Goal: Task Accomplishment & Management: Complete application form

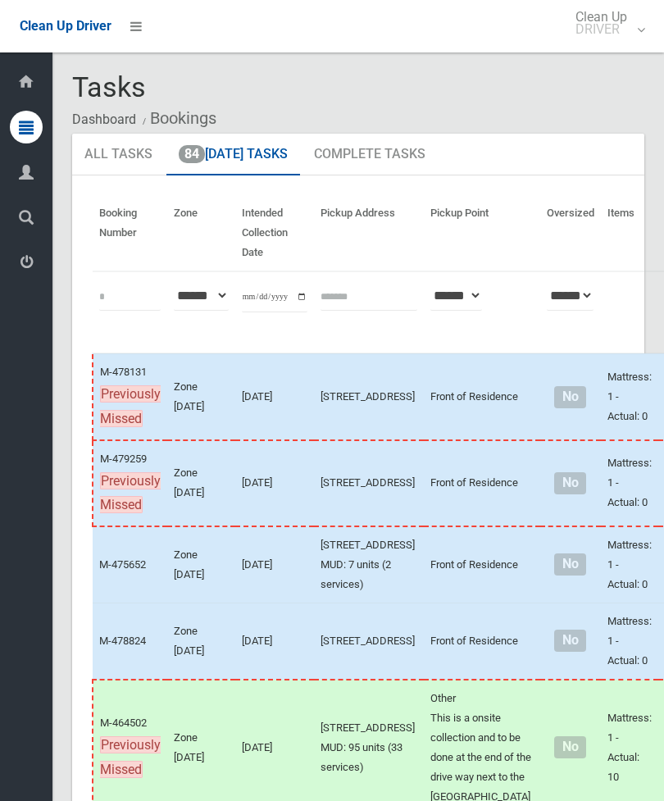
scroll to position [10229, 0]
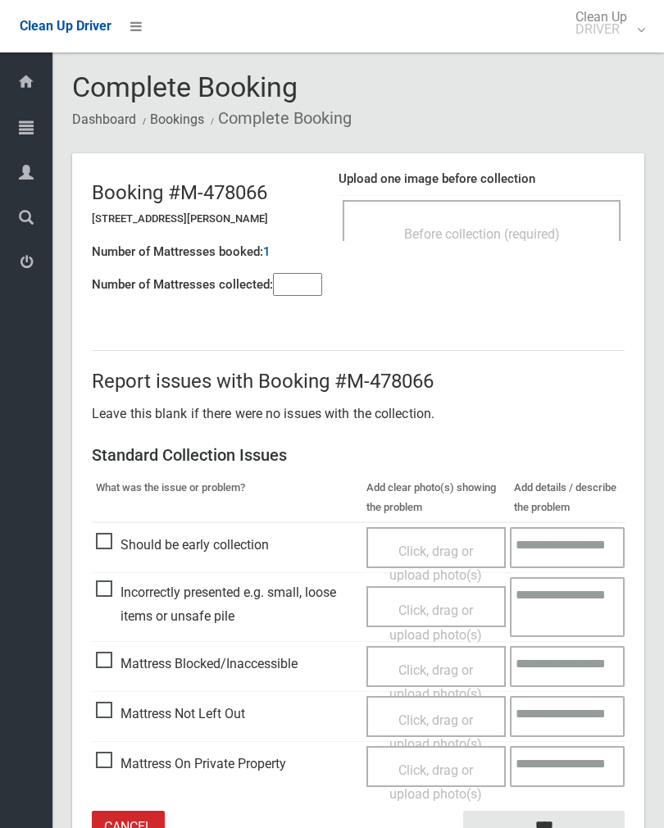
click at [545, 173] on h4 "Upload one image before collection" at bounding box center [482, 179] width 286 height 14
click at [542, 234] on span "Before collection (required)" at bounding box center [482, 234] width 156 height 16
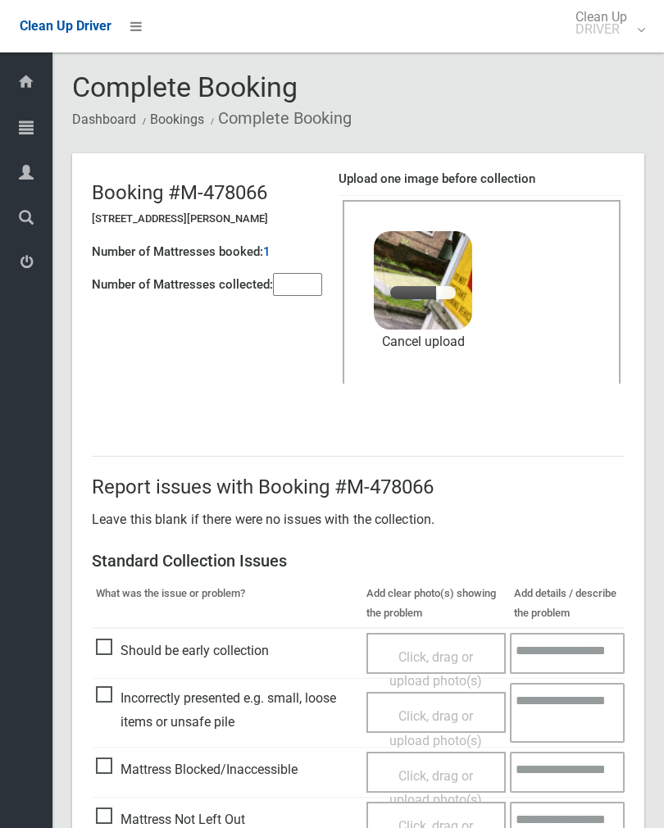
click at [297, 287] on input"] "number" at bounding box center [297, 284] width 49 height 23
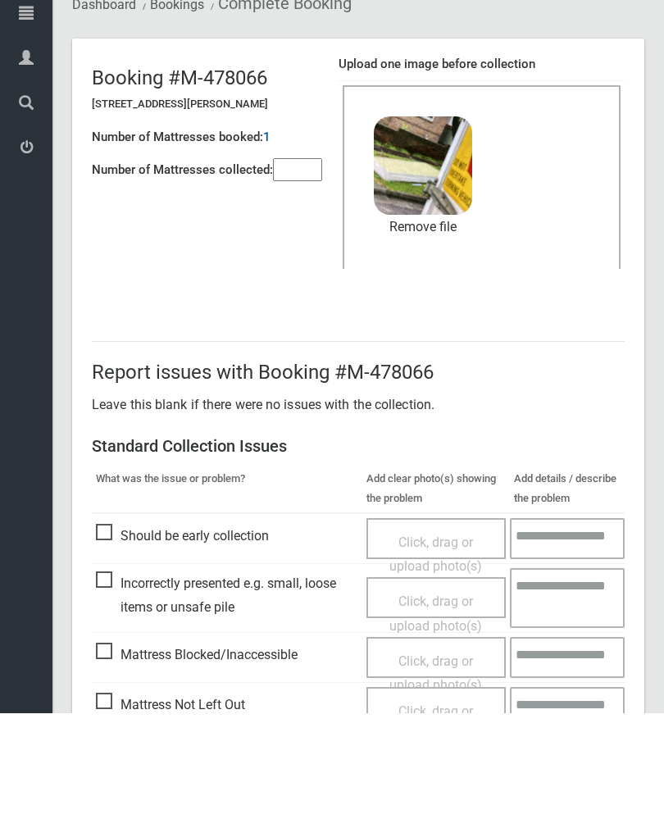
scroll to position [198, 0]
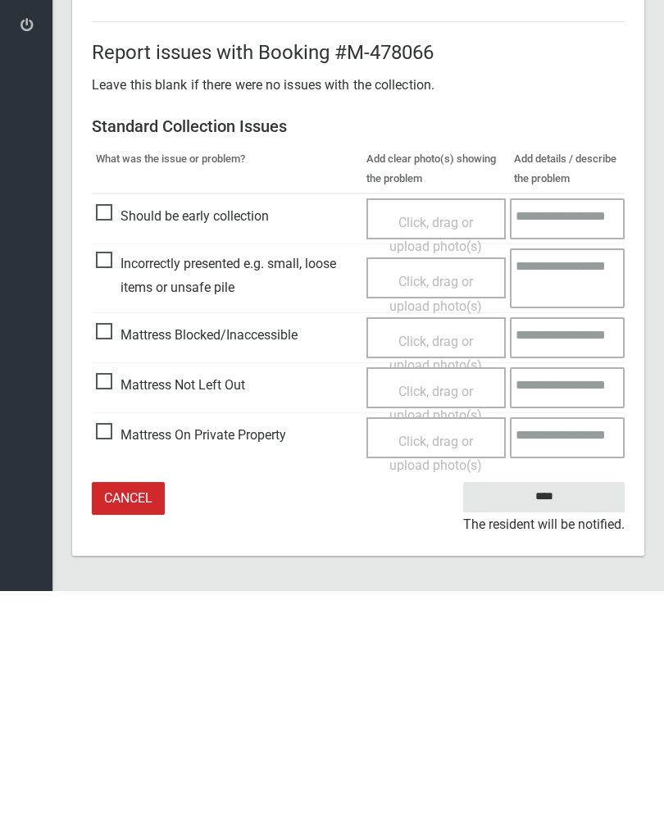
type input"] "*"
click at [558, 719] on input "****" at bounding box center [543, 734] width 161 height 30
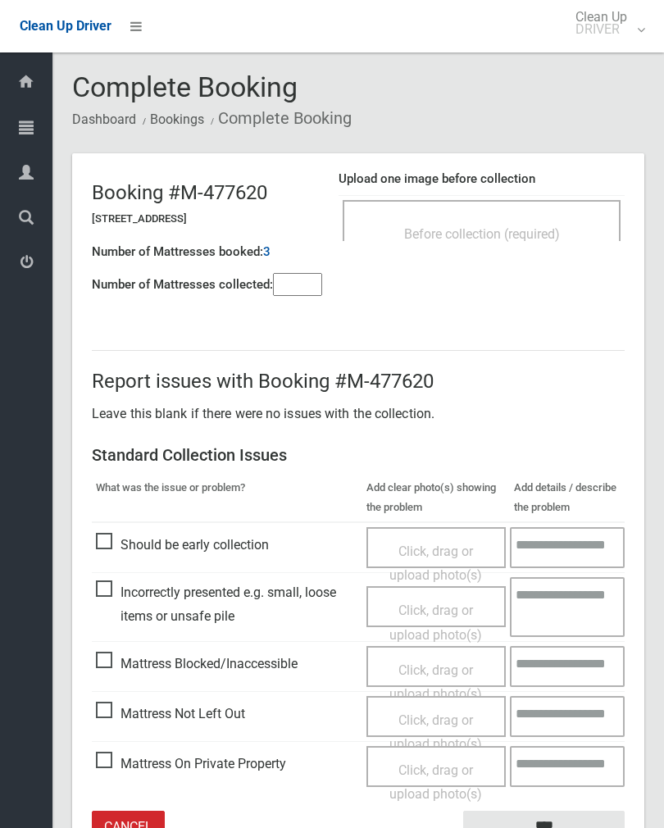
click at [566, 244] on div "Before collection (required)" at bounding box center [482, 233] width 242 height 30
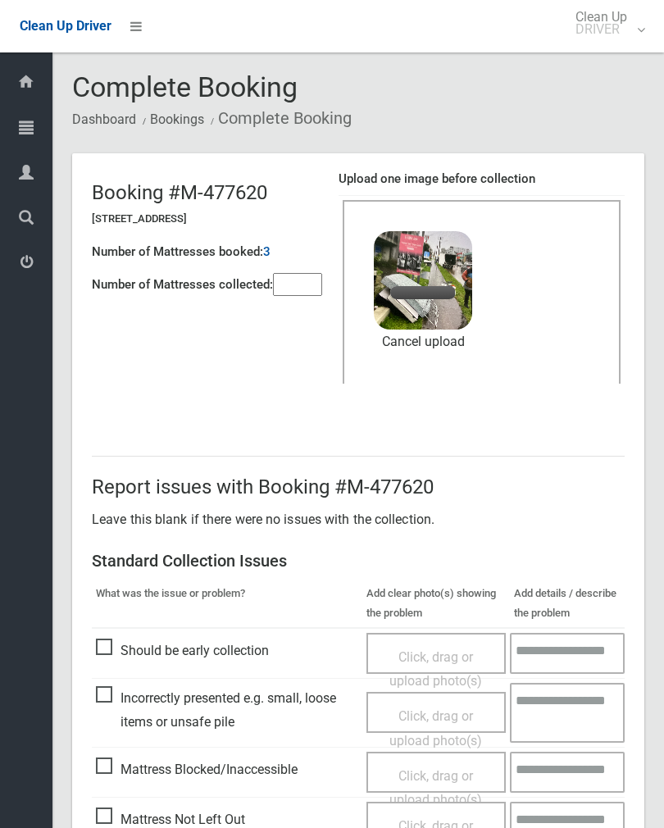
click at [306, 292] on input"] "number" at bounding box center [297, 284] width 49 height 23
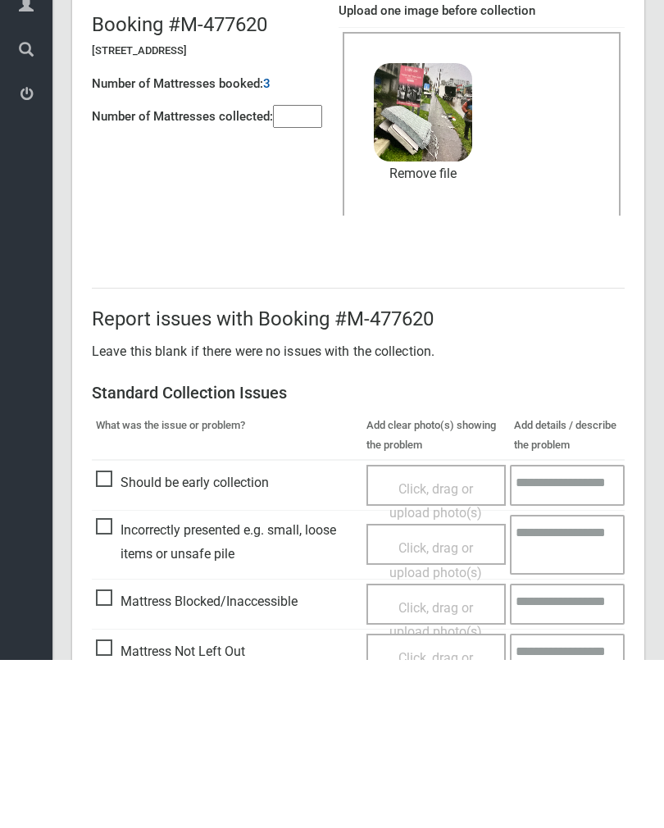
scroll to position [198, 0]
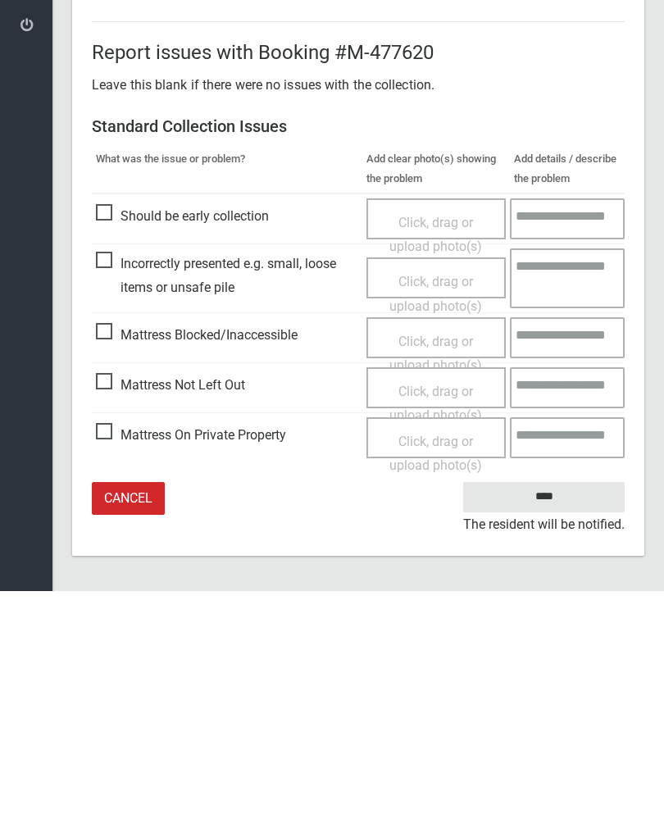
type input"] "**"
click at [562, 719] on input "****" at bounding box center [543, 734] width 161 height 30
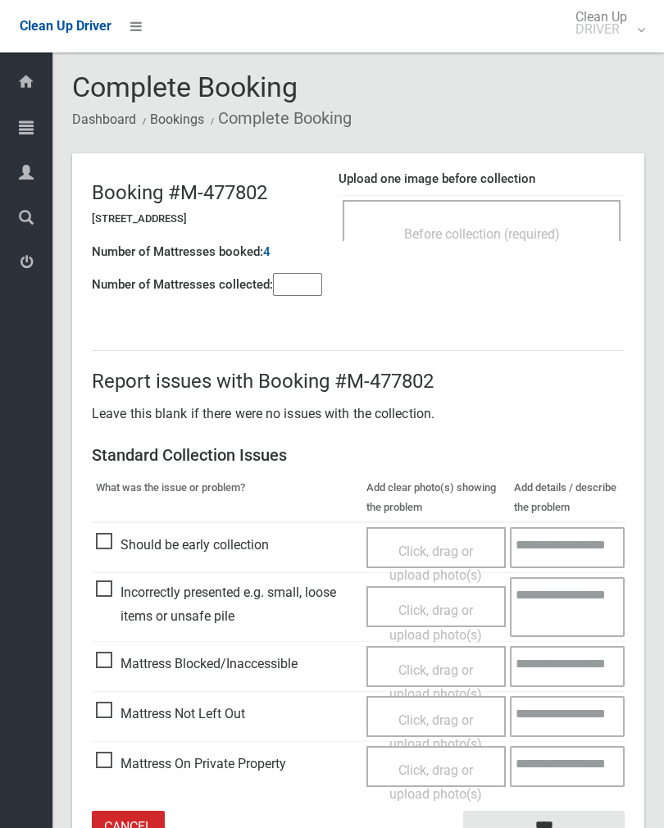
click at [524, 212] on div "Before collection (required)" at bounding box center [482, 220] width 278 height 41
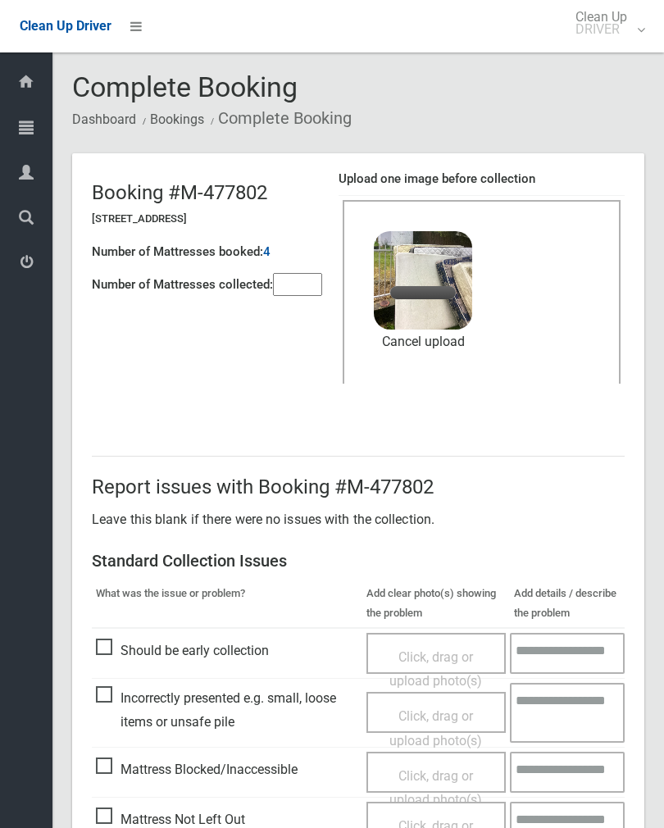
click at [299, 289] on input"] "number" at bounding box center [297, 284] width 49 height 23
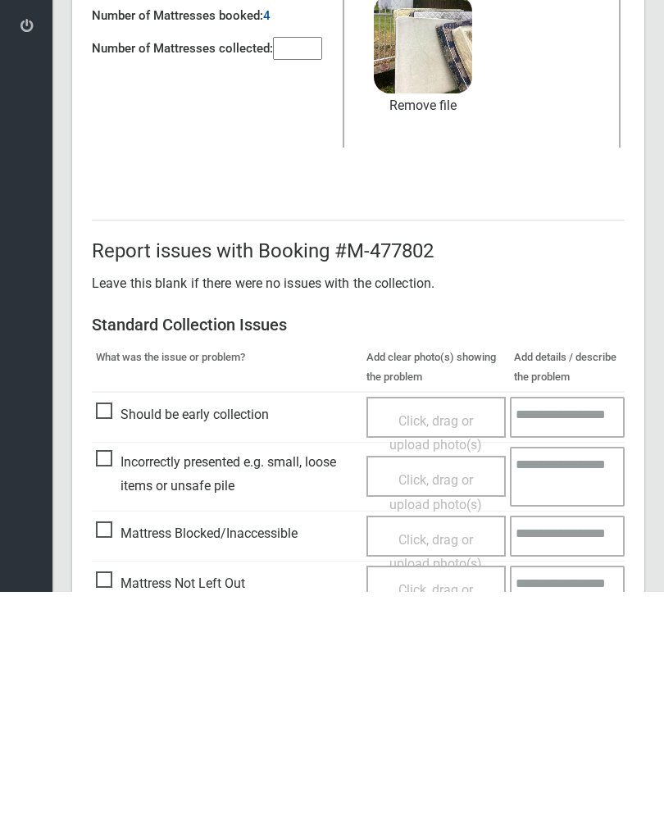
scroll to position [198, 0]
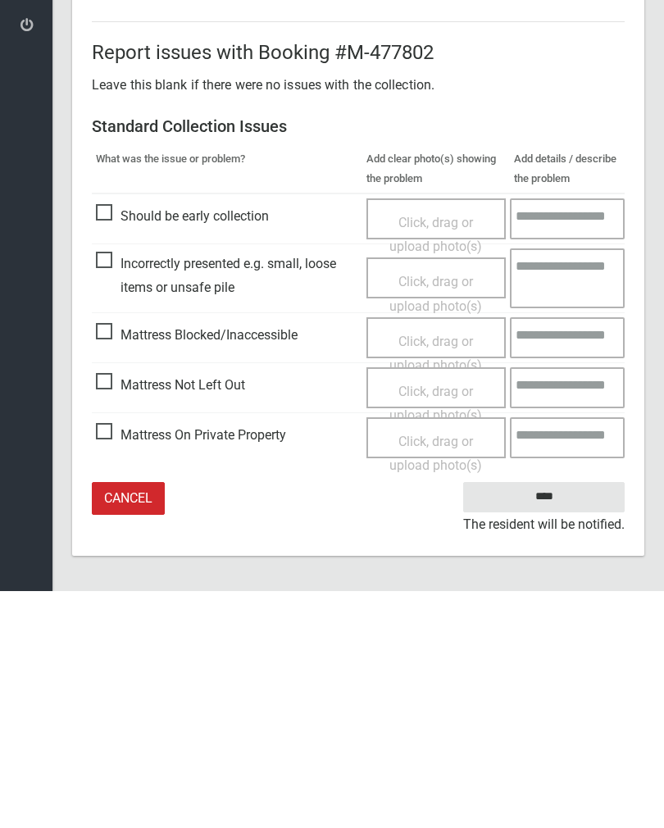
type input"] "*"
click at [557, 719] on input "****" at bounding box center [543, 734] width 161 height 30
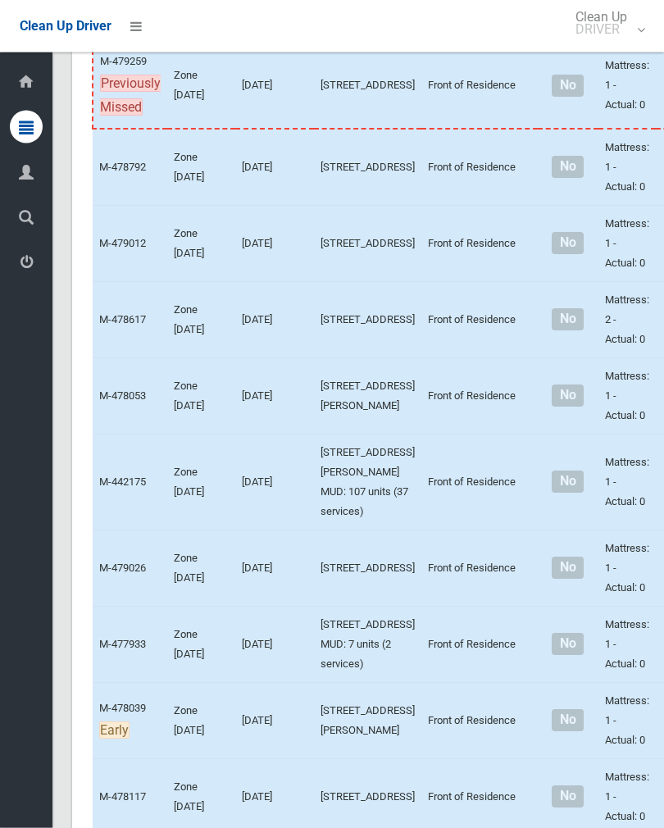
scroll to position [1137, 0]
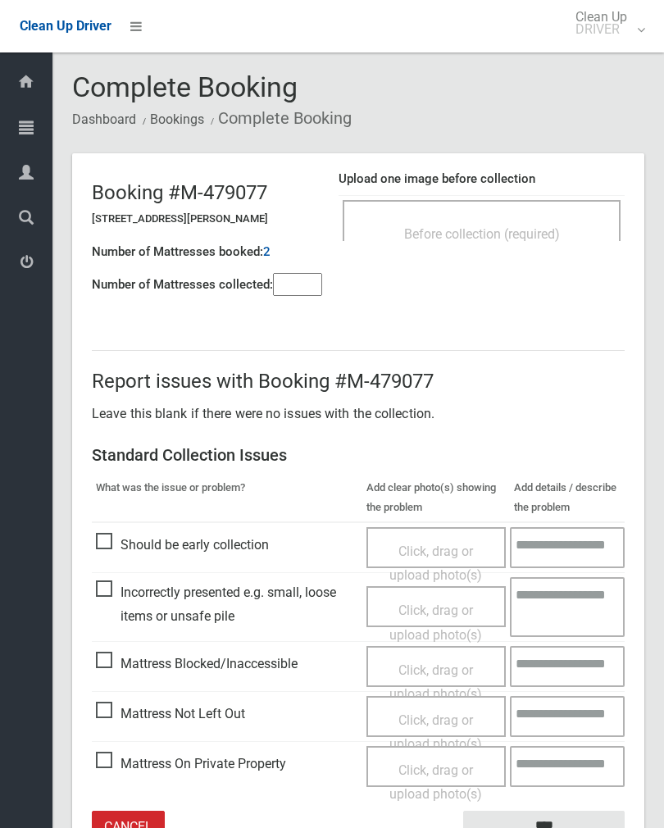
click at [524, 218] on div "Before collection (required)" at bounding box center [482, 233] width 242 height 30
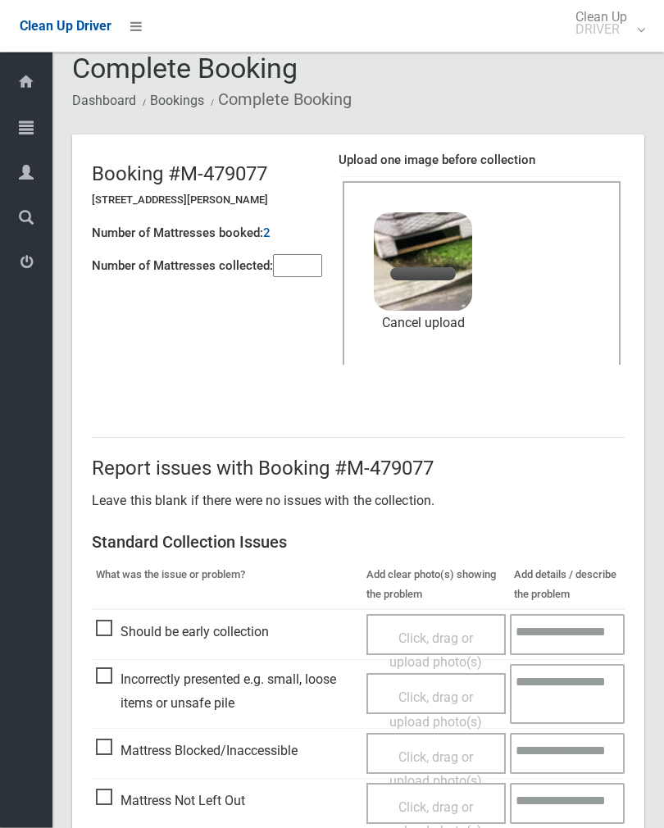
click at [303, 274] on input"] "number" at bounding box center [297, 266] width 49 height 23
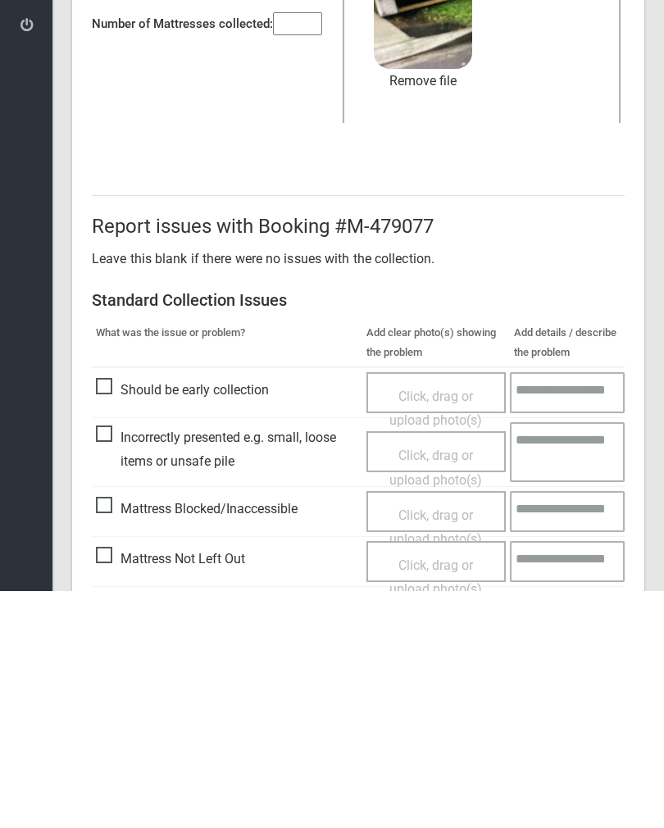
scroll to position [198, 0]
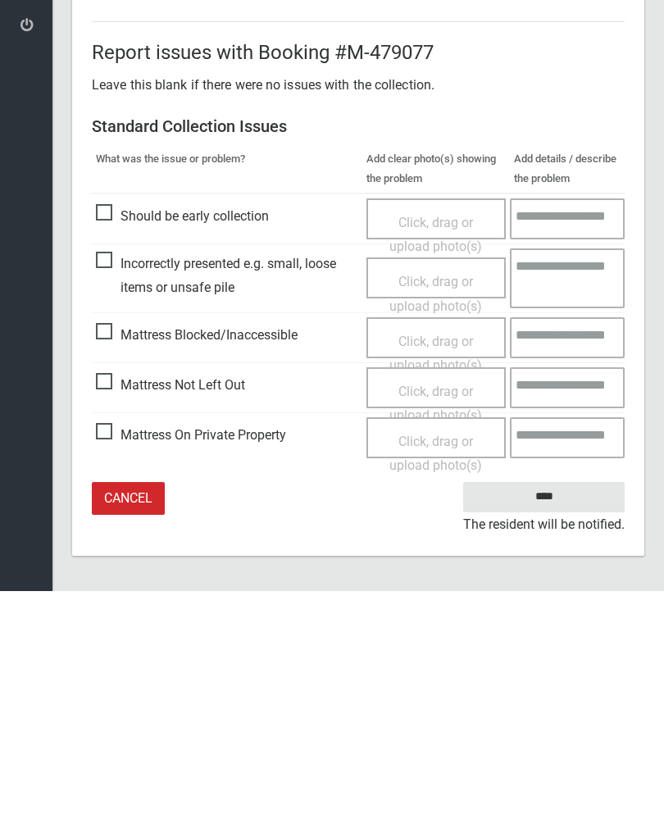
type input"] "*"
click at [544, 719] on input "****" at bounding box center [543, 734] width 161 height 30
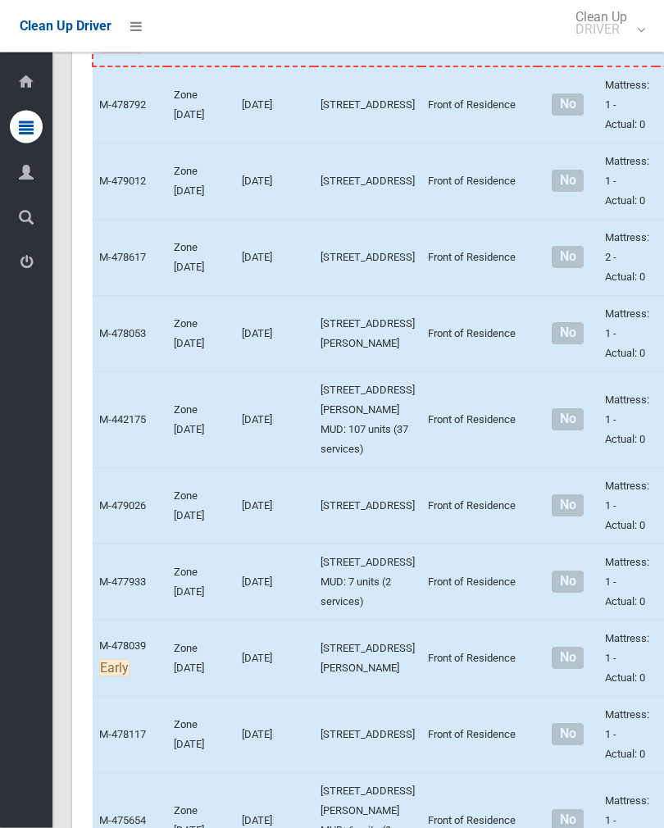
scroll to position [1217, 0]
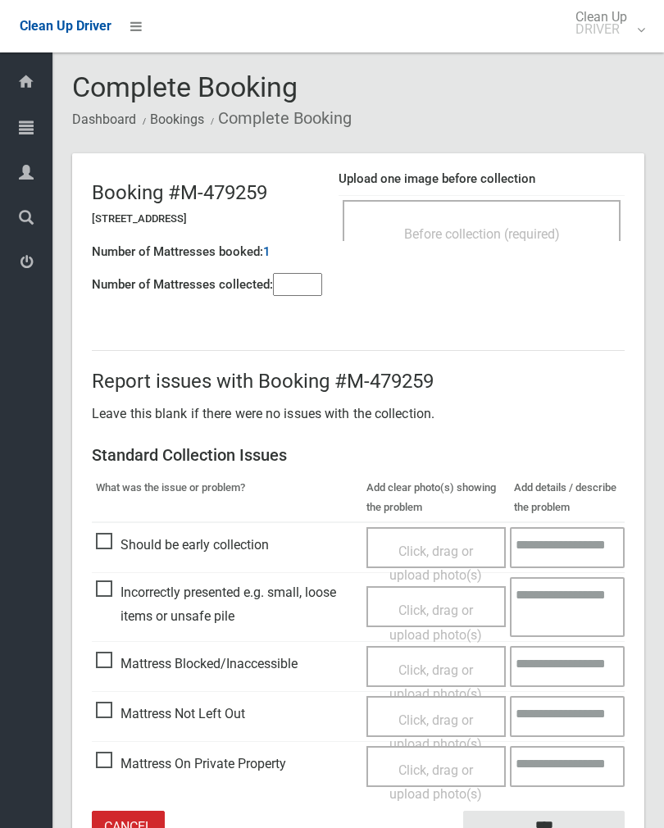
click at [310, 284] on input"] "number" at bounding box center [297, 284] width 49 height 23
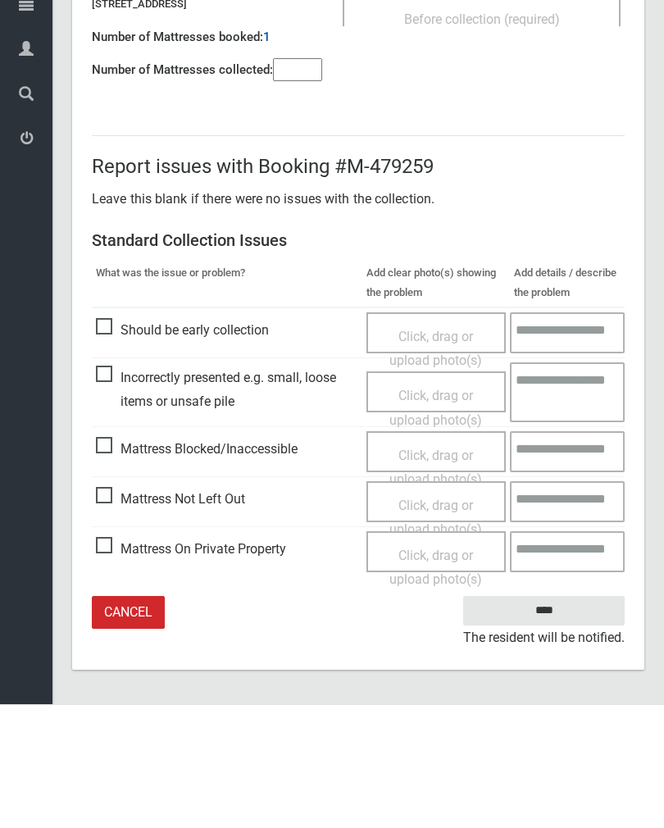
type input"] "*"
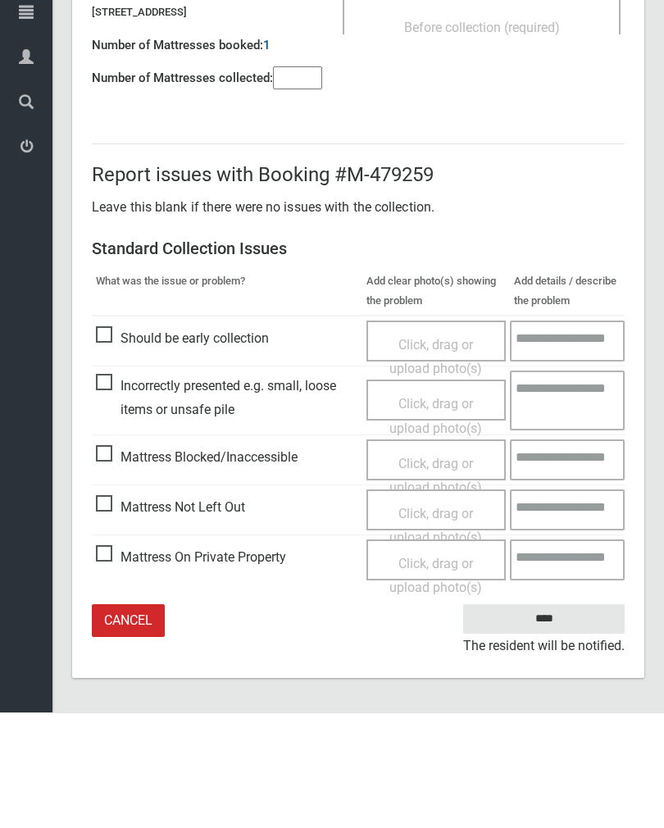
click at [109, 611] on span "Mattress Not Left Out" at bounding box center [170, 623] width 149 height 25
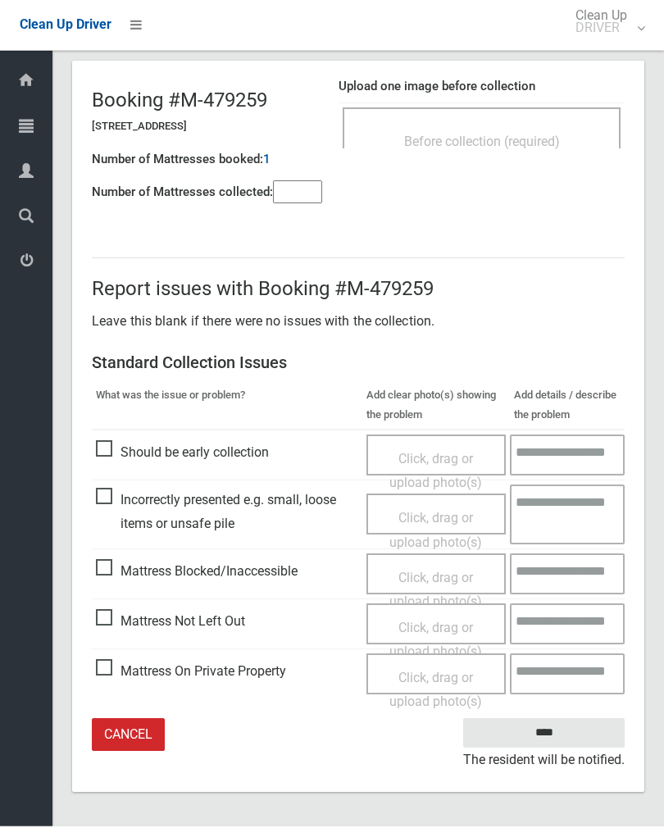
scroll to position [66, 0]
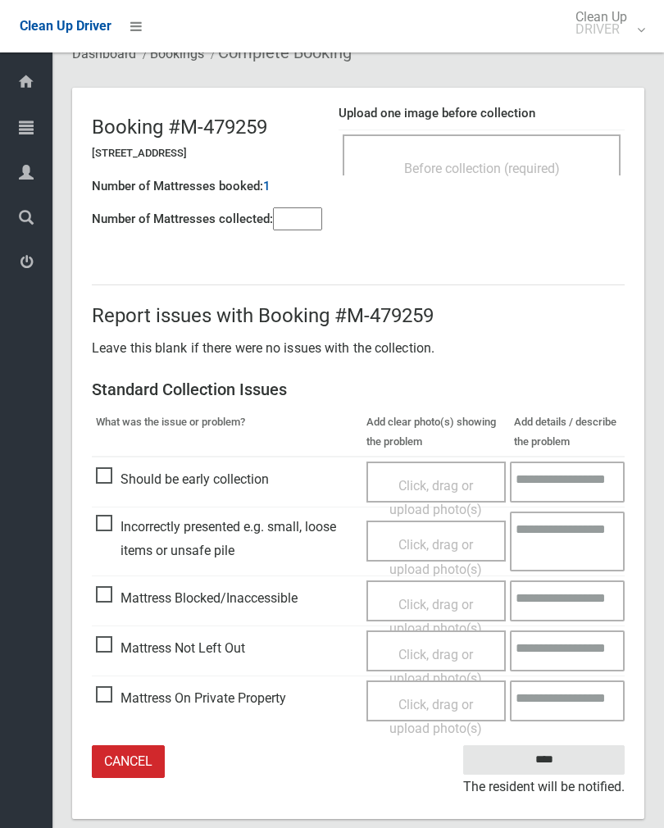
click at [435, 660] on div "Click, drag or upload photo(s)" at bounding box center [437, 667] width 116 height 48
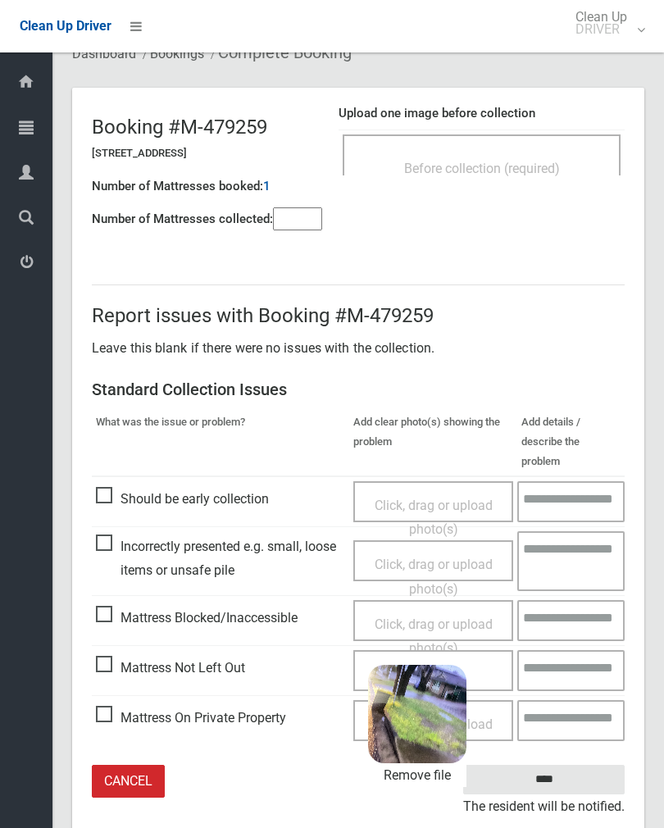
click at [584, 765] on input "****" at bounding box center [543, 780] width 161 height 30
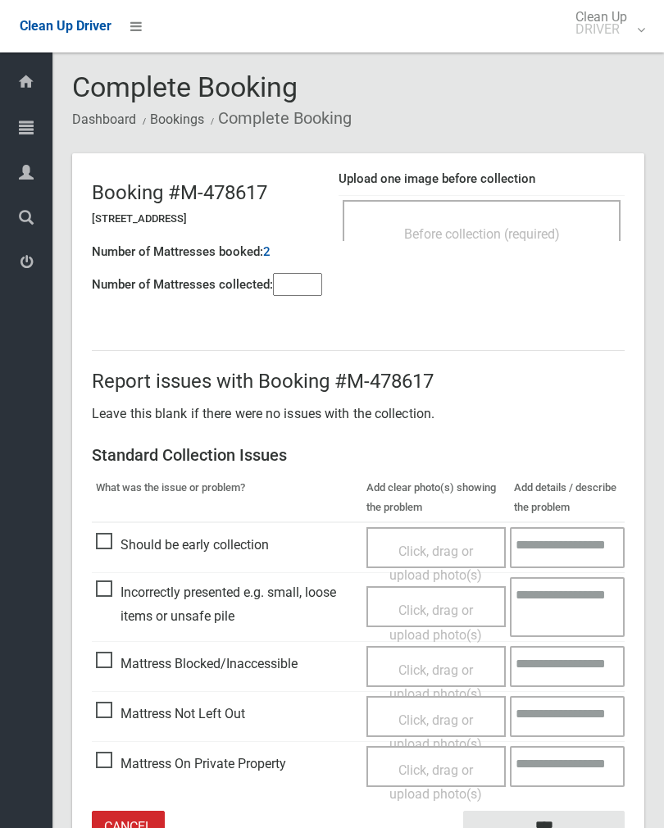
click at [537, 223] on div "Before collection (required)" at bounding box center [482, 233] width 242 height 30
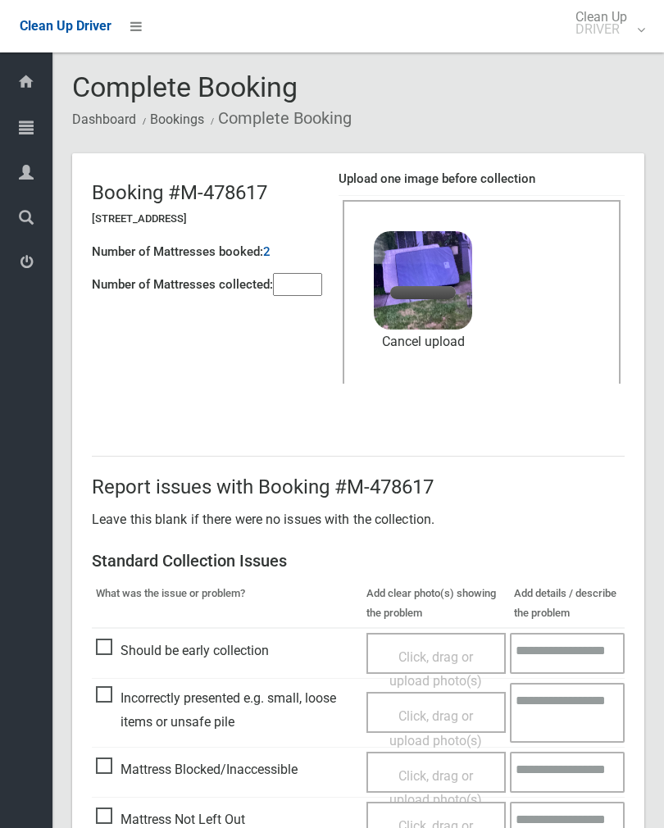
click at [292, 296] on input"] "number" at bounding box center [297, 284] width 49 height 23
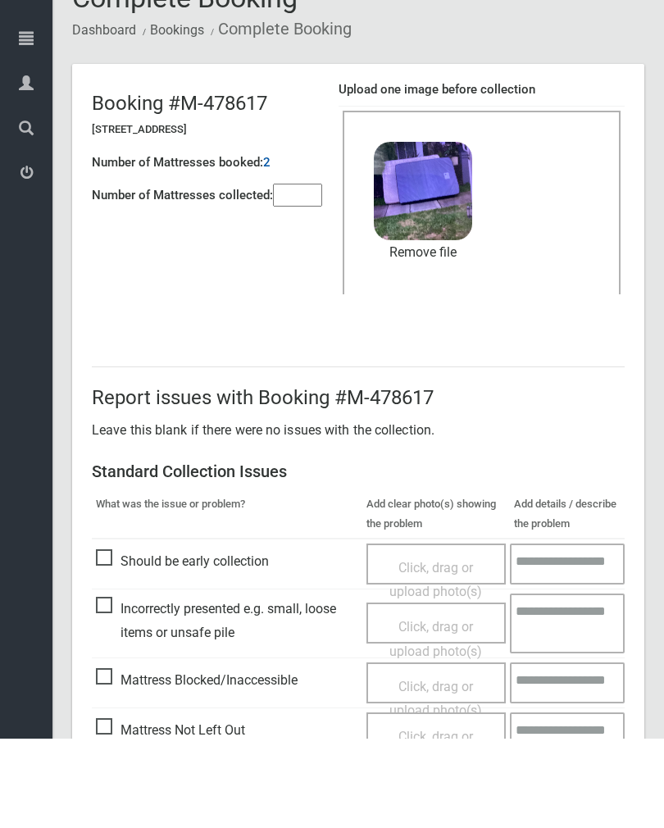
scroll to position [198, 0]
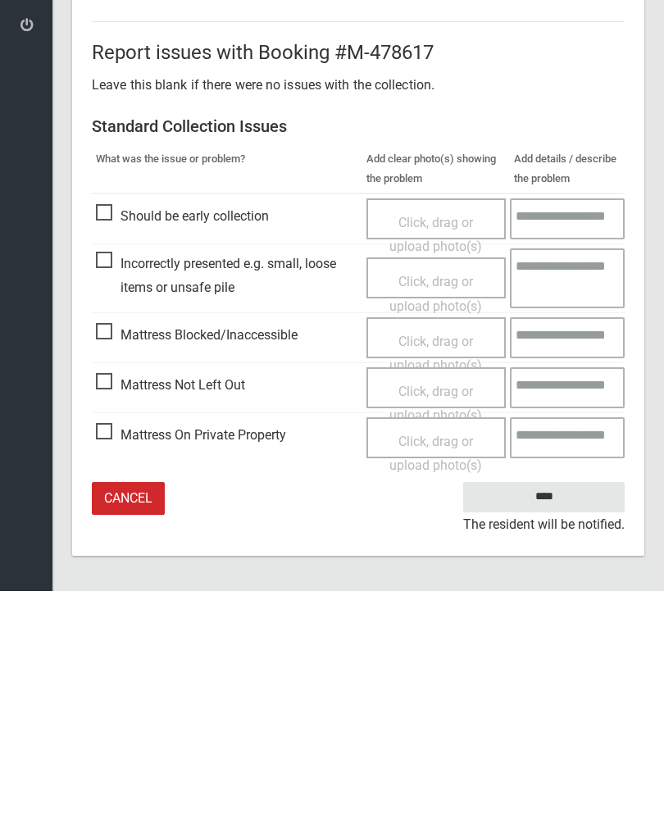
type input"] "*"
click at [548, 719] on input "****" at bounding box center [543, 734] width 161 height 30
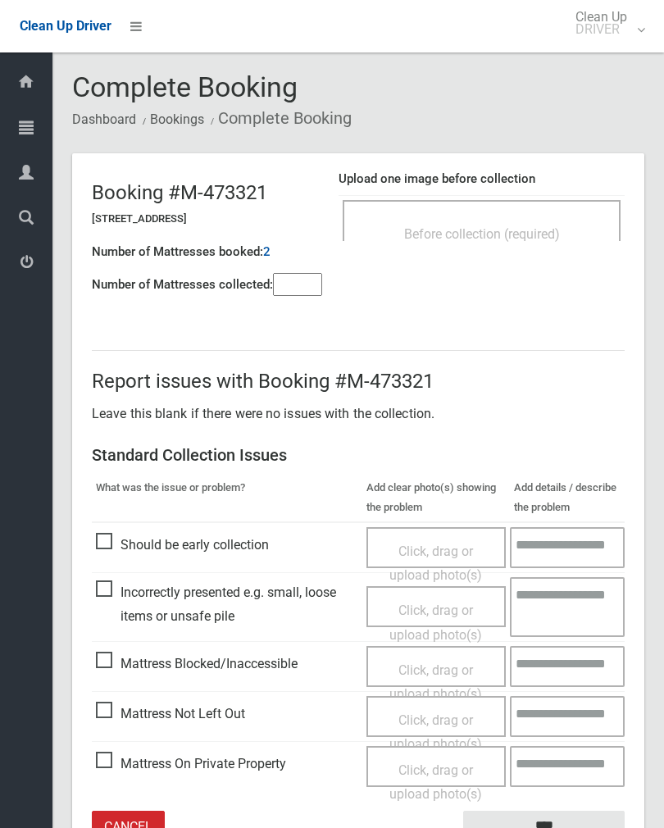
click at [527, 230] on span "Before collection (required)" at bounding box center [482, 234] width 156 height 16
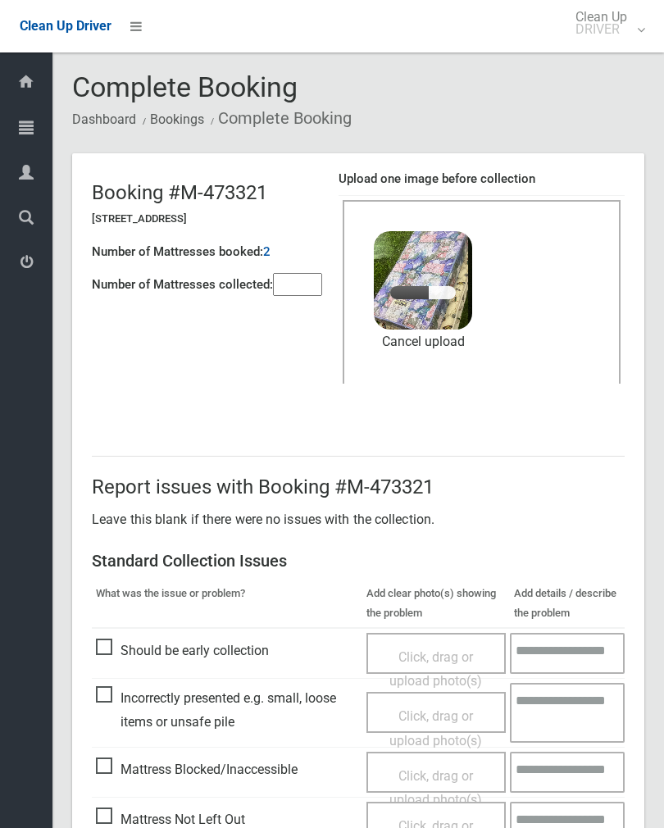
click at [314, 287] on input"] "number" at bounding box center [297, 284] width 49 height 23
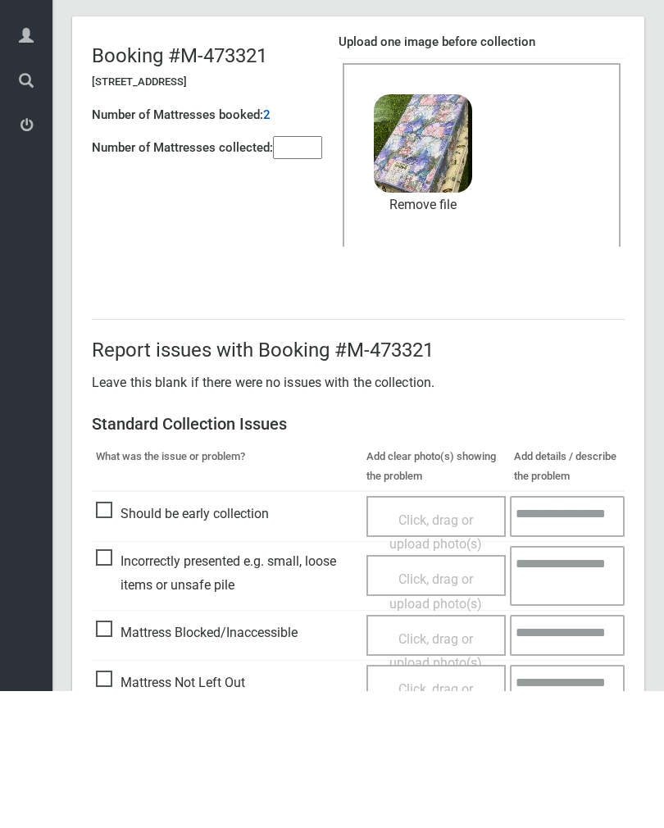
scroll to position [198, 0]
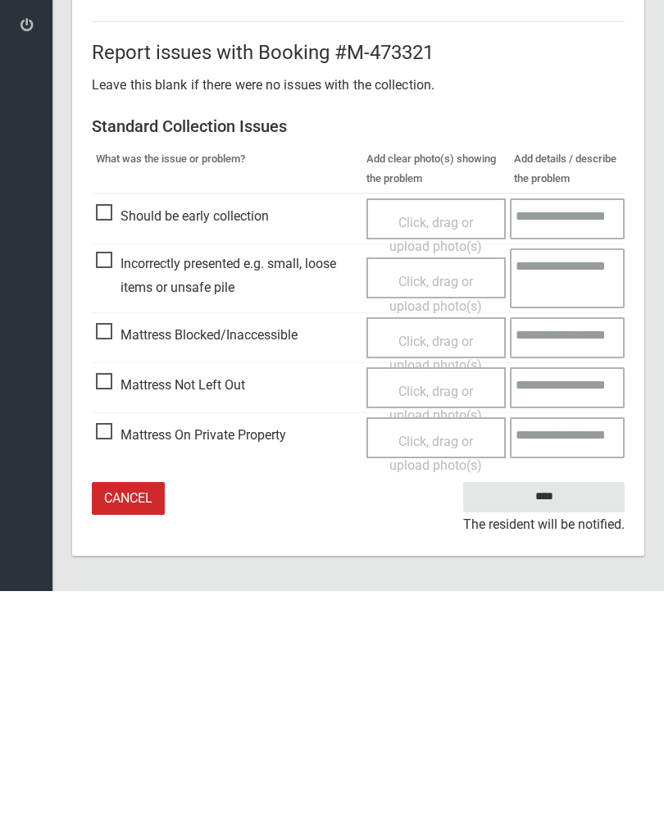
type input"] "*"
click at [557, 719] on input "****" at bounding box center [543, 734] width 161 height 30
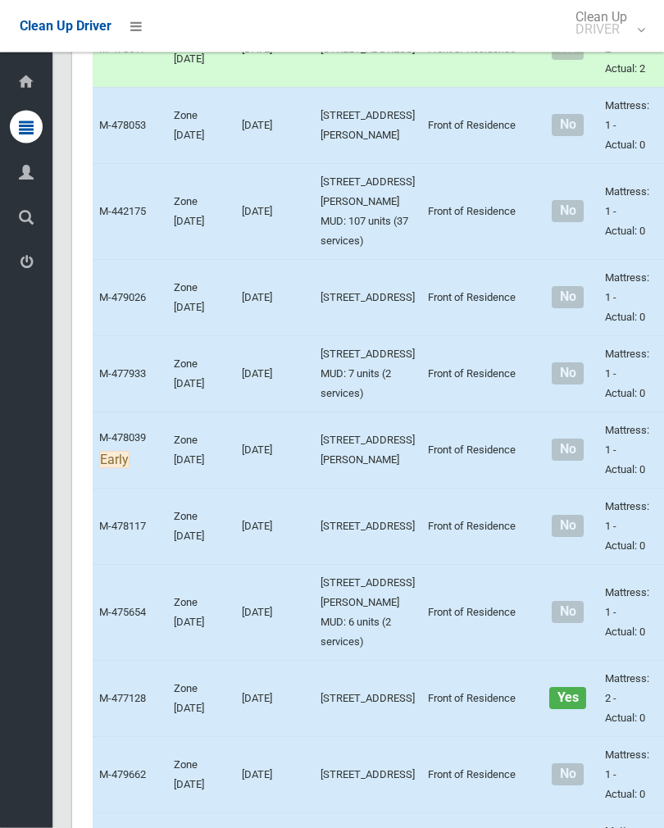
scroll to position [1408, 0]
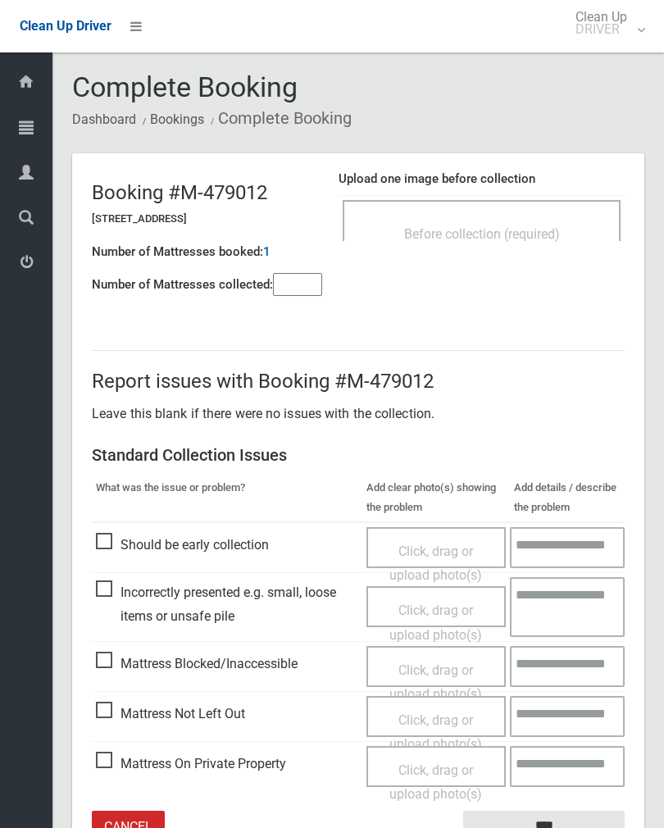
click at [525, 221] on div "Before collection (required)" at bounding box center [482, 233] width 242 height 30
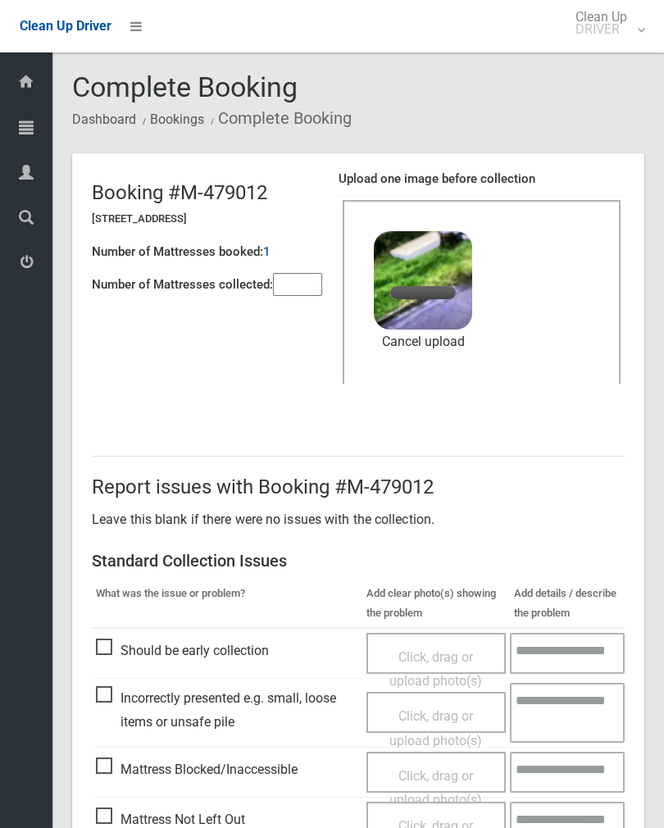
click at [303, 289] on input"] "number" at bounding box center [297, 284] width 49 height 23
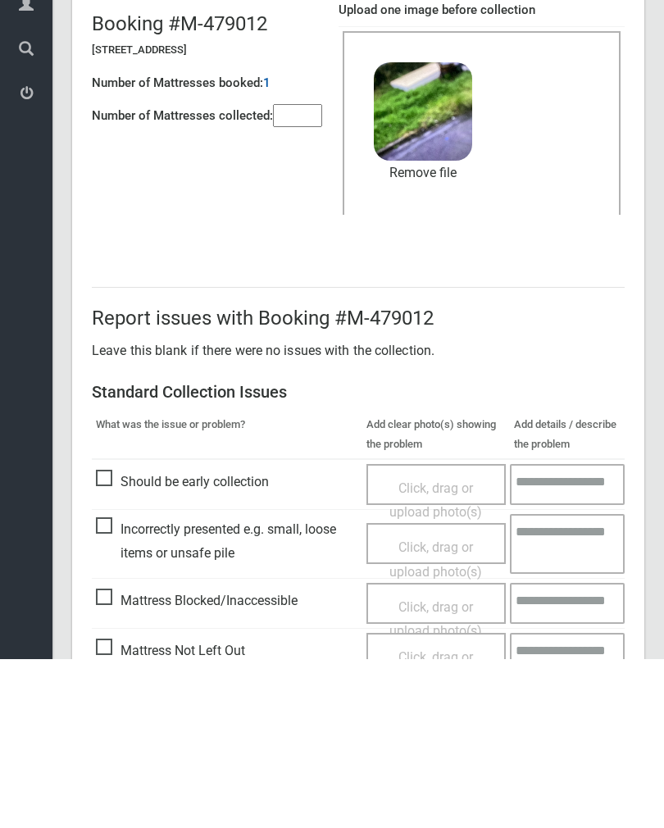
scroll to position [198, 0]
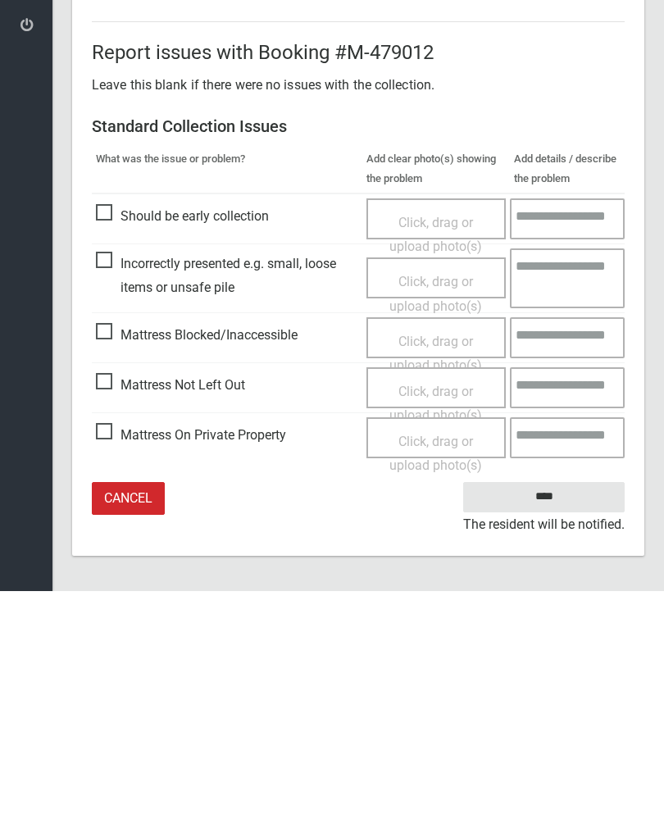
type input"] "*"
click at [566, 719] on input "****" at bounding box center [543, 734] width 161 height 30
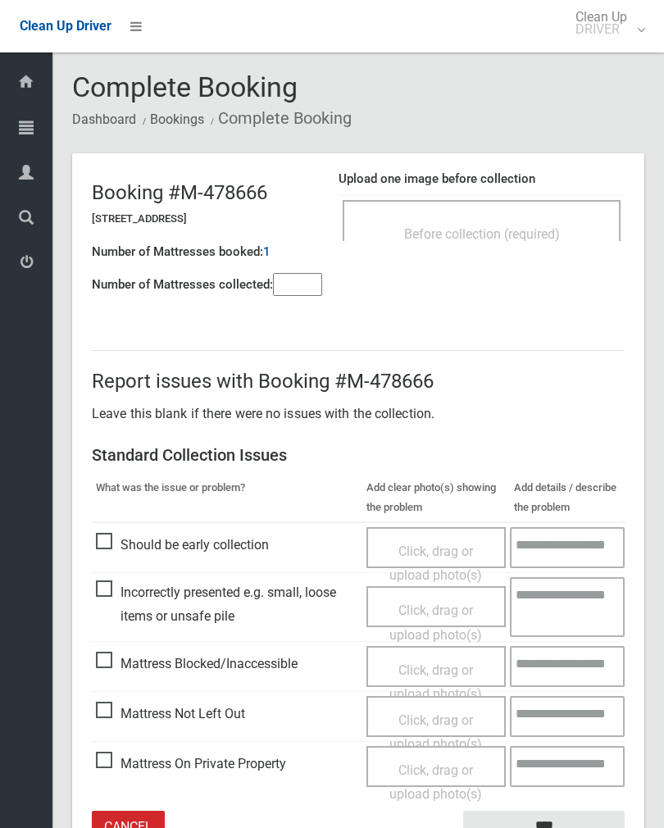
click at [522, 226] on span "Before collection (required)" at bounding box center [482, 234] width 156 height 16
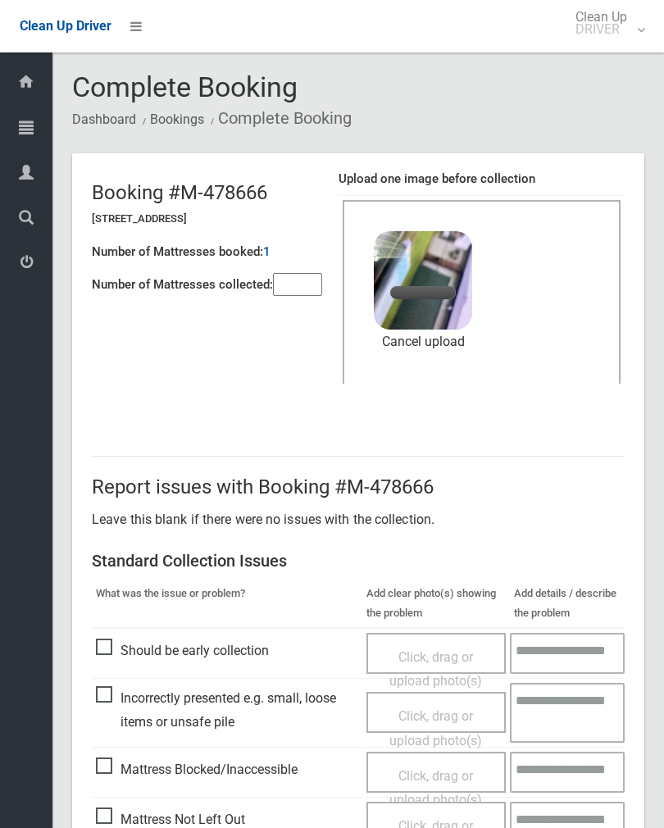
click at [288, 289] on input"] "number" at bounding box center [297, 284] width 49 height 23
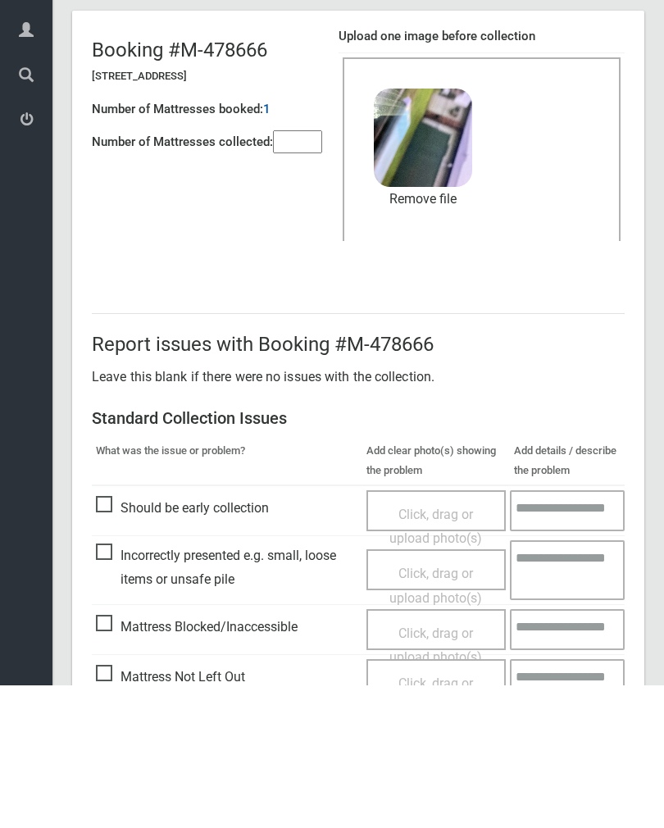
scroll to position [198, 0]
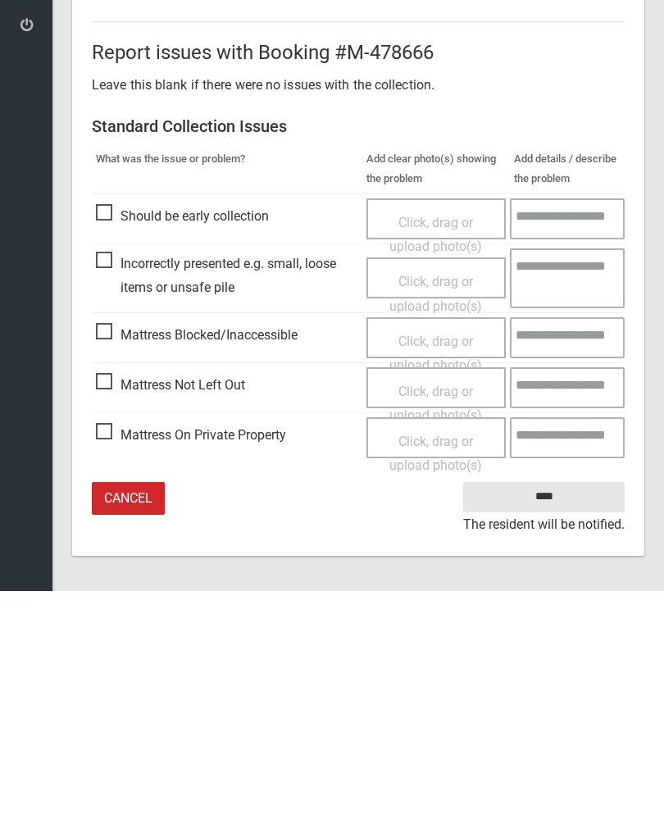
type input"] "*"
click at [574, 719] on input "****" at bounding box center [543, 734] width 161 height 30
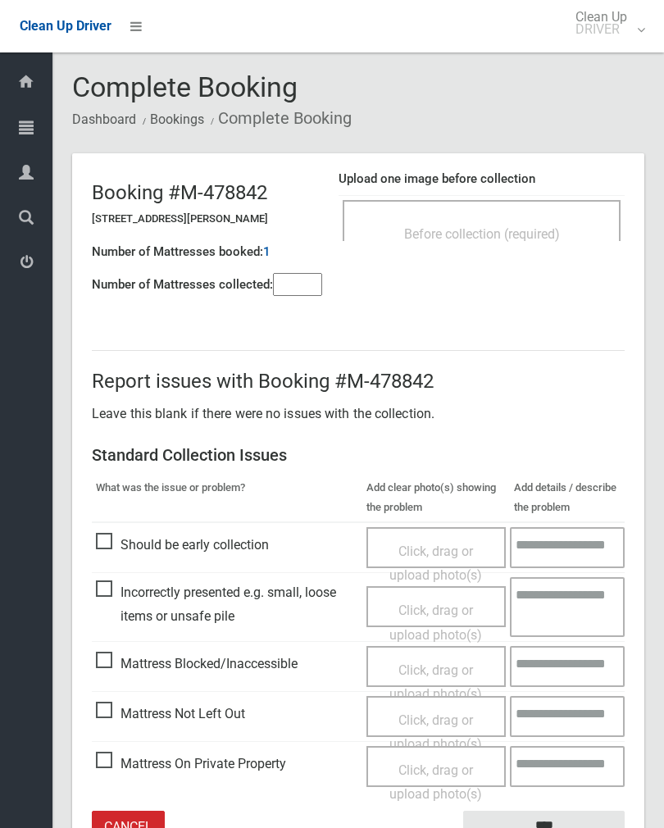
click at [552, 226] on span "Before collection (required)" at bounding box center [482, 234] width 156 height 16
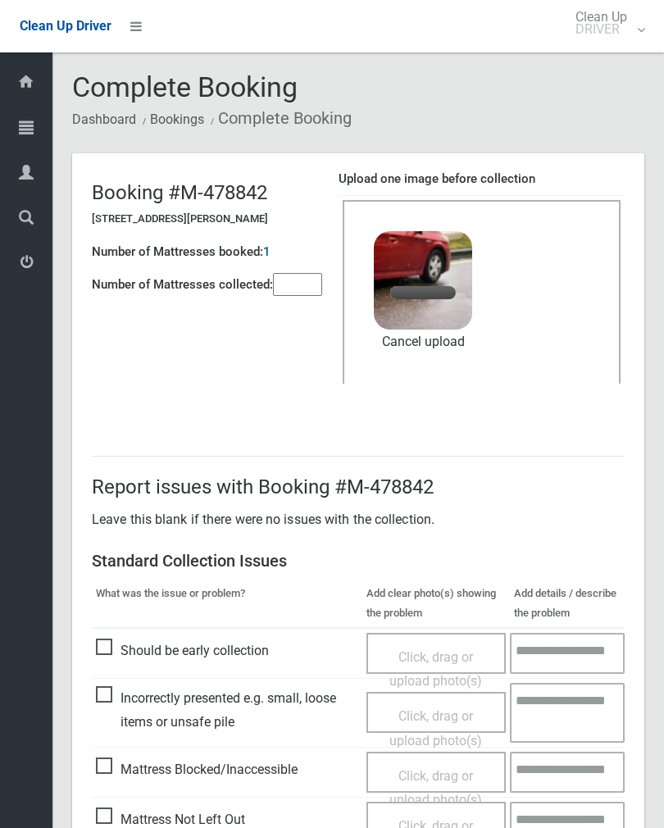
click at [307, 288] on input"] "number" at bounding box center [297, 284] width 49 height 23
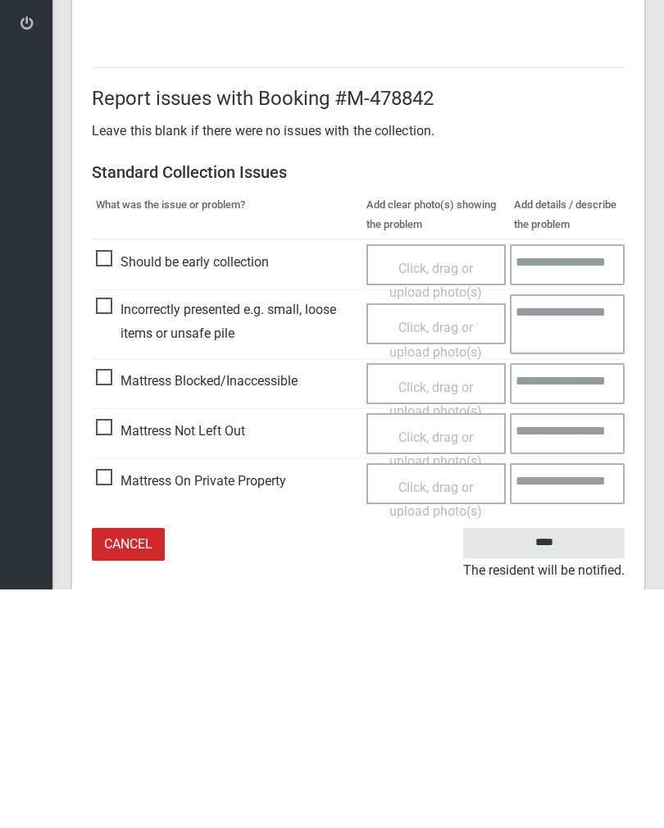
scroll to position [198, 0]
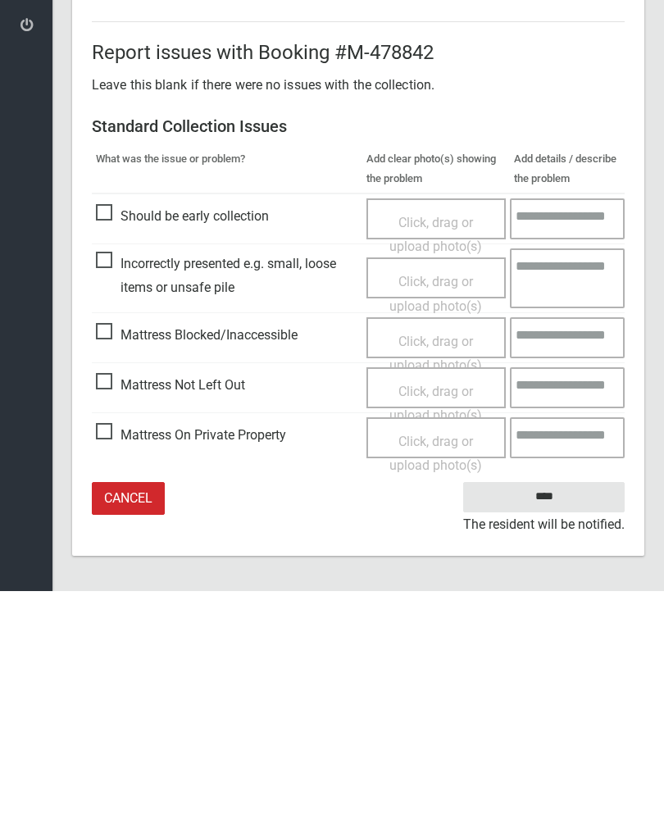
type input"] "*"
click at [544, 719] on input "****" at bounding box center [543, 734] width 161 height 30
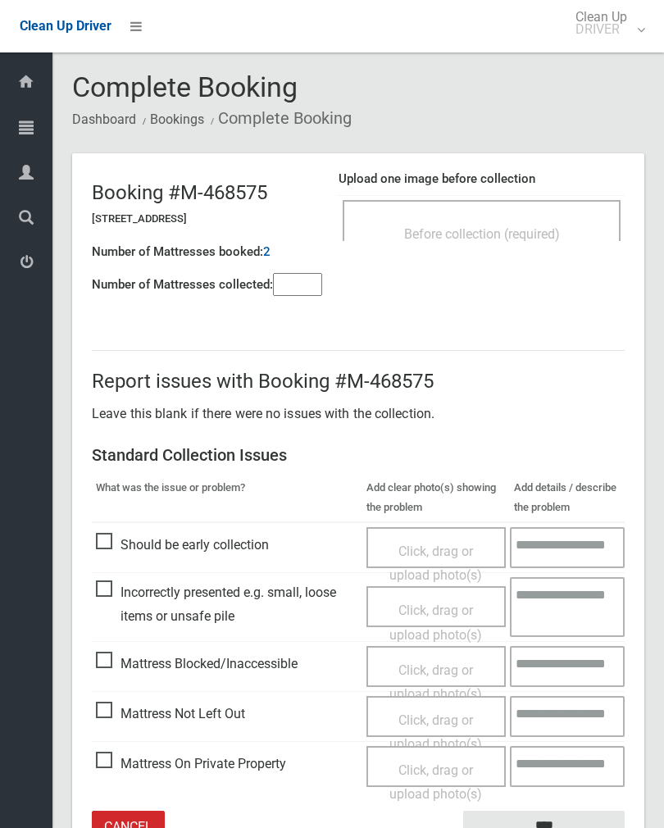
click at [537, 235] on span "Before collection (required)" at bounding box center [482, 234] width 156 height 16
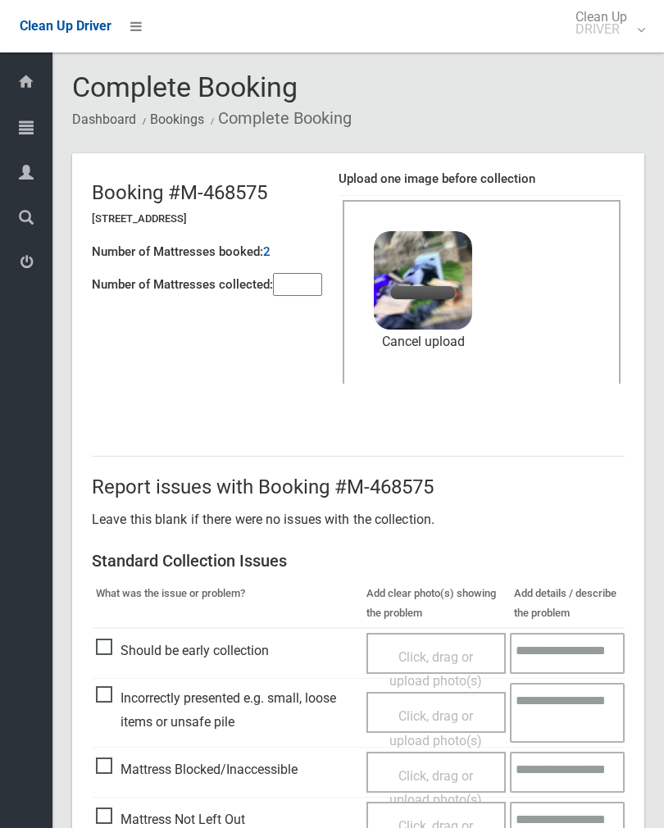
click at [304, 287] on input"] "number" at bounding box center [297, 284] width 49 height 23
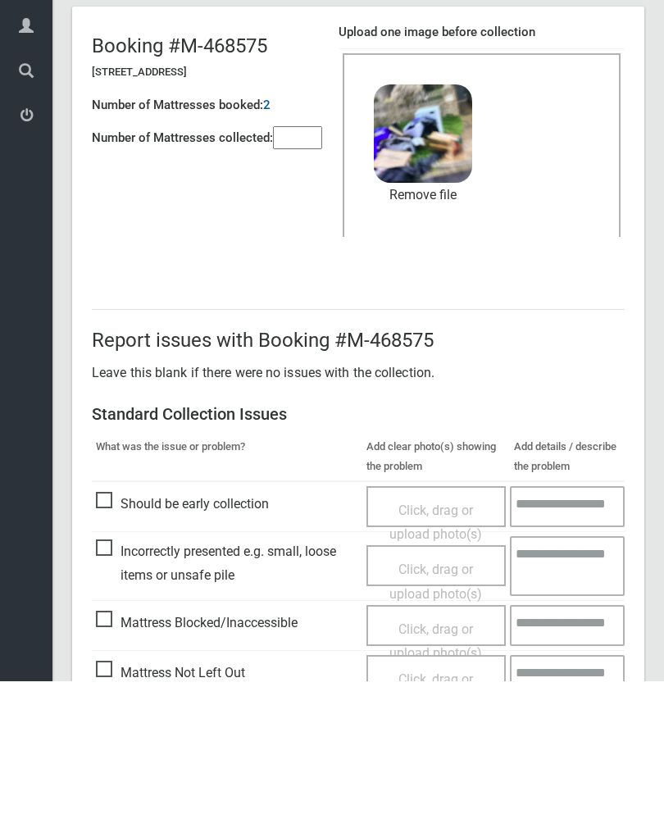
scroll to position [198, 0]
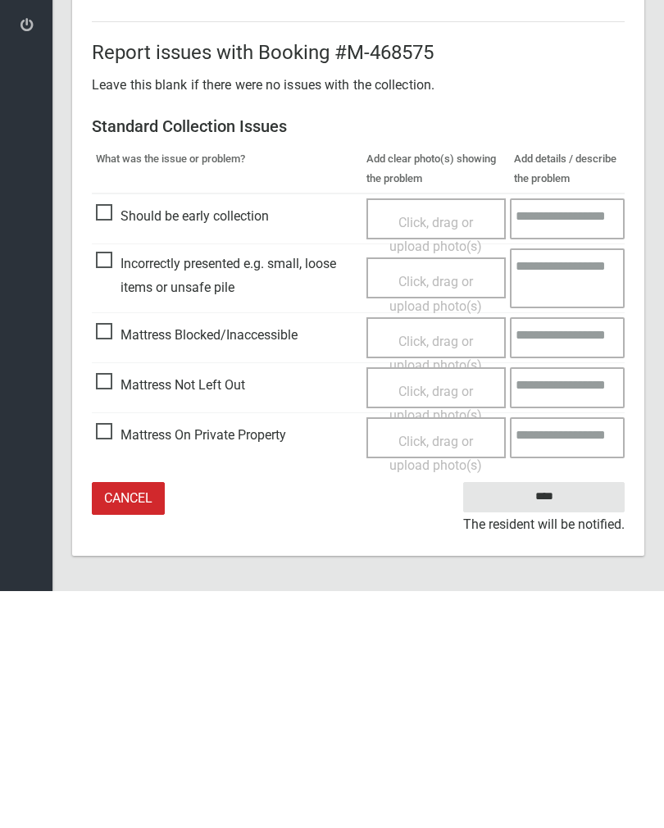
type input"] "*"
click at [551, 719] on input "****" at bounding box center [543, 734] width 161 height 30
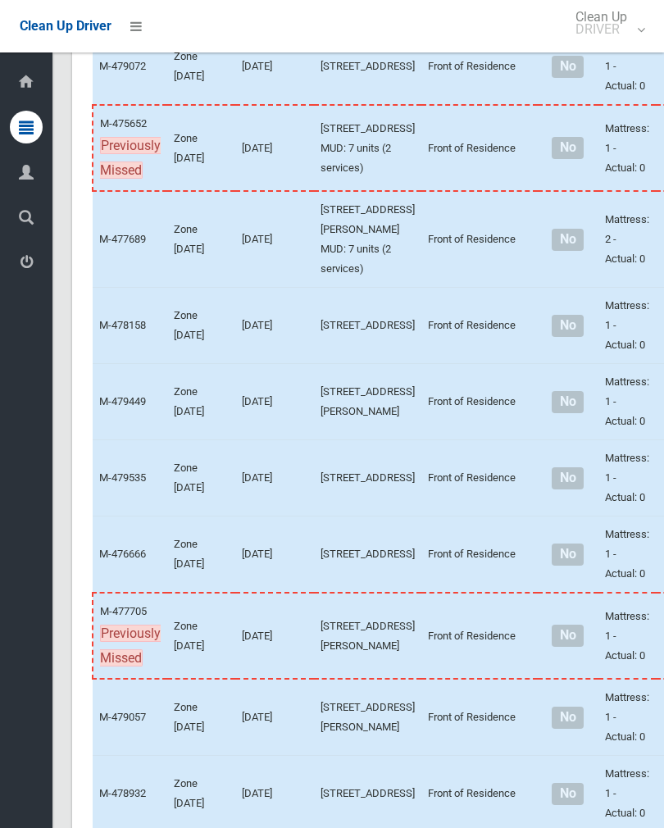
scroll to position [4474, 0]
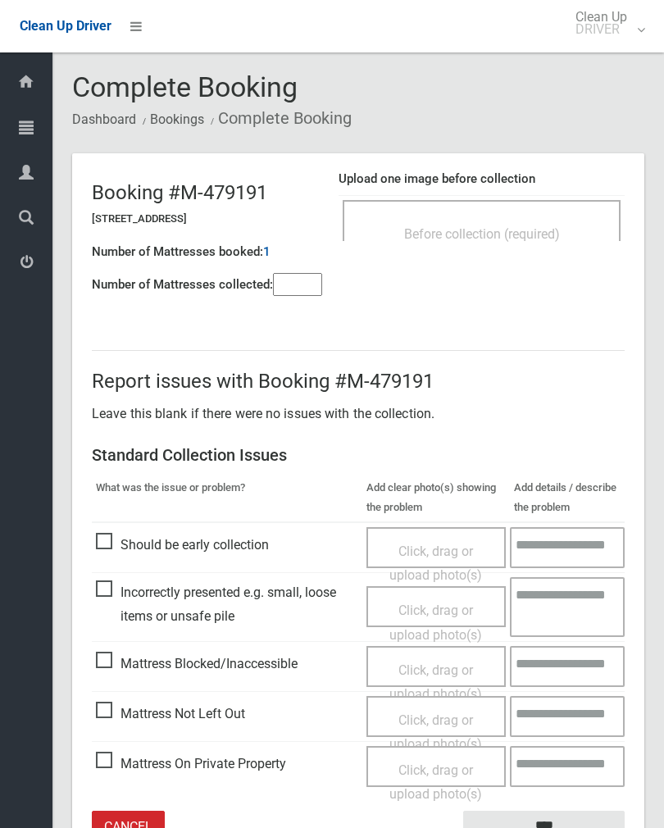
click at [556, 224] on div "Before collection (required)" at bounding box center [482, 233] width 242 height 30
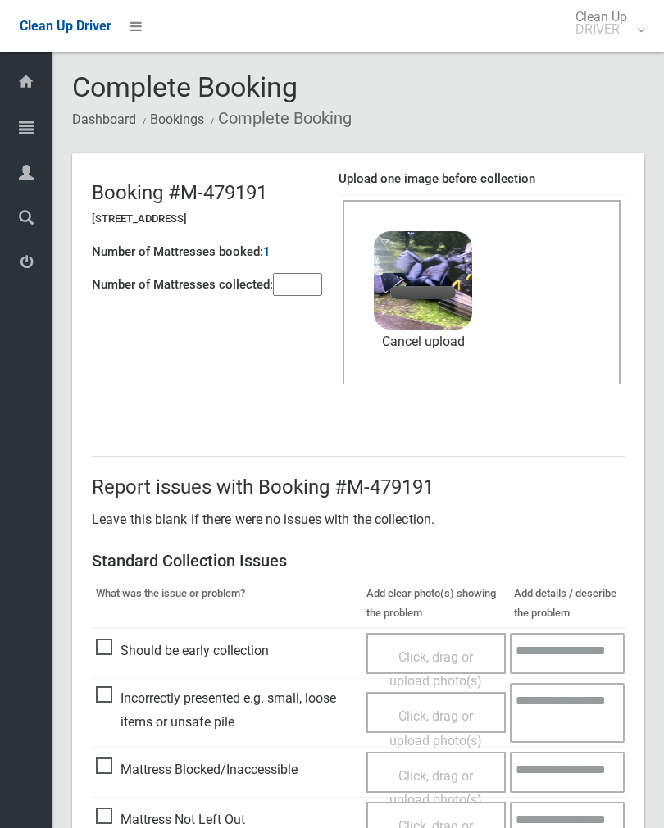
click at [291, 296] on input"] "number" at bounding box center [297, 284] width 49 height 23
click at [428, 348] on link "Remove file" at bounding box center [423, 342] width 98 height 25
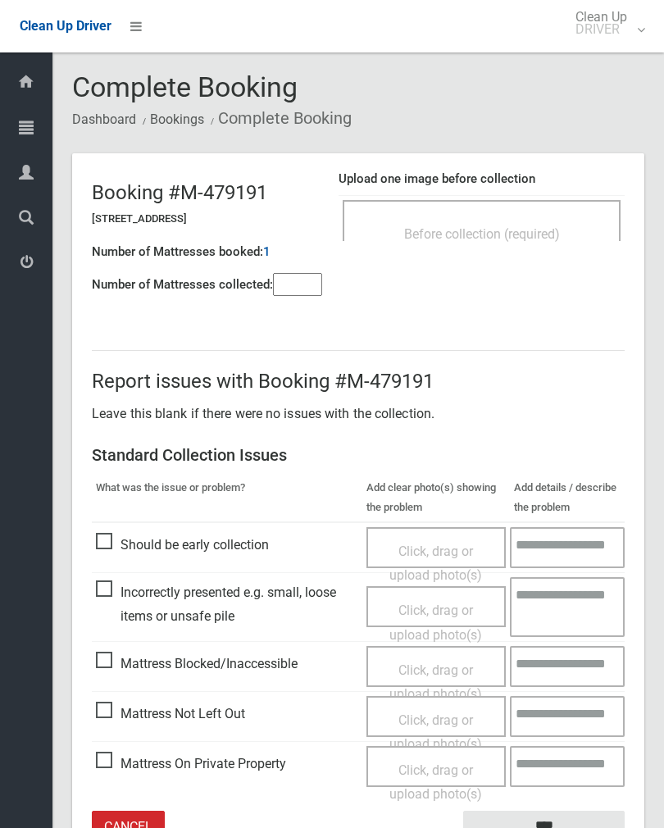
click at [548, 234] on span "Before collection (required)" at bounding box center [482, 234] width 156 height 16
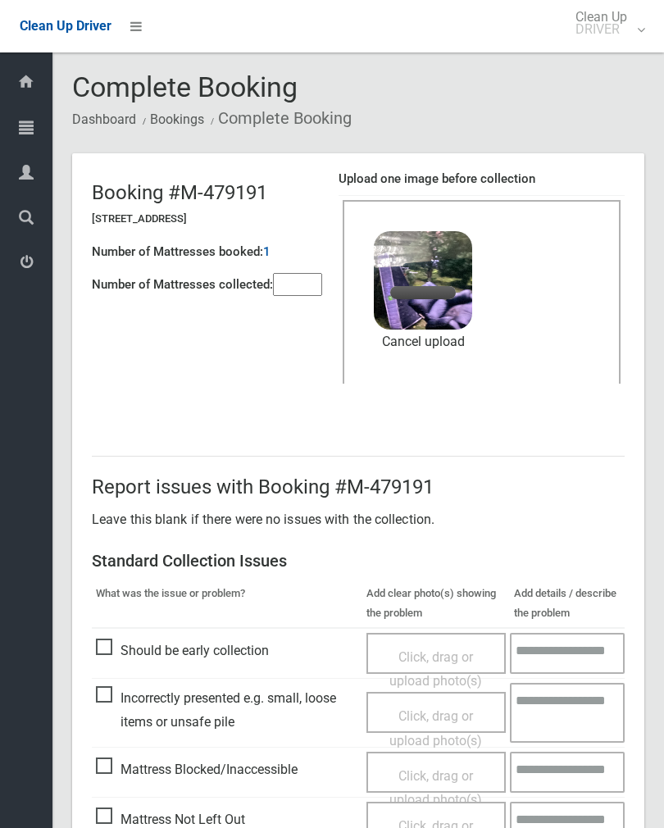
click at [293, 277] on input"] "number" at bounding box center [297, 284] width 49 height 23
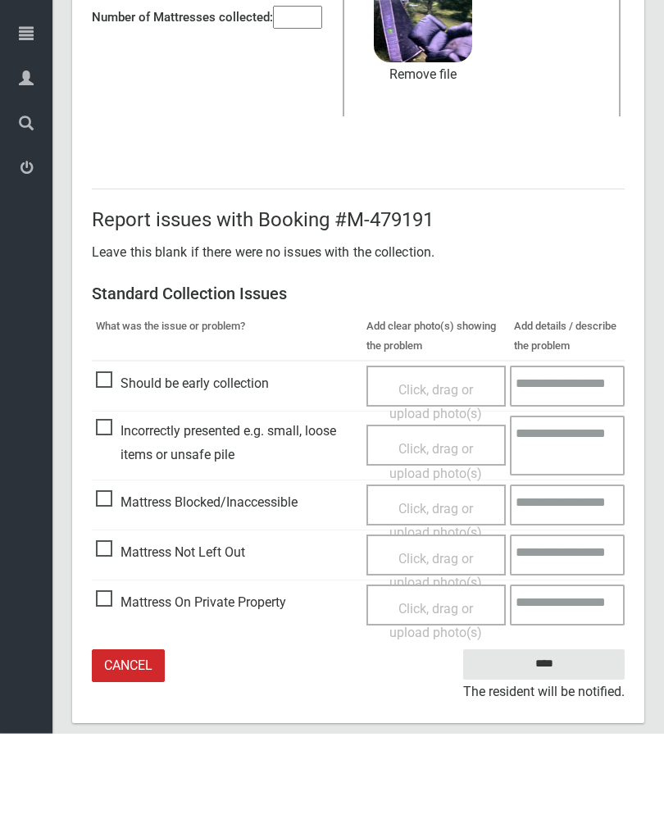
scroll to position [172, 0]
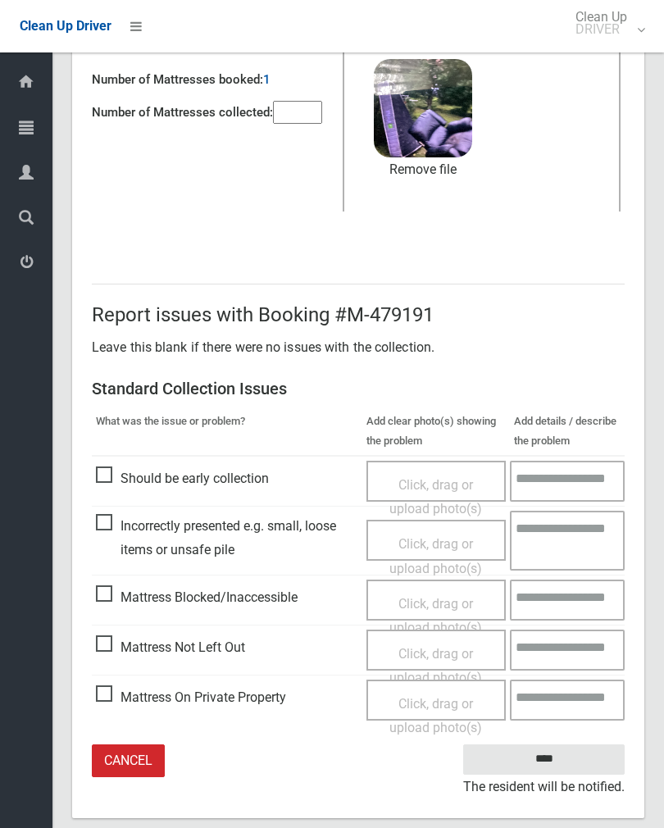
type input"] "*"
click at [578, 755] on input "****" at bounding box center [543, 759] width 161 height 30
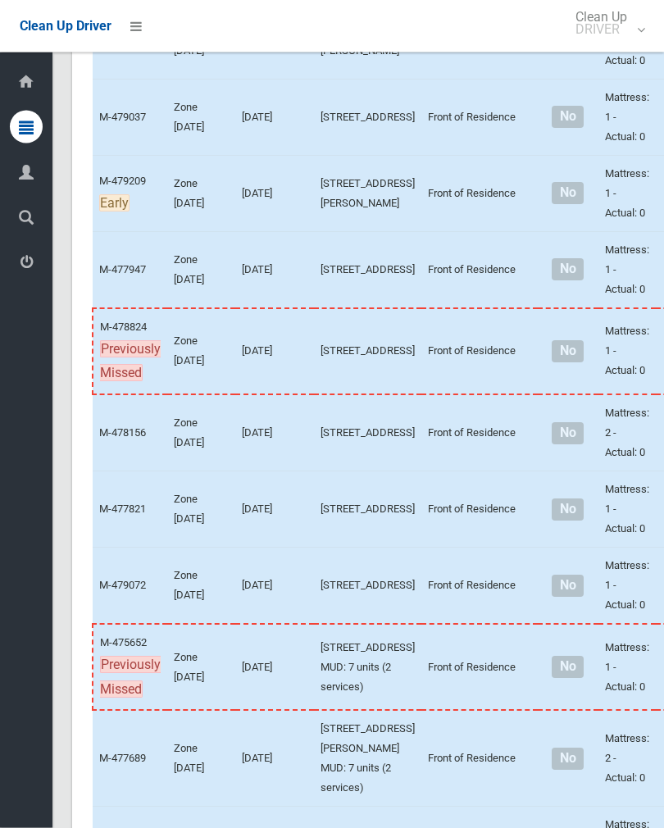
scroll to position [3954, 0]
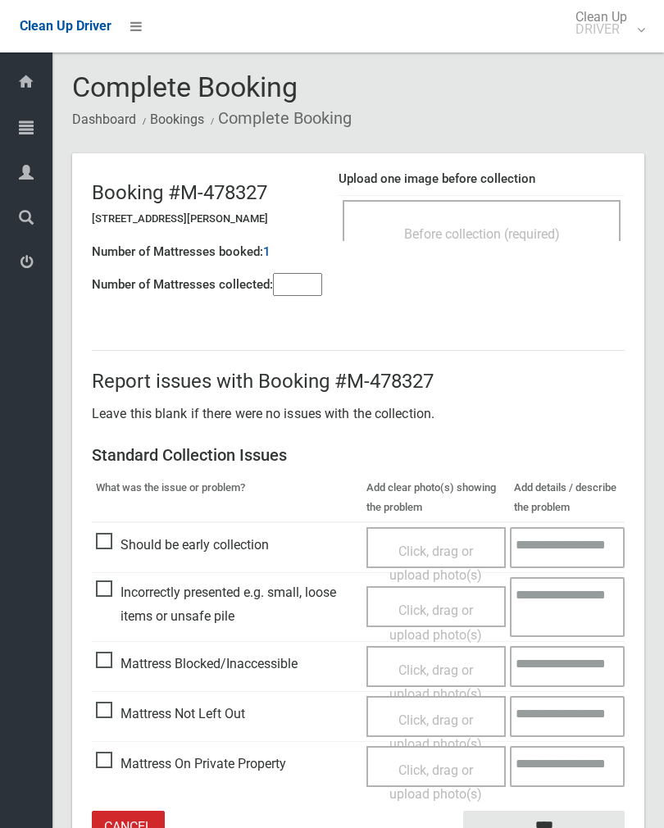
click at [566, 235] on div "Before collection (required)" at bounding box center [482, 233] width 242 height 30
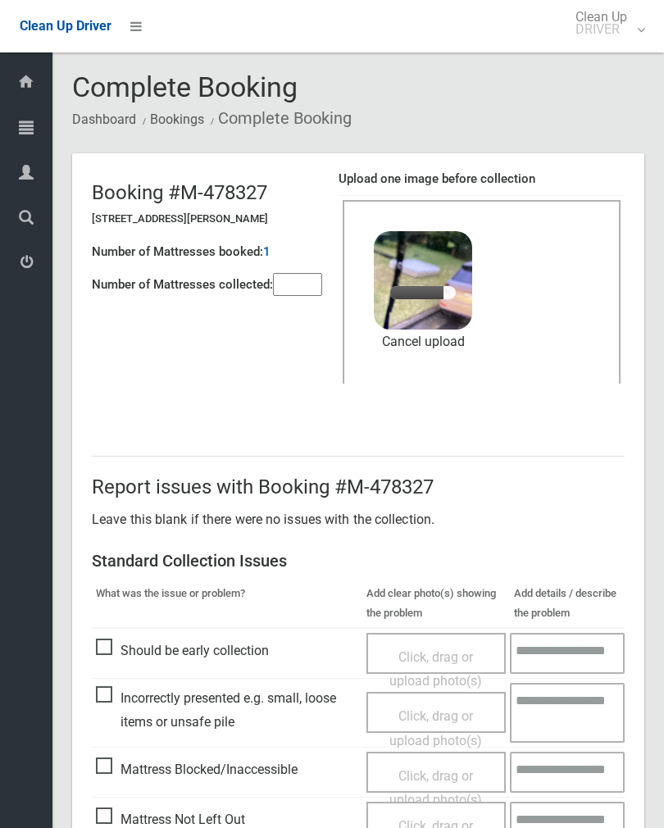
click at [298, 286] on input"] "number" at bounding box center [297, 284] width 49 height 23
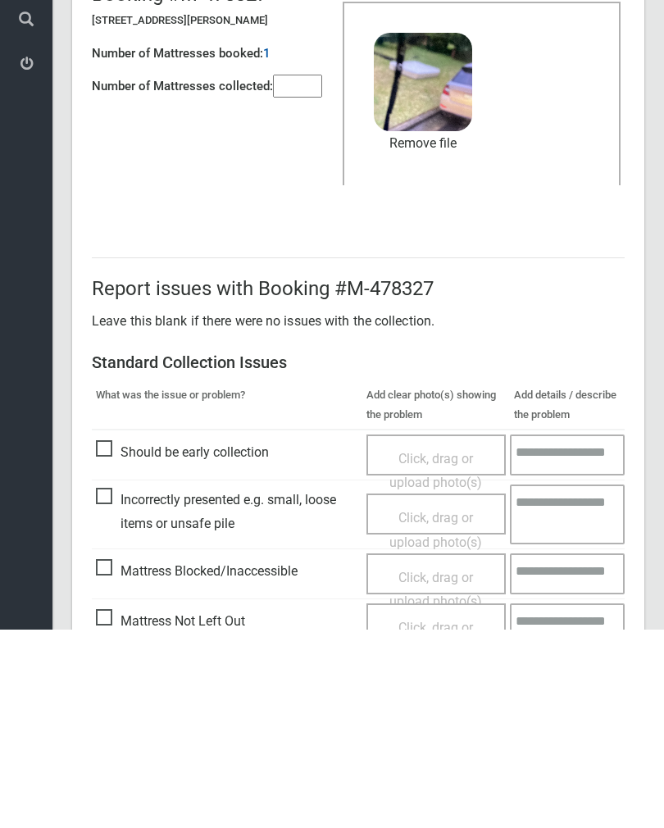
scroll to position [198, 0]
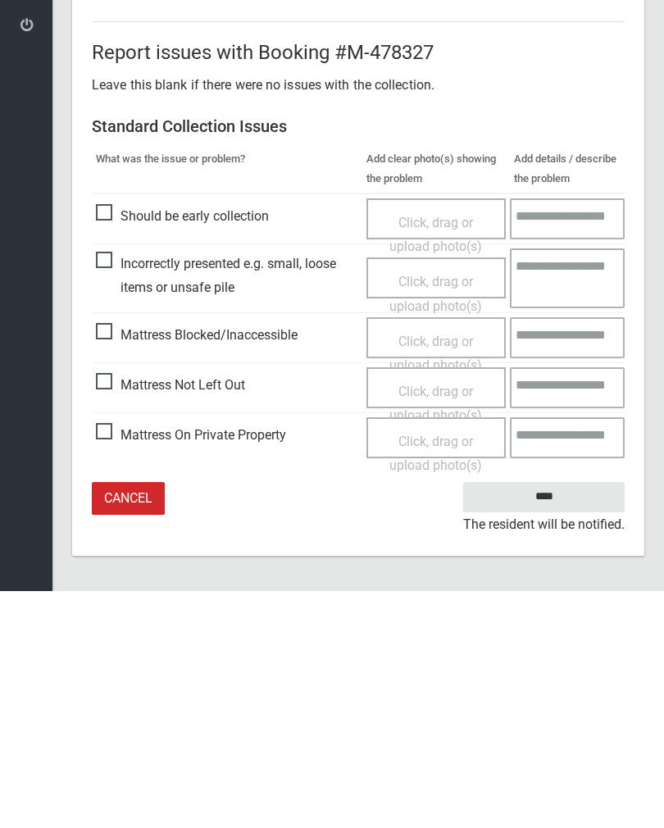
type input"] "*"
click at [557, 719] on input "****" at bounding box center [543, 734] width 161 height 30
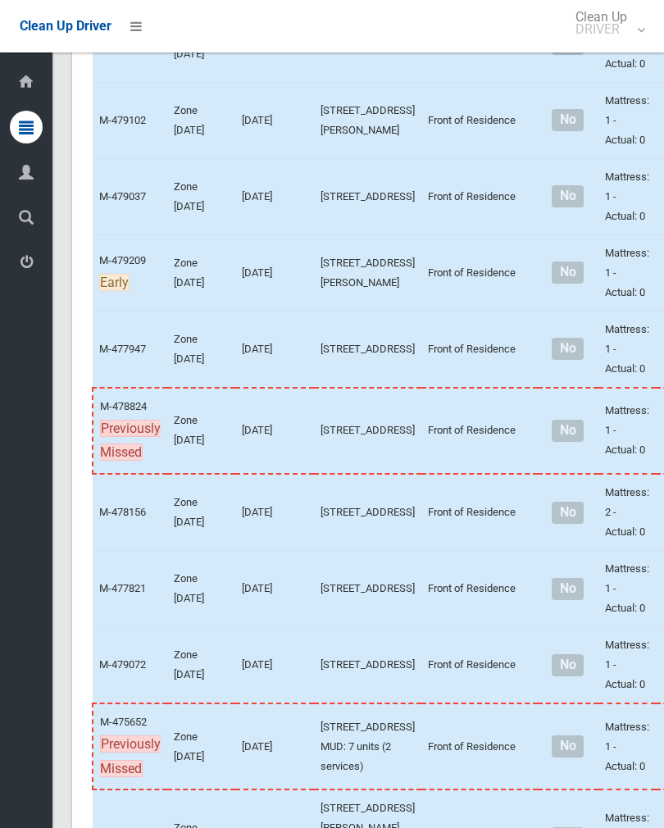
scroll to position [3892, 0]
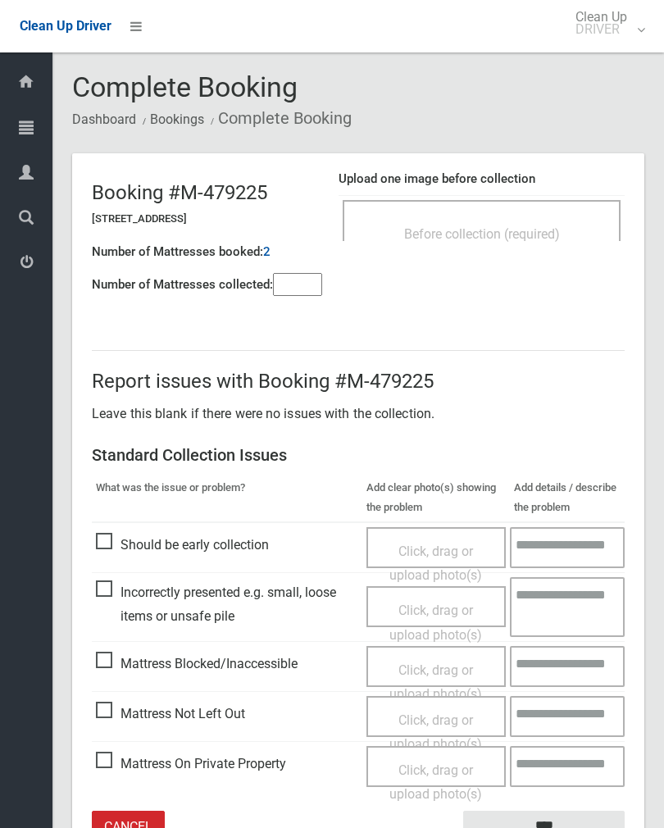
click at [534, 233] on span "Before collection (required)" at bounding box center [482, 234] width 156 height 16
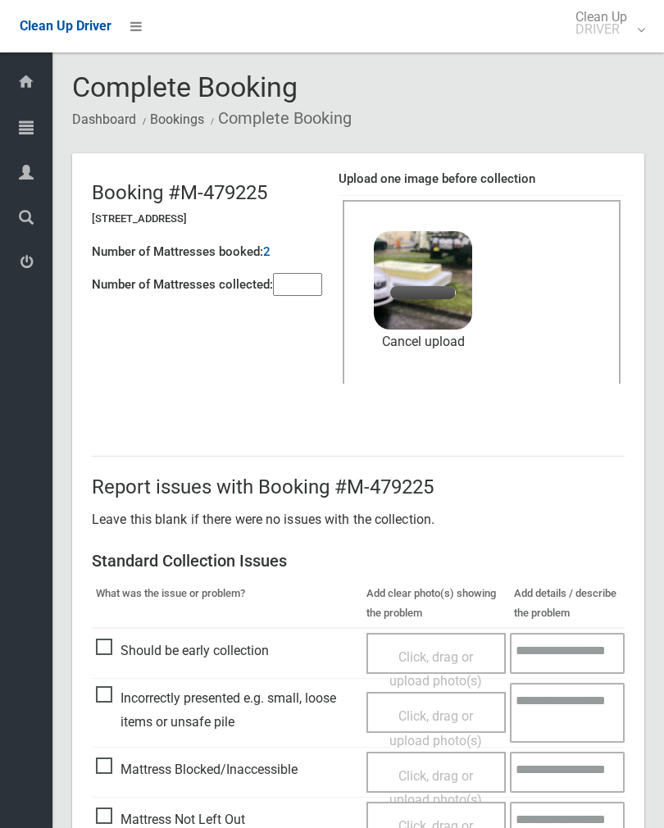
click at [290, 288] on input"] "number" at bounding box center [297, 284] width 49 height 23
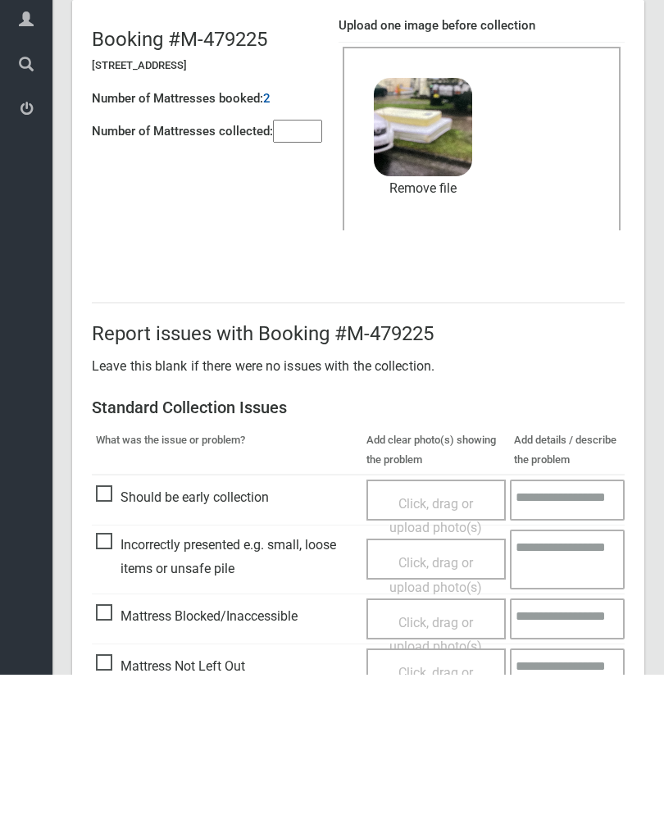
scroll to position [198, 0]
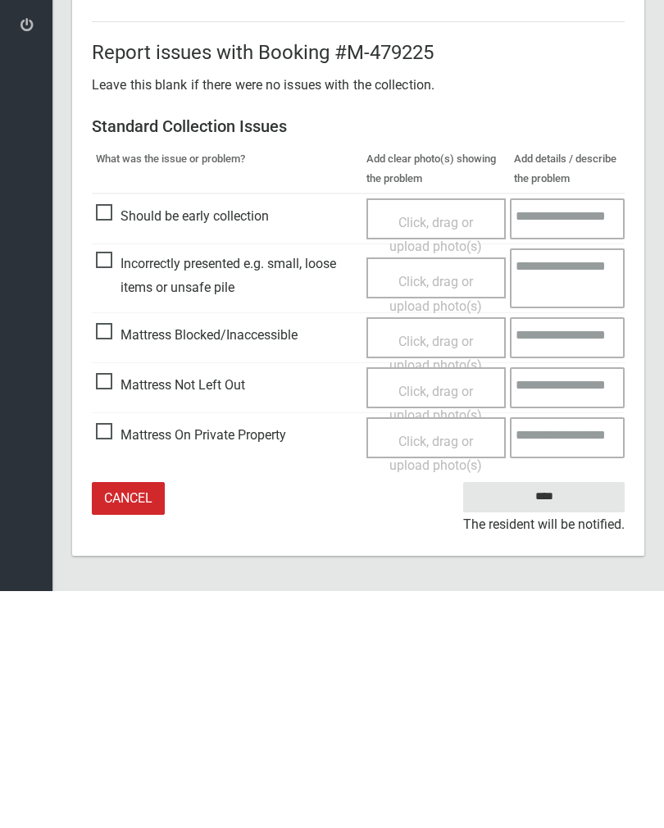
type input"] "*"
click at [562, 719] on input "****" at bounding box center [543, 734] width 161 height 30
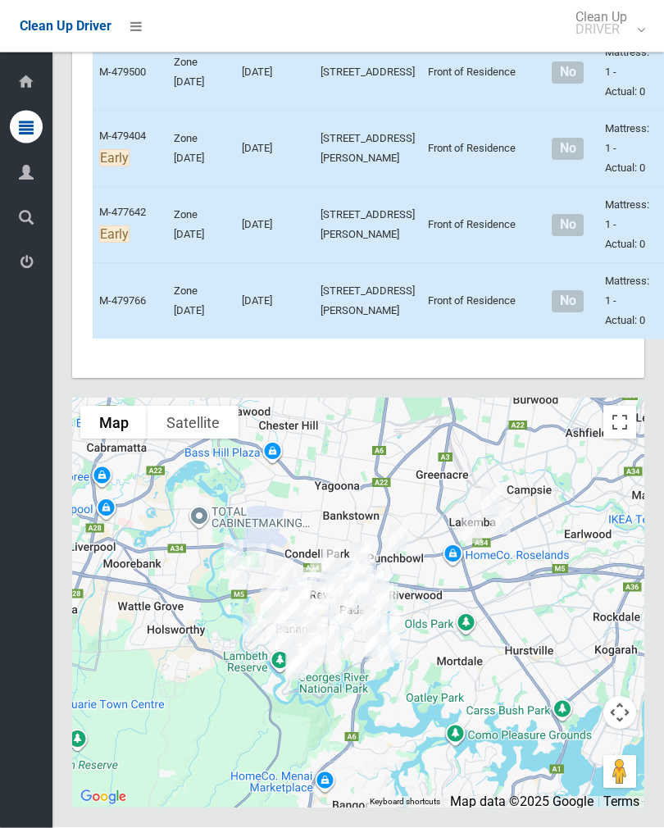
scroll to position [7184, 0]
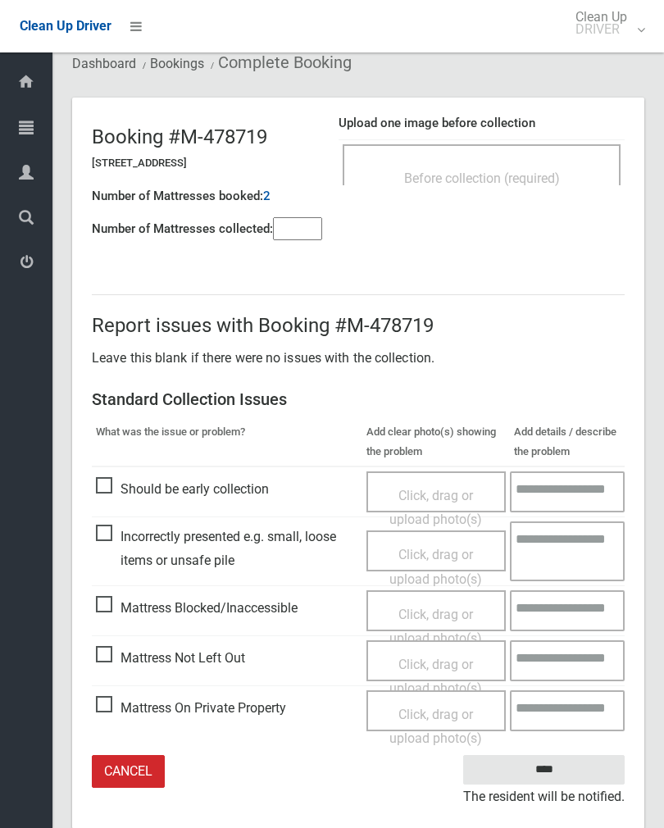
scroll to position [3, 0]
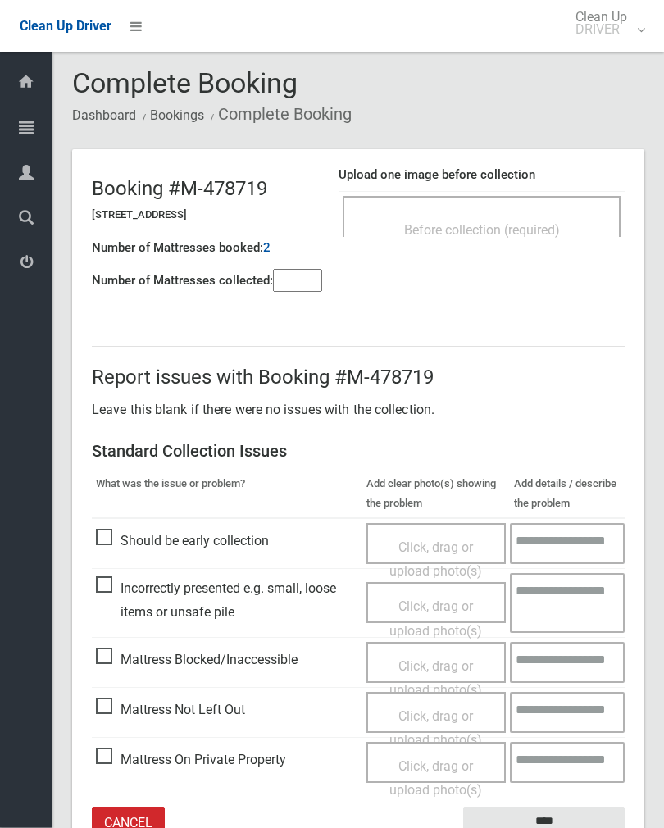
click at [569, 205] on div "Before collection (required)" at bounding box center [482, 217] width 278 height 41
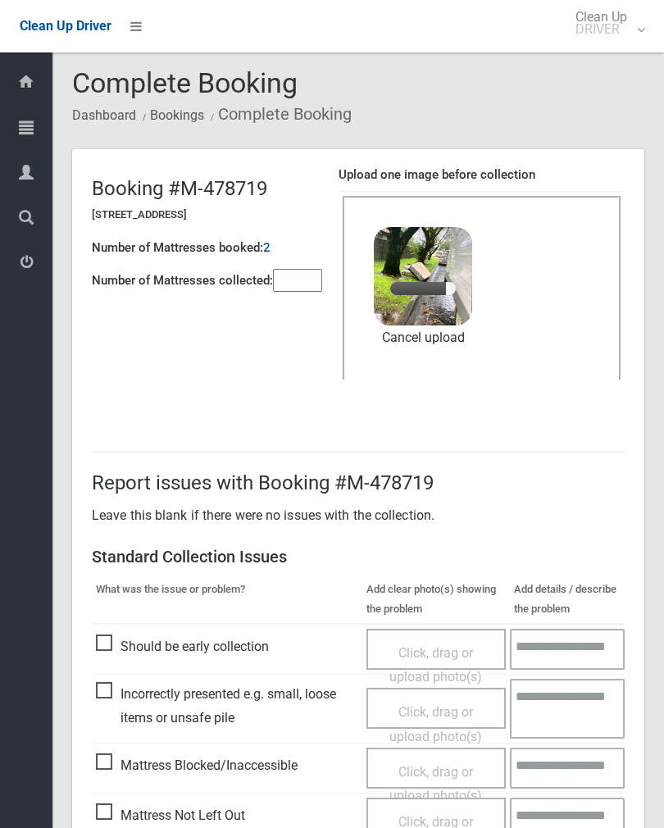
click at [308, 275] on input"] "number" at bounding box center [297, 280] width 49 height 23
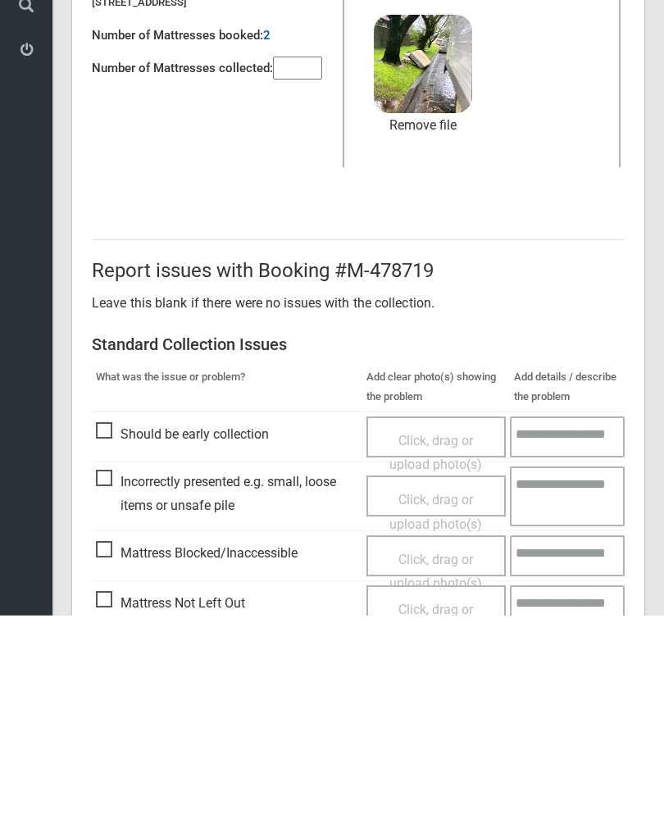
scroll to position [198, 0]
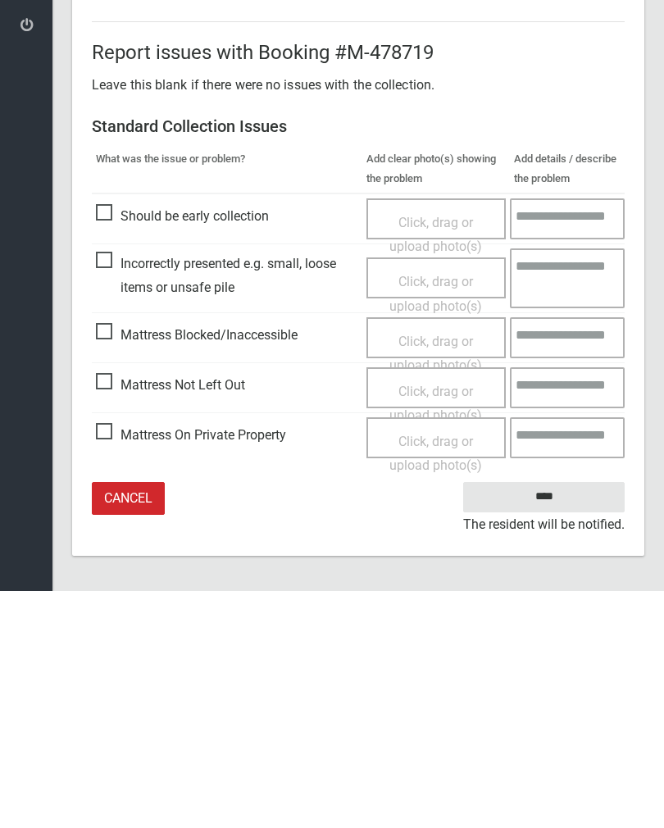
type input"] "*"
click at [544, 719] on input "****" at bounding box center [543, 734] width 161 height 30
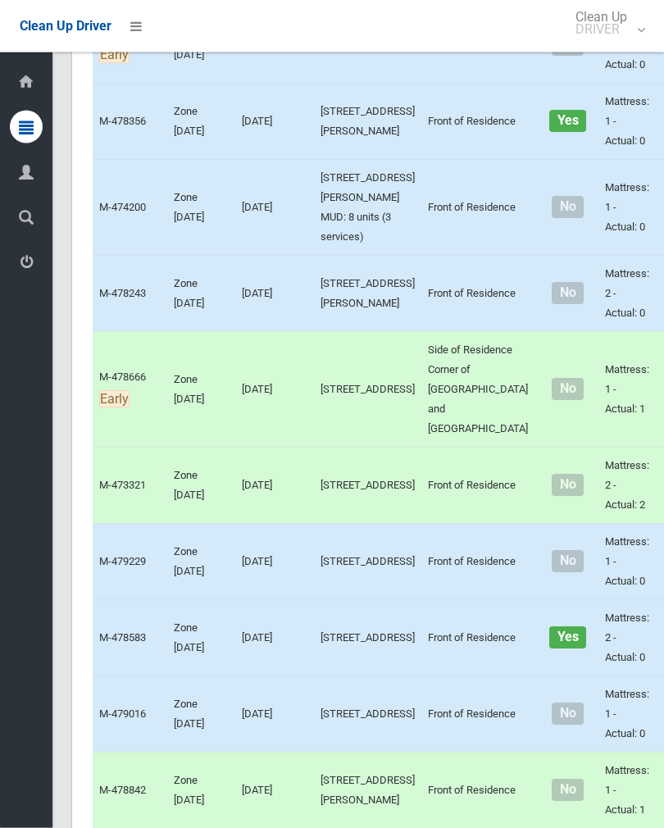
scroll to position [2366, 0]
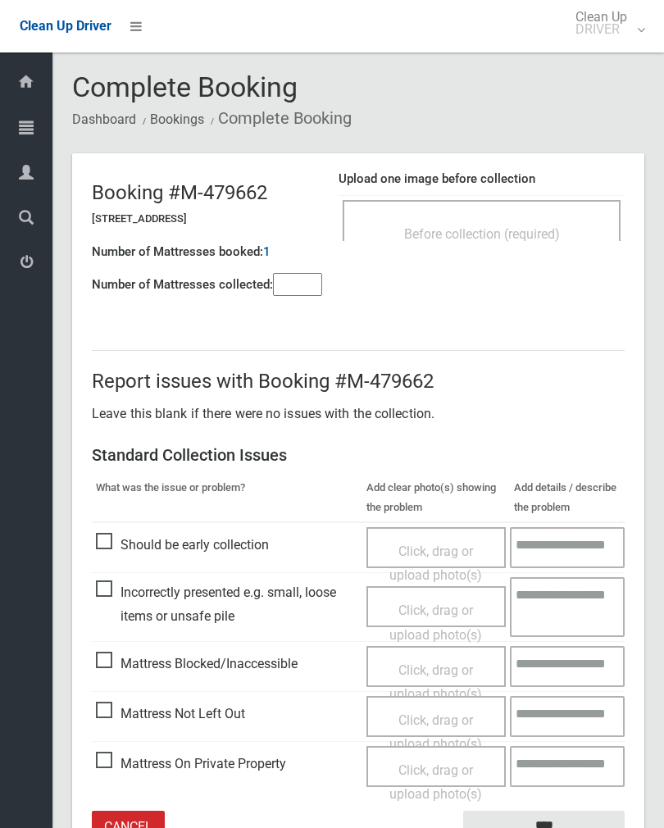
click at [551, 228] on span "Before collection (required)" at bounding box center [482, 234] width 156 height 16
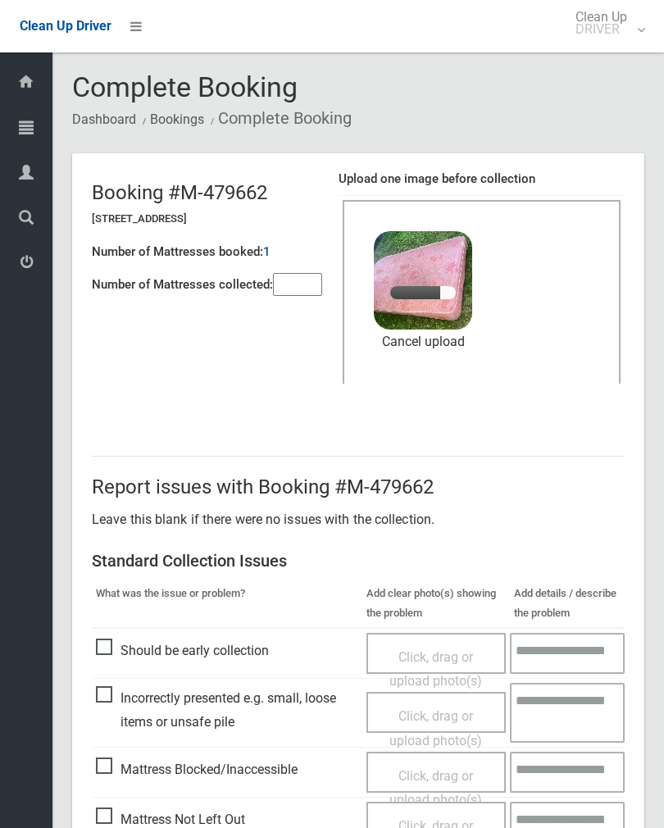
click at [304, 284] on input"] "number" at bounding box center [297, 284] width 49 height 23
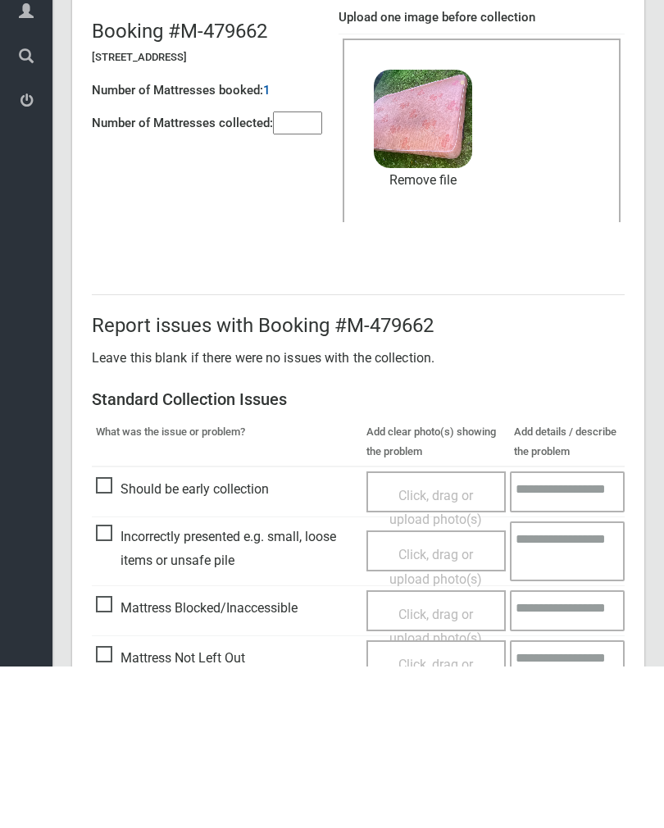
scroll to position [198, 0]
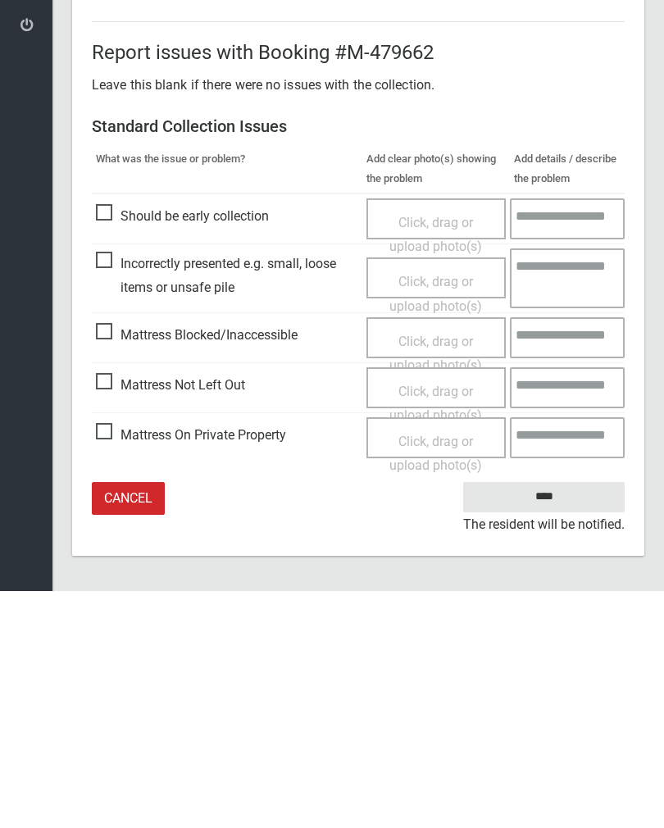
type input"] "*"
click at [548, 719] on input "****" at bounding box center [543, 734] width 161 height 30
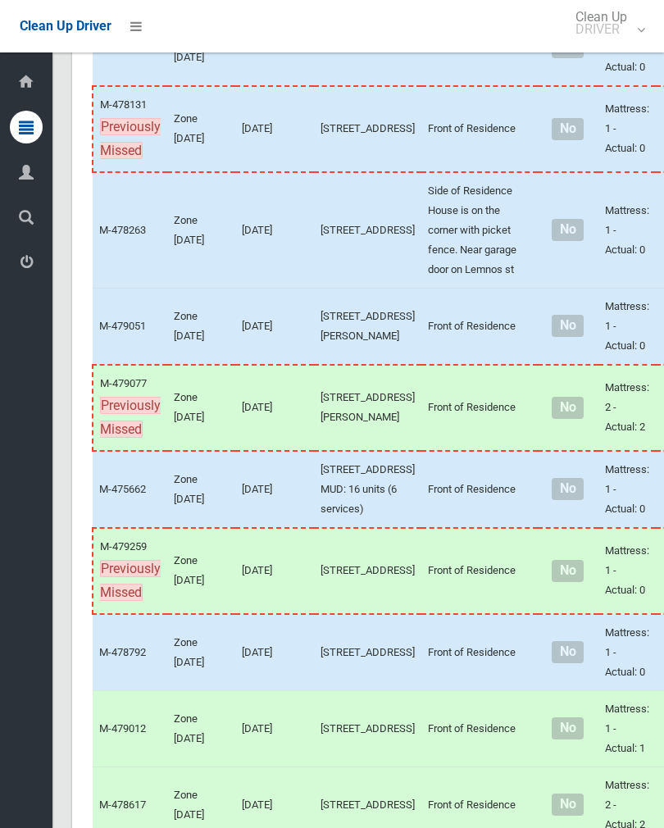
scroll to position [658, 0]
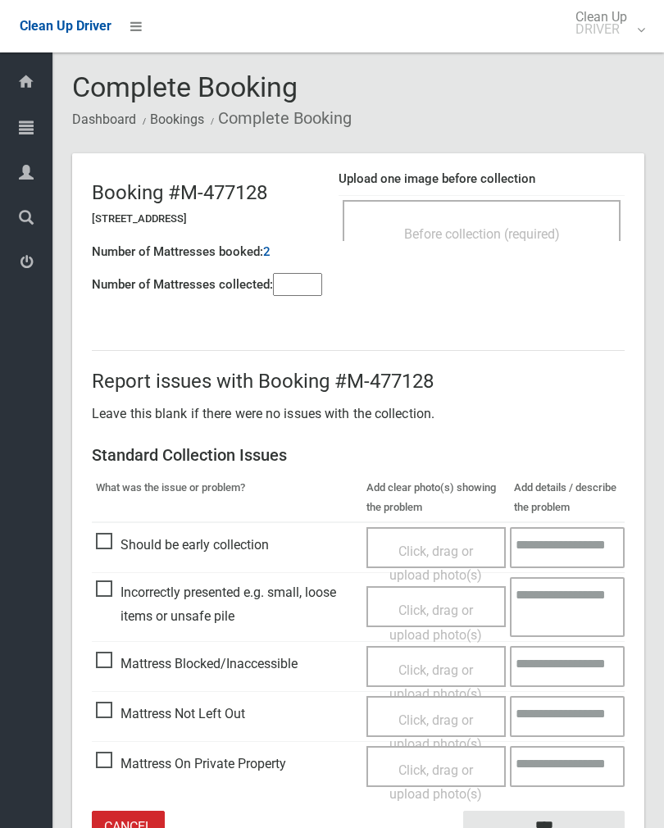
click at [530, 228] on span "Before collection (required)" at bounding box center [482, 234] width 156 height 16
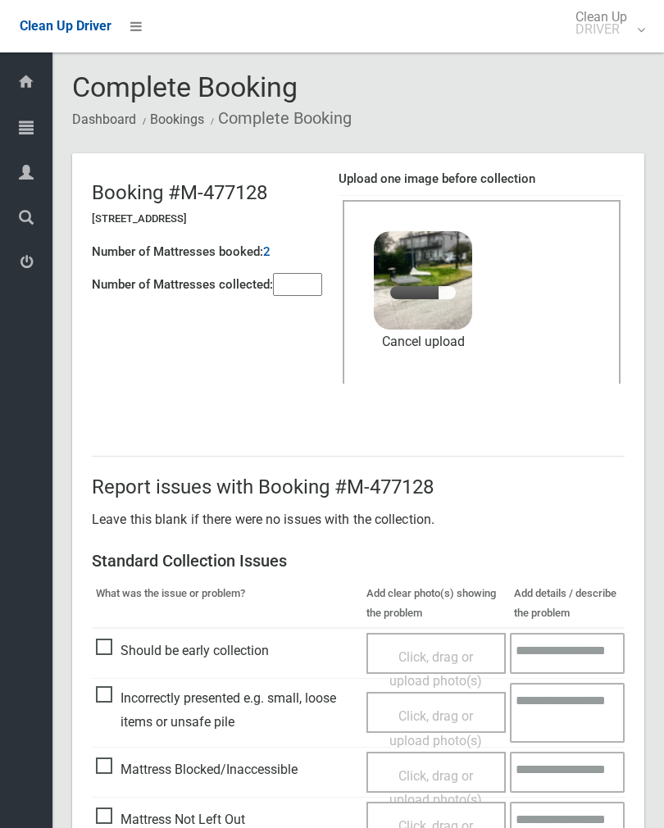
click at [300, 288] on input"] "number" at bounding box center [297, 284] width 49 height 23
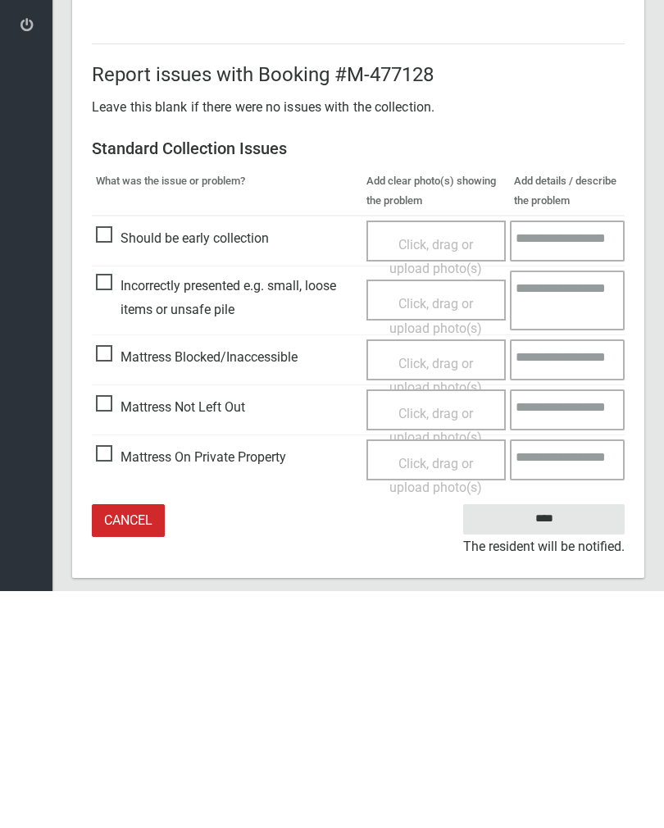
scroll to position [198, 0]
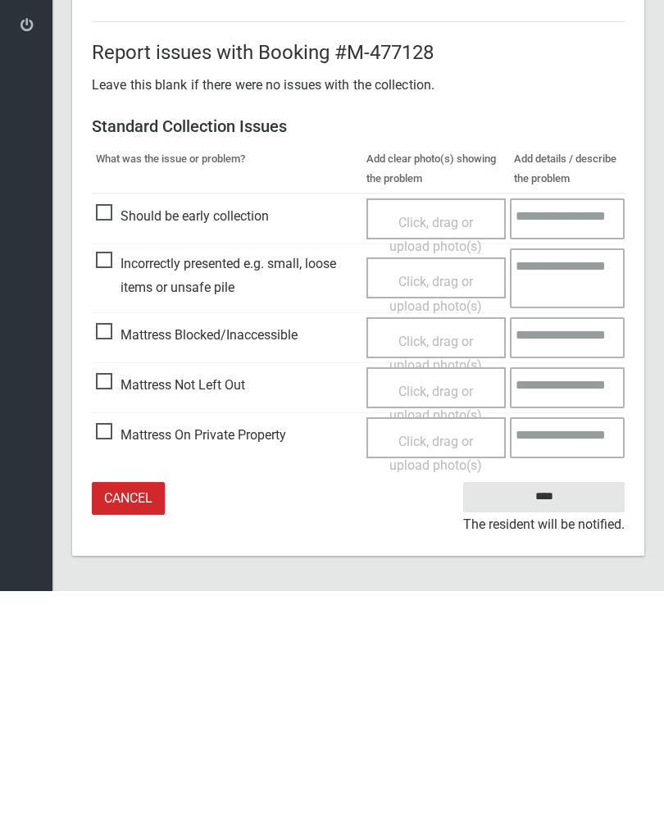
type input"] "*"
click at [571, 719] on input "****" at bounding box center [543, 734] width 161 height 30
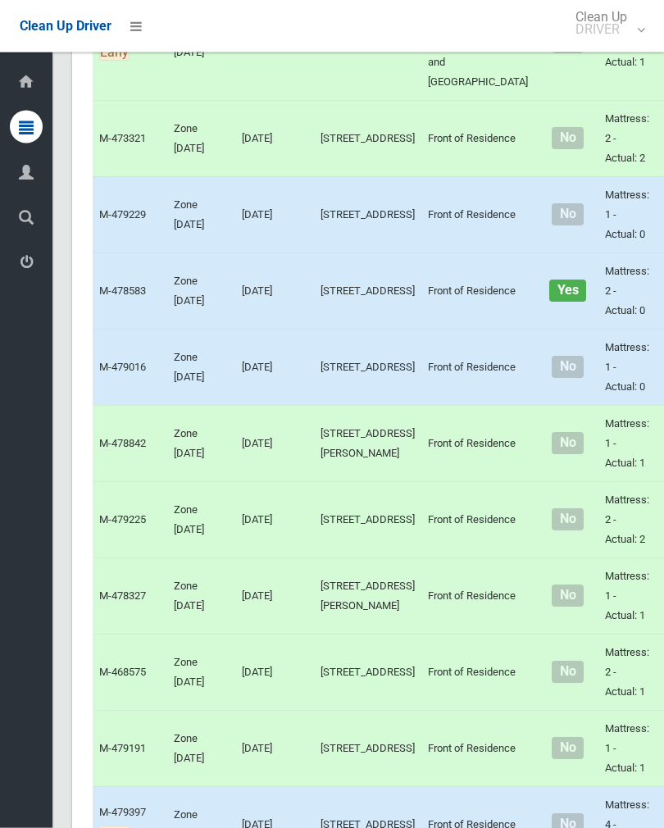
scroll to position [2820, 0]
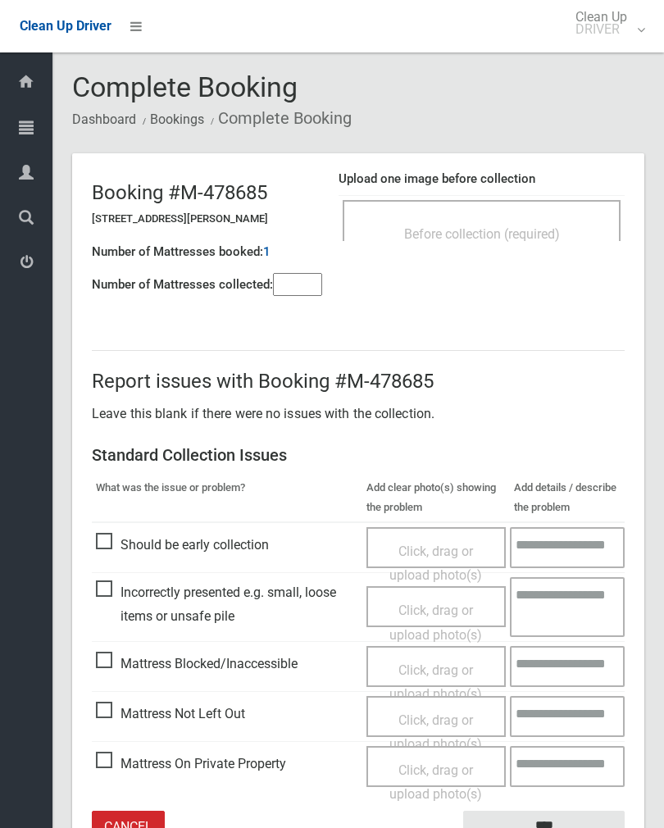
click at [538, 223] on div "Before collection (required)" at bounding box center [482, 233] width 242 height 30
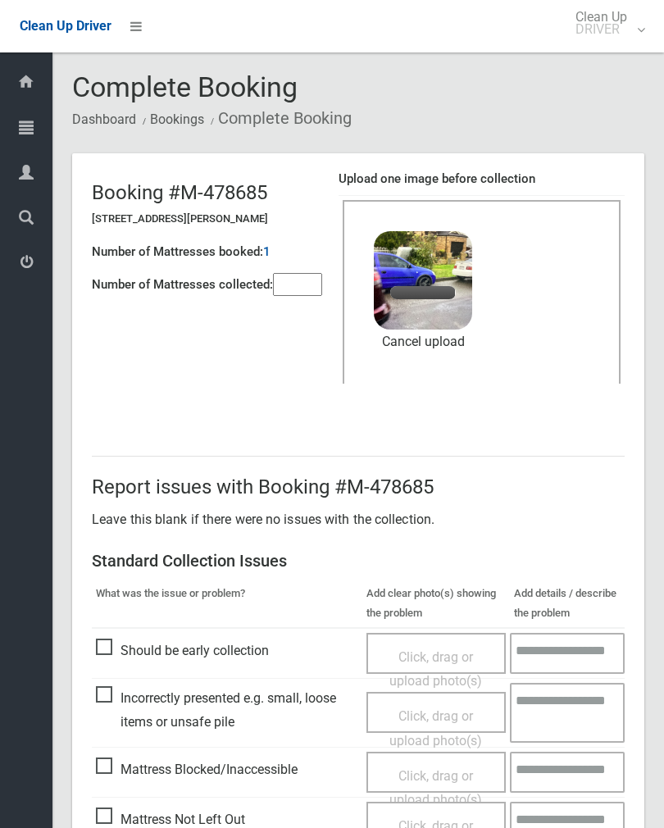
click at [291, 288] on input"] "number" at bounding box center [297, 284] width 49 height 23
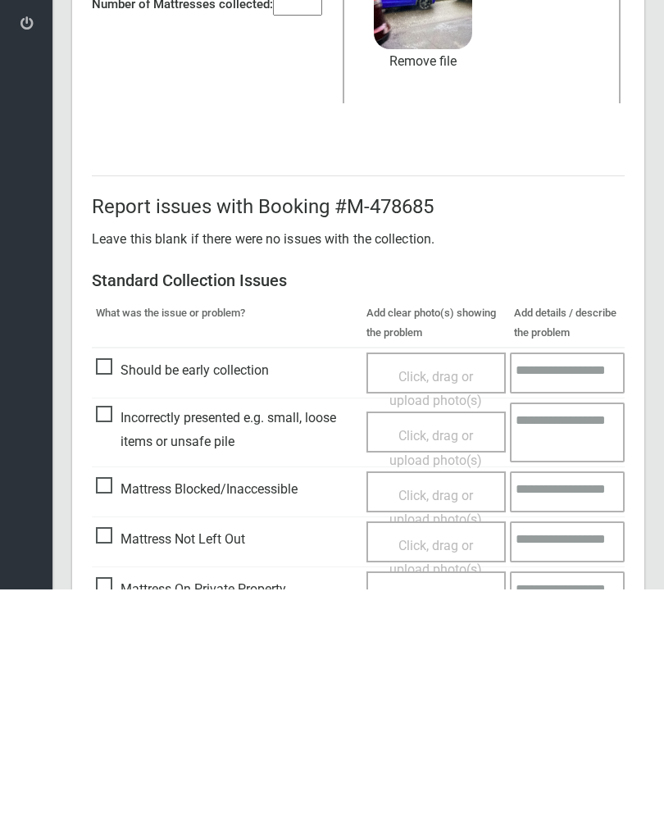
scroll to position [198, 0]
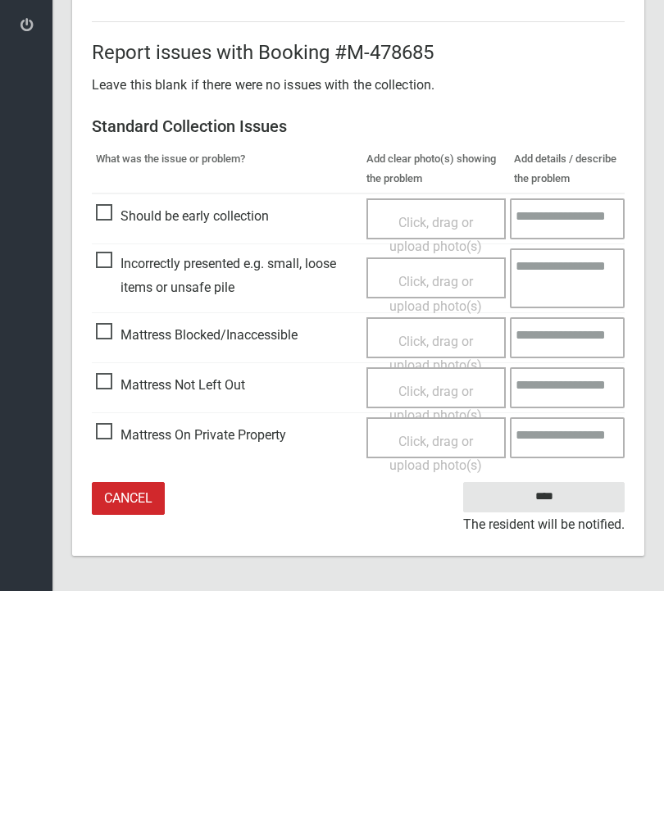
type input"] "*"
click at [558, 719] on input "****" at bounding box center [543, 734] width 161 height 30
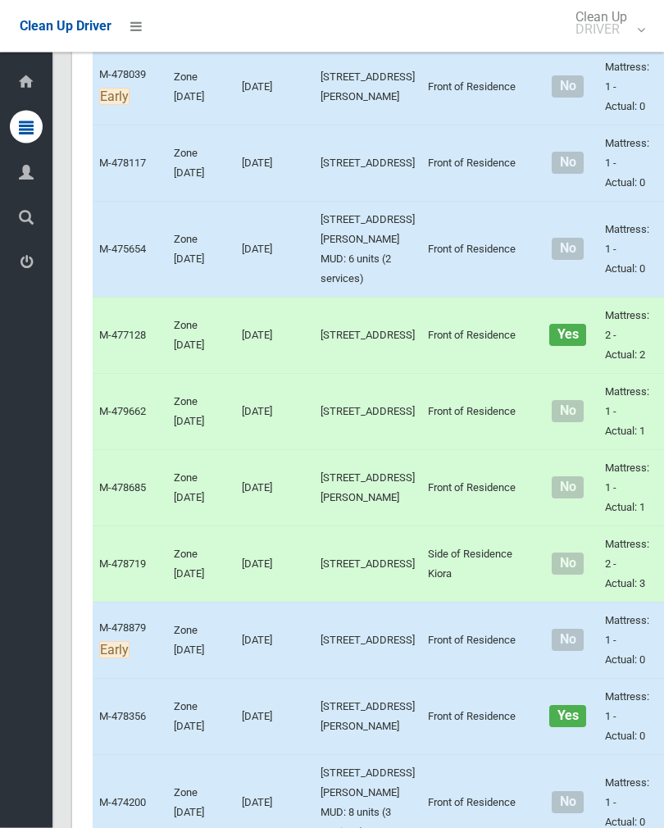
scroll to position [1787, 0]
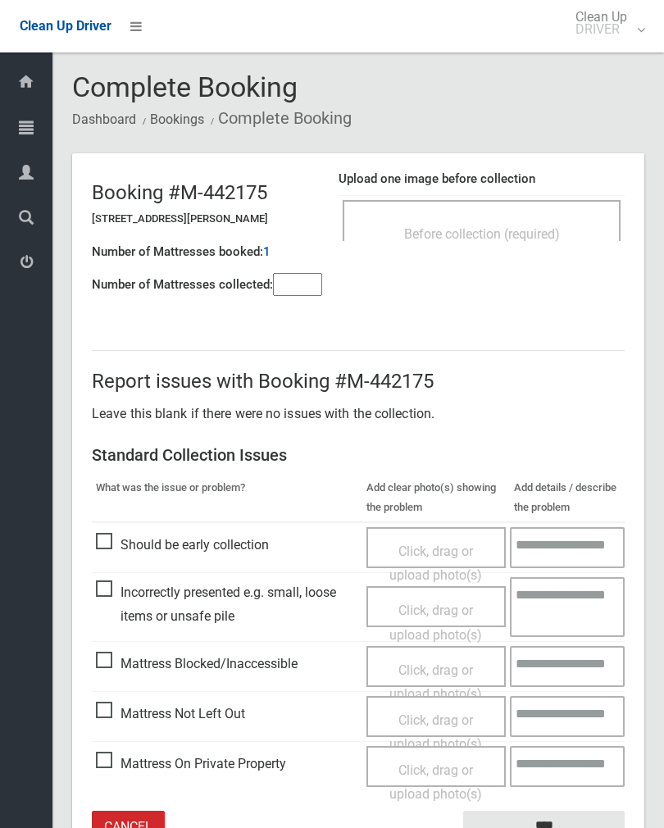
click at [563, 229] on div "Before collection (required)" at bounding box center [482, 233] width 242 height 30
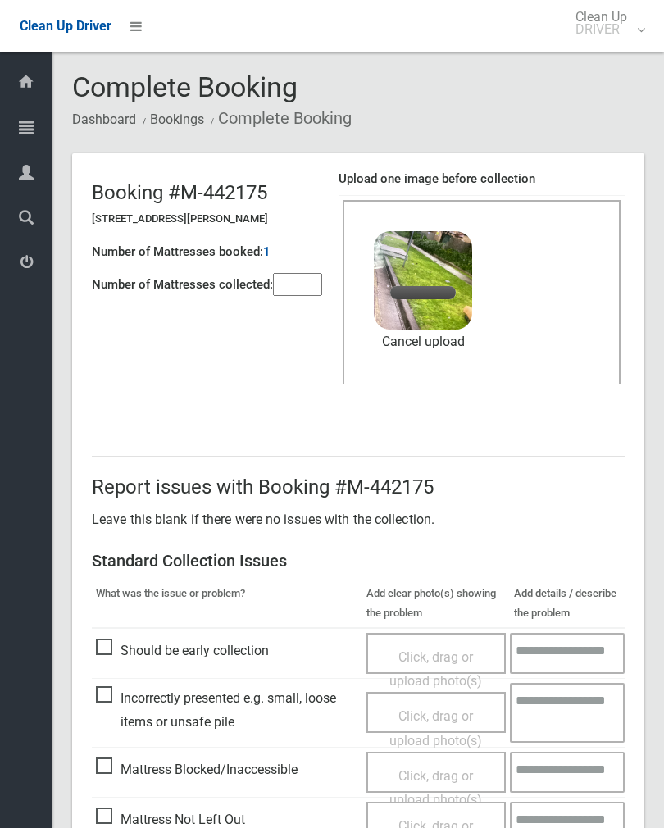
click at [293, 287] on input"] "number" at bounding box center [297, 284] width 49 height 23
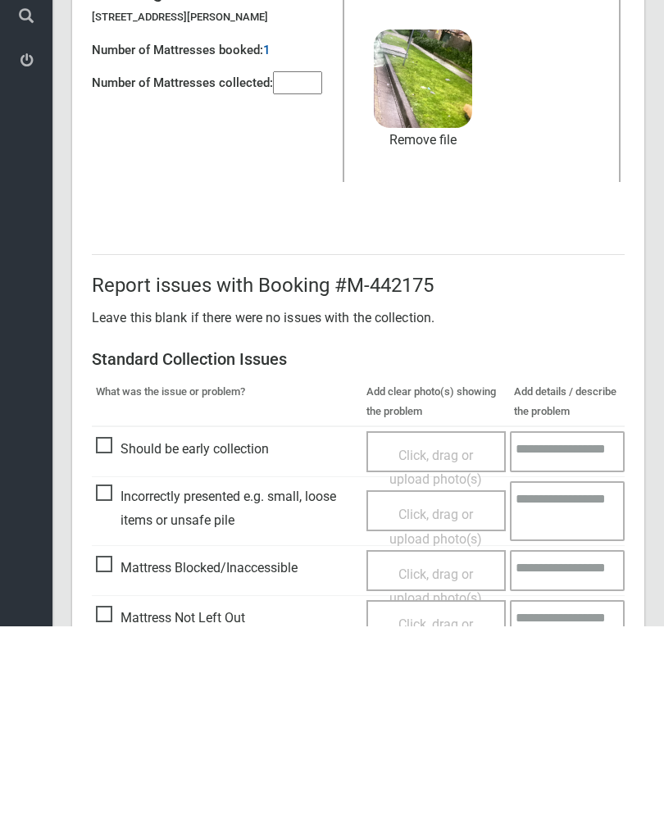
scroll to position [198, 0]
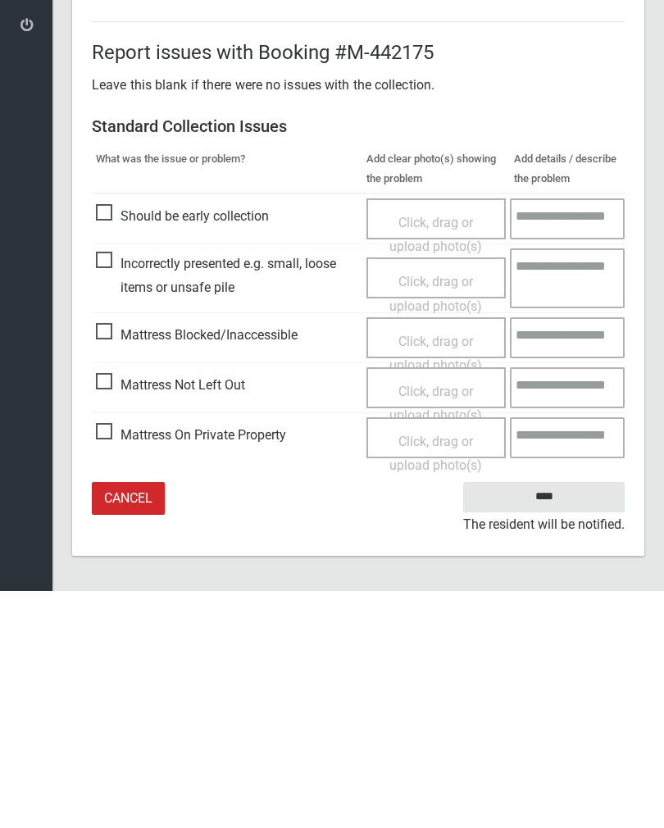
type input"] "*"
click at [559, 719] on input "****" at bounding box center [543, 734] width 161 height 30
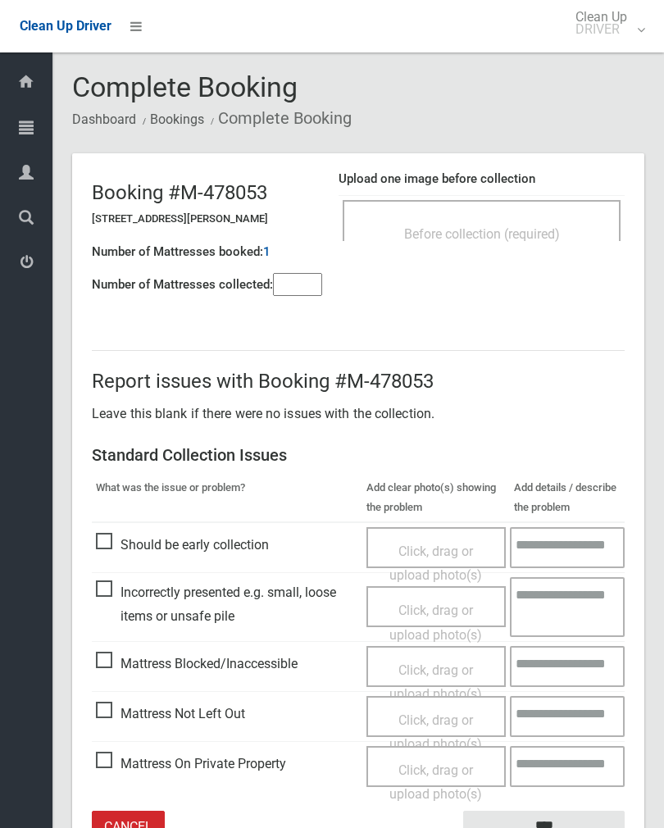
click at [534, 230] on span "Before collection (required)" at bounding box center [482, 234] width 156 height 16
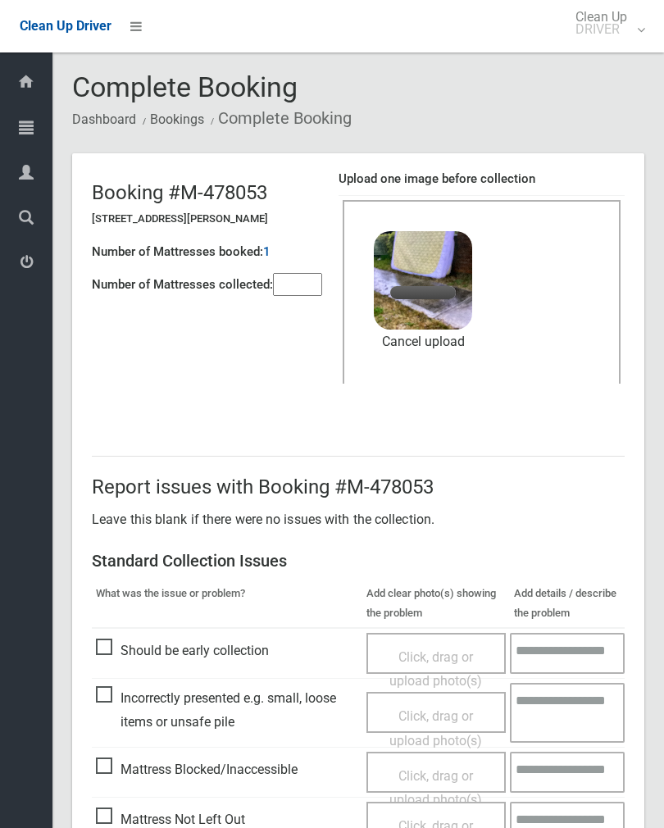
click at [307, 275] on input"] "number" at bounding box center [297, 284] width 49 height 23
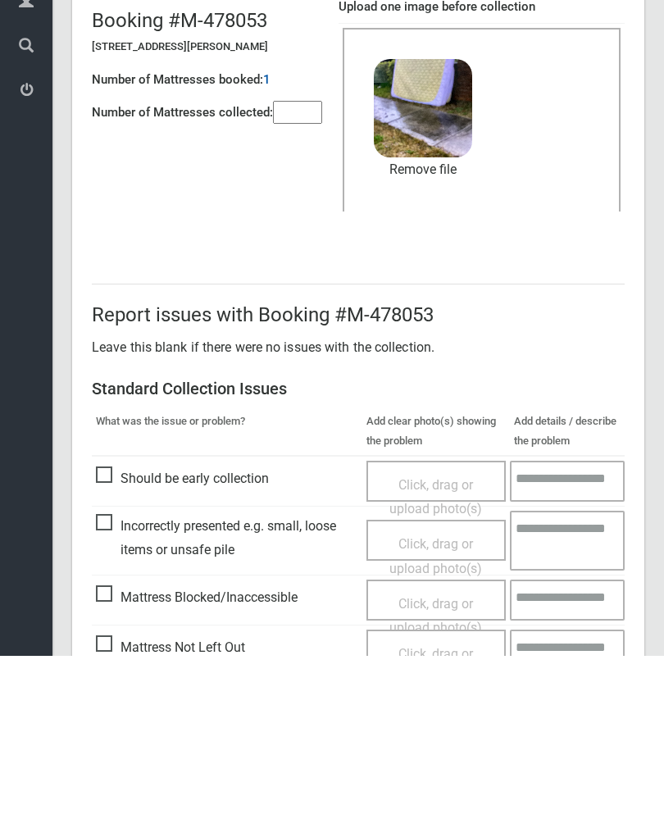
scroll to position [198, 0]
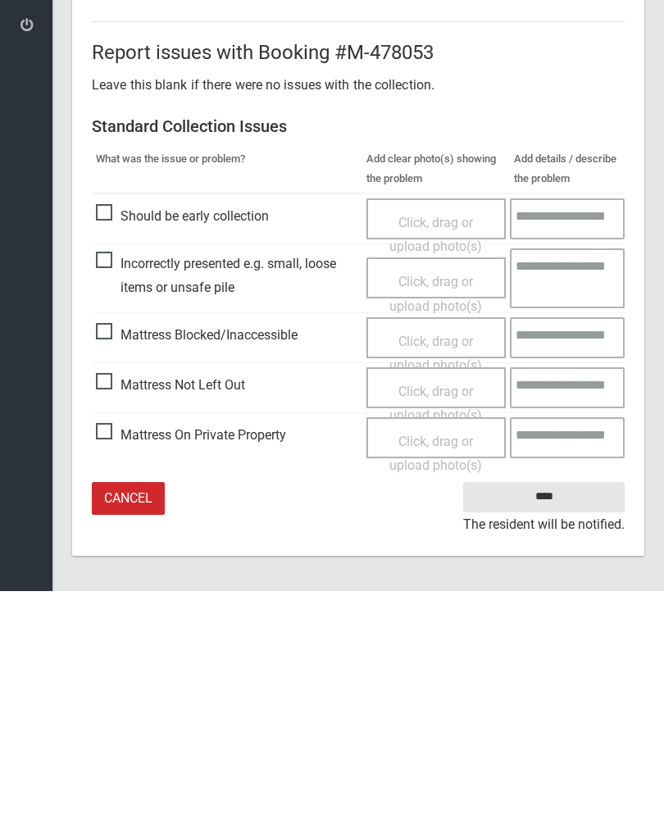
type input"] "*"
click at [549, 719] on input "****" at bounding box center [543, 734] width 161 height 30
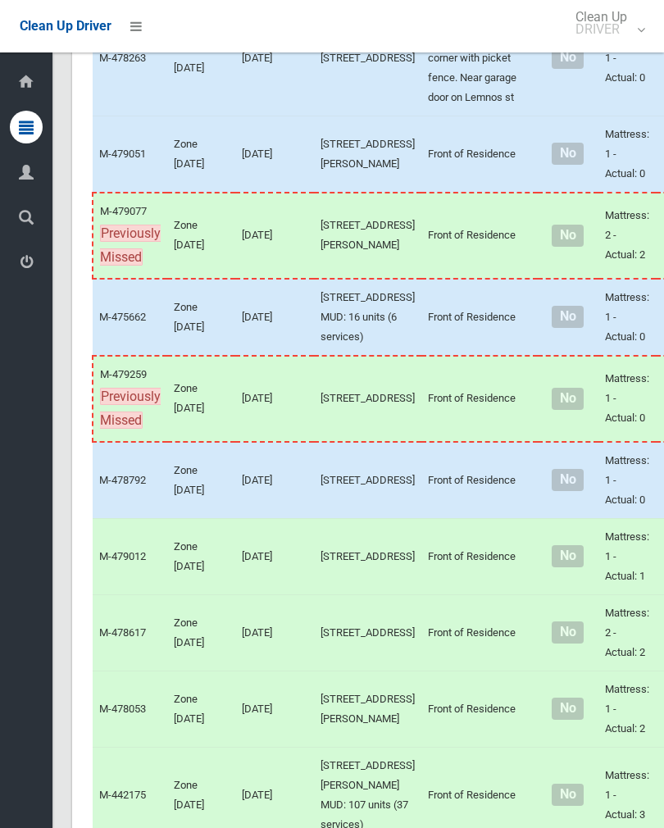
scroll to position [821, 0]
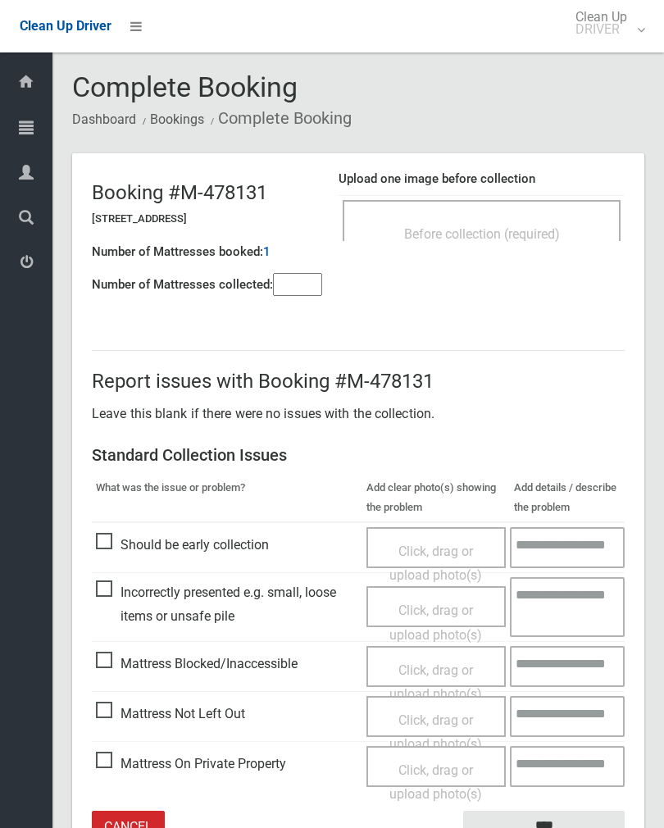
click at [542, 232] on span "Before collection (required)" at bounding box center [482, 234] width 156 height 16
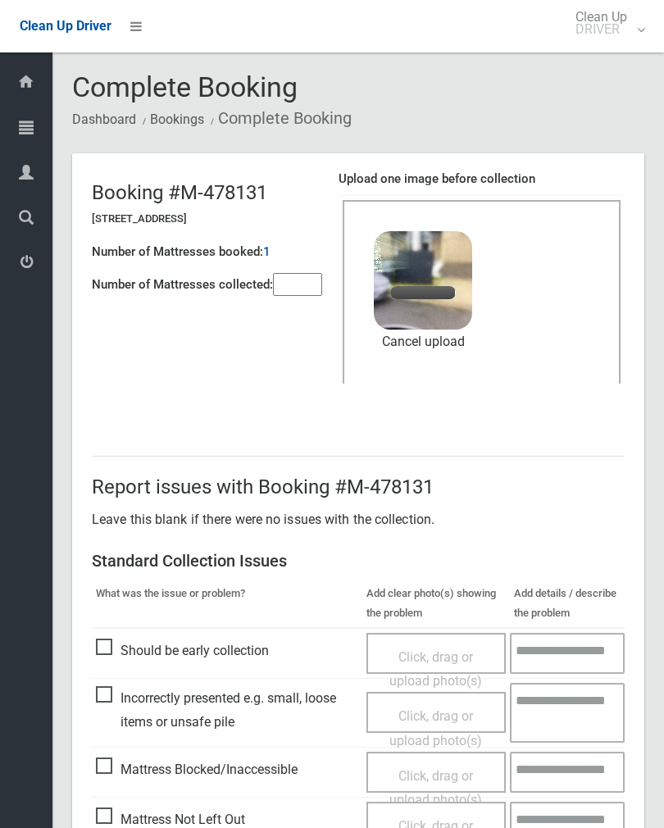
click at [293, 293] on input"] "number" at bounding box center [297, 284] width 49 height 23
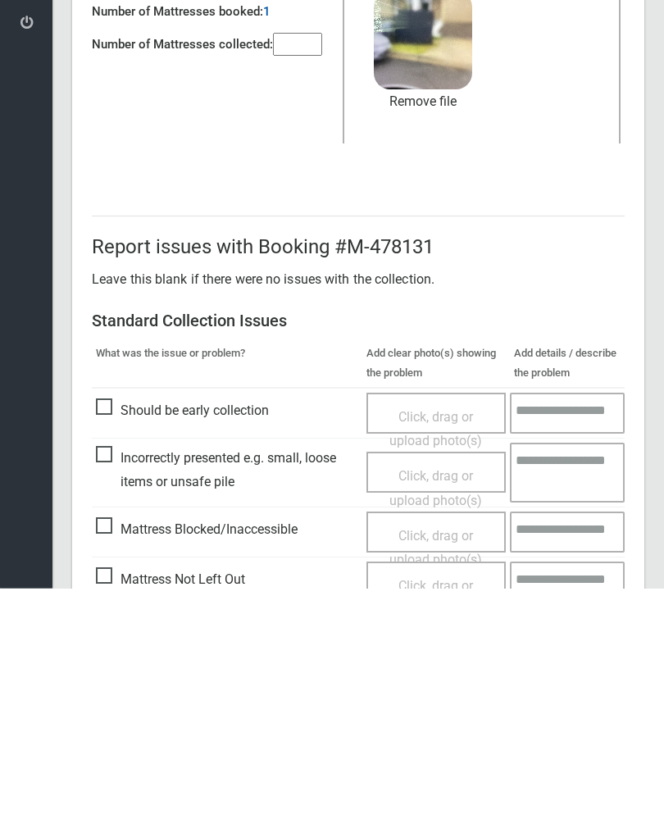
scroll to position [198, 0]
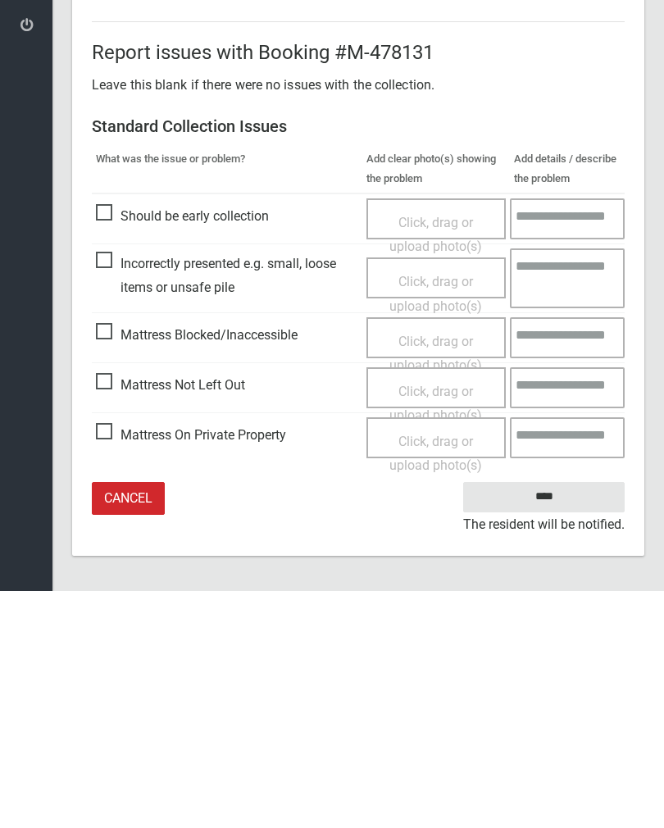
type input"] "*"
click at [539, 719] on input "****" at bounding box center [543, 734] width 161 height 30
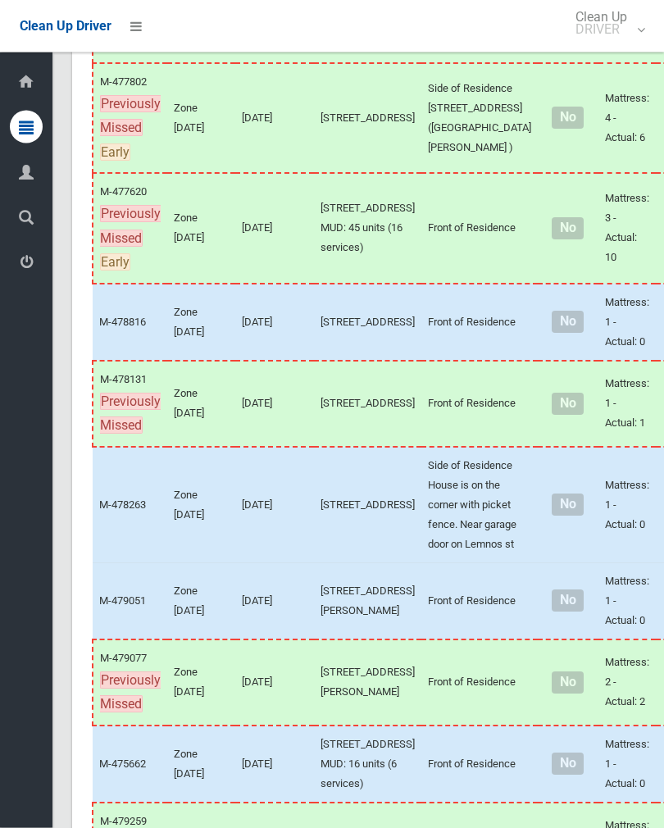
scroll to position [377, 0]
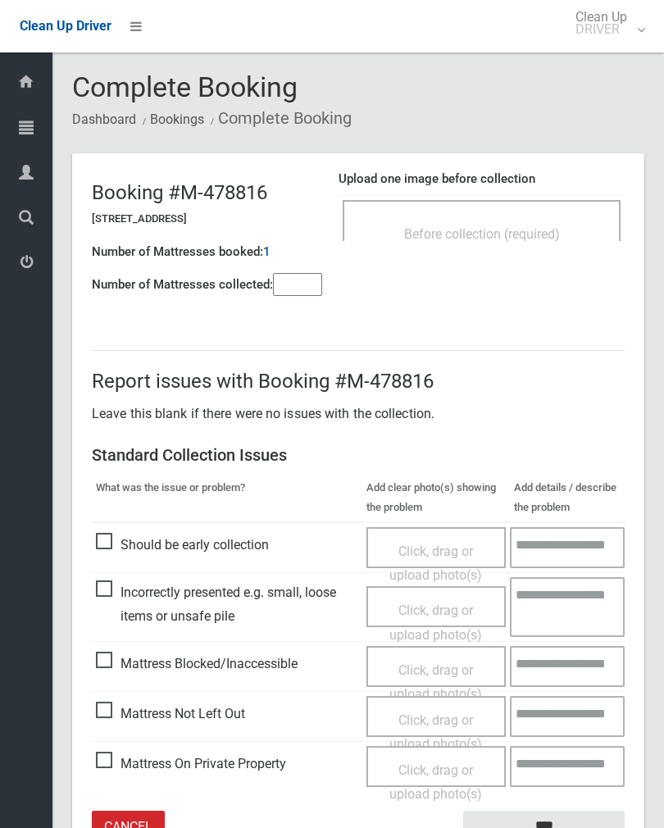
click at [564, 257] on div "Upload one image before collection Before collection (required)" at bounding box center [482, 213] width 286 height 103
click at [566, 218] on div "Before collection (required)" at bounding box center [482, 233] width 242 height 30
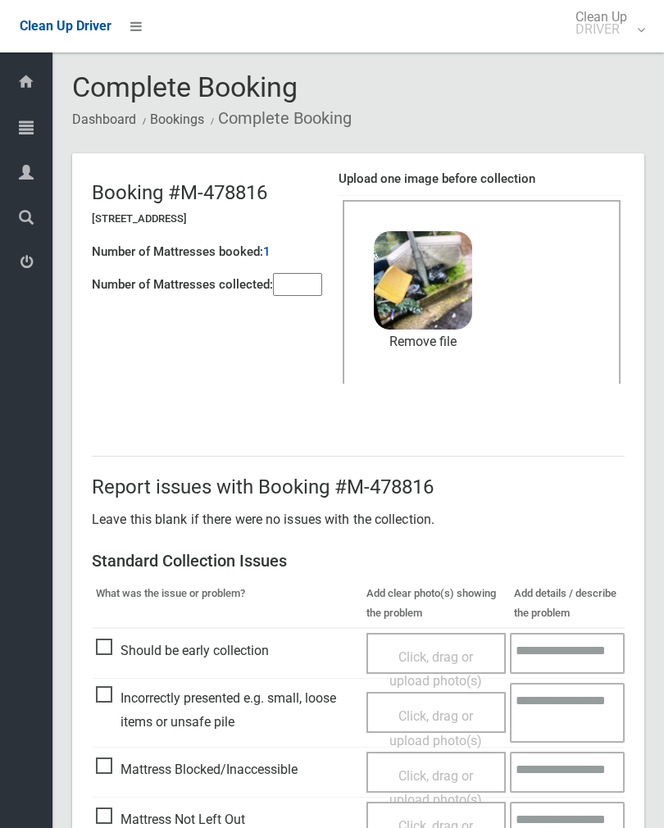
click at [448, 344] on link "Remove file" at bounding box center [423, 342] width 98 height 25
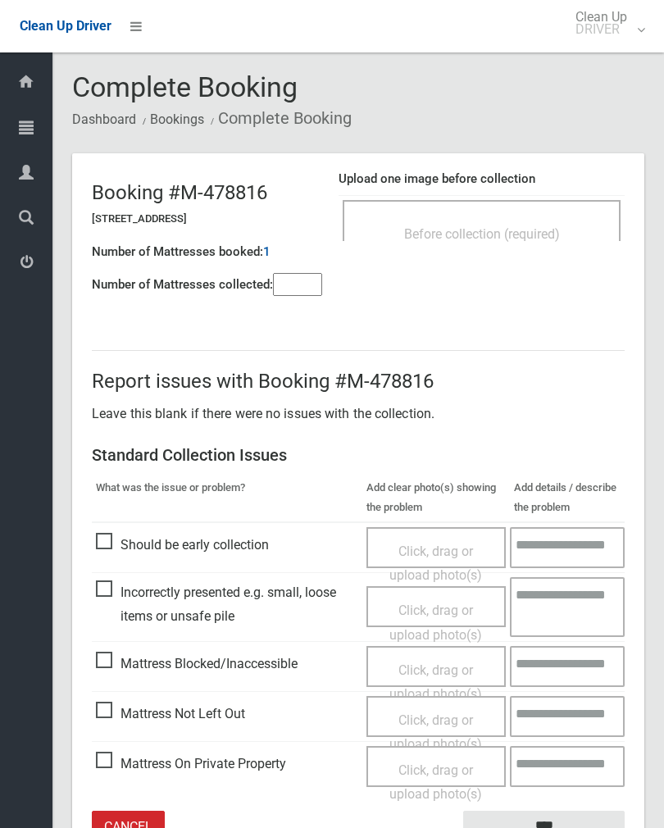
click at [548, 220] on div "Before collection (required)" at bounding box center [482, 233] width 242 height 30
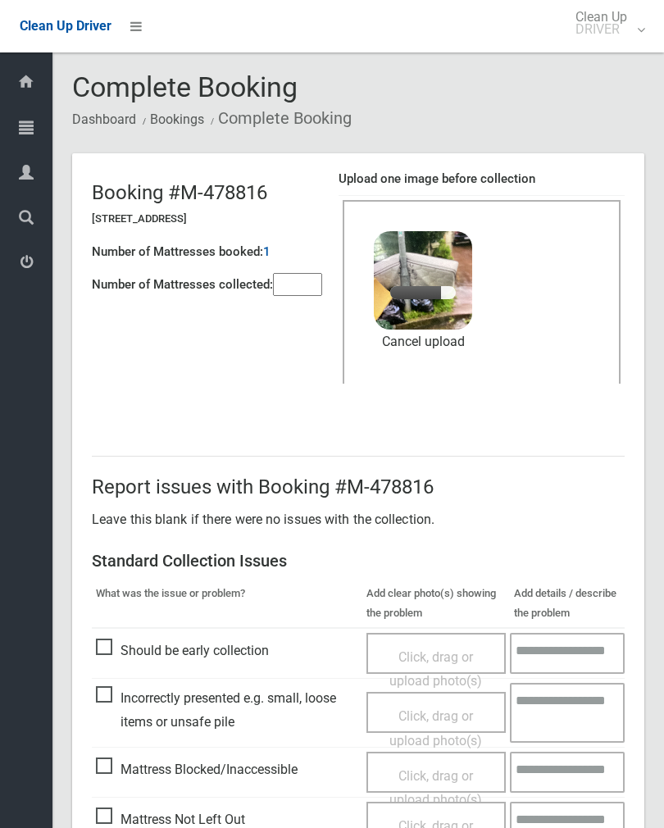
click at [313, 281] on input"] "number" at bounding box center [297, 284] width 49 height 23
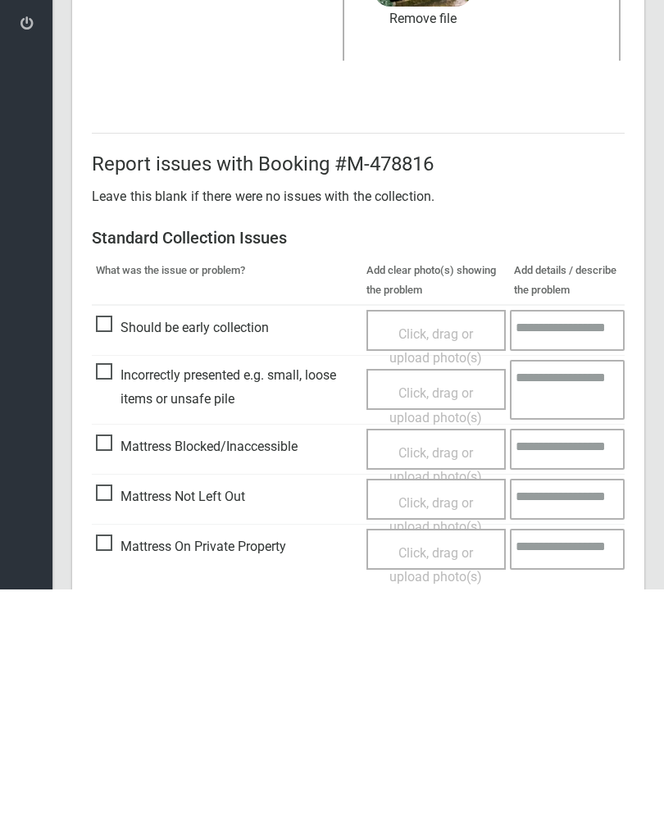
scroll to position [198, 0]
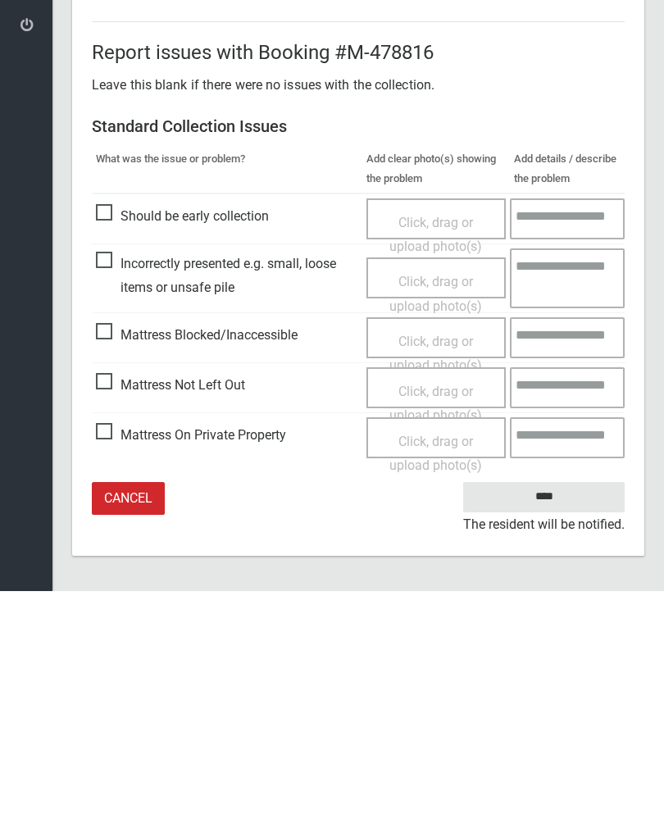
type input"] "*"
click at [571, 719] on input "****" at bounding box center [543, 734] width 161 height 30
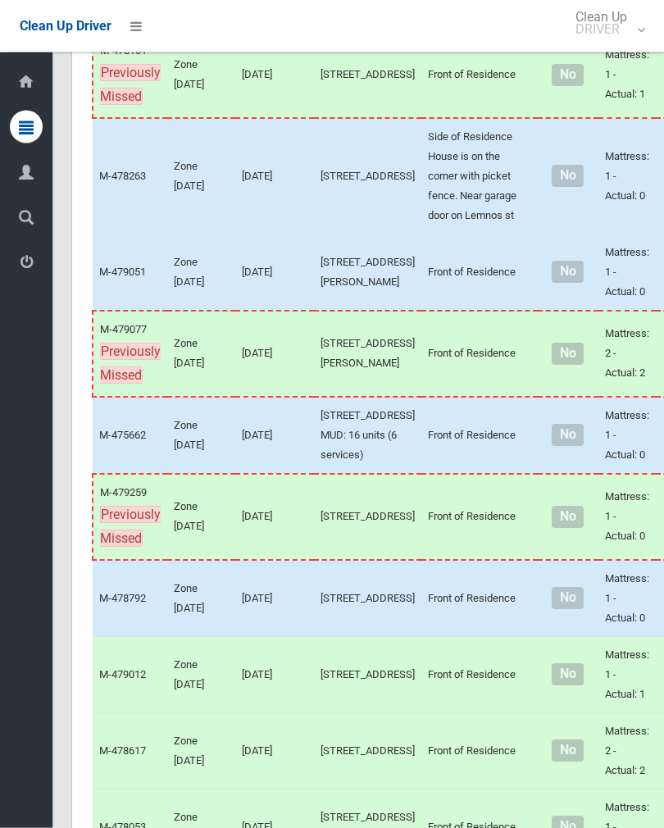
scroll to position [706, 0]
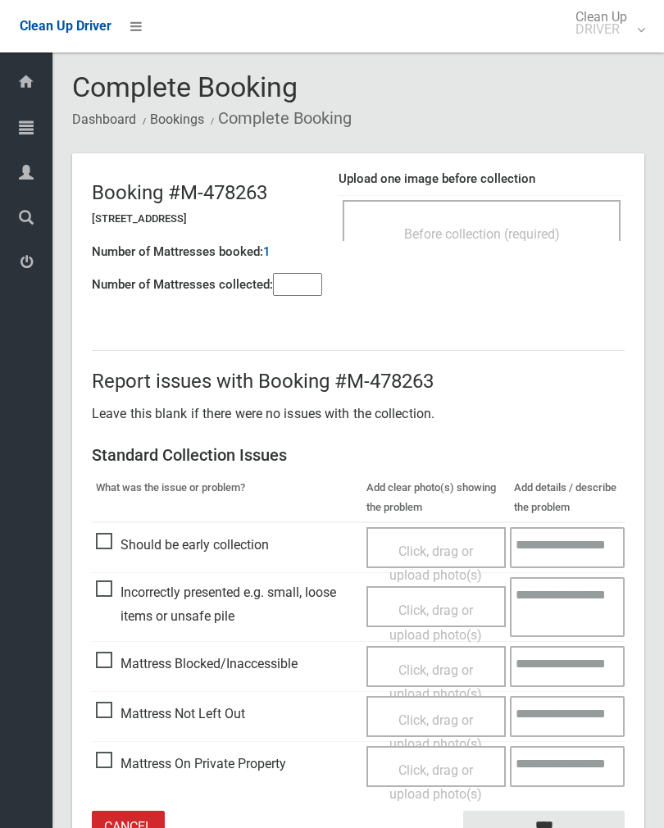
click at [306, 296] on input"] "number" at bounding box center [297, 284] width 49 height 23
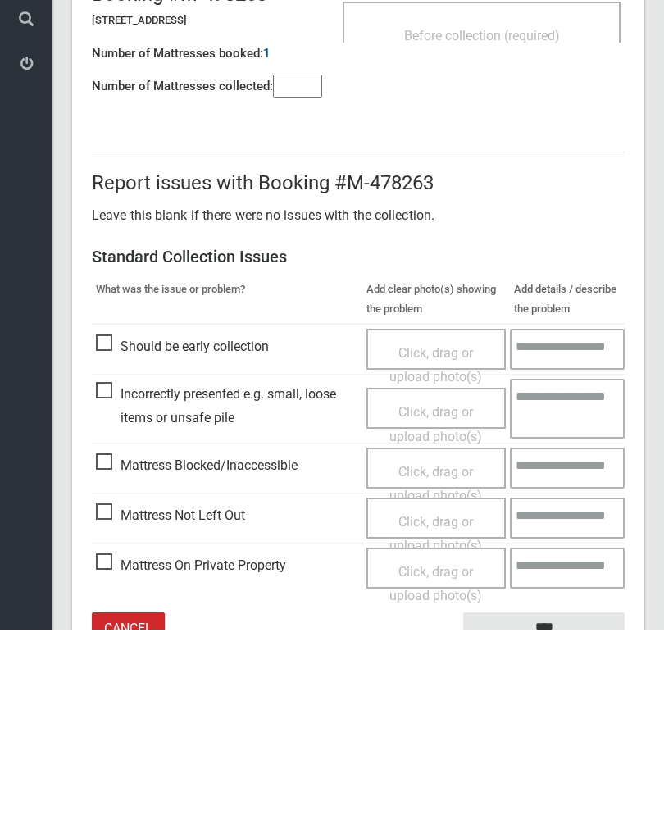
scroll to position [91, 0]
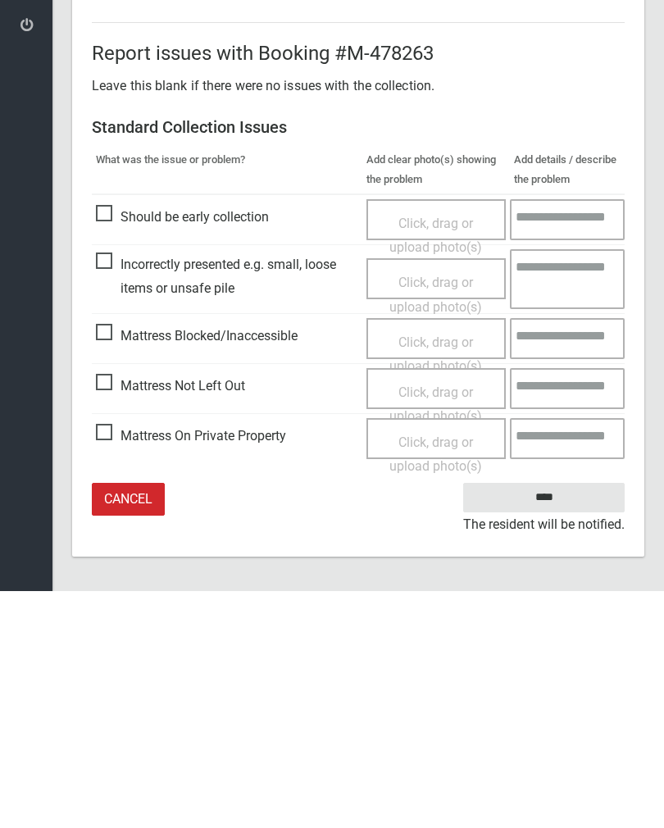
type input"] "*"
click at [111, 611] on span "Mattress Not Left Out" at bounding box center [170, 623] width 149 height 25
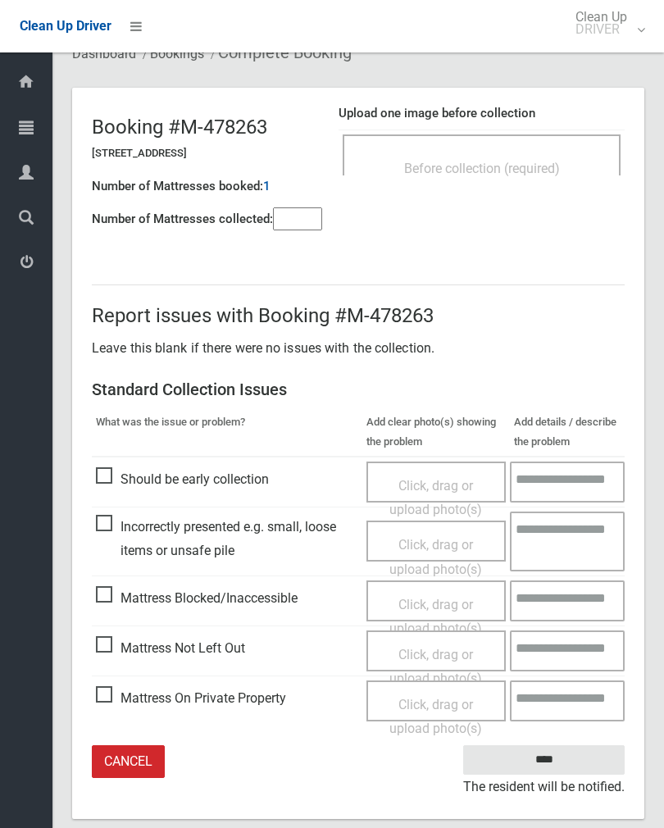
click at [439, 647] on span "Click, drag or upload photo(s)" at bounding box center [435, 667] width 93 height 40
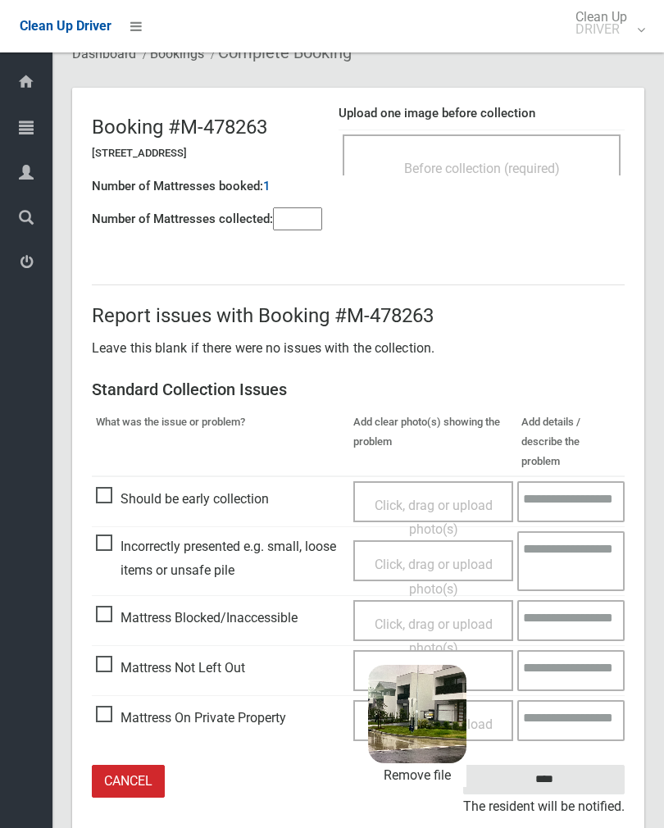
click at [586, 765] on input "****" at bounding box center [543, 780] width 161 height 30
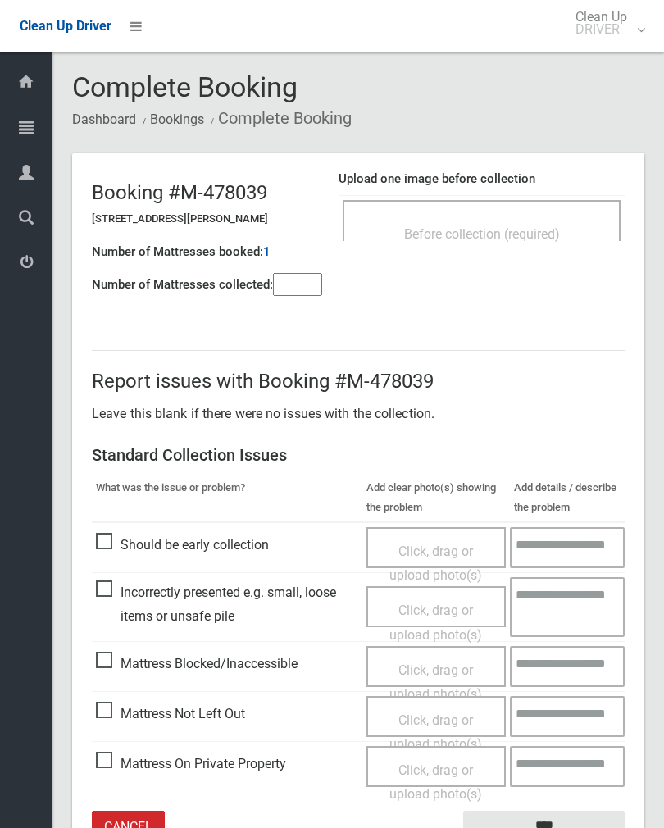
click at [557, 220] on div "Before collection (required)" at bounding box center [482, 233] width 242 height 30
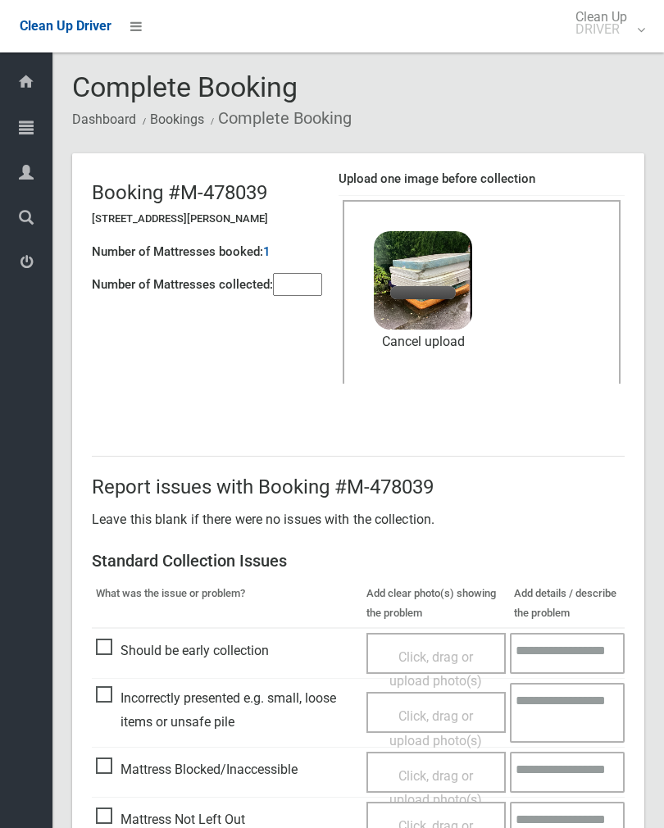
click at [298, 281] on input"] "number" at bounding box center [297, 284] width 49 height 23
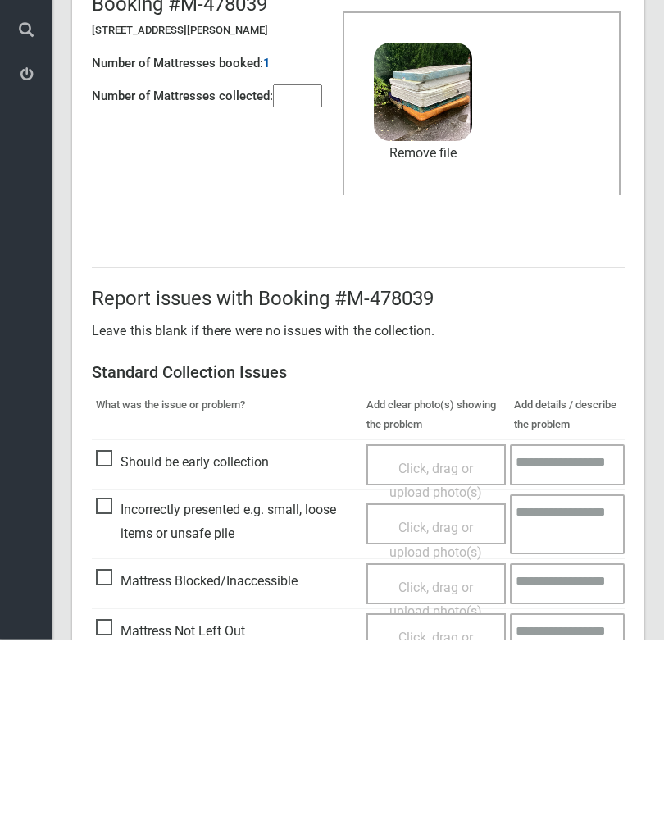
scroll to position [198, 0]
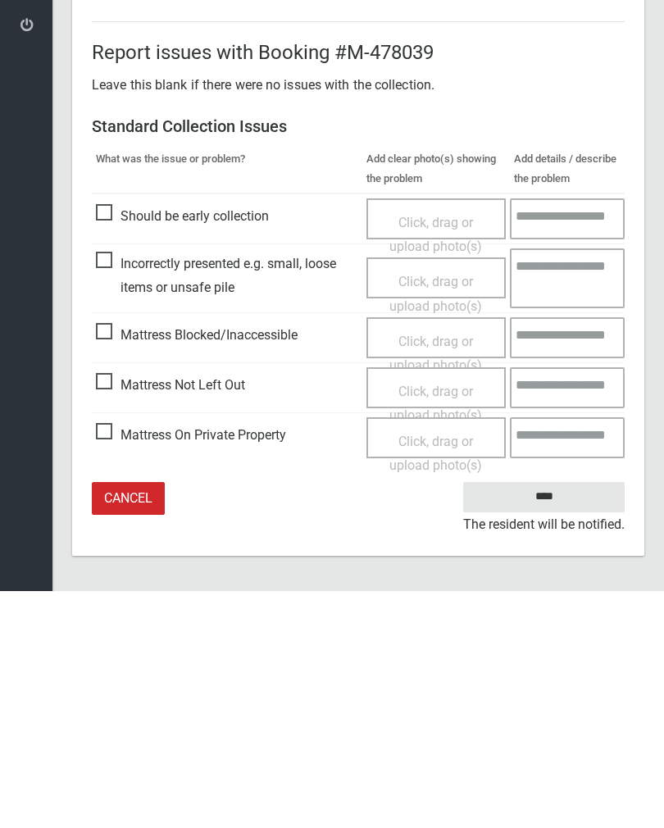
type input"] "*"
click at [556, 719] on input "****" at bounding box center [543, 734] width 161 height 30
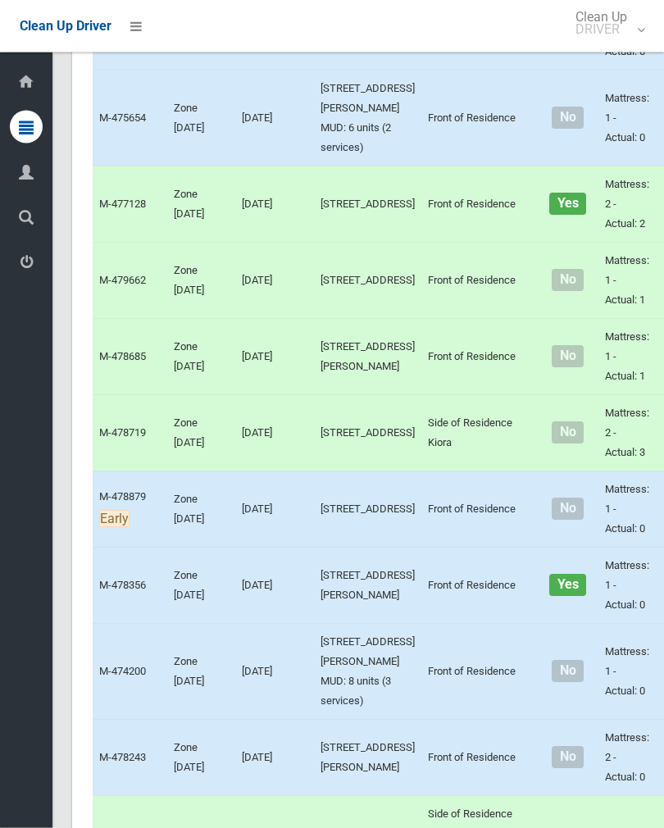
scroll to position [1902, 0]
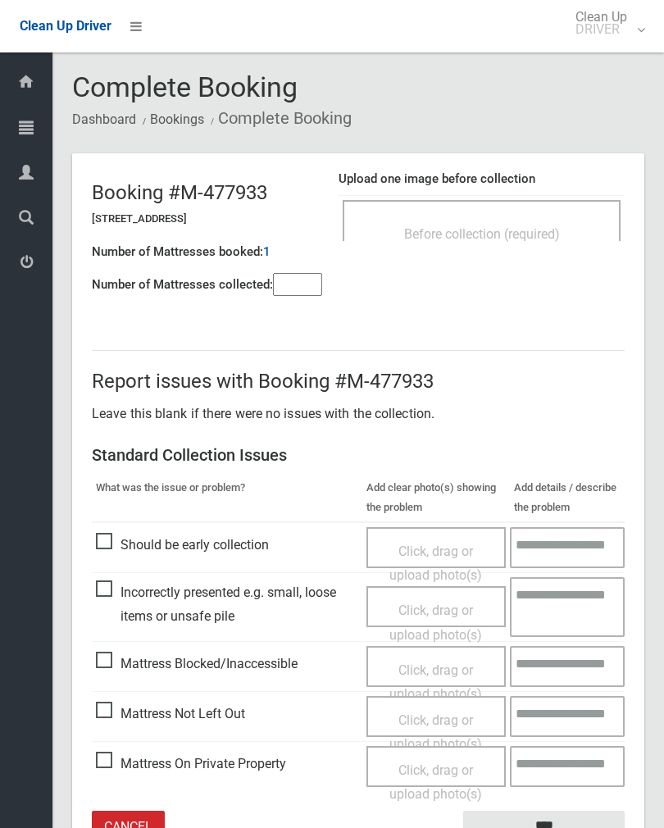
click at [506, 228] on span "Before collection (required)" at bounding box center [482, 234] width 156 height 16
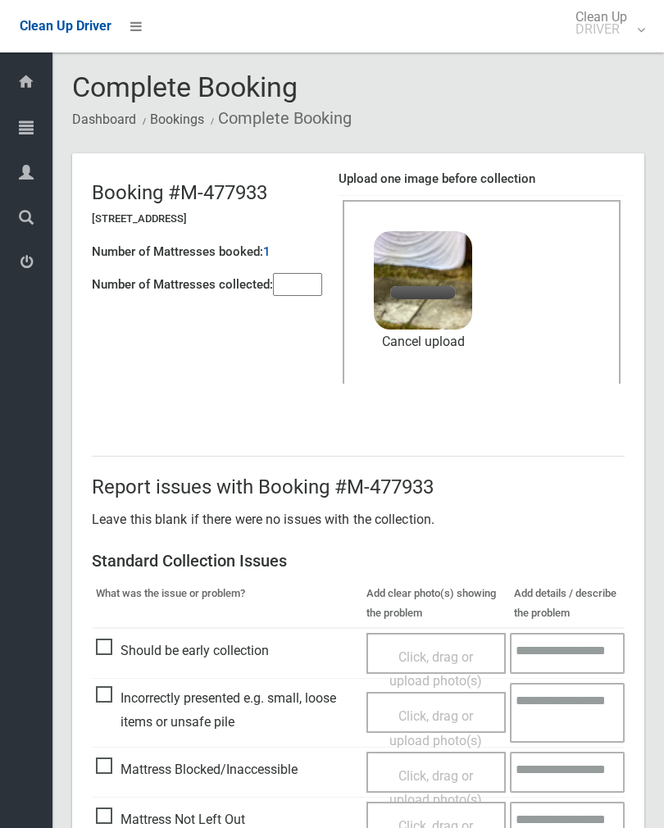
click at [311, 284] on input"] "number" at bounding box center [297, 284] width 49 height 23
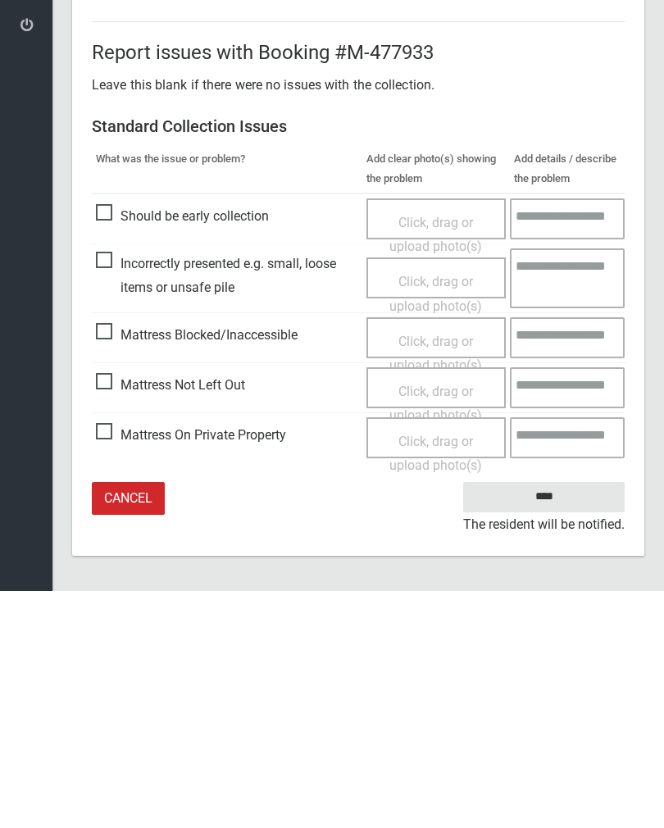
type input"] "*"
click at [556, 719] on input "****" at bounding box center [543, 734] width 161 height 30
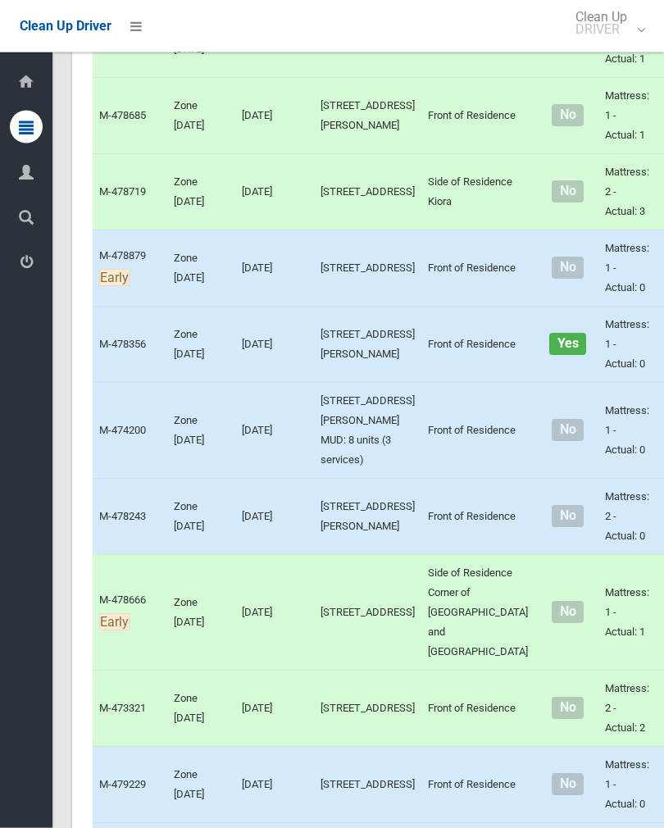
scroll to position [2167, 0]
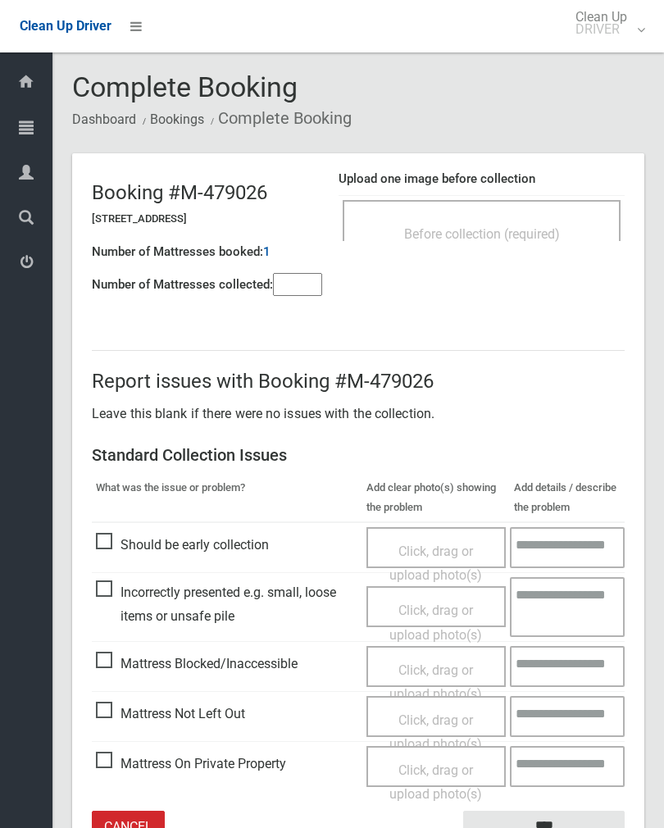
click at [297, 296] on input"] "number" at bounding box center [297, 284] width 49 height 23
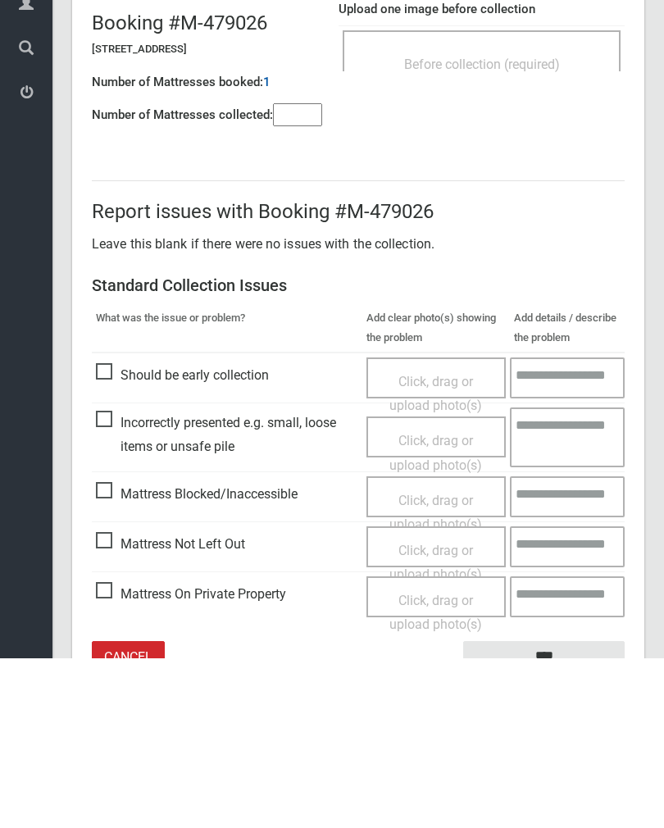
scroll to position [91, 0]
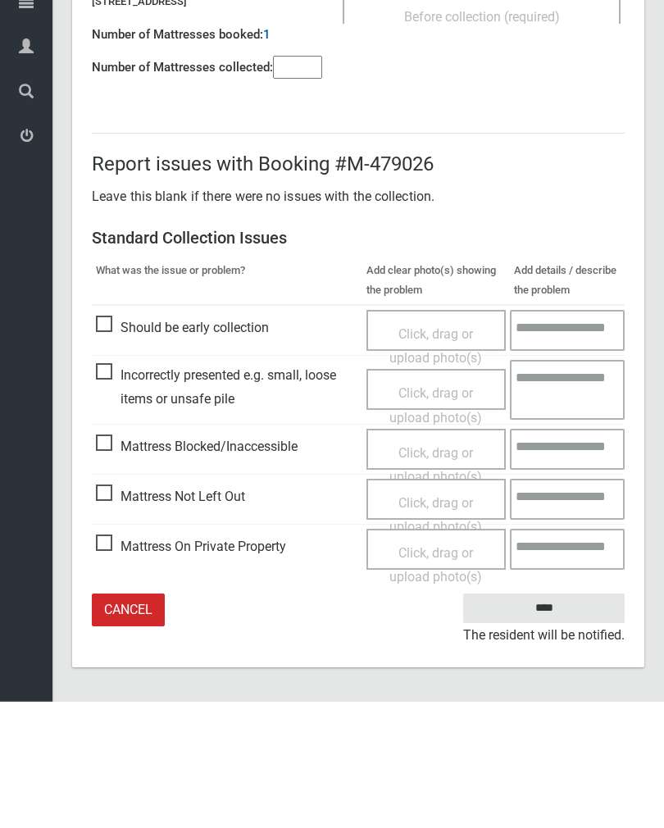
type input"] "*"
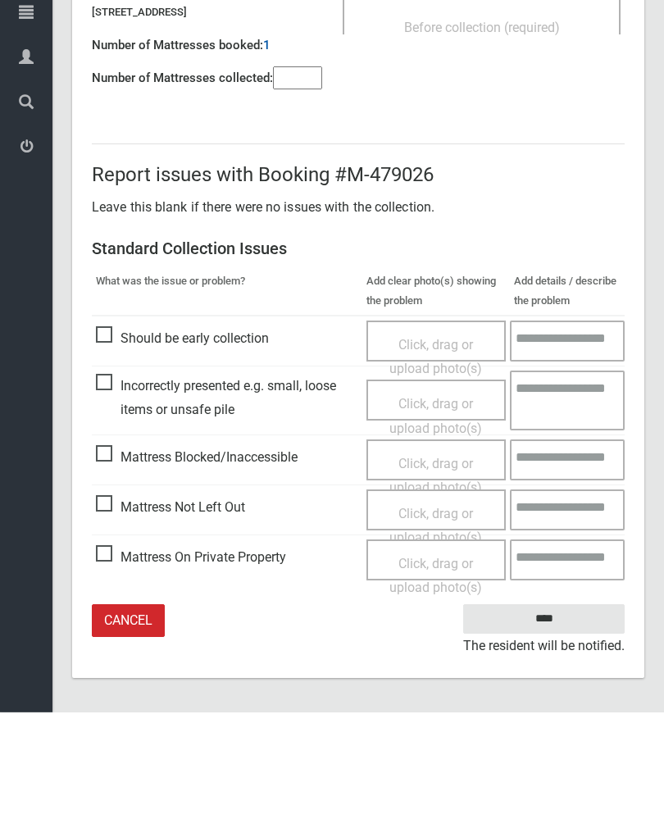
click at [115, 611] on span "Mattress Not Left Out" at bounding box center [170, 623] width 149 height 25
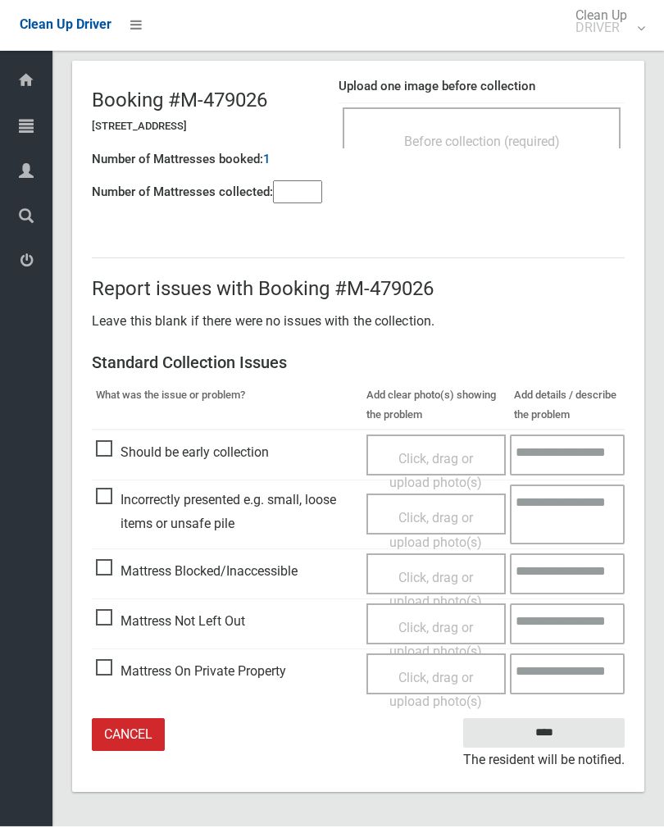
scroll to position [66, 0]
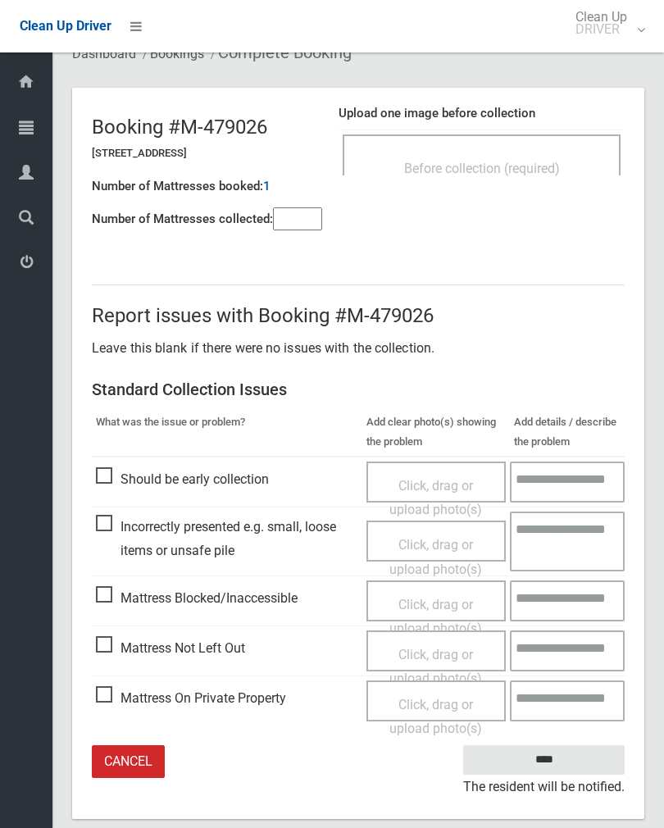
click at [442, 652] on span "Click, drag or upload photo(s)" at bounding box center [435, 667] width 93 height 40
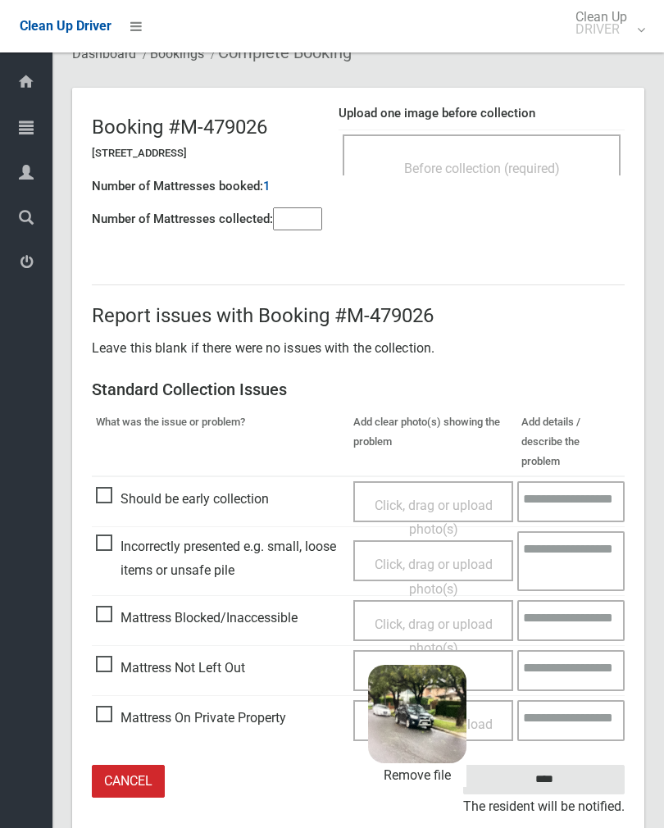
click at [564, 765] on input "****" at bounding box center [543, 780] width 161 height 30
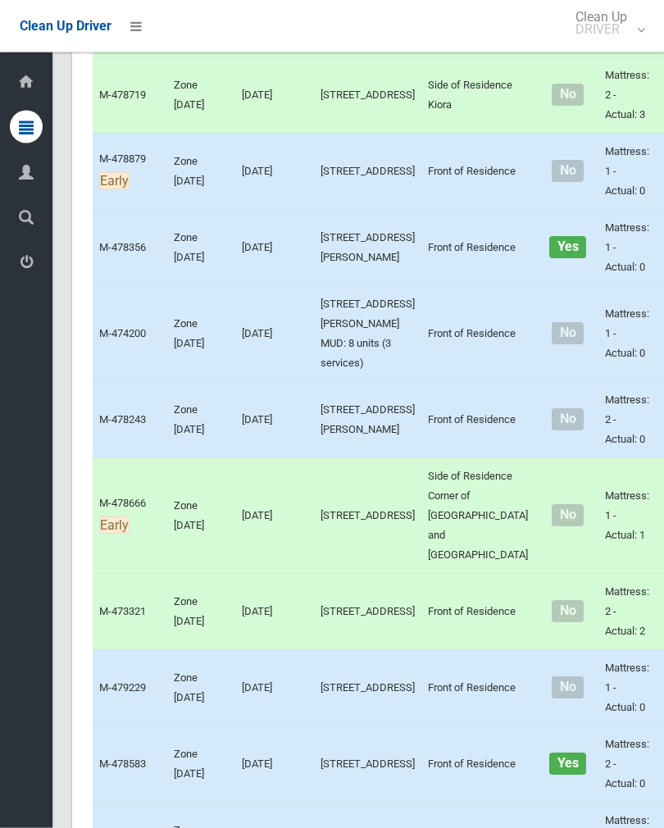
scroll to position [2240, 0]
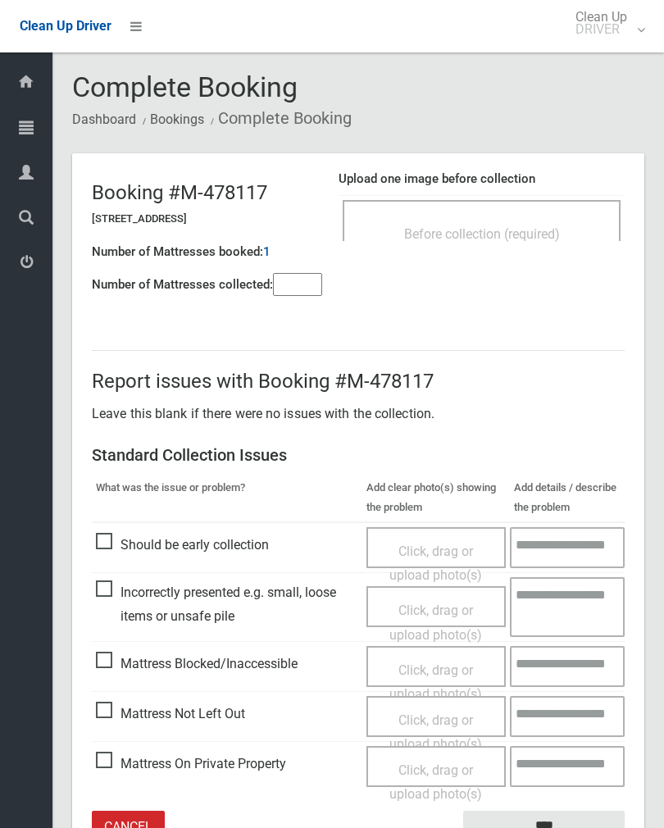
click at [528, 245] on div "Before collection (required)" at bounding box center [482, 233] width 242 height 30
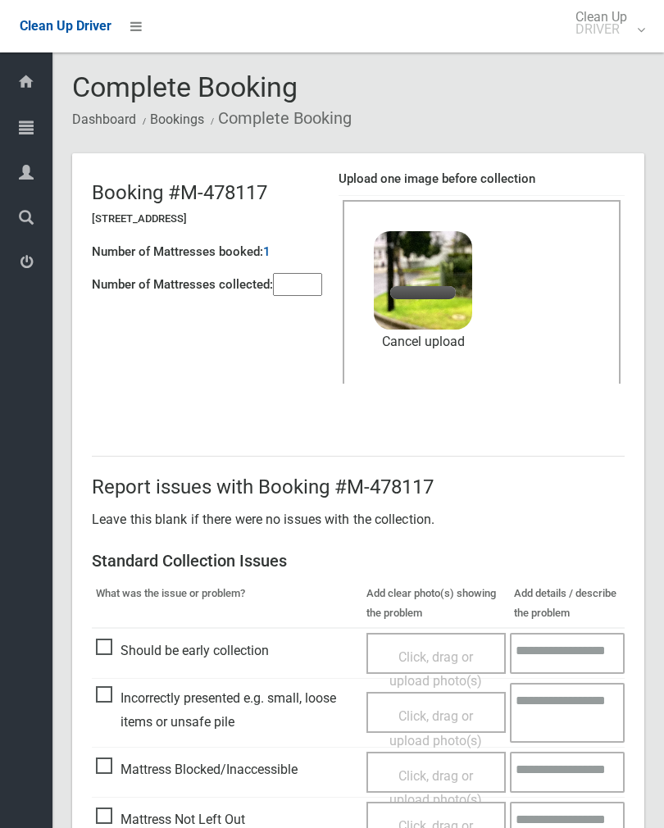
click at [299, 293] on input"] "number" at bounding box center [297, 284] width 49 height 23
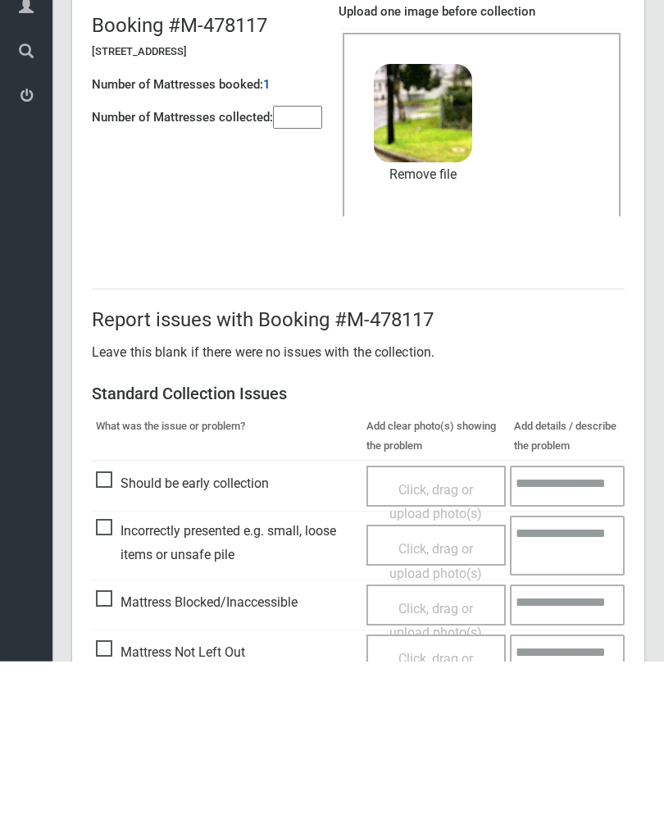
scroll to position [198, 0]
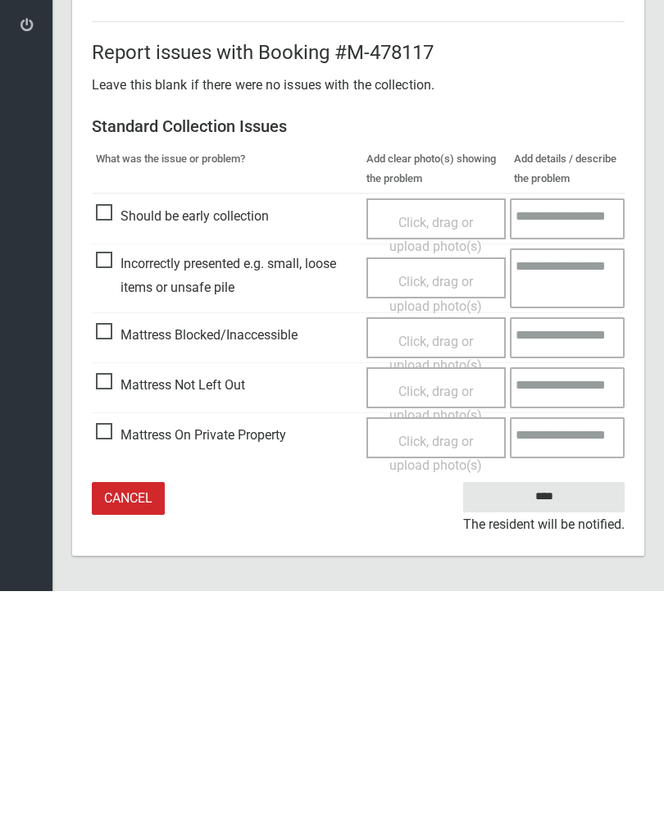
type input"] "*"
click at [572, 719] on input "****" at bounding box center [543, 734] width 161 height 30
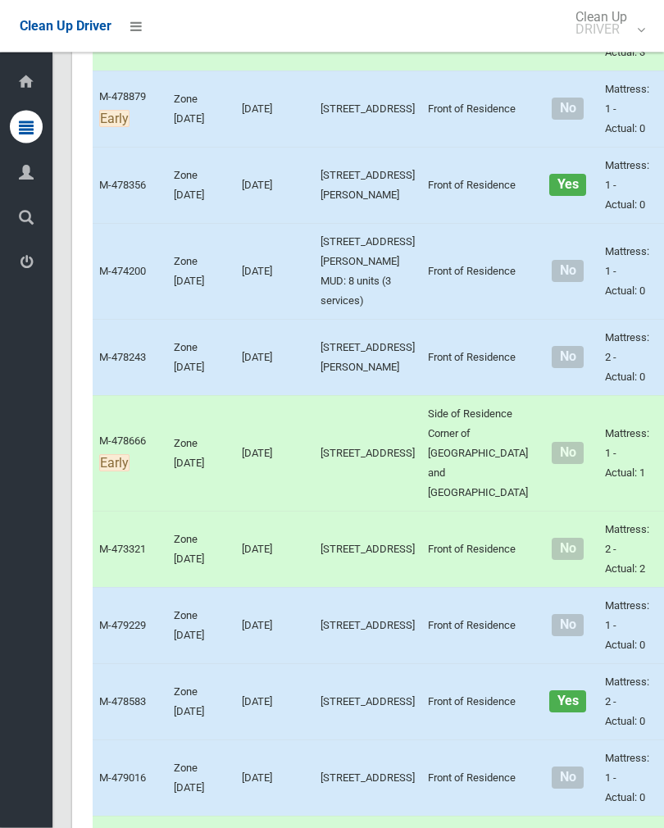
scroll to position [2318, 0]
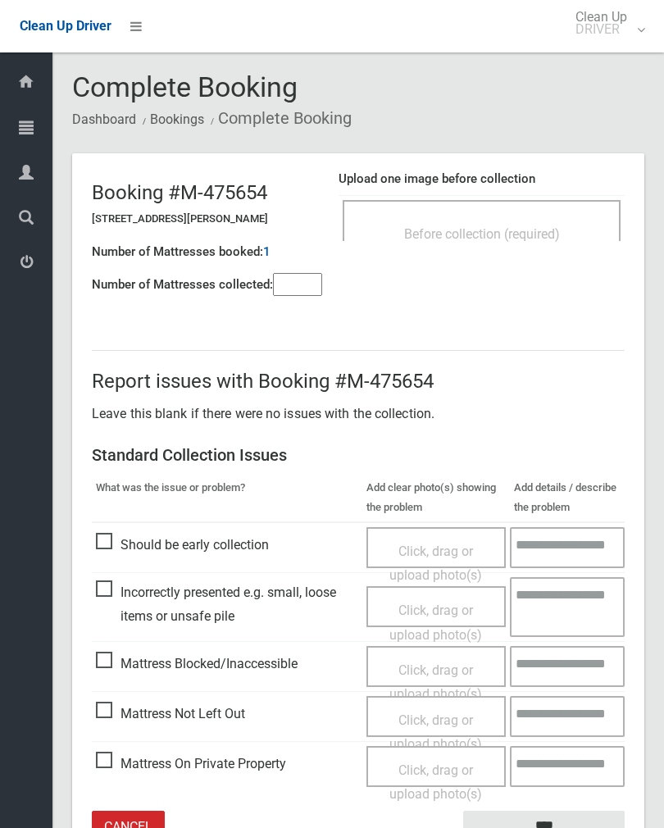
click at [546, 189] on div "Upload one image before collection Before collection (required)" at bounding box center [482, 213] width 286 height 103
click at [564, 242] on div "Before collection (required)" at bounding box center [482, 233] width 242 height 30
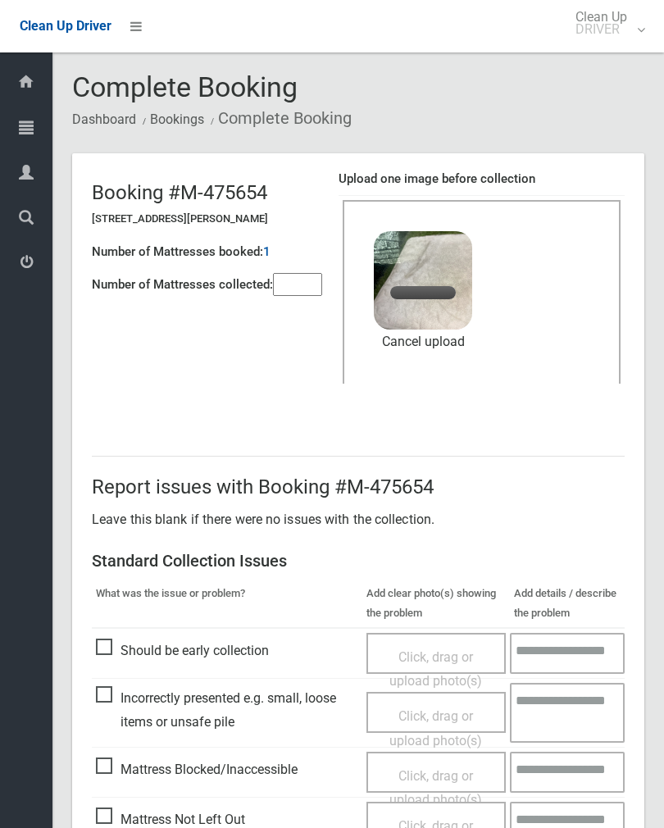
click at [315, 287] on input"] "number" at bounding box center [297, 284] width 49 height 23
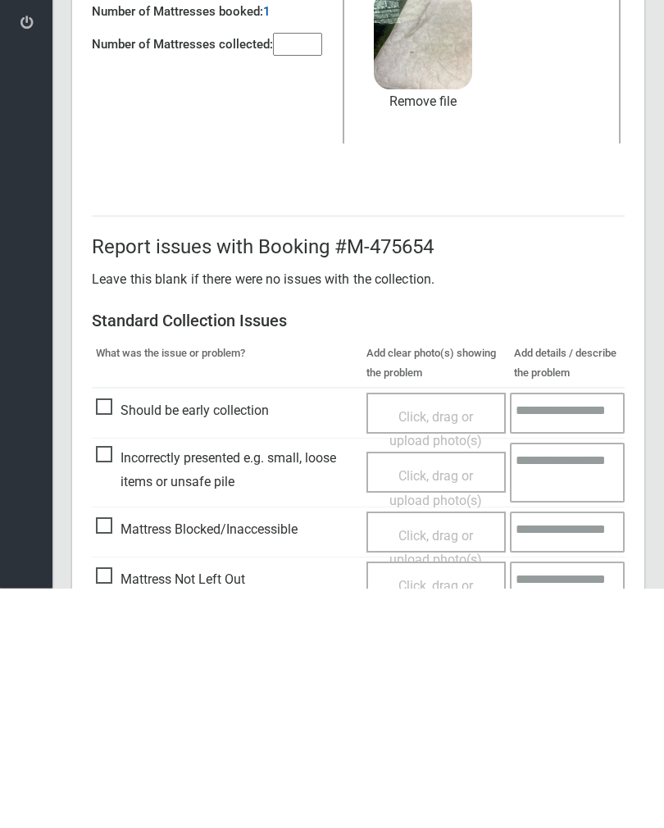
scroll to position [198, 0]
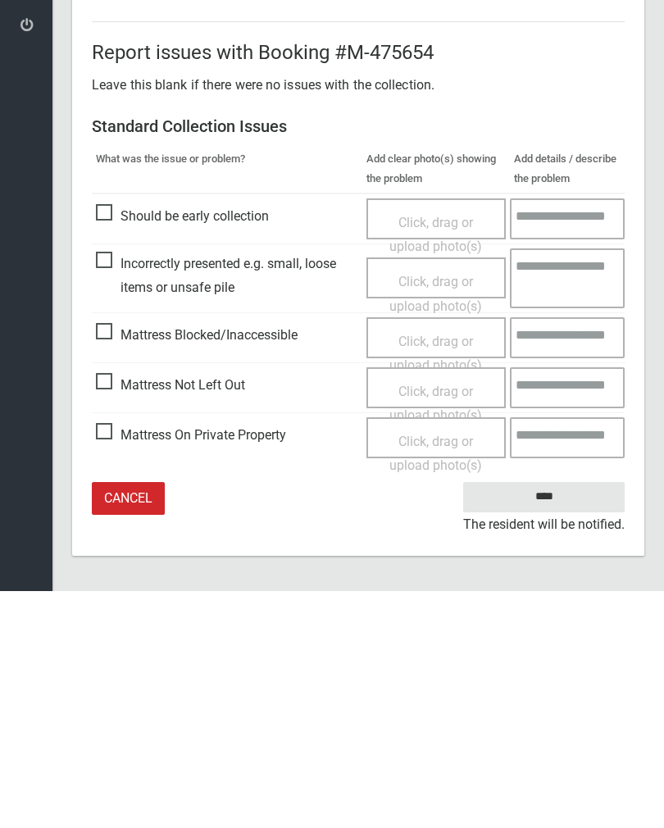
type input"] "*"
click at [560, 719] on input "****" at bounding box center [543, 734] width 161 height 30
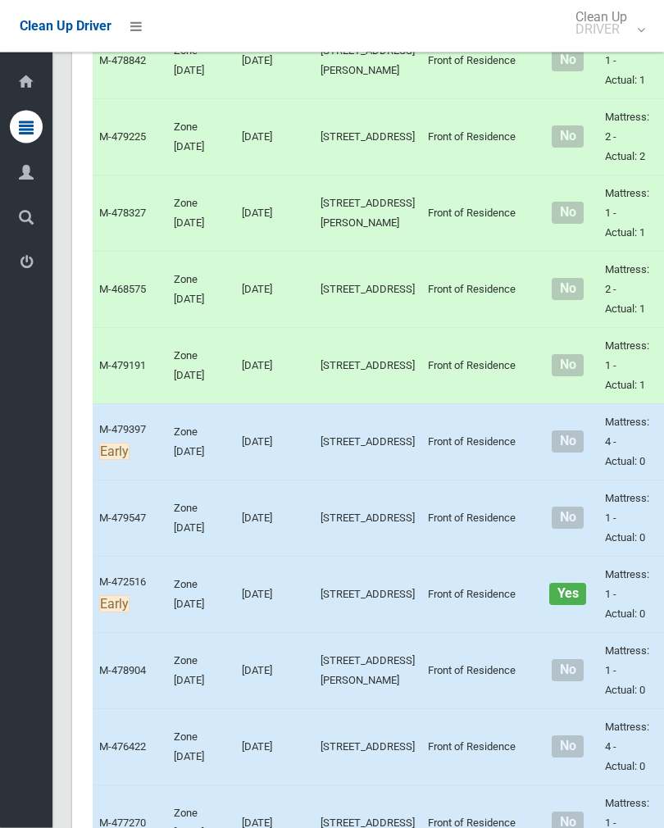
scroll to position [3096, 0]
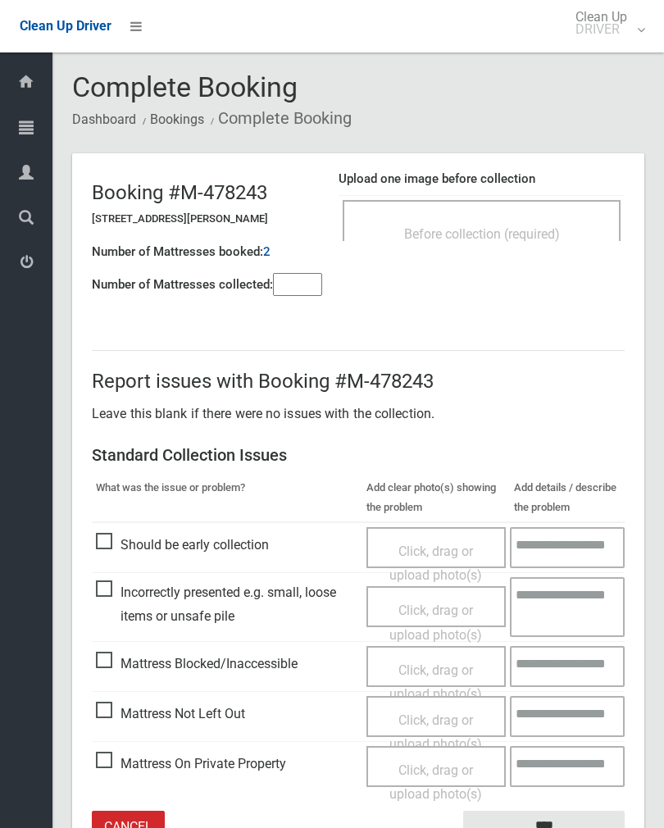
click at [588, 231] on div "Before collection (required)" at bounding box center [482, 233] width 242 height 30
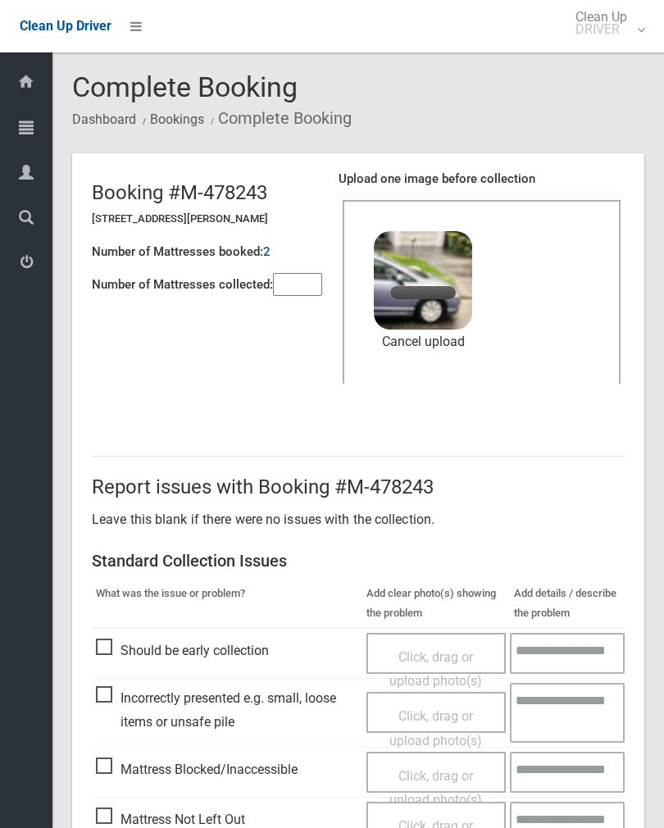
click at [297, 289] on input"] "number" at bounding box center [297, 284] width 49 height 23
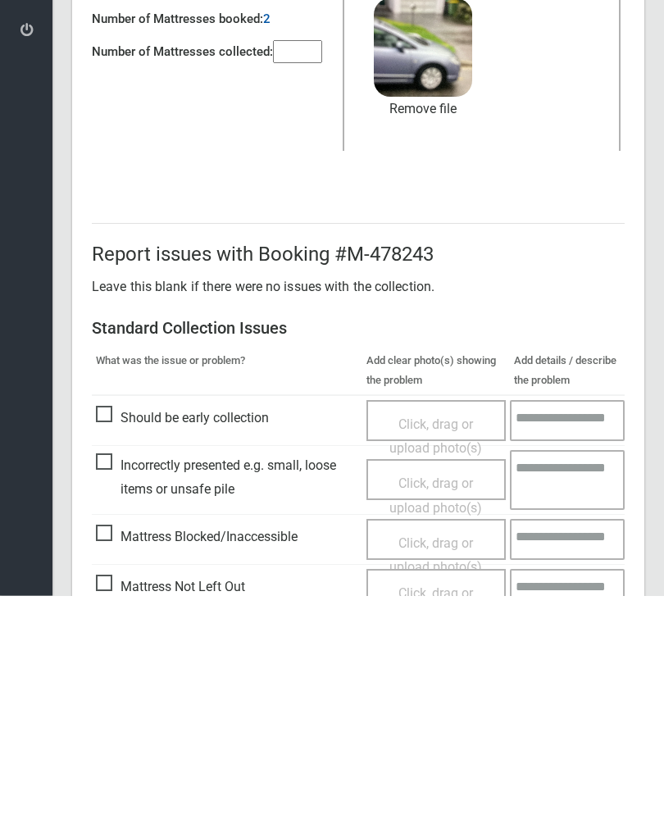
scroll to position [198, 0]
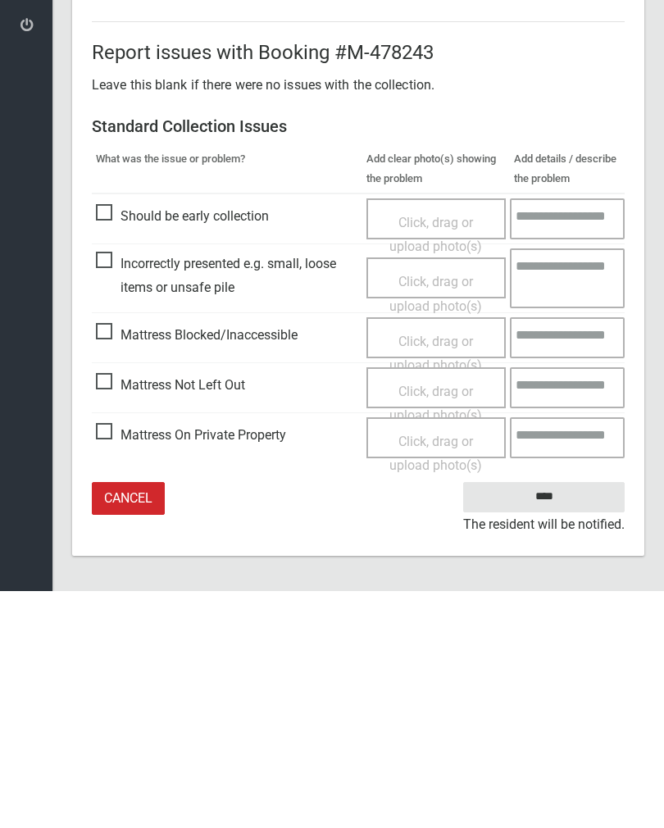
type input"] "*"
click at [566, 719] on input "****" at bounding box center [543, 734] width 161 height 30
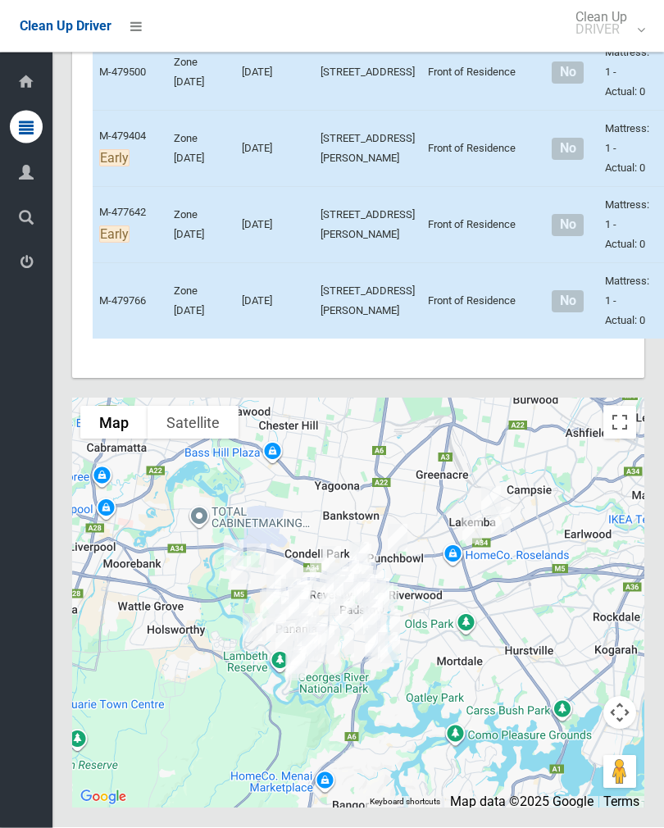
scroll to position [7169, 0]
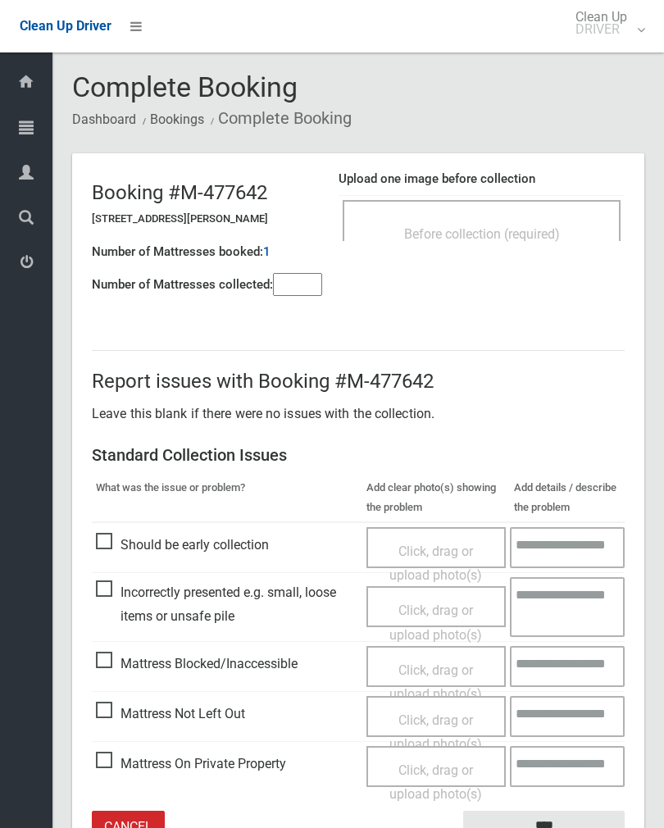
click at [556, 235] on span "Before collection (required)" at bounding box center [482, 234] width 156 height 16
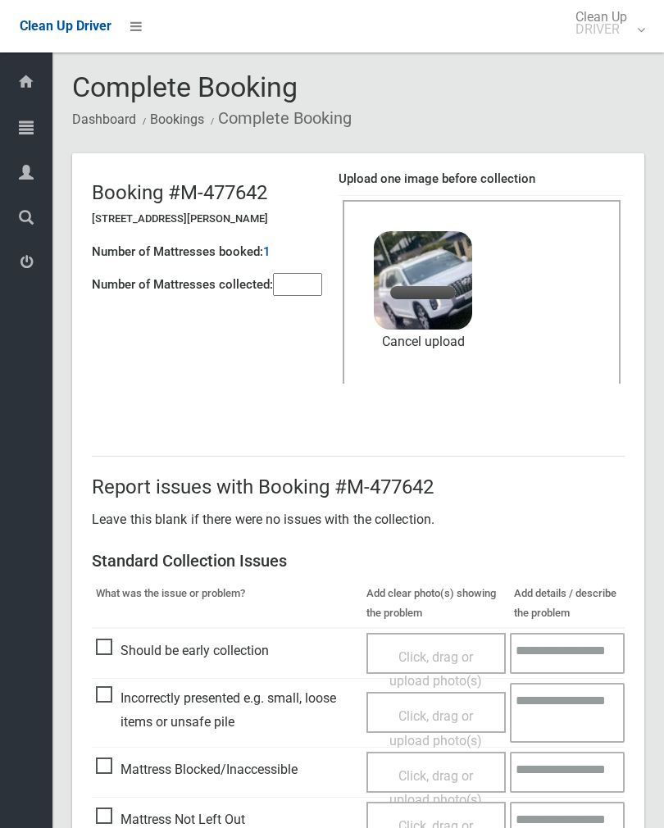
click at [289, 273] on input"] "number" at bounding box center [297, 284] width 49 height 23
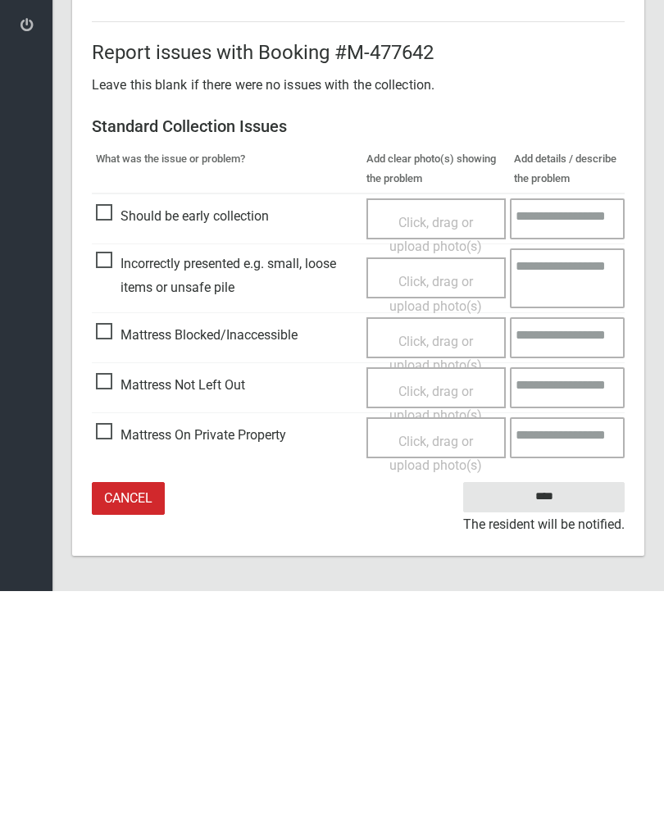
type input"] "*"
click at [546, 719] on input "****" at bounding box center [543, 734] width 161 height 30
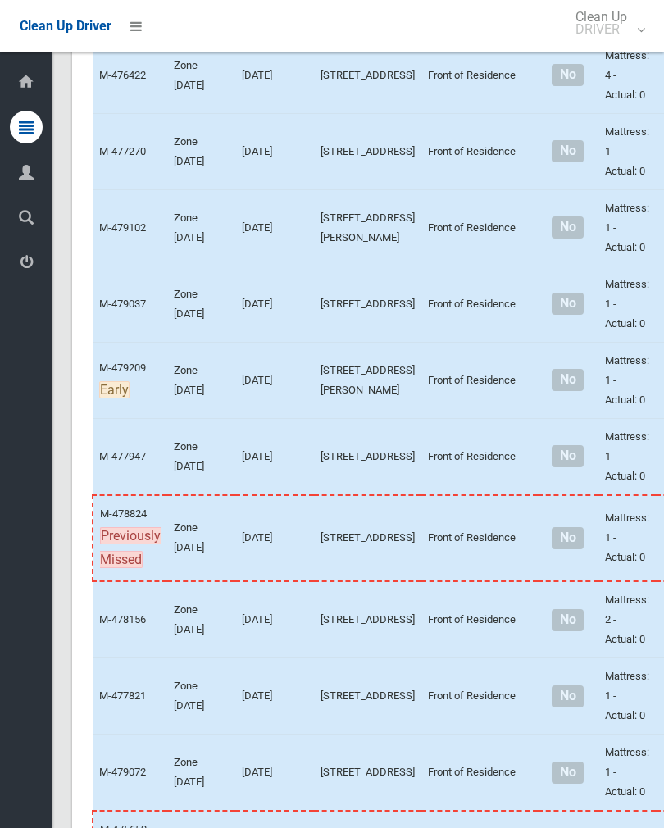
scroll to position [4581, 0]
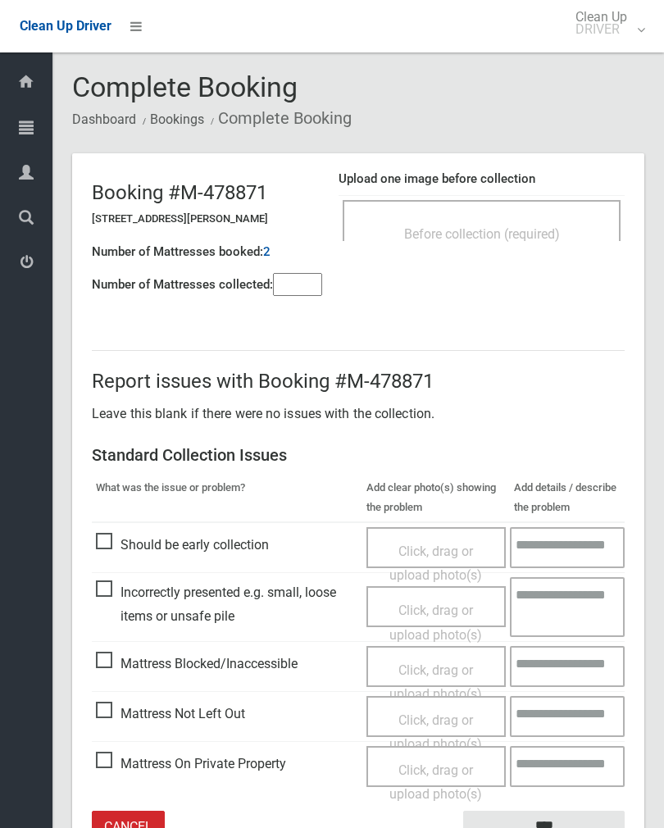
click at [296, 289] on input"] "number" at bounding box center [297, 284] width 49 height 23
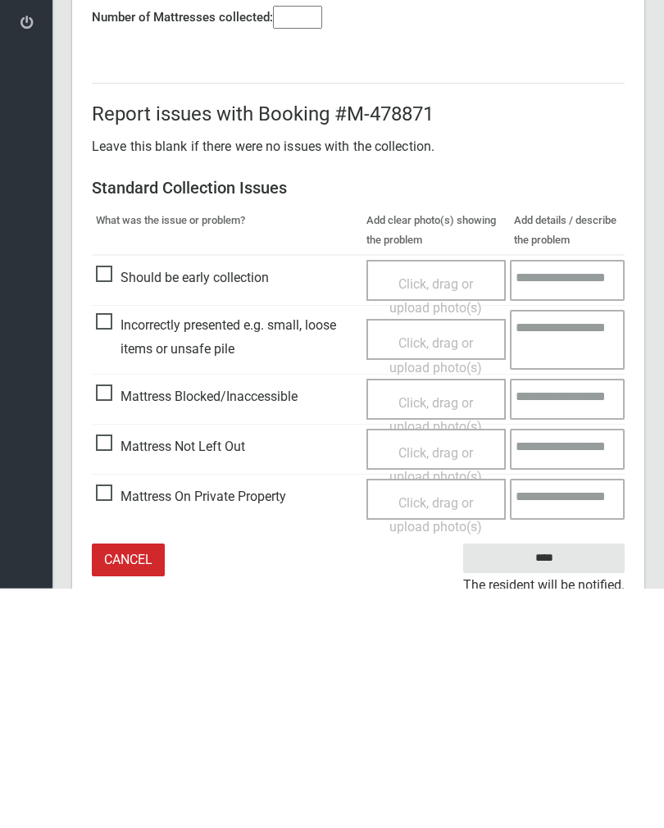
scroll to position [91, 0]
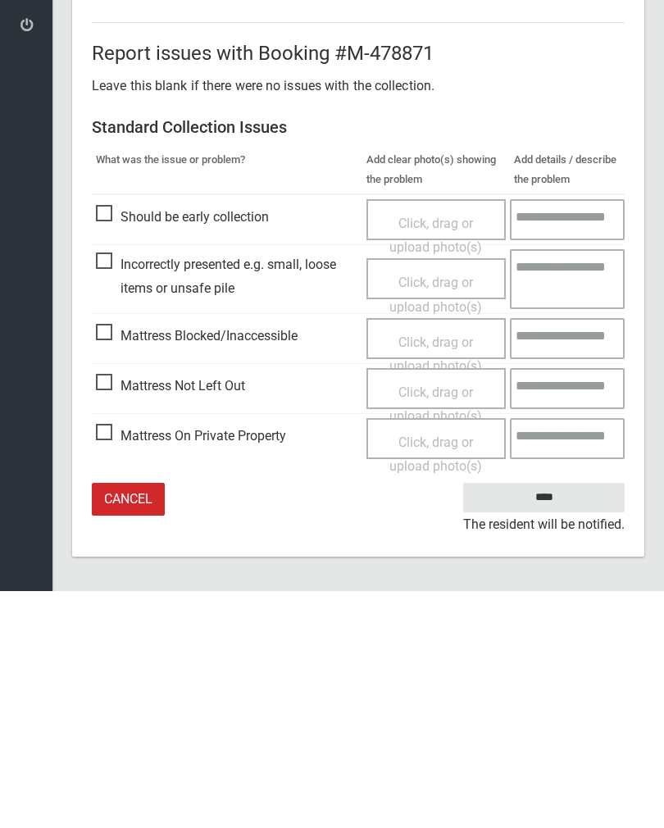
type input"] "*"
click at [109, 611] on span "Mattress Not Left Out" at bounding box center [170, 623] width 149 height 25
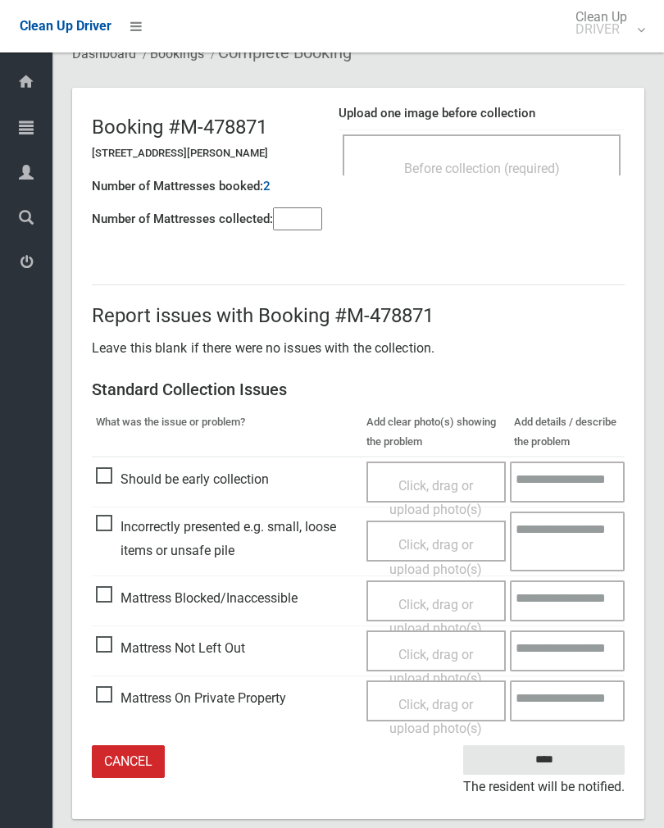
click at [448, 662] on div "Click, drag or upload photo(s)" at bounding box center [437, 667] width 116 height 48
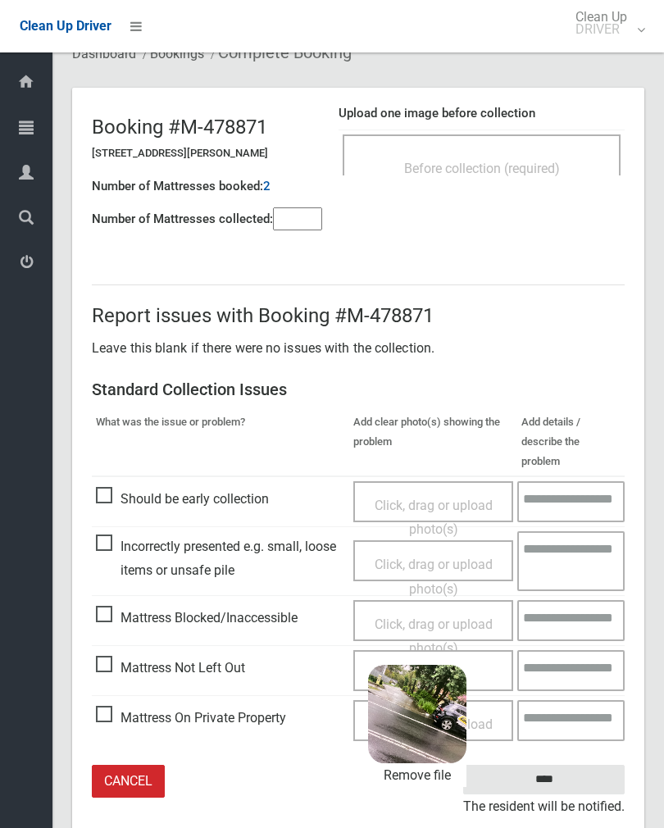
click at [568, 765] on input "****" at bounding box center [543, 780] width 161 height 30
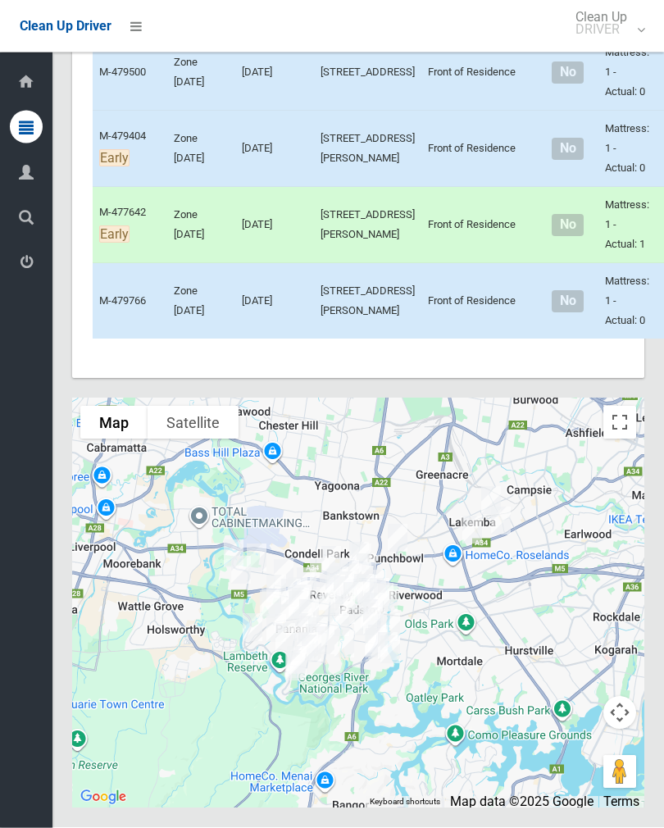
scroll to position [7225, 0]
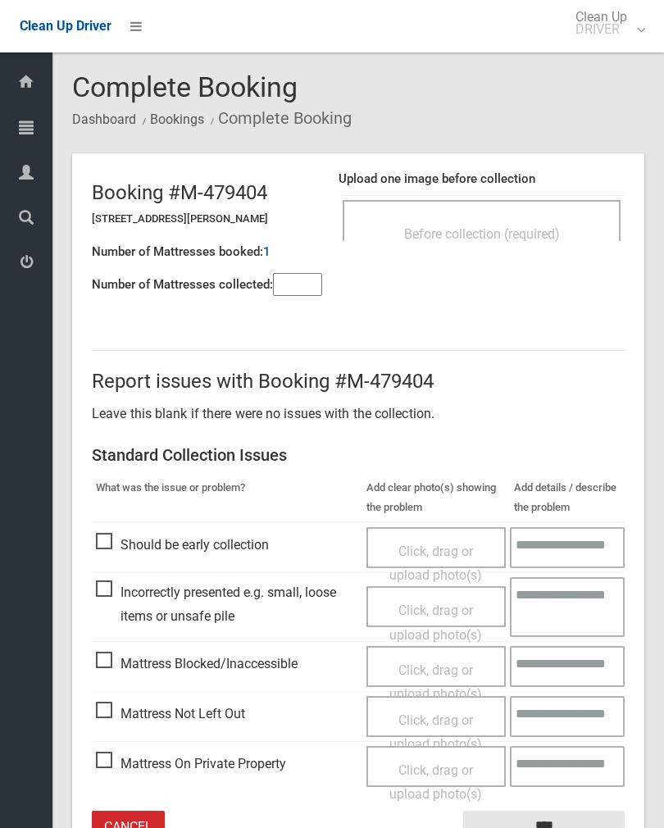
click at [564, 222] on div "Before collection (required)" at bounding box center [482, 233] width 242 height 30
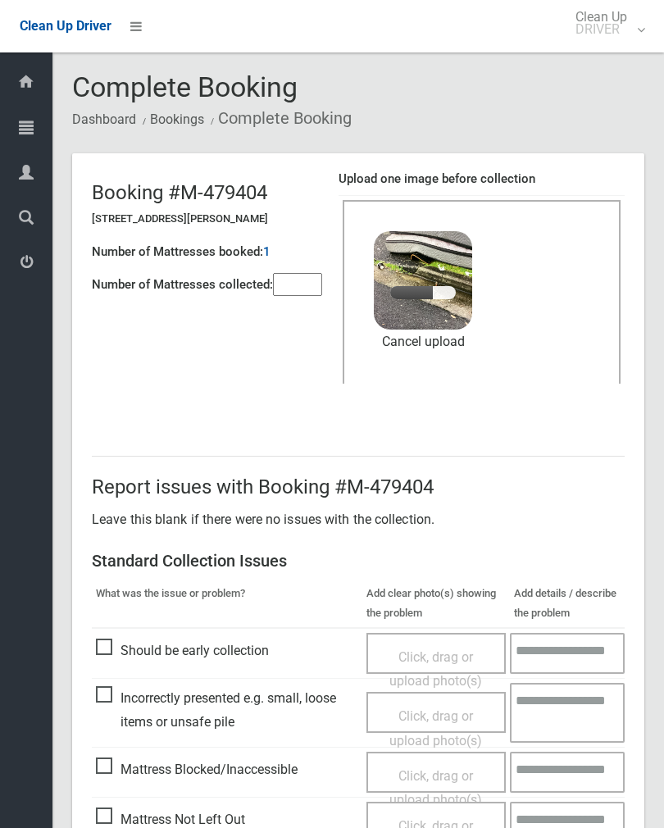
click at [405, 300] on div "2.2 MB image.jpg" at bounding box center [423, 275] width 98 height 89
click at [304, 290] on input"] "number" at bounding box center [297, 284] width 49 height 23
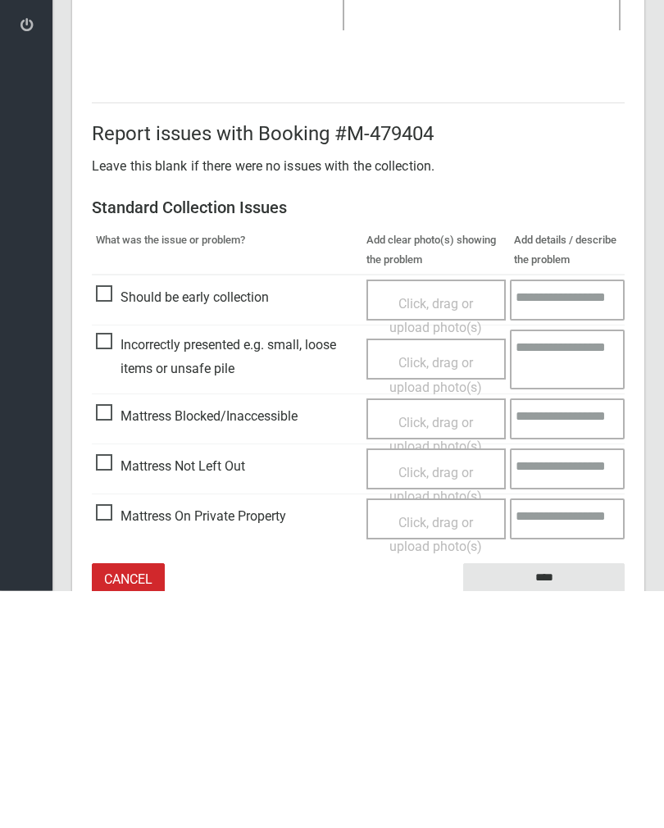
scroll to position [198, 0]
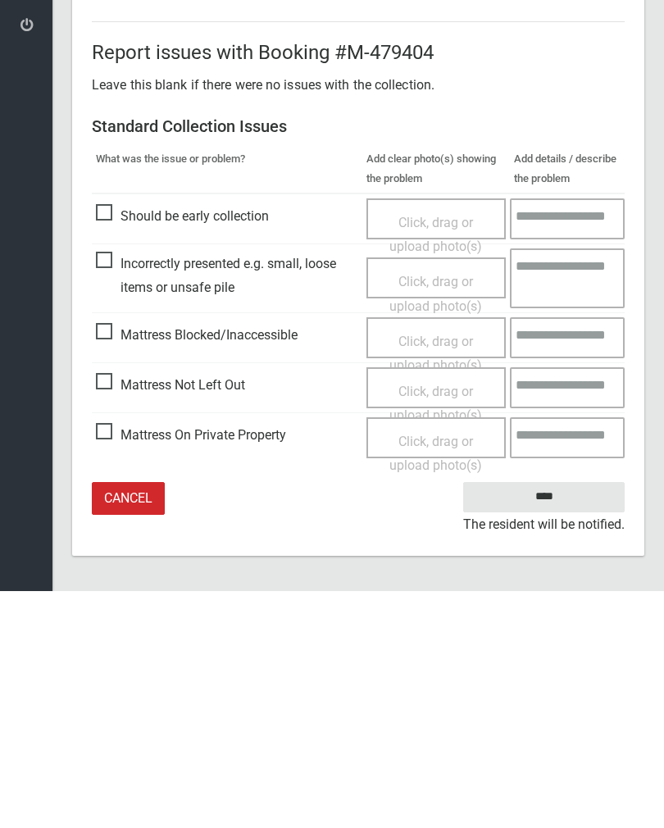
type input"] "*"
click at [566, 719] on input "****" at bounding box center [543, 734] width 161 height 30
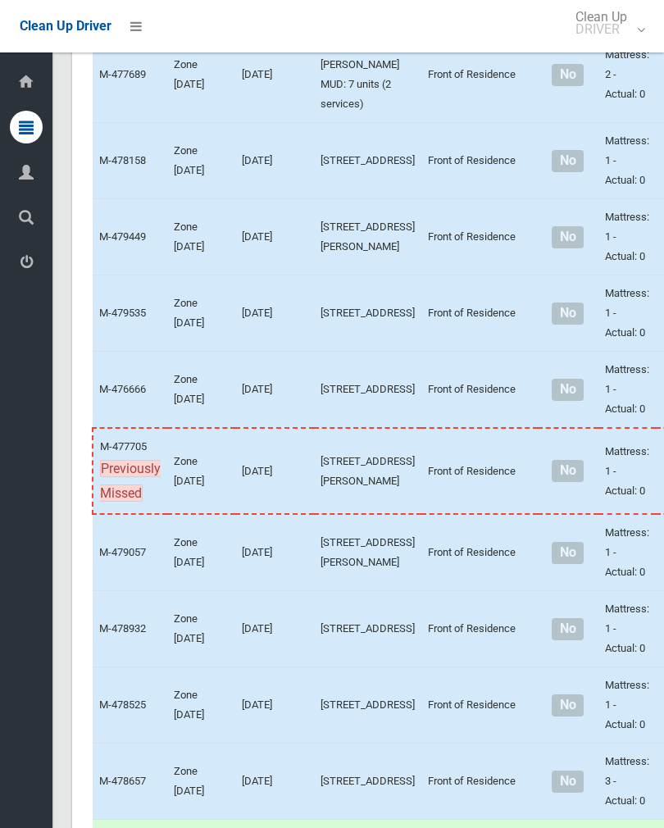
scroll to position [4617, 0]
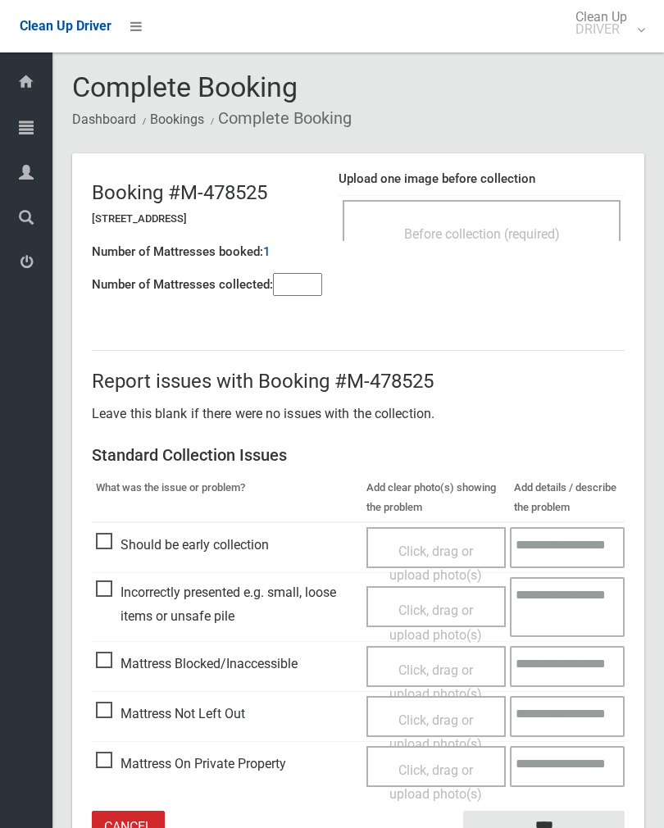
click at [560, 235] on span "Before collection (required)" at bounding box center [482, 234] width 156 height 16
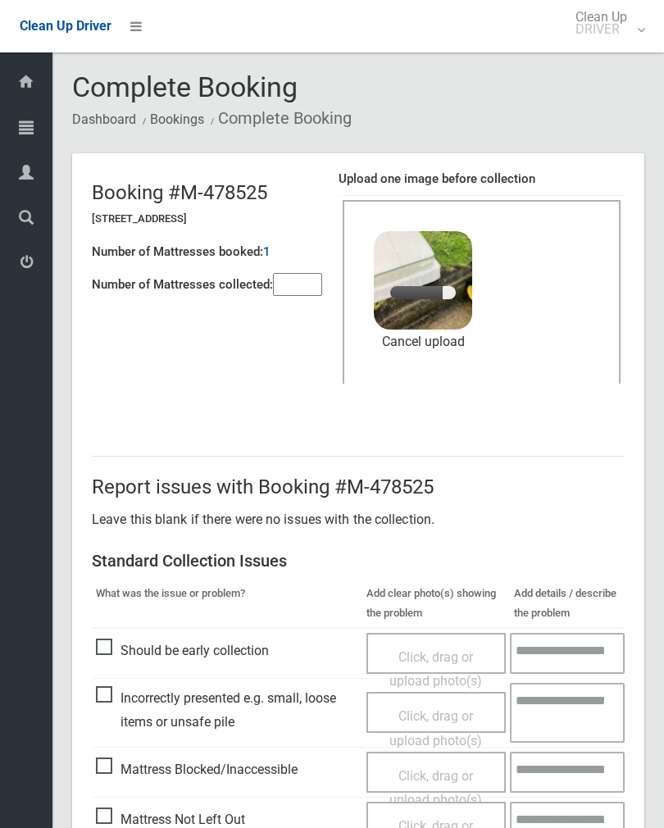
click at [287, 296] on input"] "number" at bounding box center [297, 284] width 49 height 23
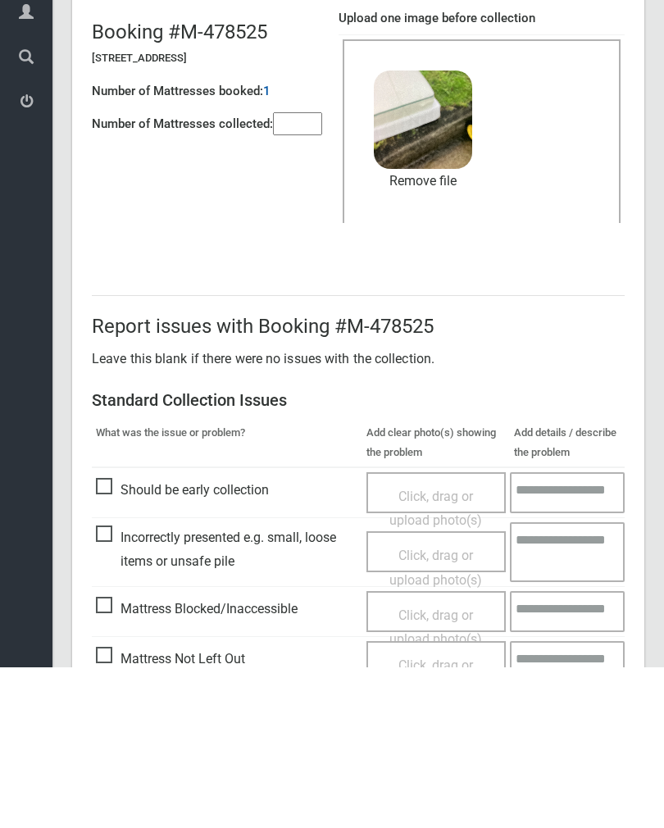
scroll to position [198, 0]
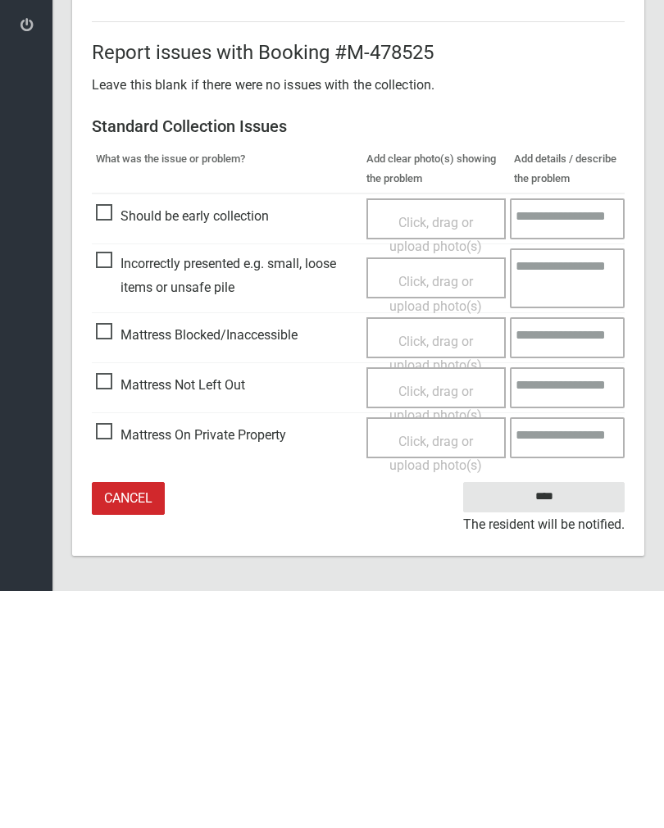
type input"] "*"
click at [556, 719] on input "****" at bounding box center [543, 734] width 161 height 30
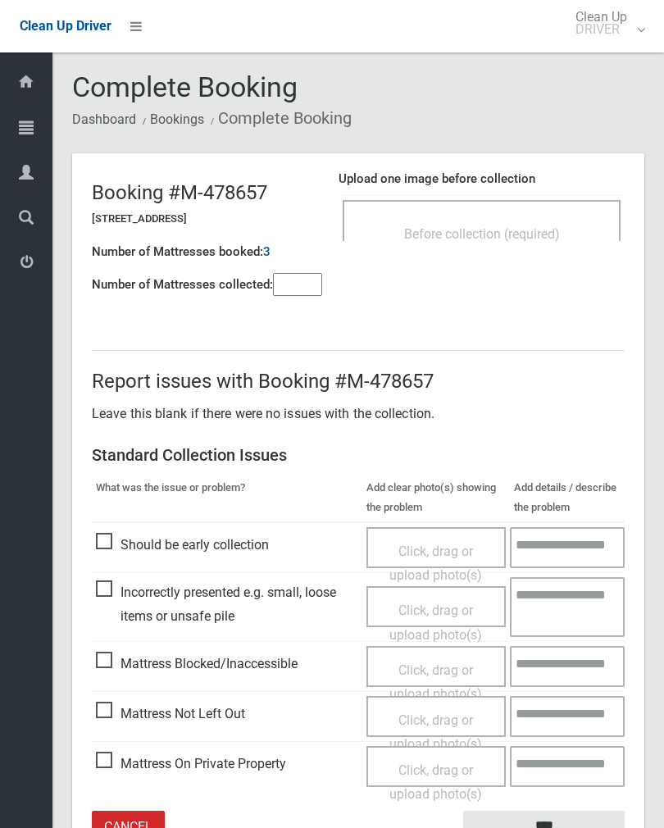
click at [538, 232] on span "Before collection (required)" at bounding box center [482, 234] width 156 height 16
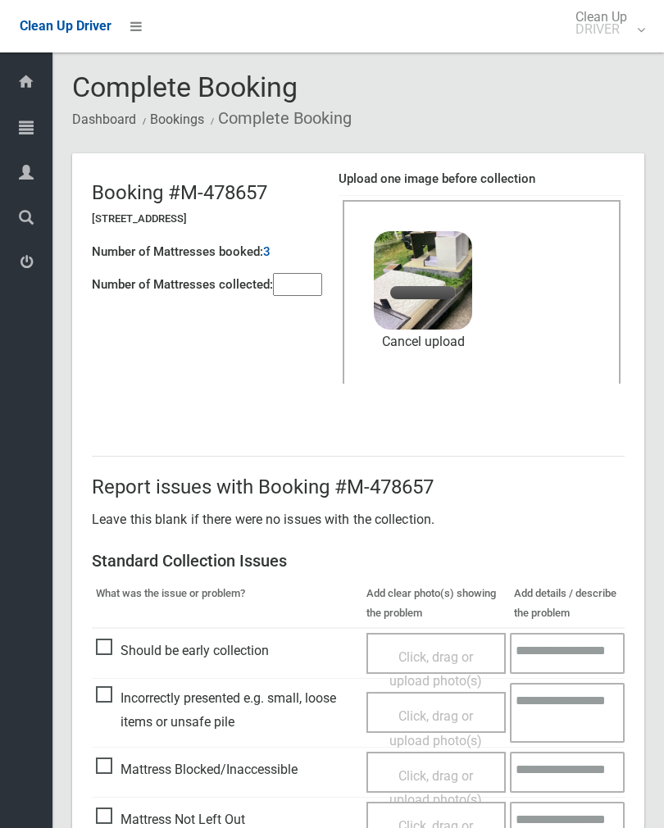
click at [302, 277] on input"] "number" at bounding box center [297, 284] width 49 height 23
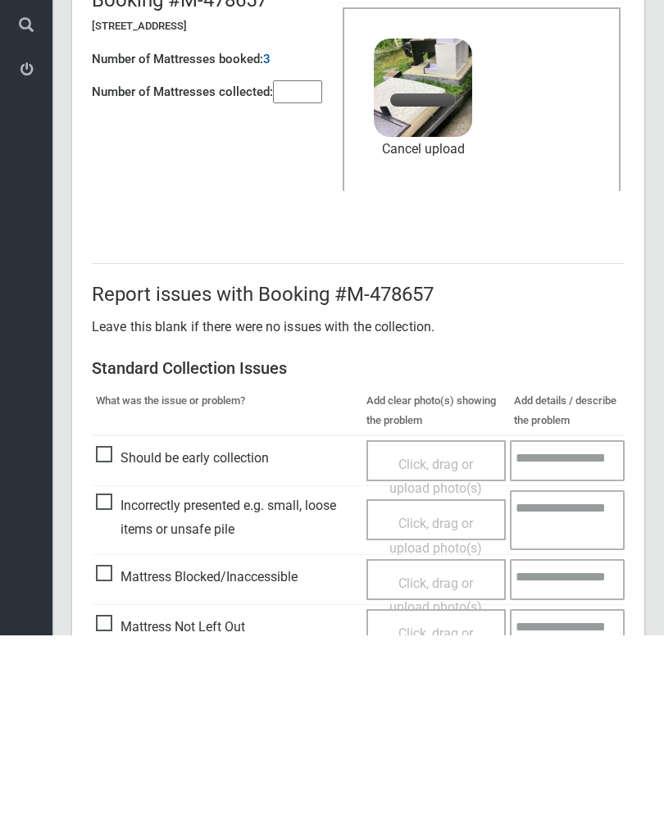
scroll to position [198, 0]
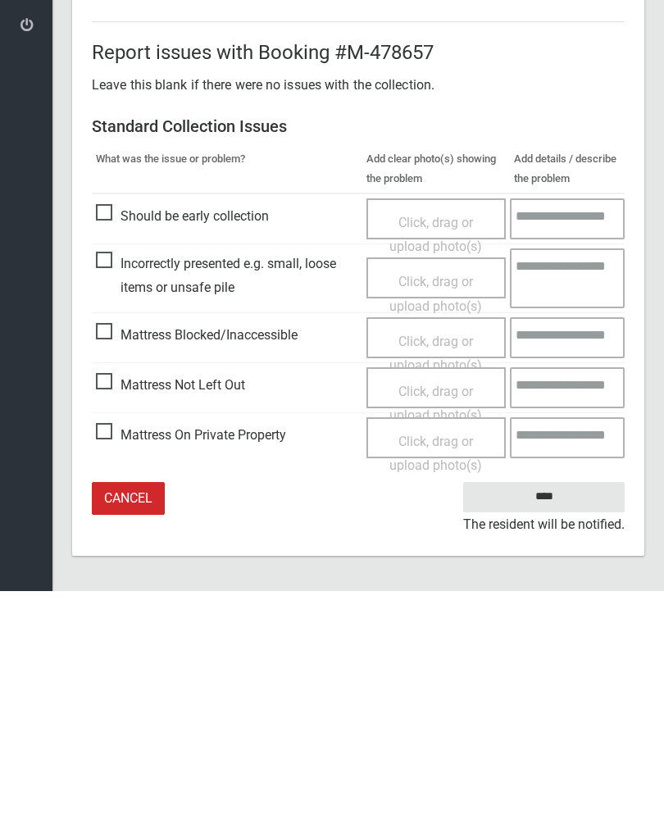
type input"] "*"
click at [107, 560] on span "Mattress Blocked/Inaccessible" at bounding box center [197, 572] width 202 height 25
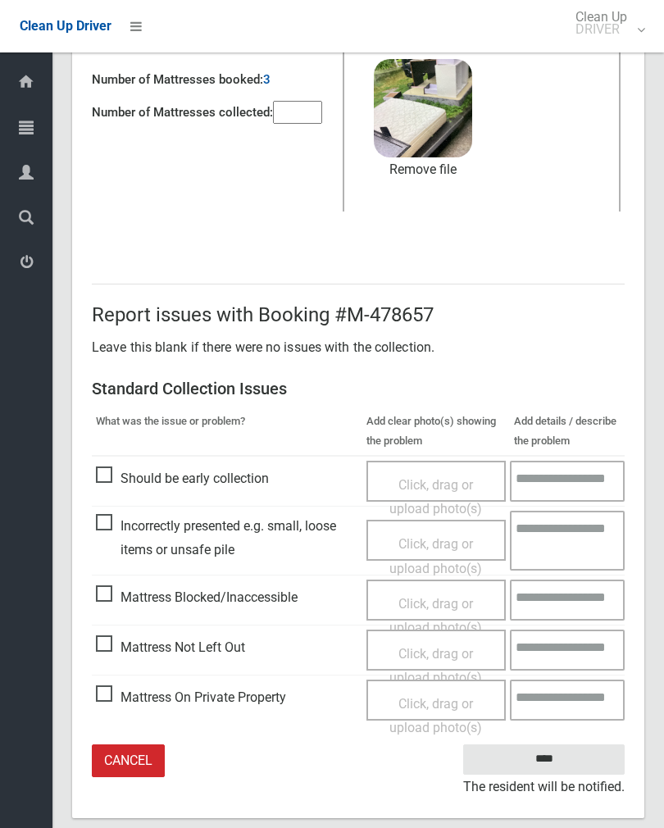
click at [414, 607] on span "Click, drag or upload photo(s)" at bounding box center [435, 616] width 93 height 40
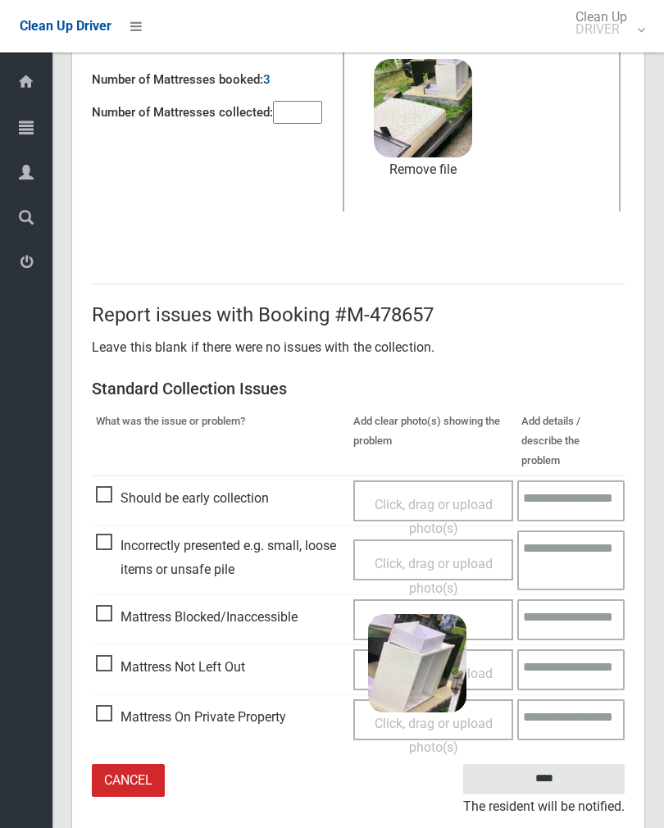
click at [582, 764] on input "****" at bounding box center [543, 779] width 161 height 30
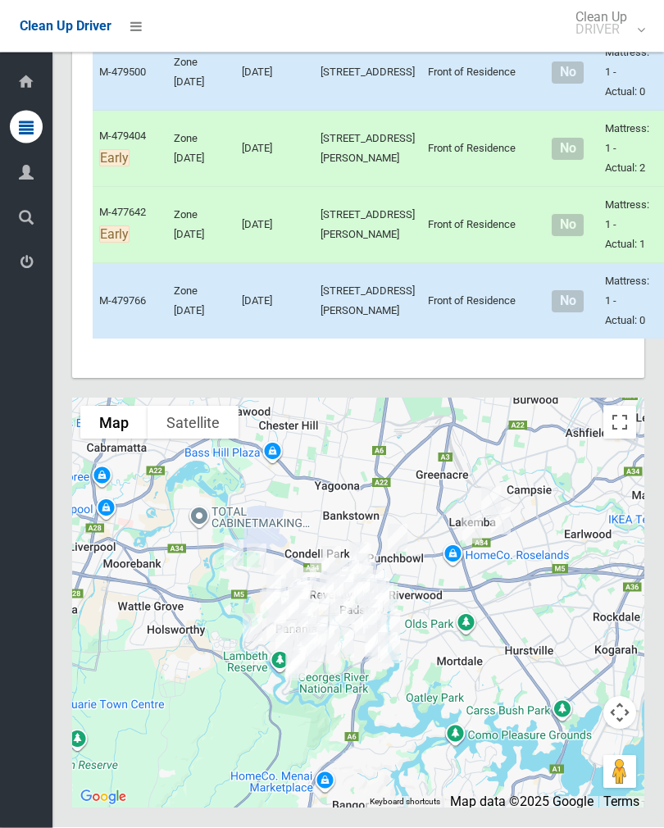
scroll to position [6722, 0]
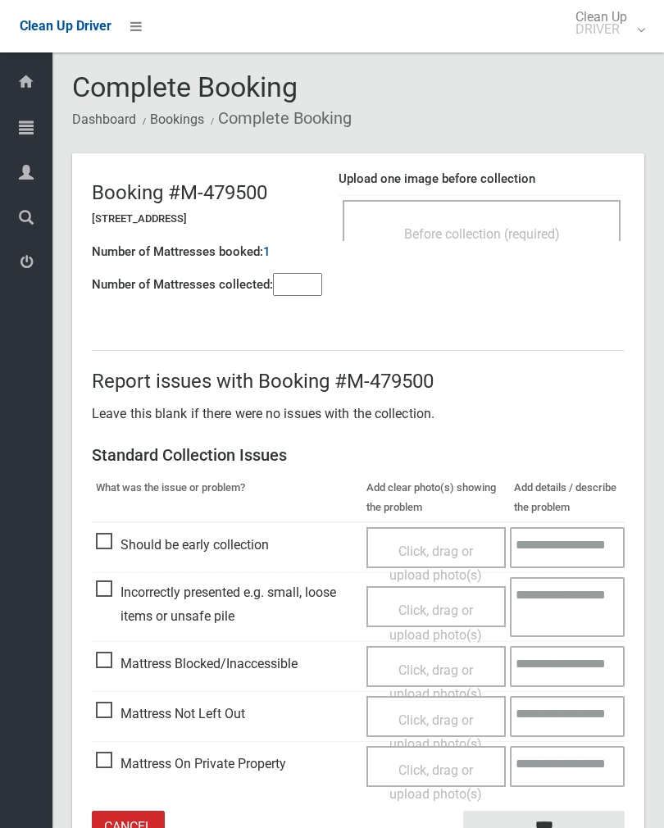
click at [549, 242] on div "Before collection (required)" at bounding box center [482, 233] width 242 height 30
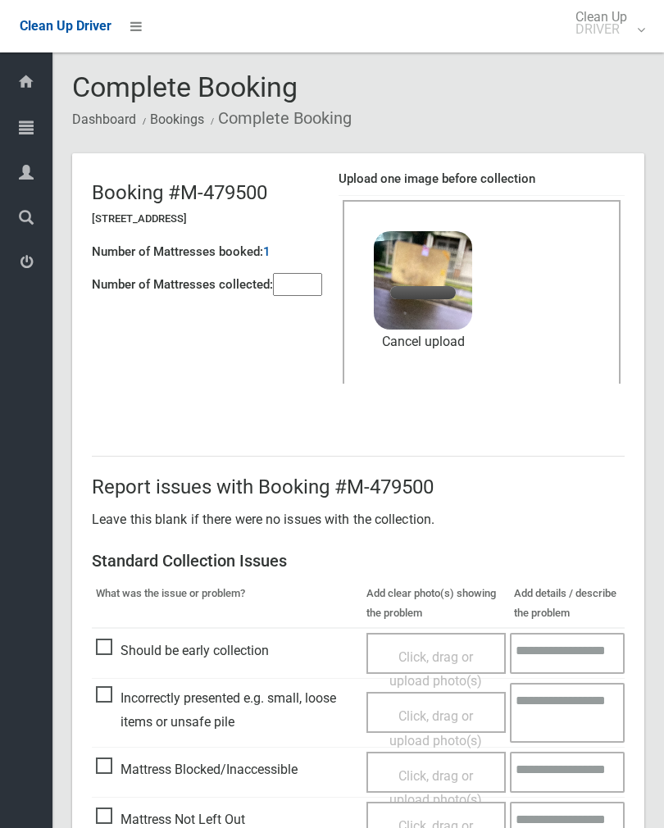
click at [305, 286] on input"] "number" at bounding box center [297, 284] width 49 height 23
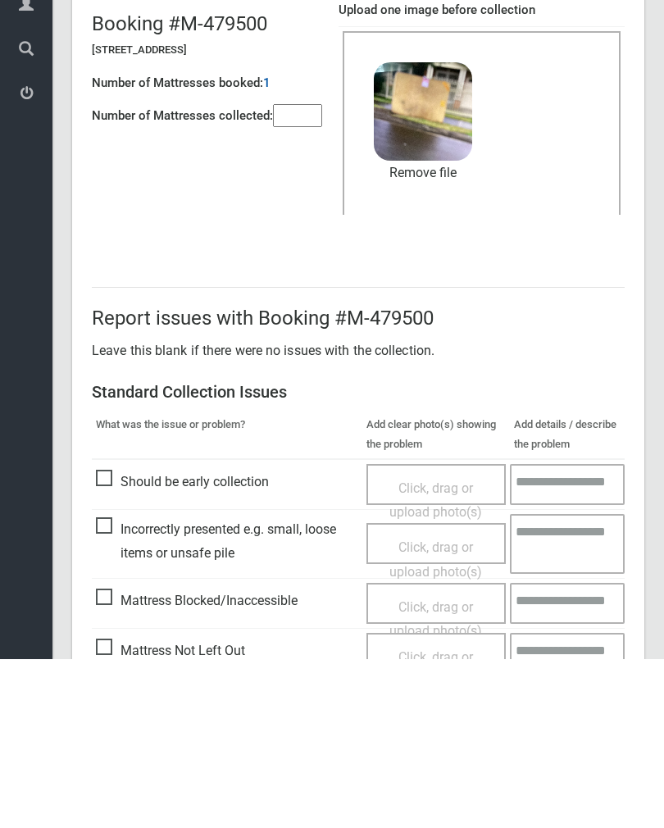
scroll to position [198, 0]
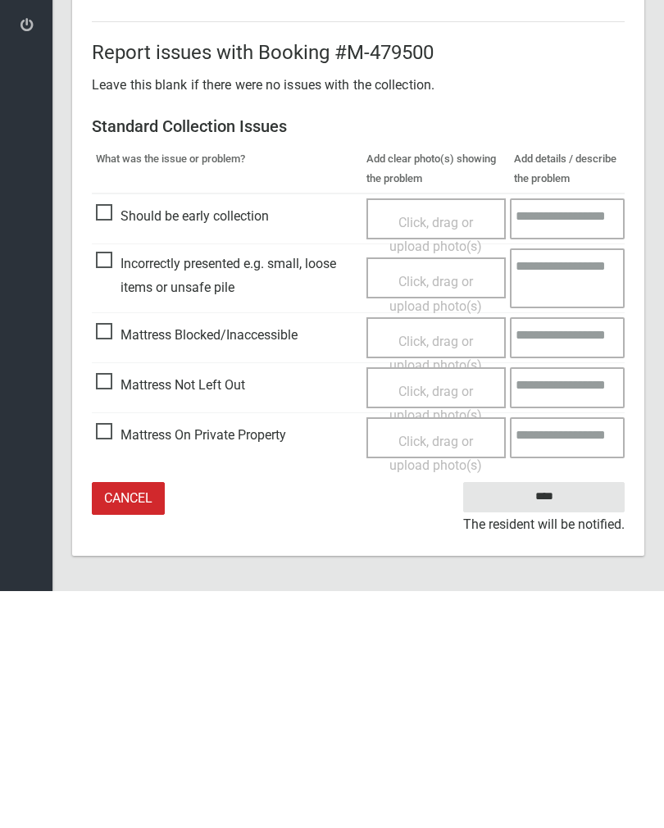
type input"] "*"
click at [548, 719] on input "****" at bounding box center [543, 734] width 161 height 30
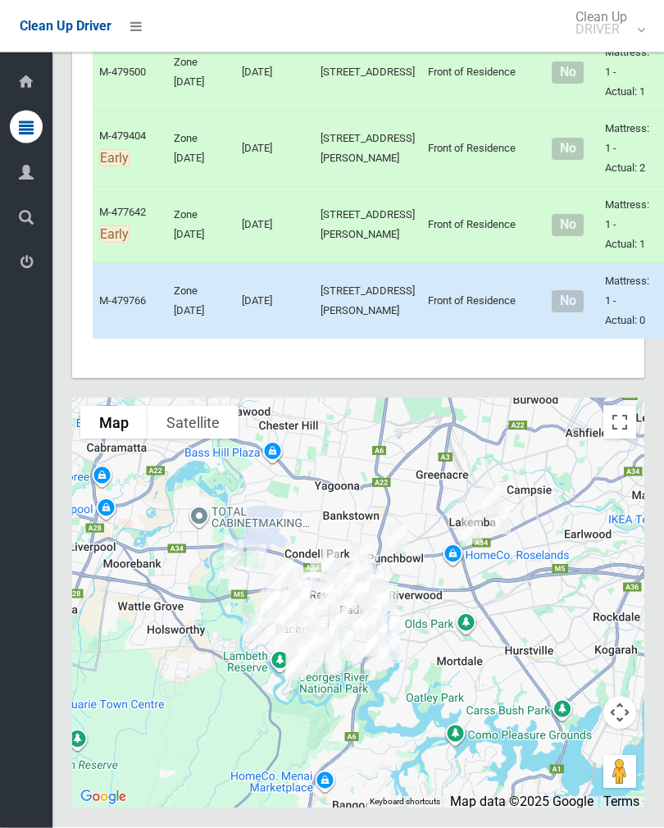
scroll to position [7330, 0]
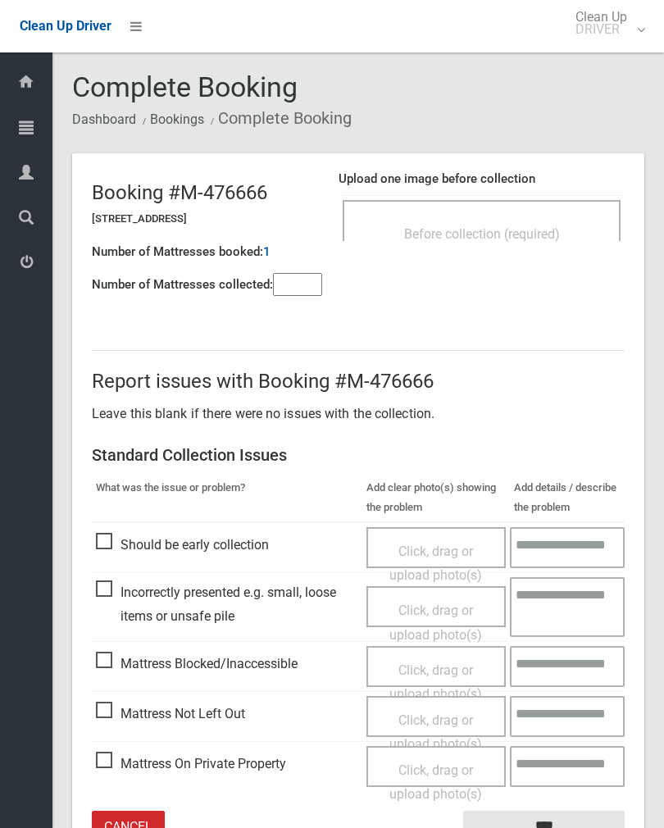
click at [532, 236] on span "Before collection (required)" at bounding box center [482, 234] width 156 height 16
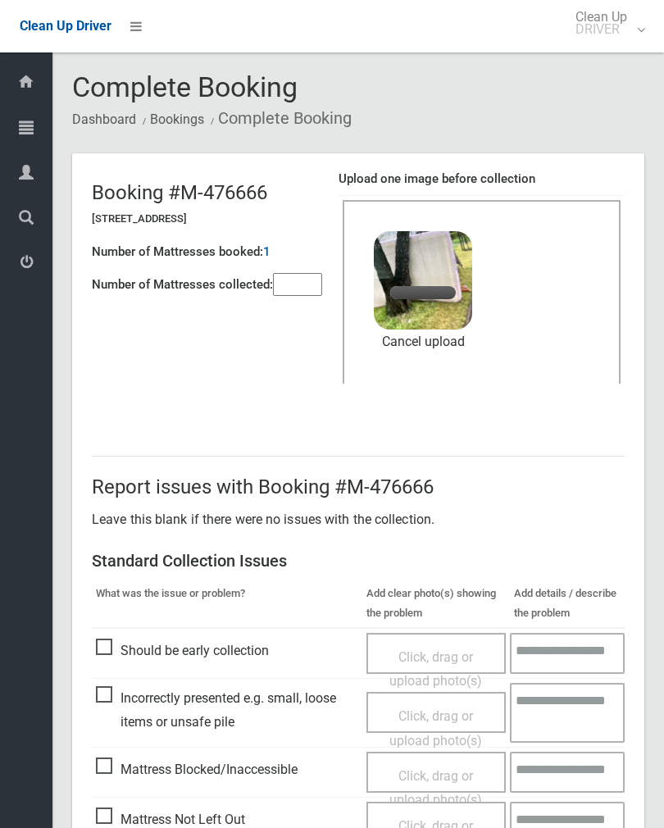
click at [298, 265] on div "Number of Mattresses booked: 1" at bounding box center [207, 252] width 230 height 34
click at [311, 280] on input"] "number" at bounding box center [297, 284] width 49 height 23
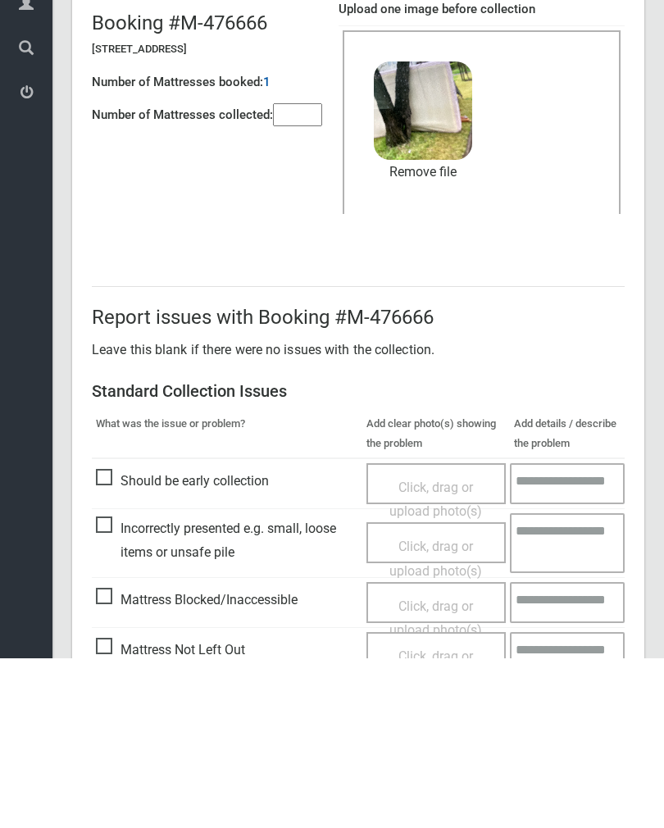
scroll to position [198, 0]
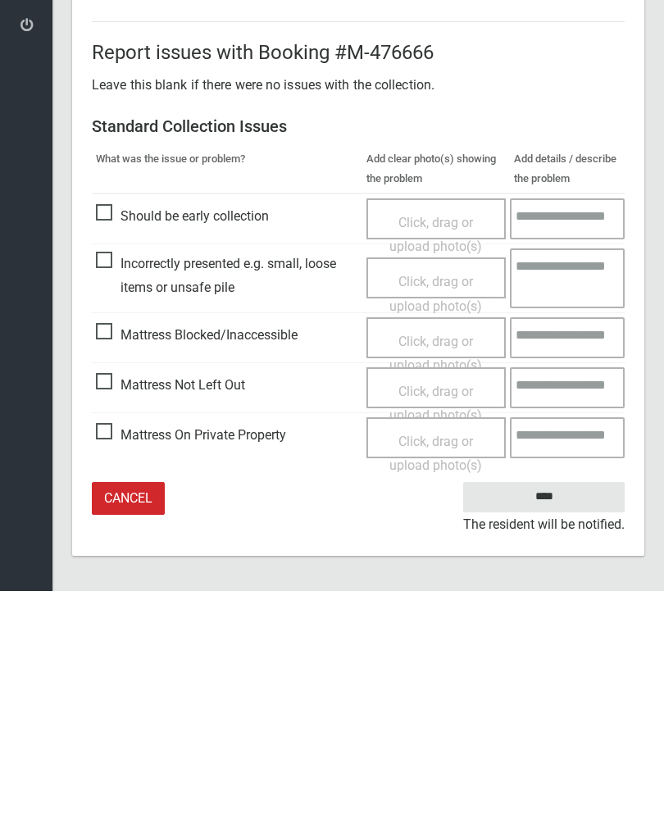
type input"] "*"
click at [559, 719] on input "****" at bounding box center [543, 734] width 161 height 30
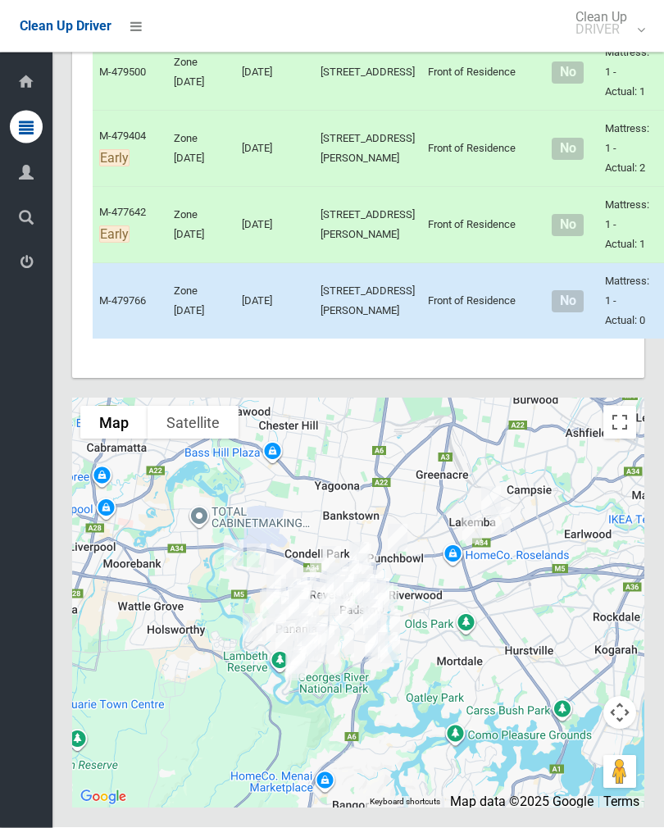
scroll to position [5950, 0]
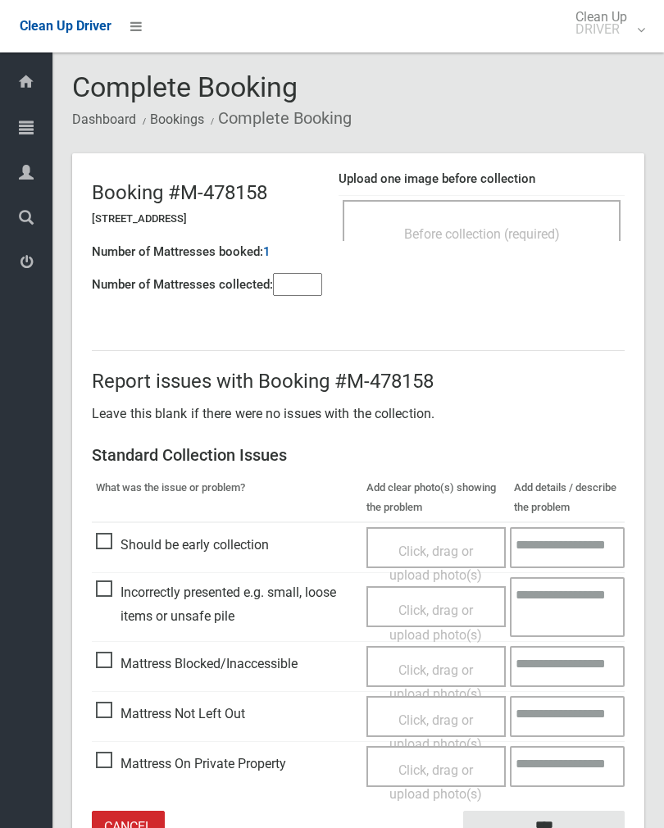
click at [518, 220] on div "Before collection (required)" at bounding box center [482, 233] width 242 height 30
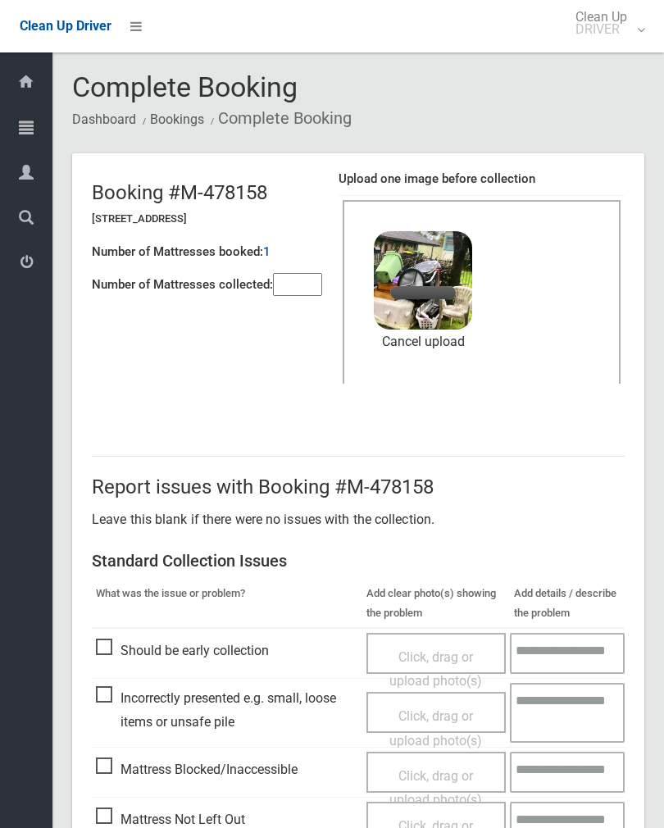
click at [299, 284] on input"] "number" at bounding box center [297, 284] width 49 height 23
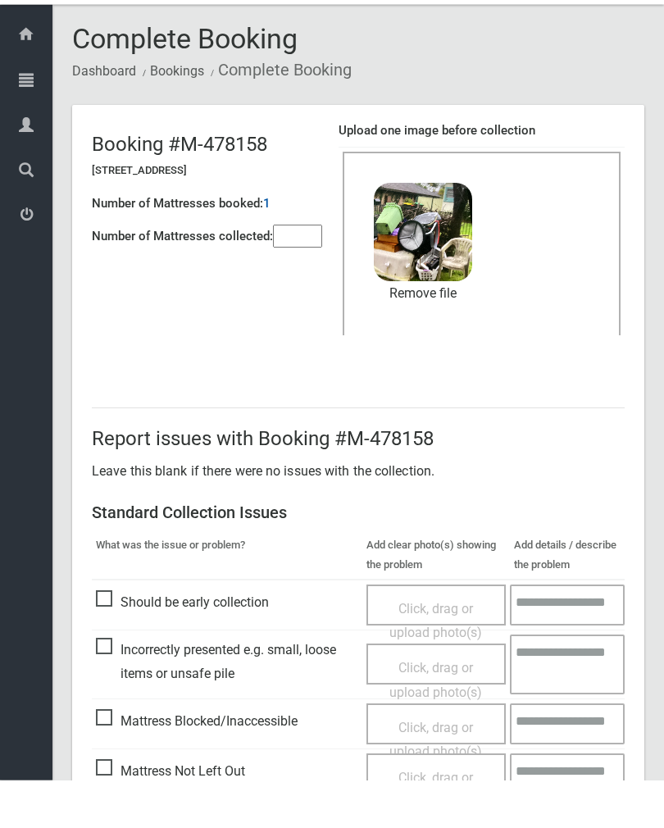
scroll to position [198, 0]
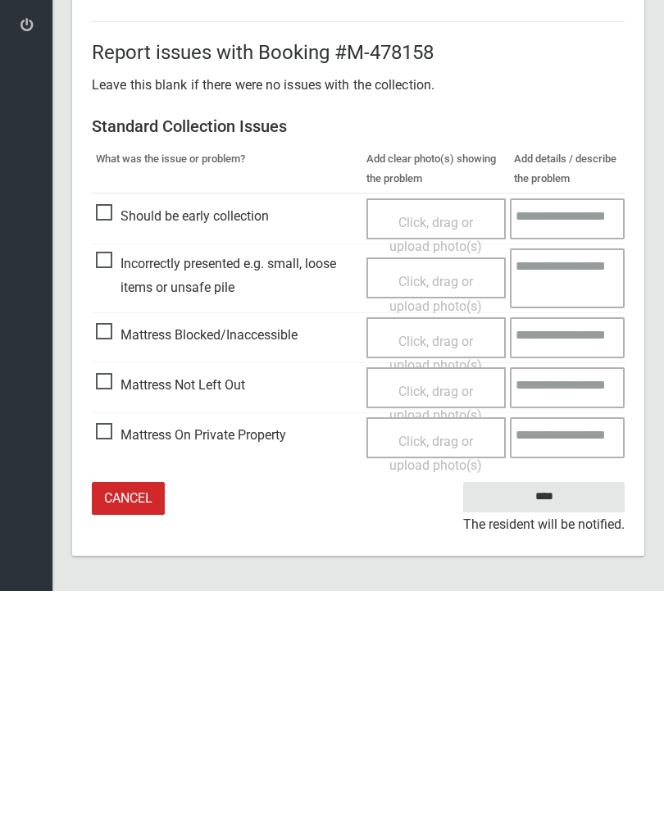
type input"] "*"
click at [546, 719] on input "****" at bounding box center [543, 734] width 161 height 30
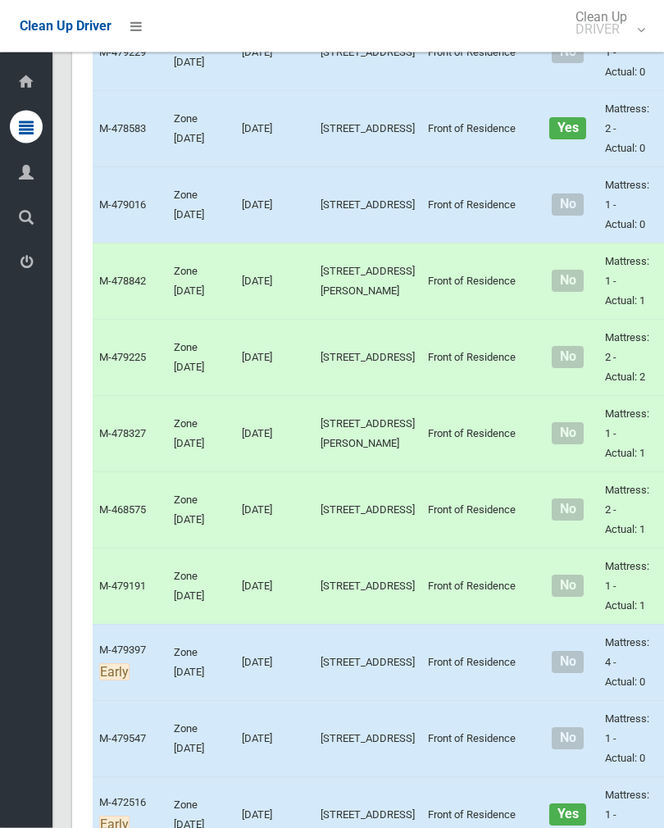
scroll to position [2628, 0]
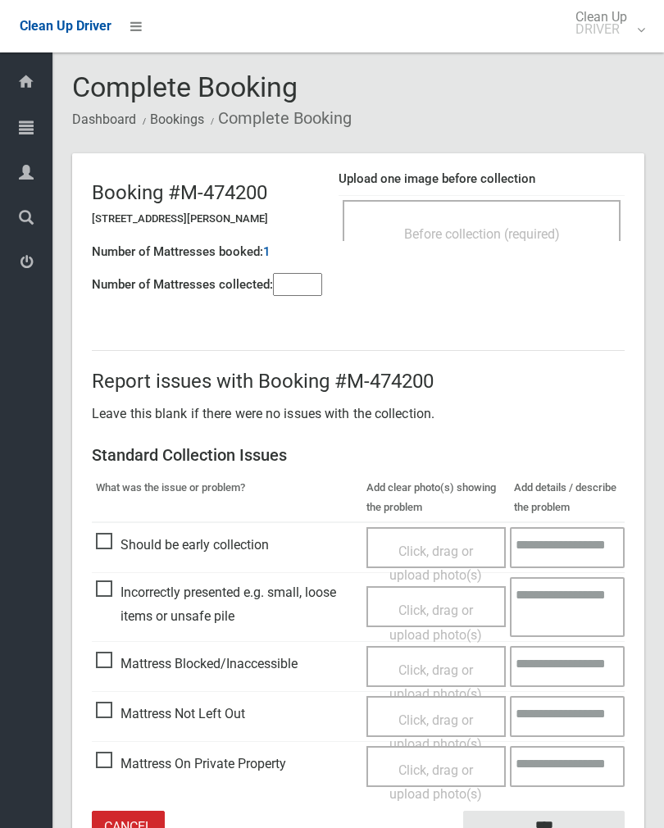
click at [282, 261] on div "Number of Mattresses booked: 1" at bounding box center [207, 252] width 230 height 34
click at [293, 281] on input"] "number" at bounding box center [297, 284] width 49 height 23
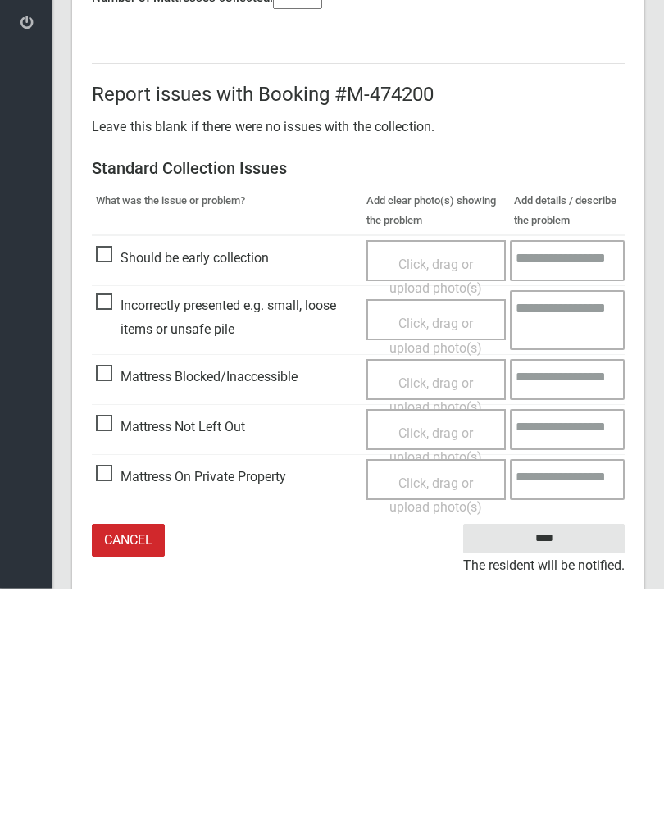
scroll to position [91, 0]
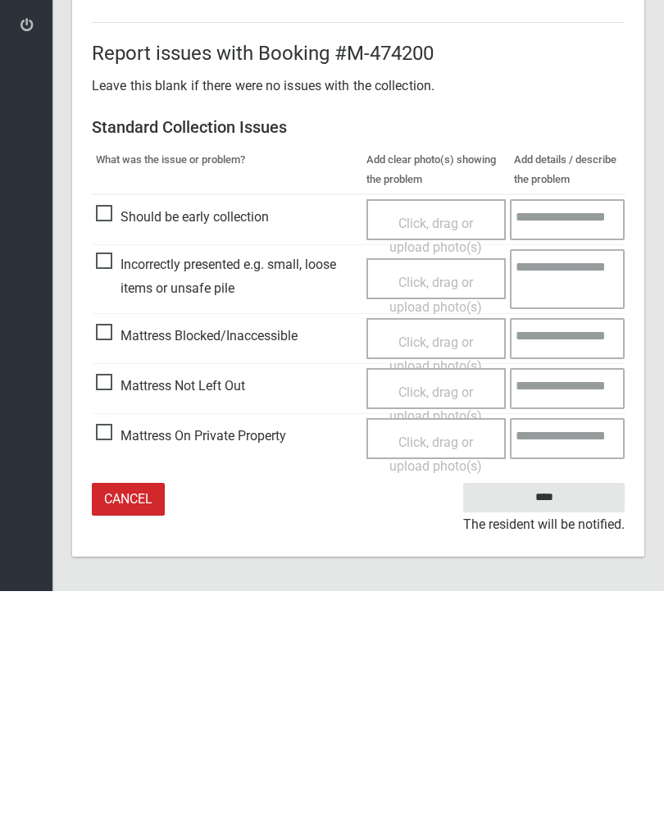
type input"] "*"
click at [116, 611] on span "Mattress Not Left Out" at bounding box center [170, 623] width 149 height 25
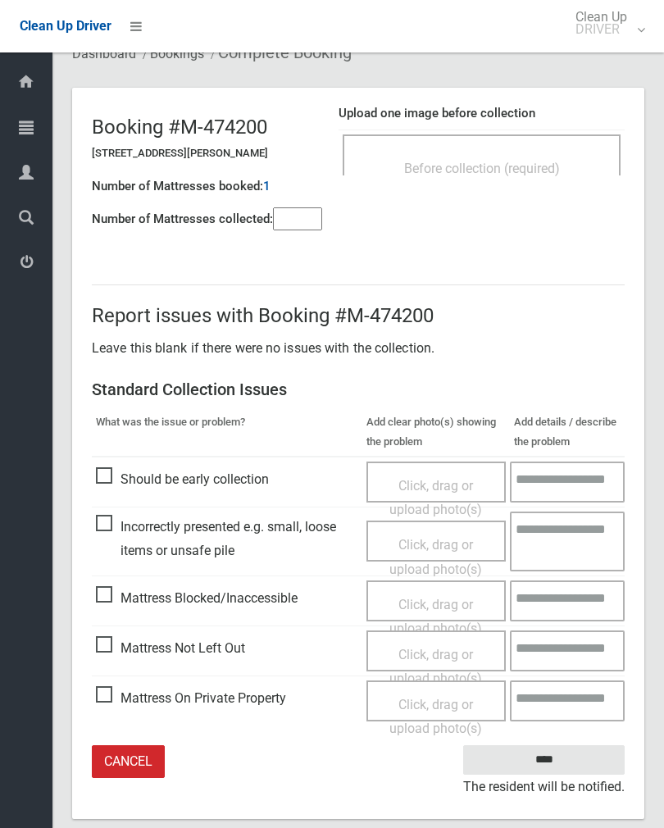
click at [432, 661] on div "Click, drag or upload photo(s)" at bounding box center [437, 667] width 116 height 48
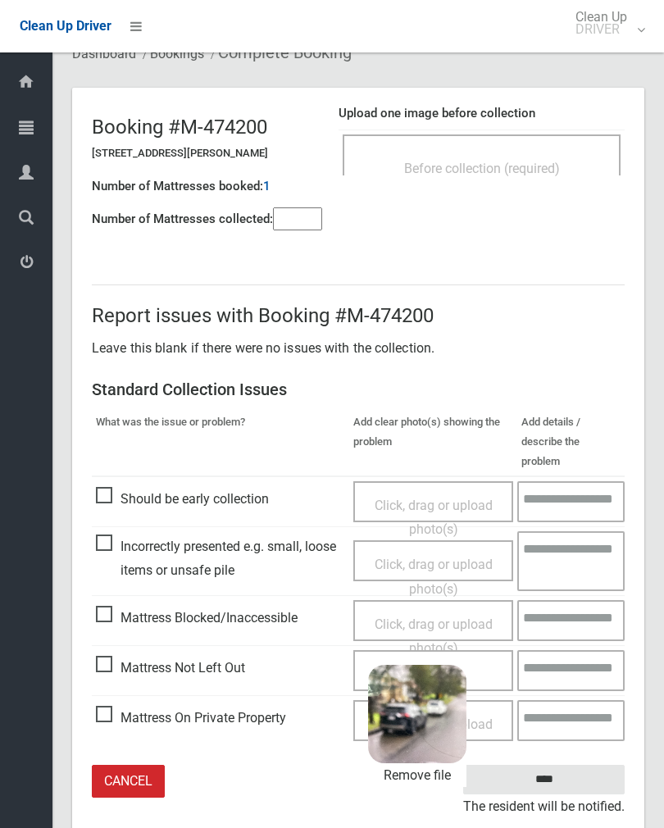
click at [586, 767] on input "****" at bounding box center [543, 780] width 161 height 30
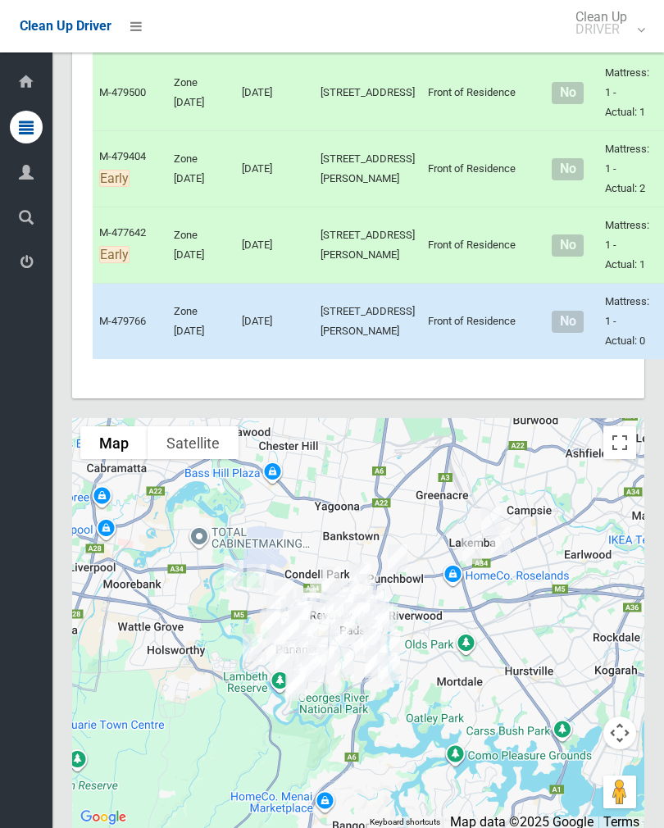
scroll to position [5362, 0]
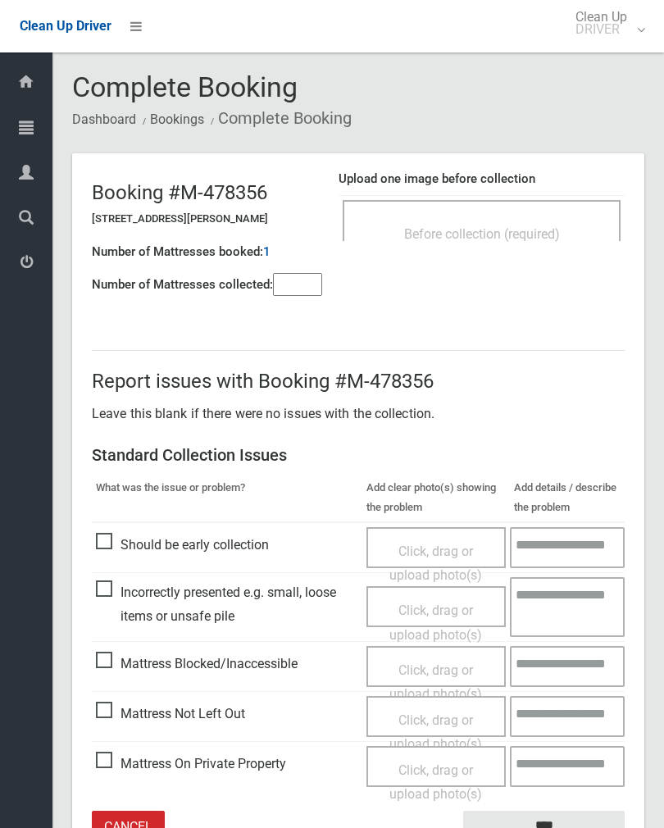
click at [507, 226] on span "Before collection (required)" at bounding box center [482, 234] width 156 height 16
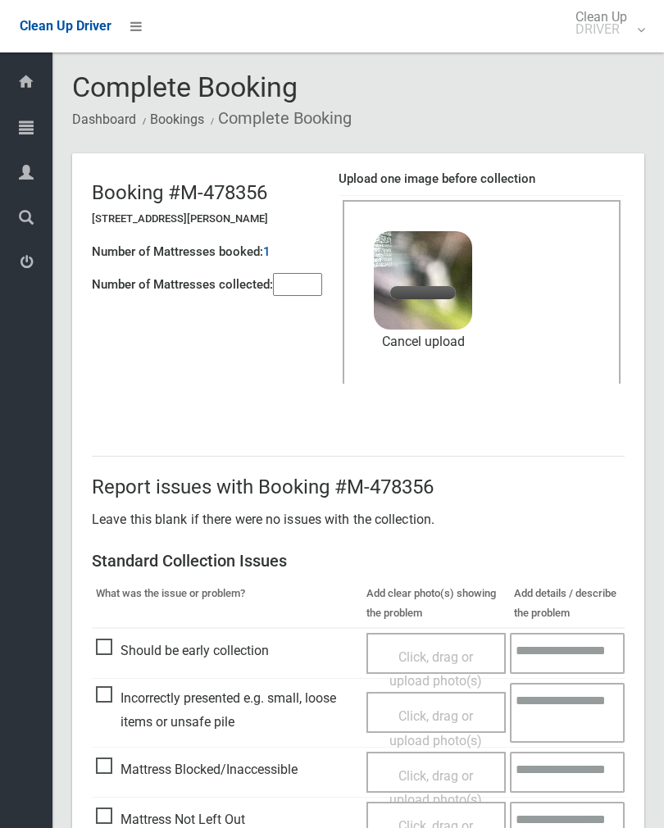
click at [284, 284] on input"] "number" at bounding box center [297, 284] width 49 height 23
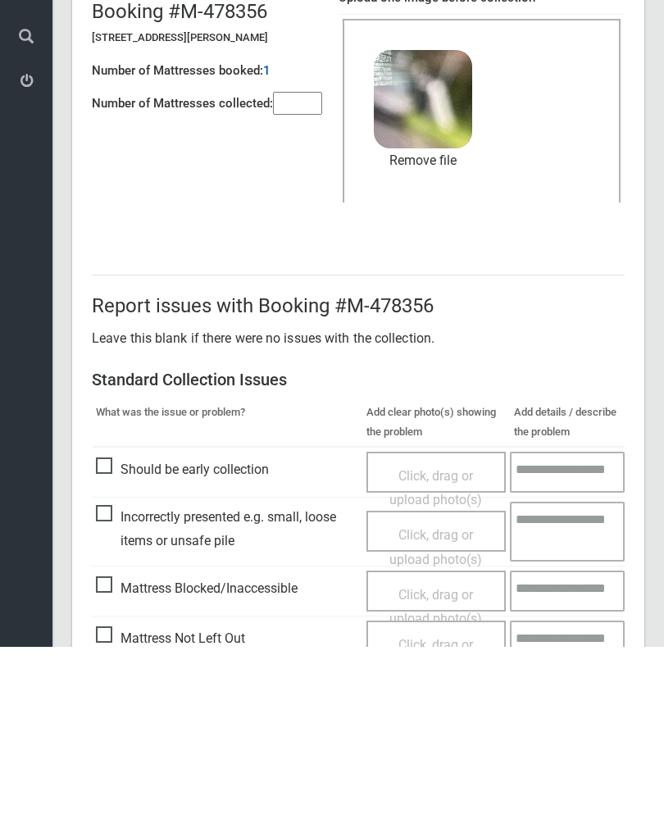
scroll to position [198, 0]
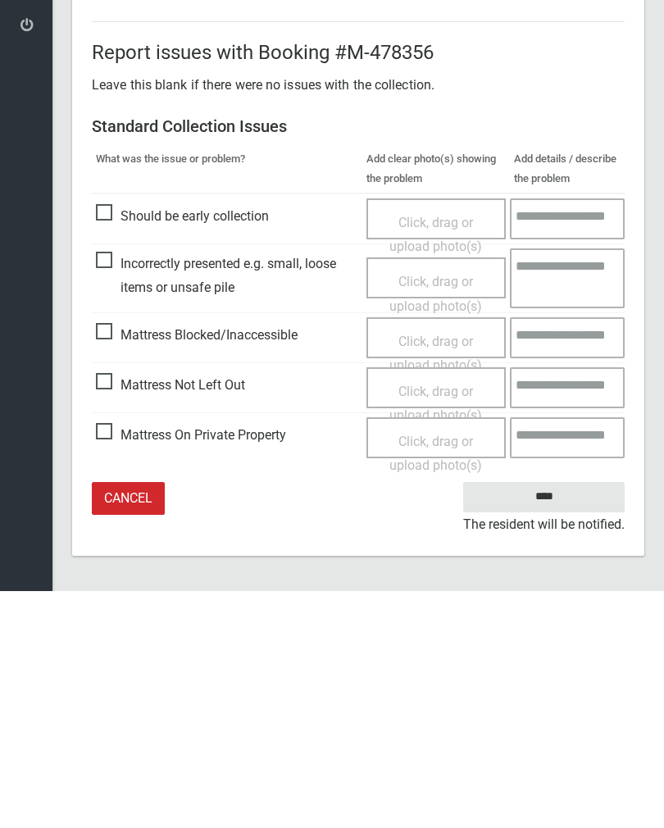
type input"] "*"
click at [562, 719] on input "****" at bounding box center [543, 734] width 161 height 30
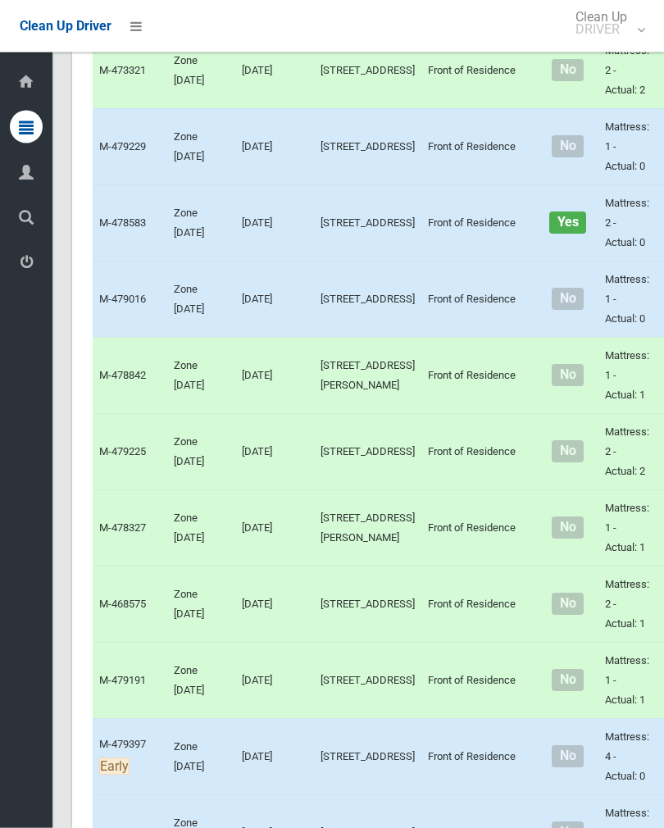
scroll to position [2665, 0]
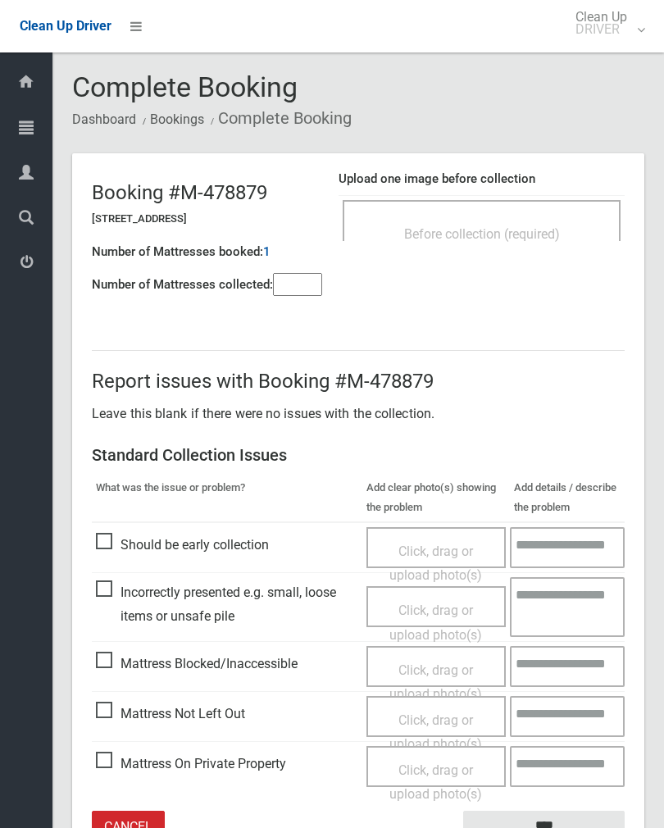
click at [575, 214] on div "Before collection (required)" at bounding box center [482, 220] width 278 height 41
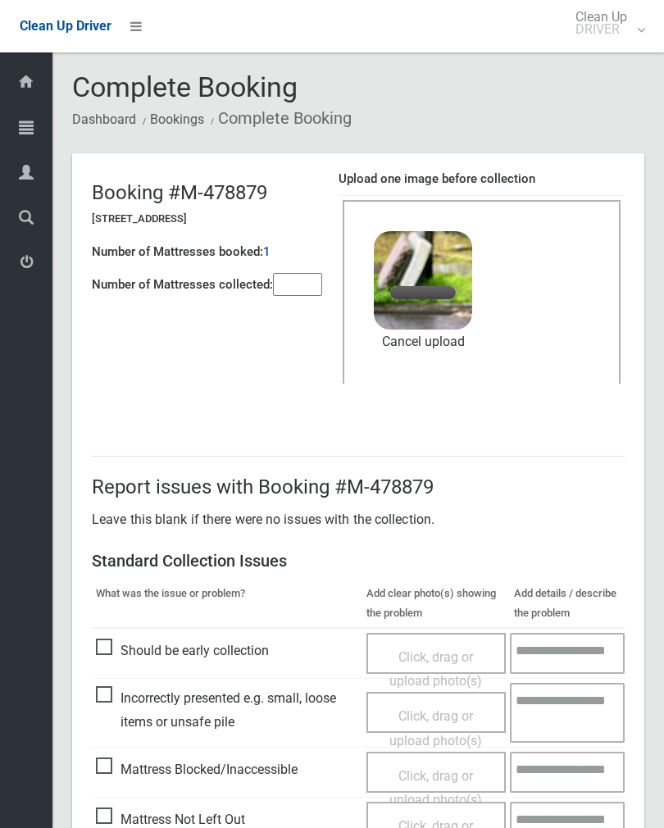
click at [302, 286] on input"] "number" at bounding box center [297, 284] width 49 height 23
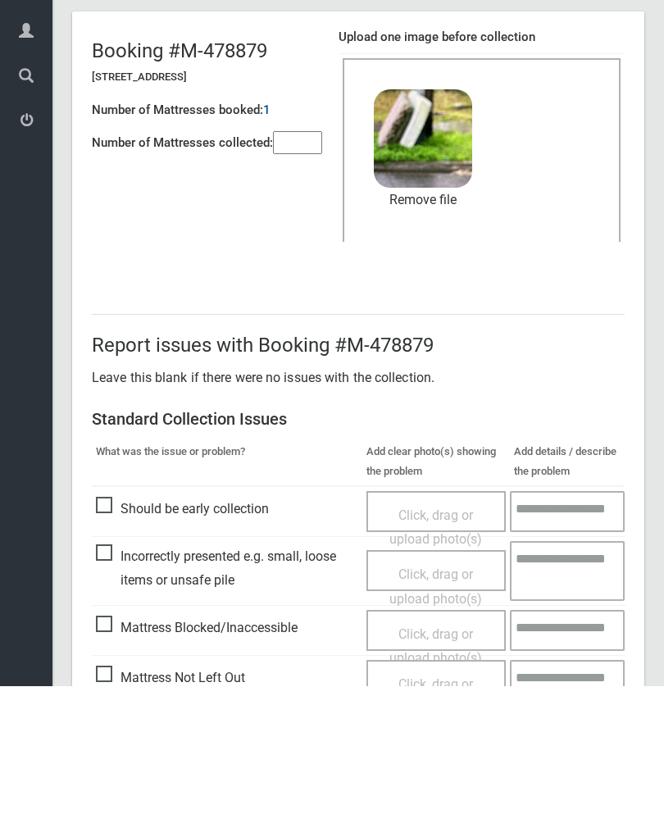
scroll to position [198, 0]
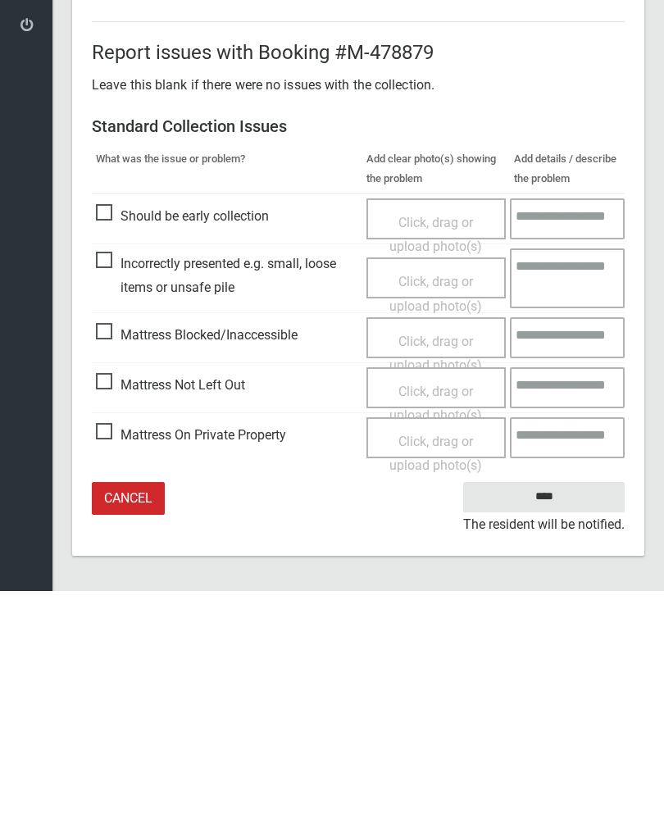
type input"] "*"
click at [551, 719] on input "****" at bounding box center [543, 734] width 161 height 30
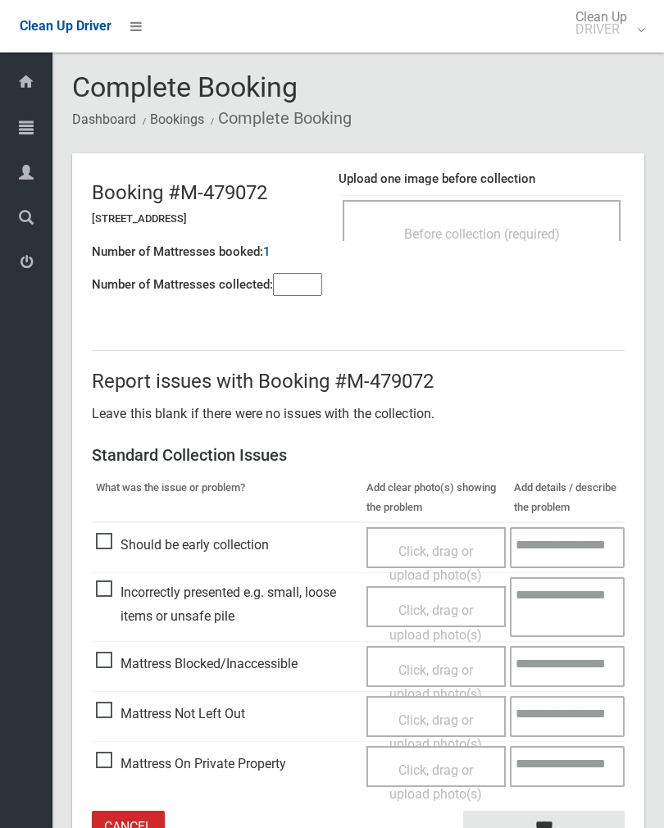
click at [546, 255] on div "Upload one image before collection Before collection (required)" at bounding box center [482, 213] width 286 height 103
click at [570, 221] on div "Before collection (required)" at bounding box center [482, 233] width 242 height 30
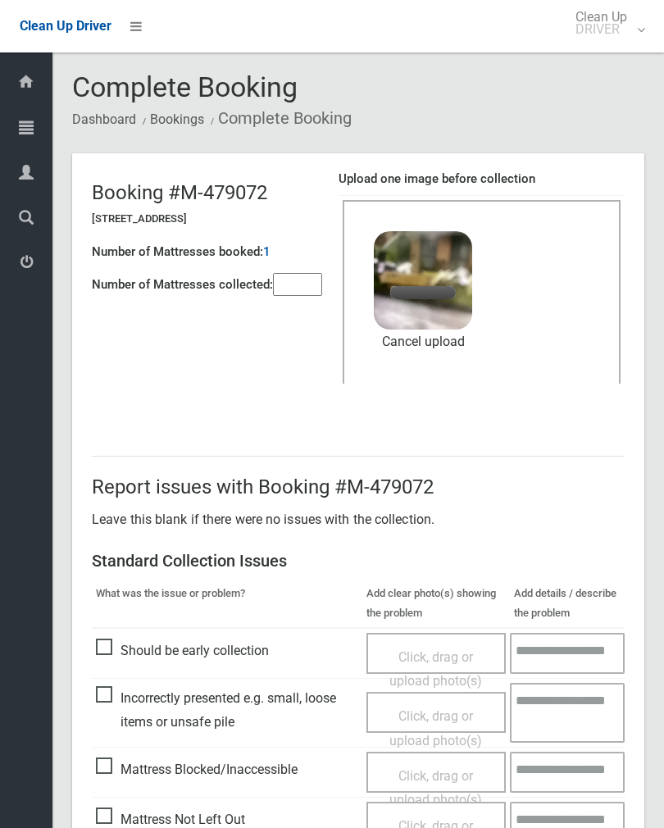
click at [310, 294] on input"] "number" at bounding box center [297, 284] width 49 height 23
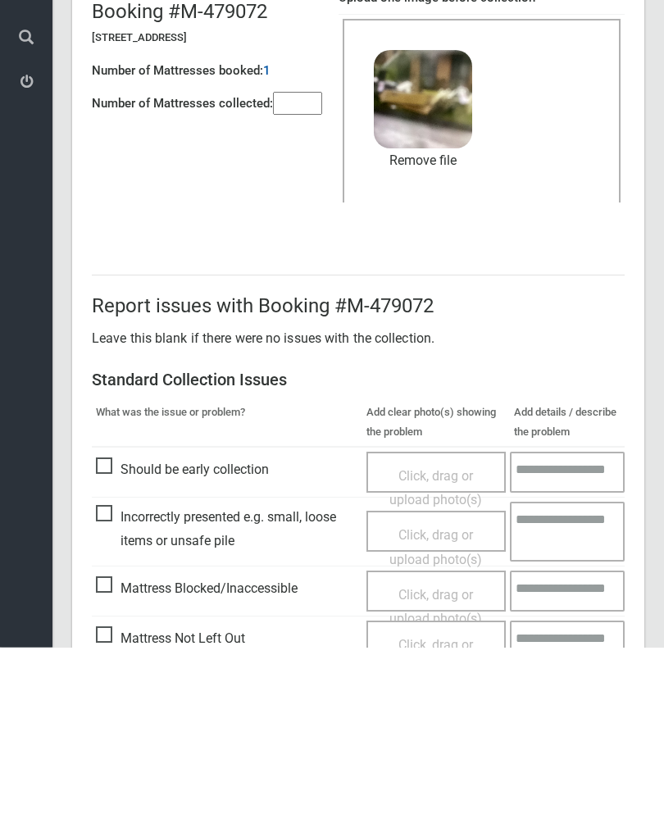
scroll to position [198, 0]
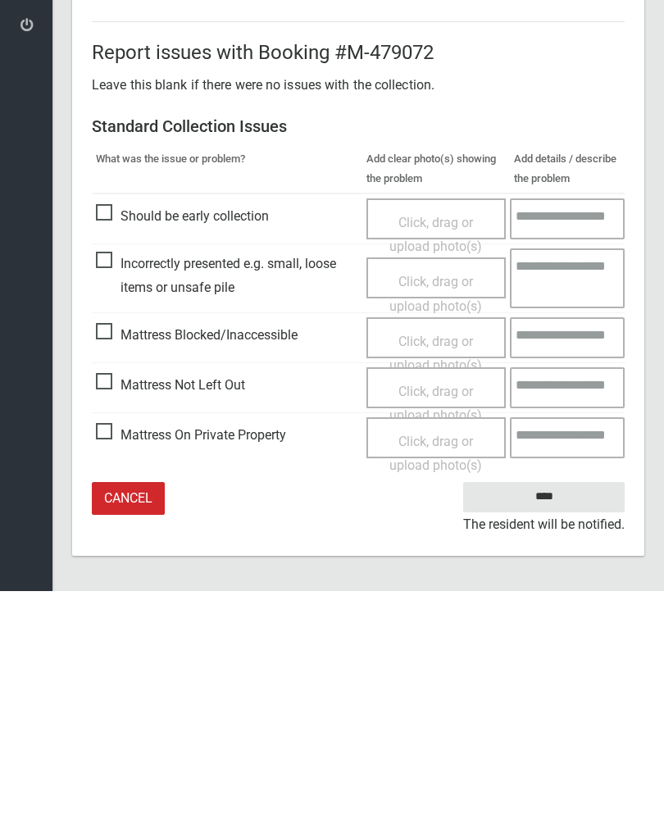
type input"] "*"
click at [552, 719] on input "****" at bounding box center [543, 734] width 161 height 30
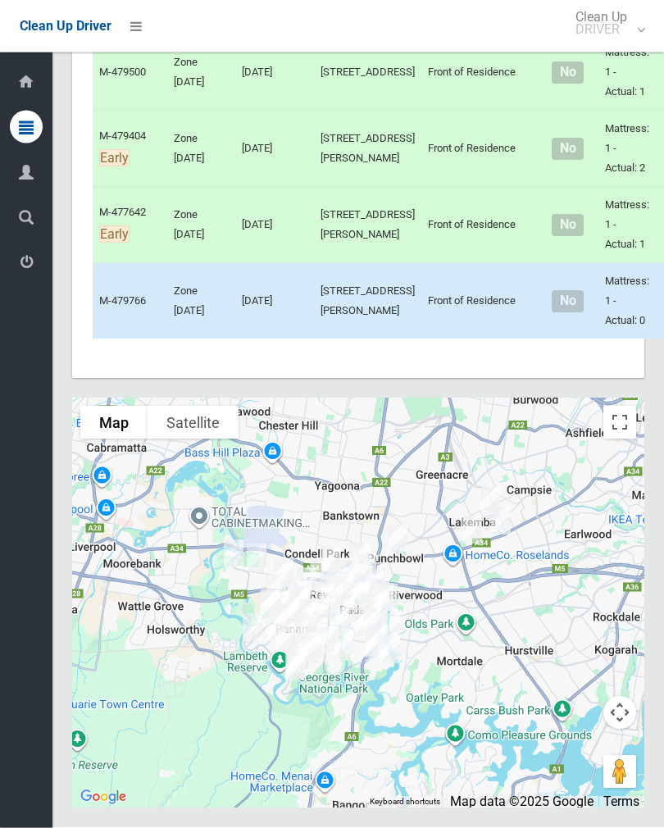
scroll to position [5834, 0]
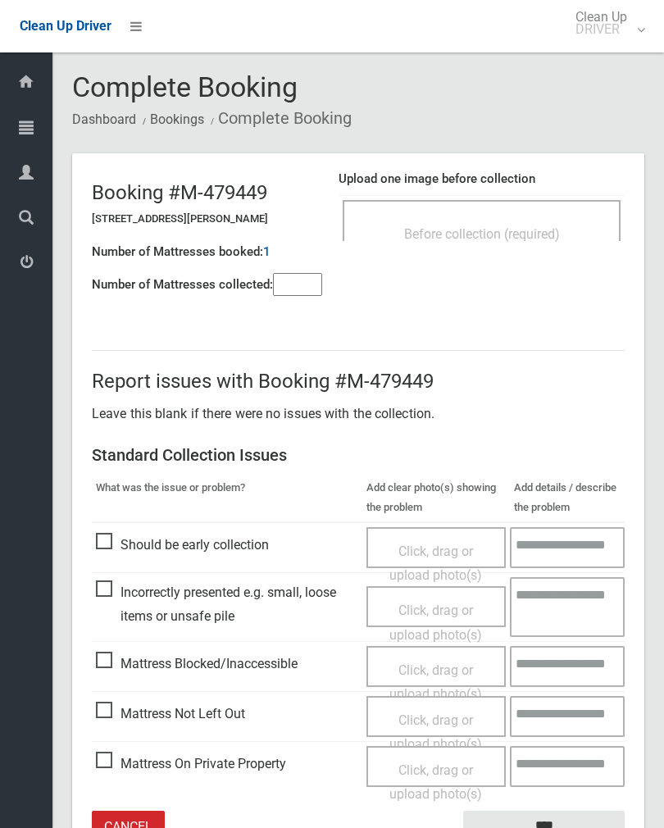
click at [543, 221] on div "Before collection (required)" at bounding box center [482, 233] width 242 height 30
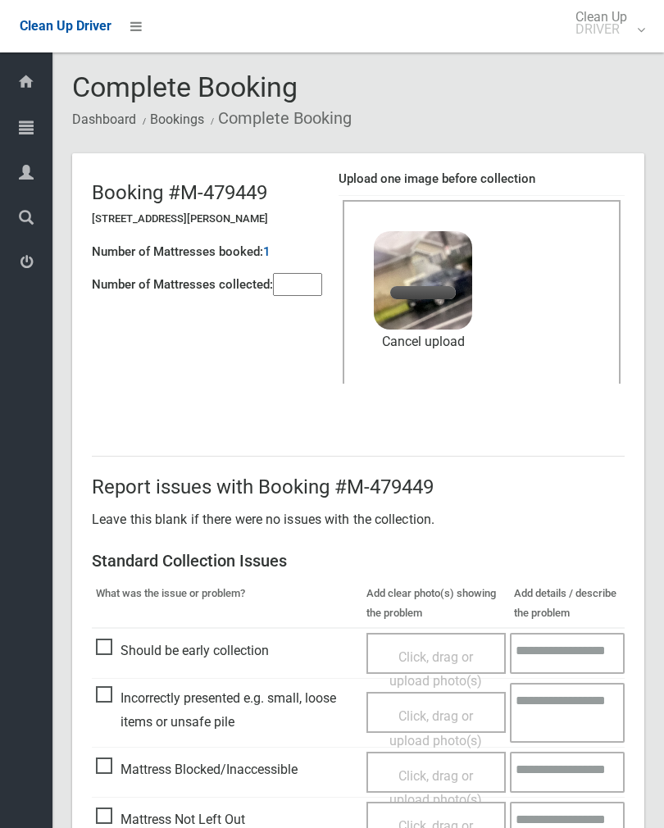
click at [290, 291] on input"] "number" at bounding box center [297, 284] width 49 height 23
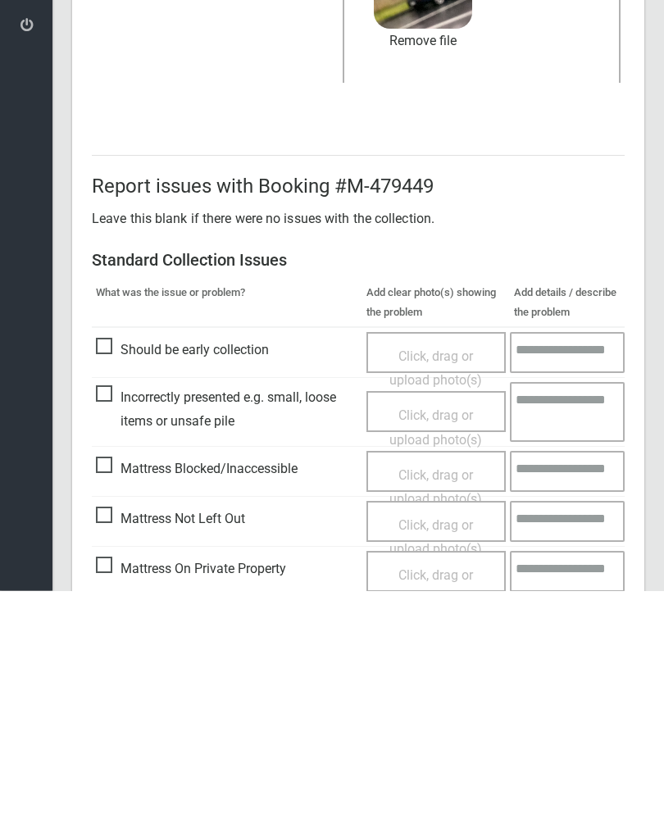
scroll to position [198, 0]
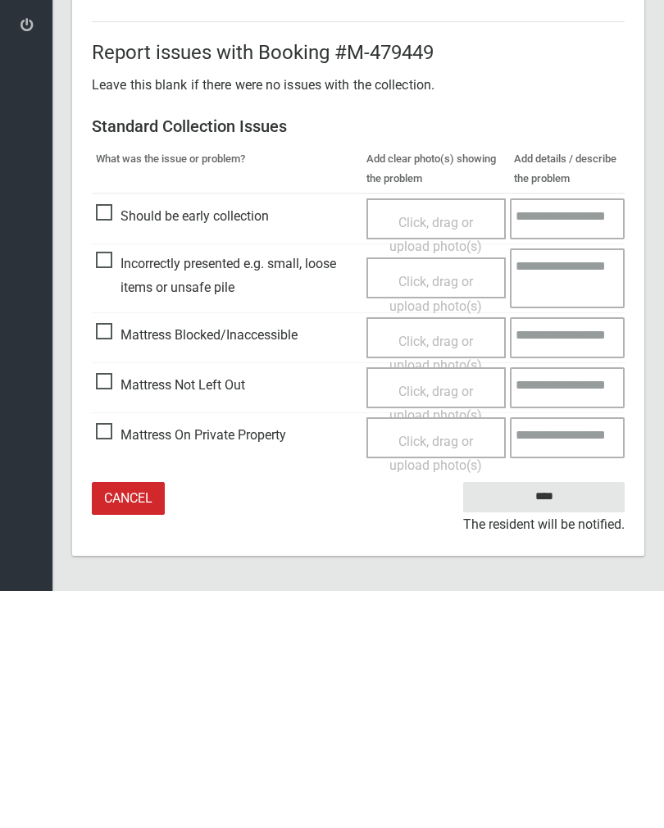
type input"] "*"
click at [557, 719] on input "****" at bounding box center [543, 734] width 161 height 30
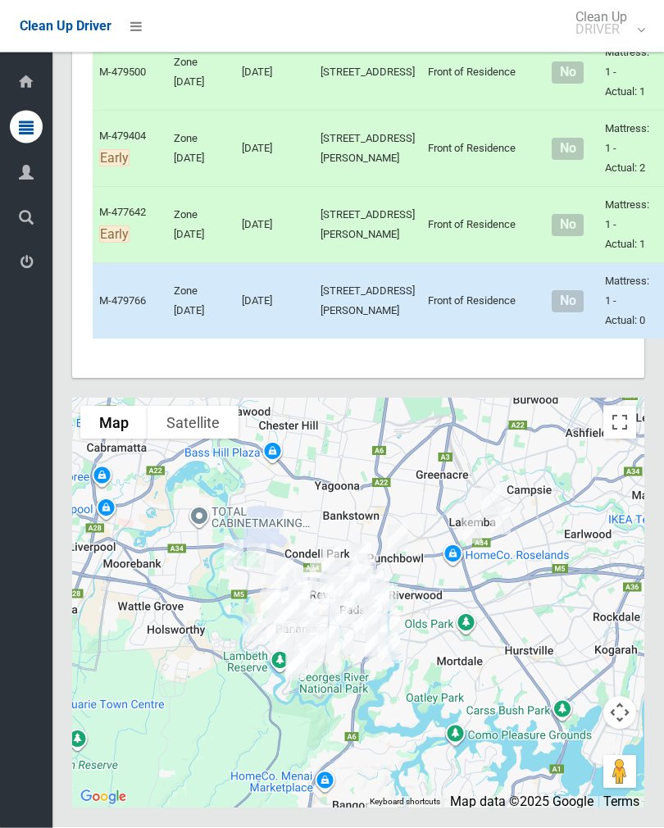
scroll to position [6106, 0]
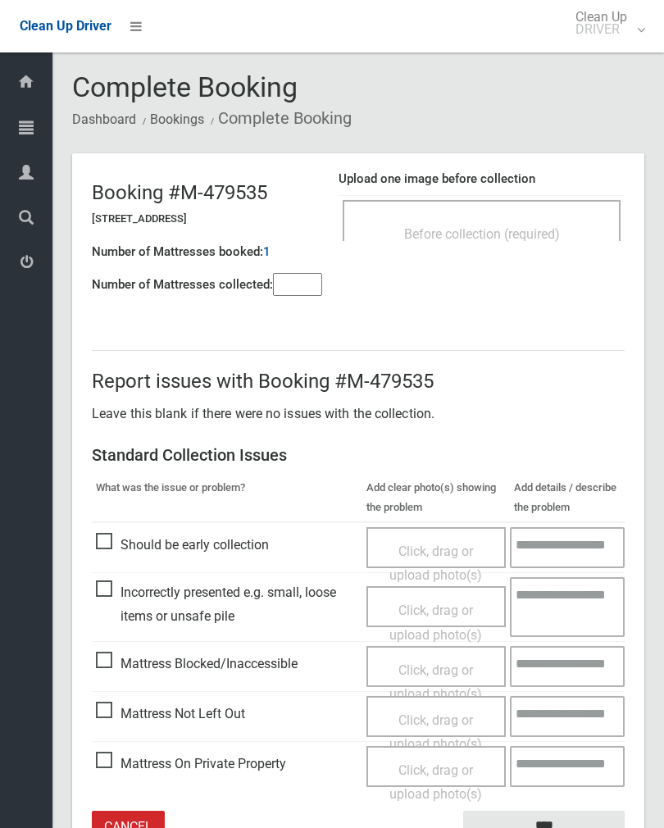
scroll to position [14, 0]
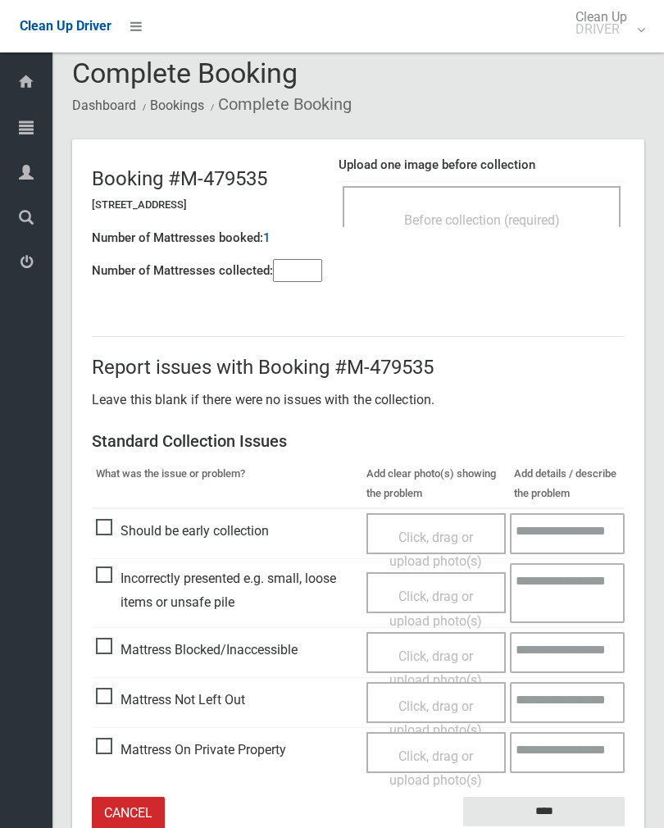
click at [450, 206] on div "Before collection (required)" at bounding box center [482, 219] width 242 height 30
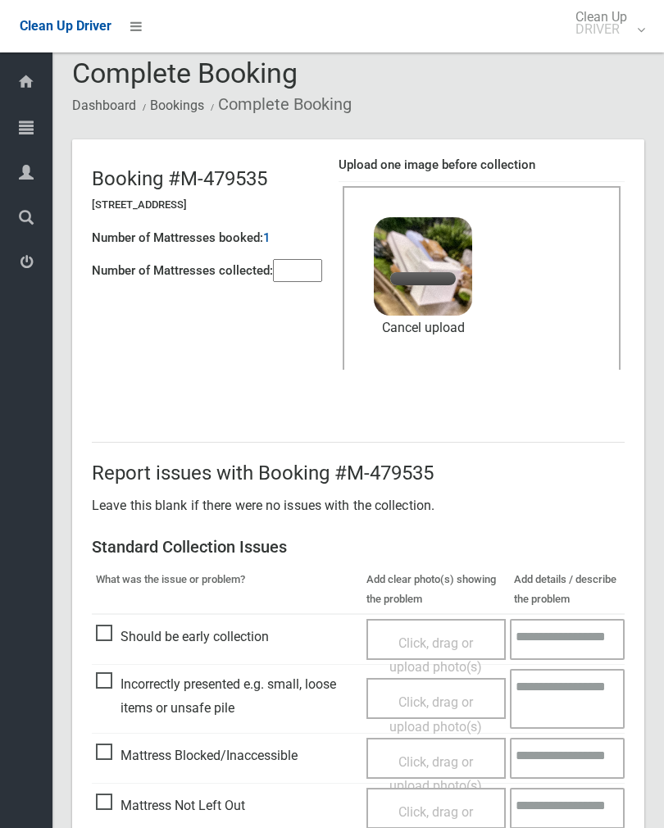
click at [308, 271] on input"] "number" at bounding box center [297, 270] width 49 height 23
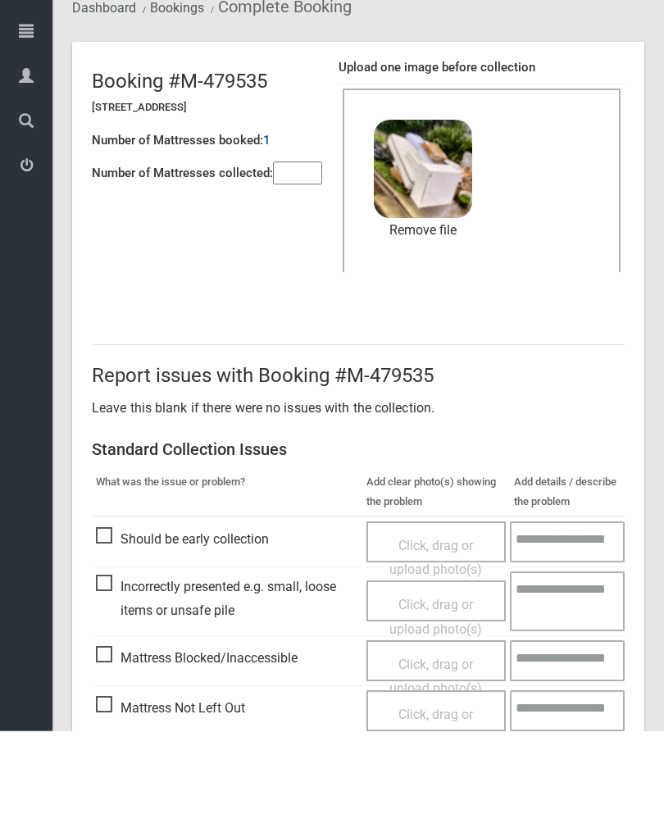
scroll to position [198, 0]
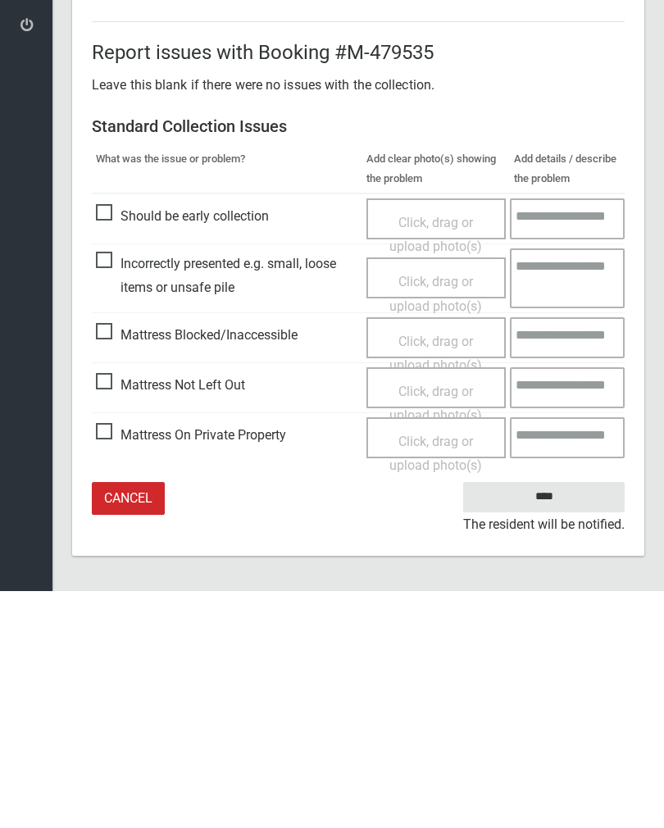
type input"] "*"
click at [550, 719] on input "****" at bounding box center [543, 734] width 161 height 30
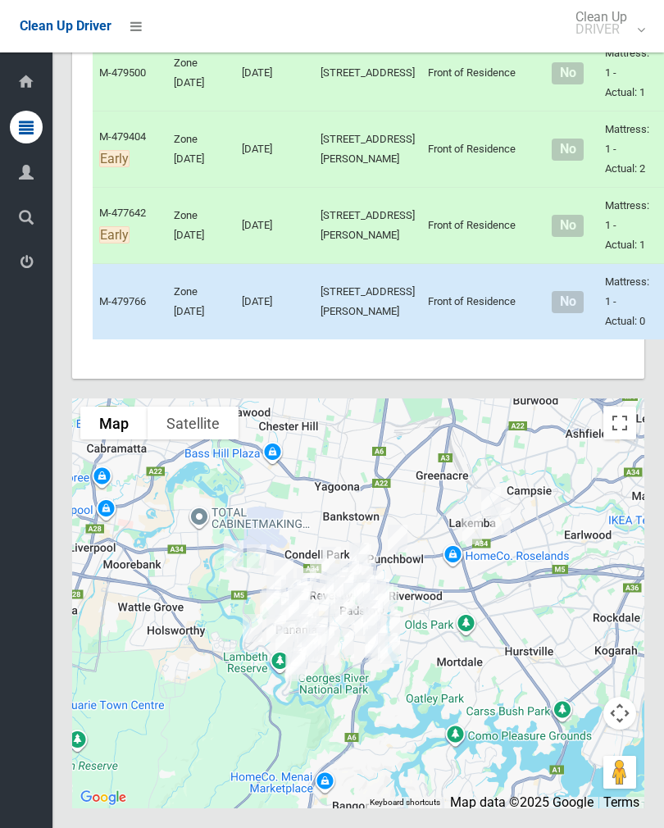
scroll to position [6299, 0]
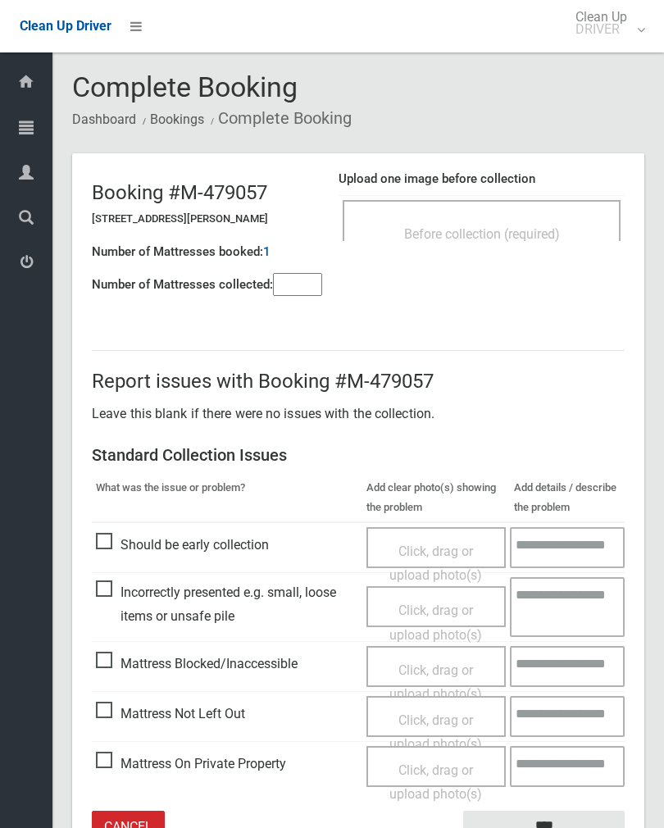
click at [553, 218] on div "Before collection (required)" at bounding box center [482, 233] width 242 height 30
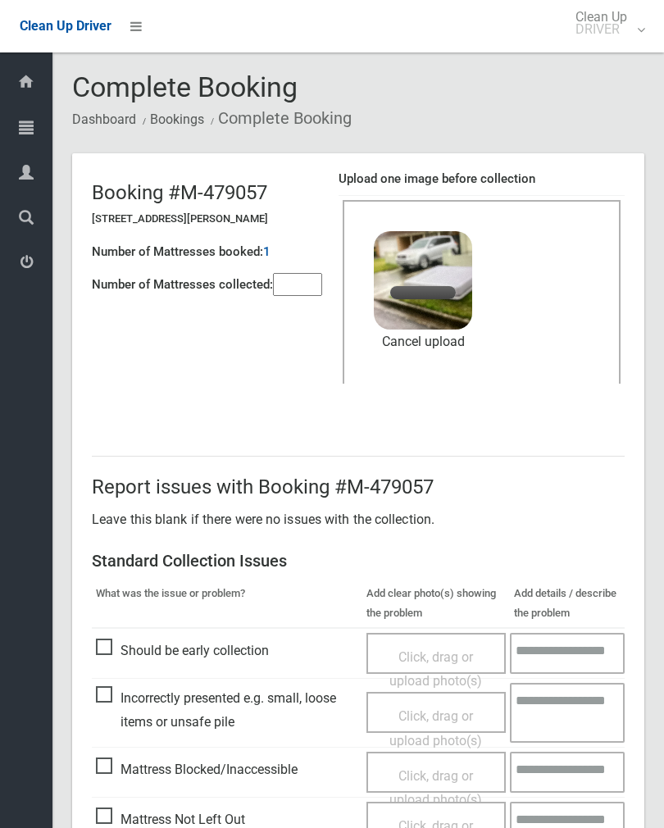
click at [301, 294] on input"] "number" at bounding box center [297, 284] width 49 height 23
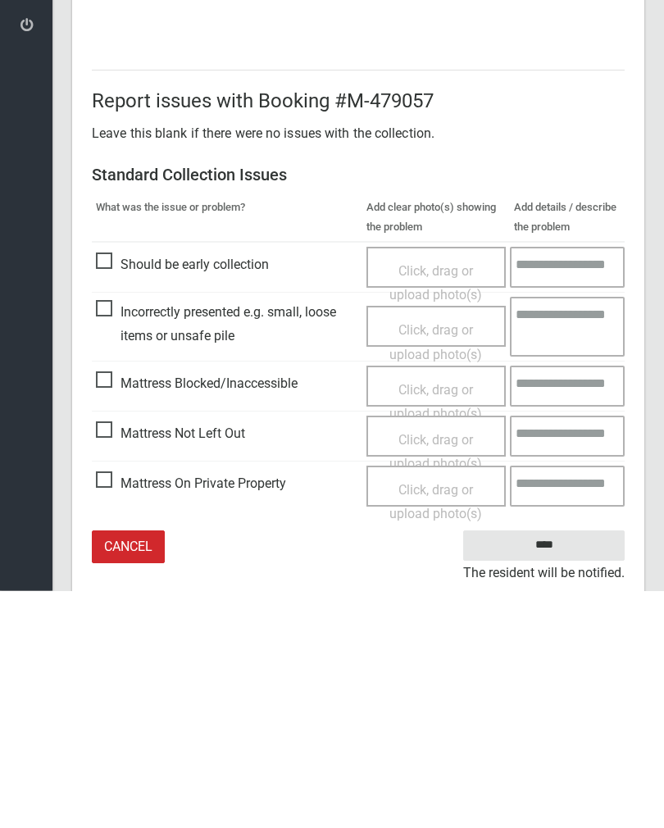
scroll to position [198, 0]
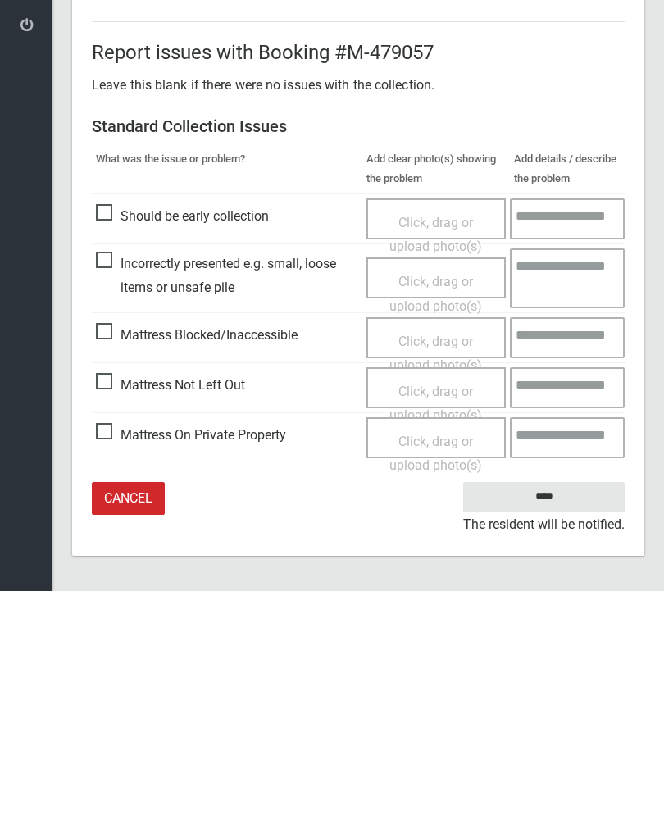
type input"] "*"
click at [565, 719] on input "****" at bounding box center [543, 734] width 161 height 30
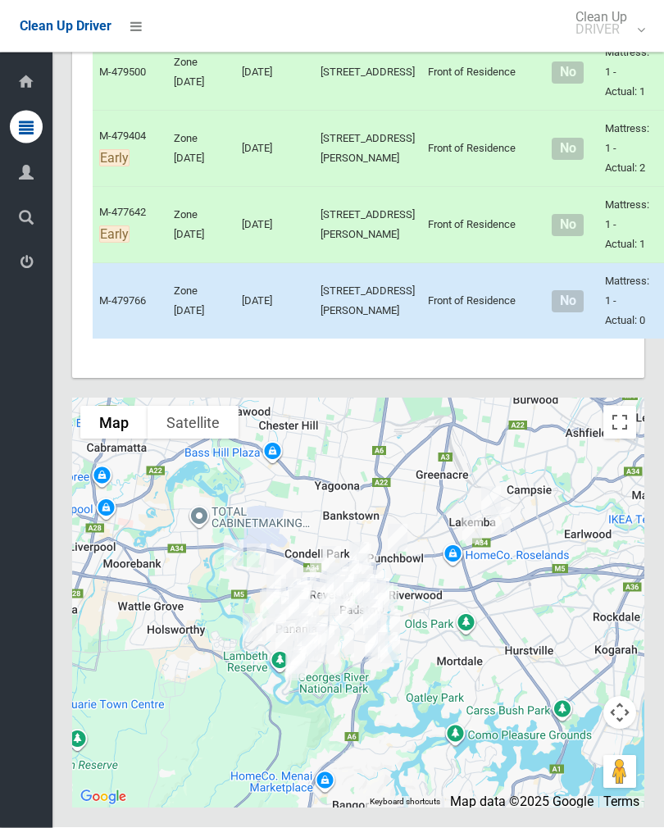
scroll to position [5756, 0]
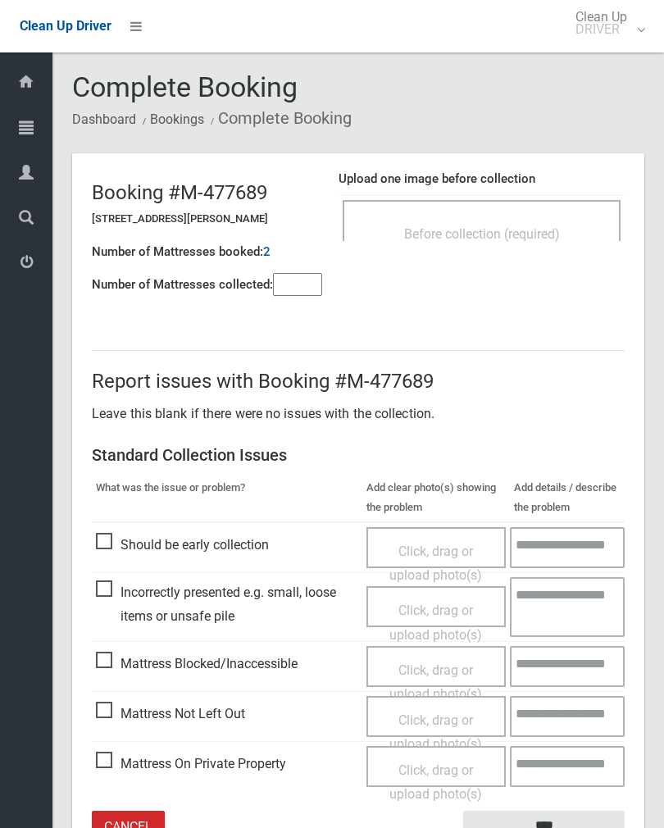
click at [531, 240] on span "Before collection (required)" at bounding box center [482, 234] width 156 height 16
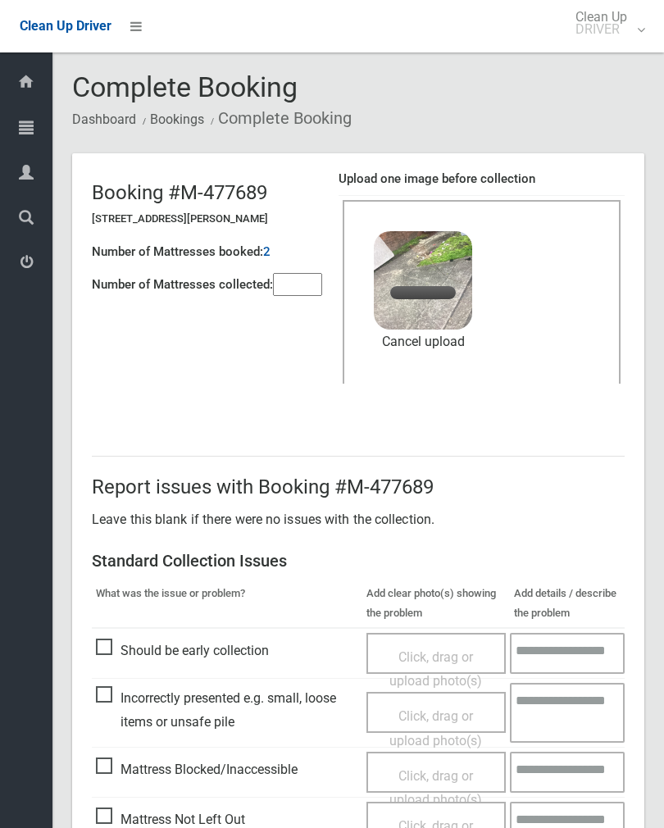
click at [293, 289] on input"] "number" at bounding box center [297, 284] width 49 height 23
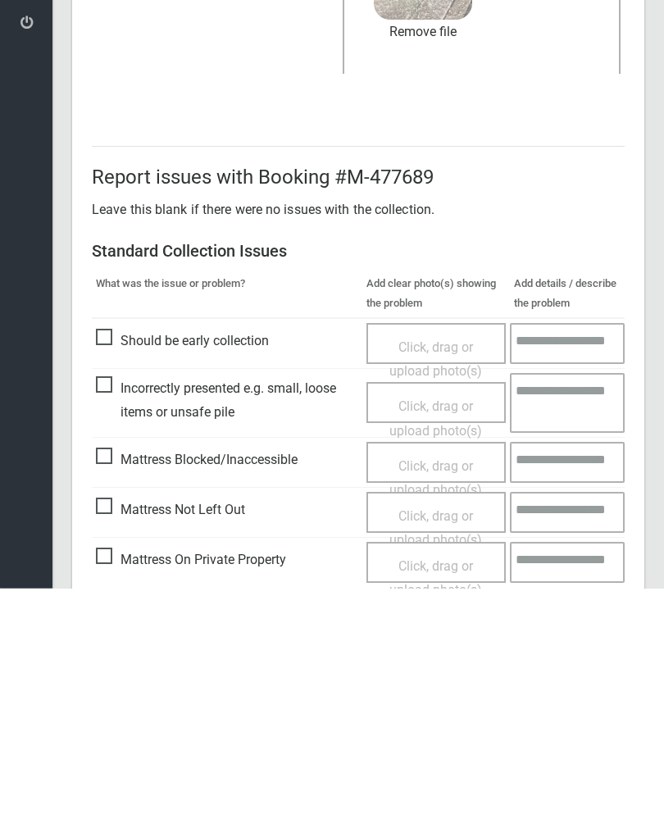
scroll to position [198, 0]
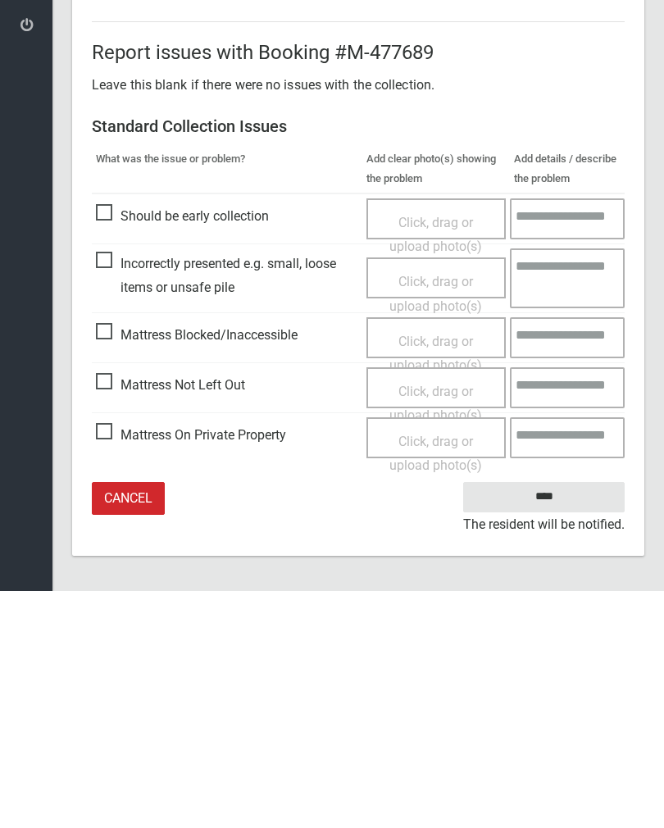
type input"] "*"
click at [549, 719] on input "****" at bounding box center [543, 734] width 161 height 30
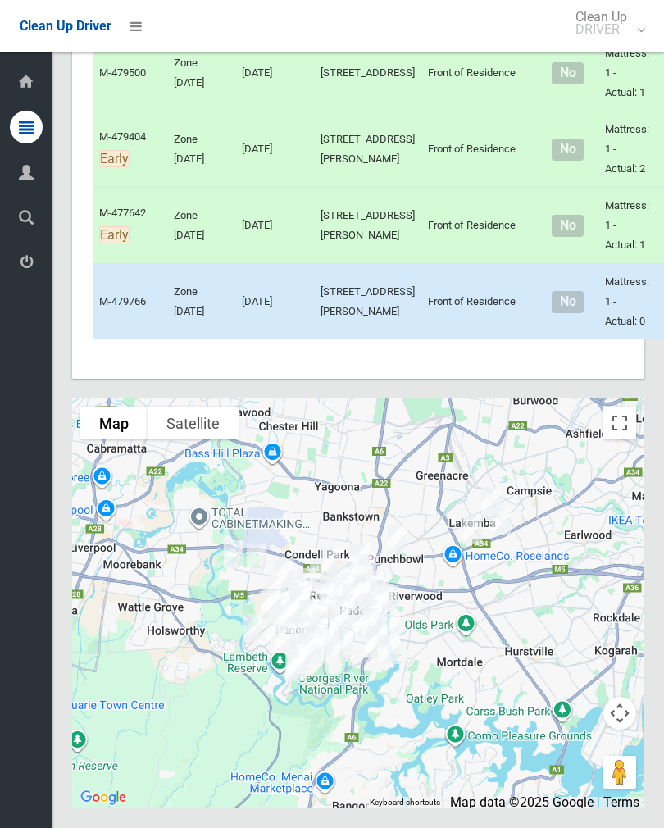
scroll to position [5608, 0]
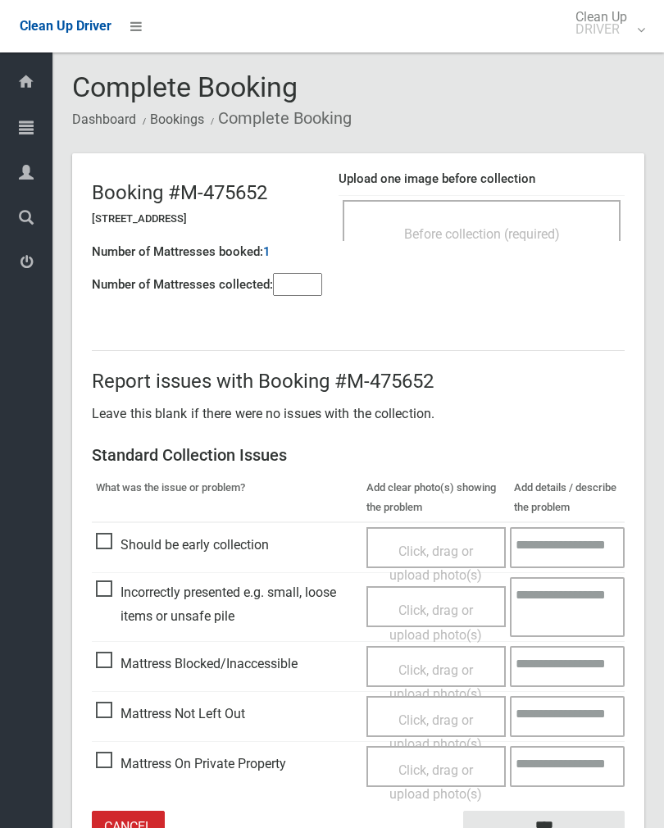
click at [313, 285] on input"] "number" at bounding box center [297, 284] width 49 height 23
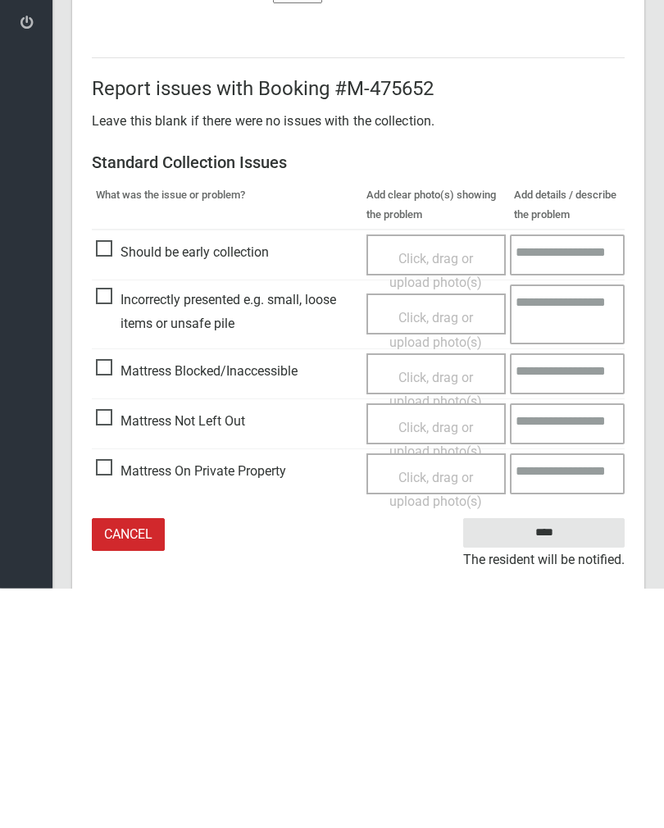
scroll to position [91, 0]
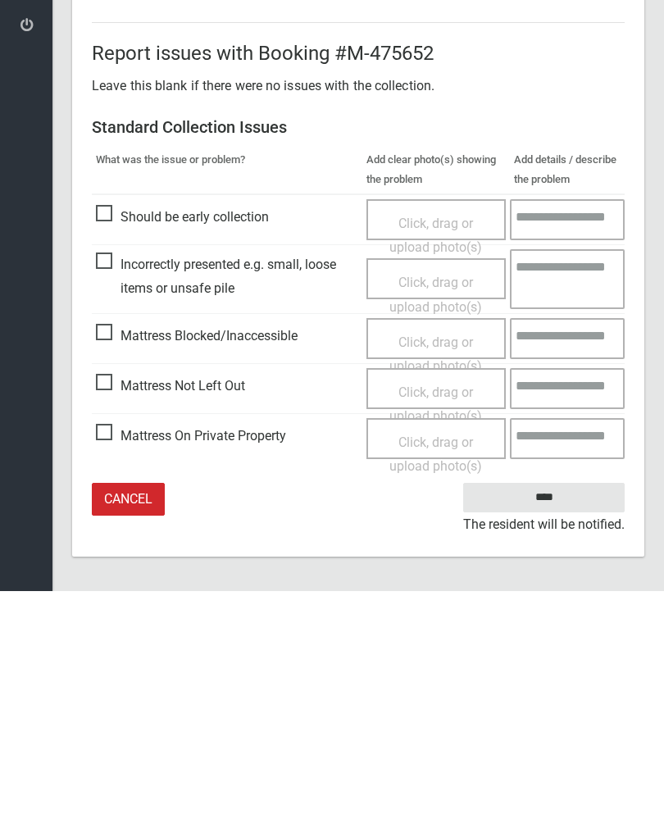
type input"] "*"
click at [117, 611] on span "Mattress Not Left Out" at bounding box center [170, 623] width 149 height 25
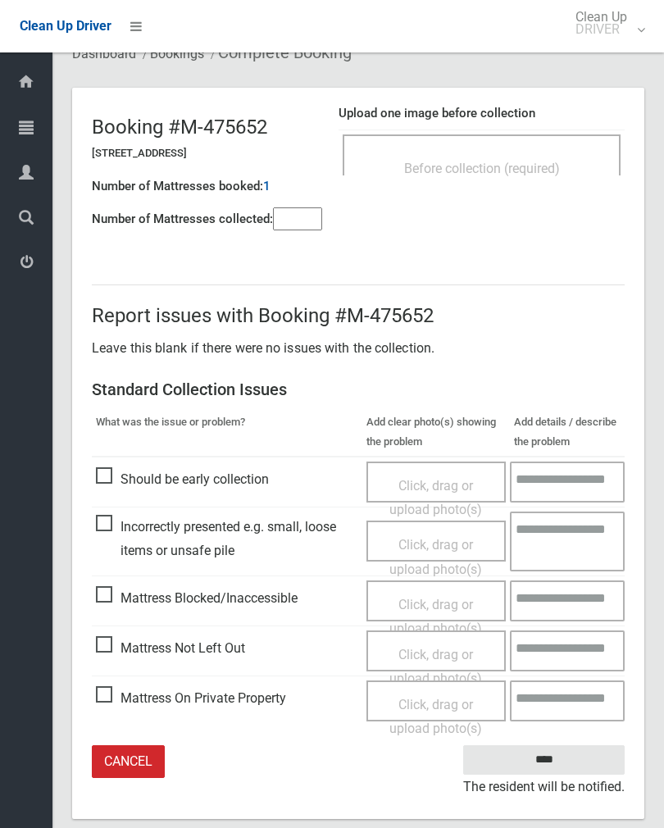
click at [436, 660] on div "Click, drag or upload photo(s)" at bounding box center [437, 667] width 116 height 48
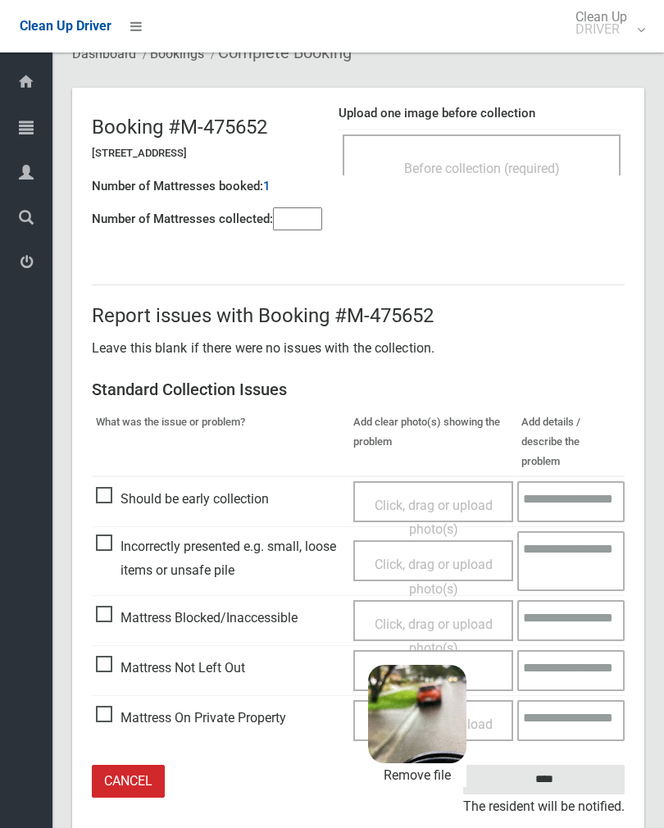
click at [588, 765] on input "****" at bounding box center [543, 780] width 161 height 30
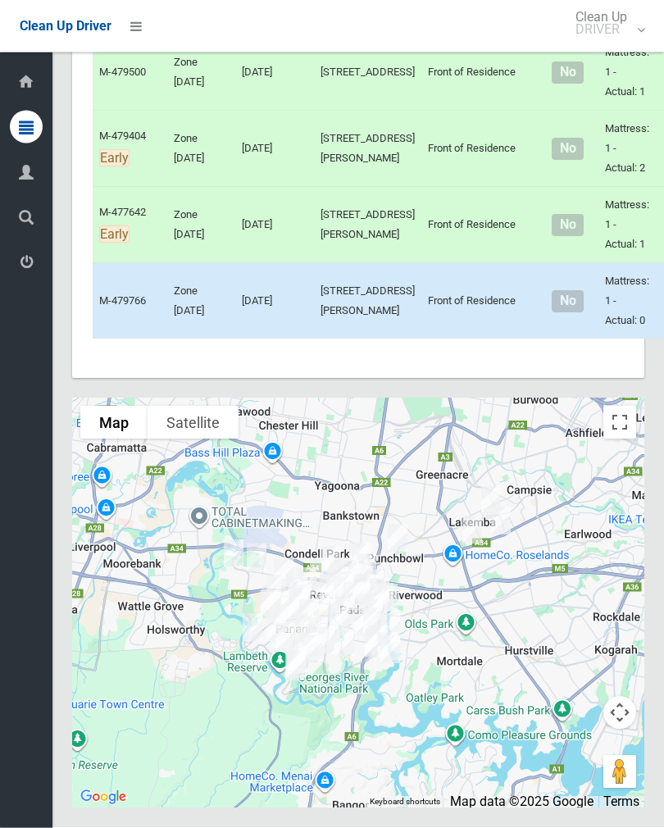
scroll to position [6506, 0]
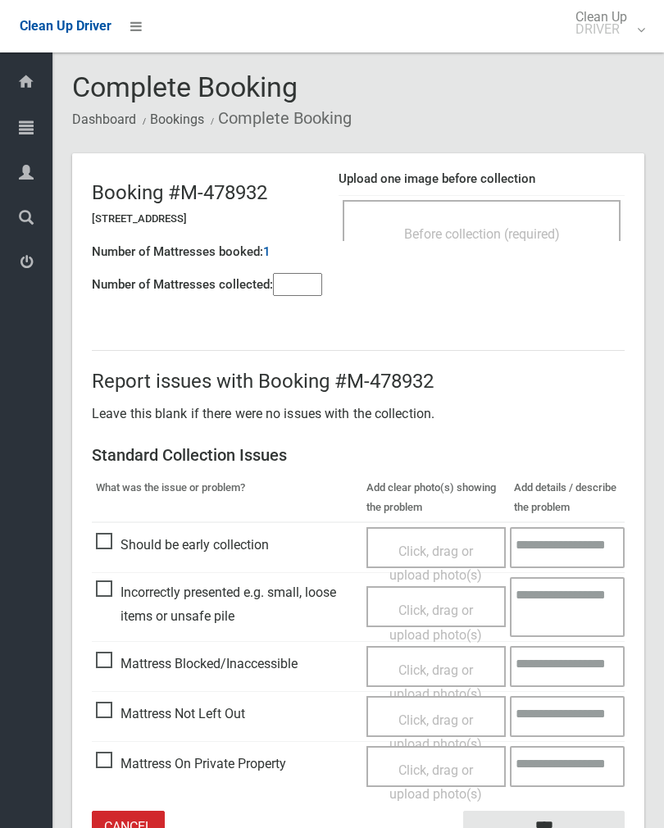
click at [560, 234] on span "Before collection (required)" at bounding box center [482, 234] width 156 height 16
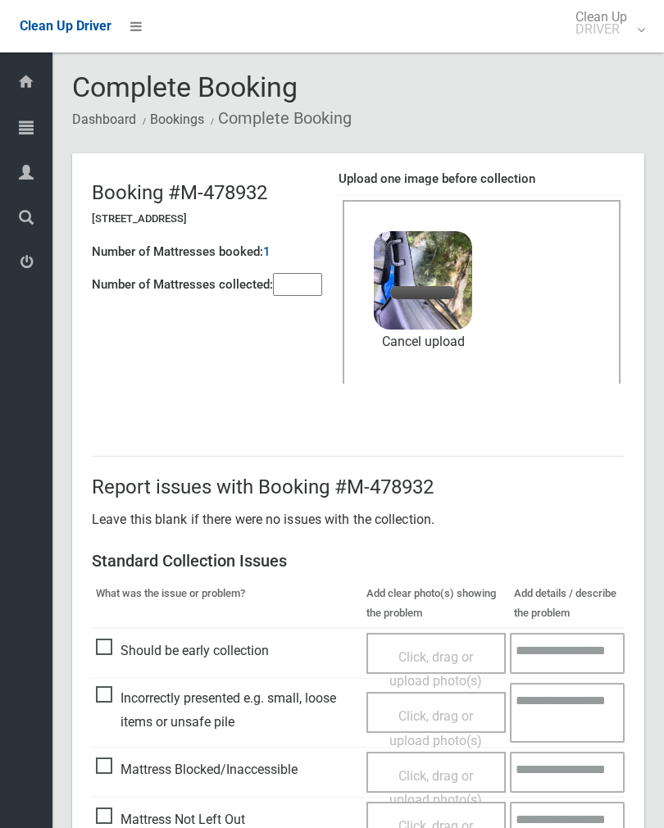
click at [287, 283] on input"] "number" at bounding box center [297, 284] width 49 height 23
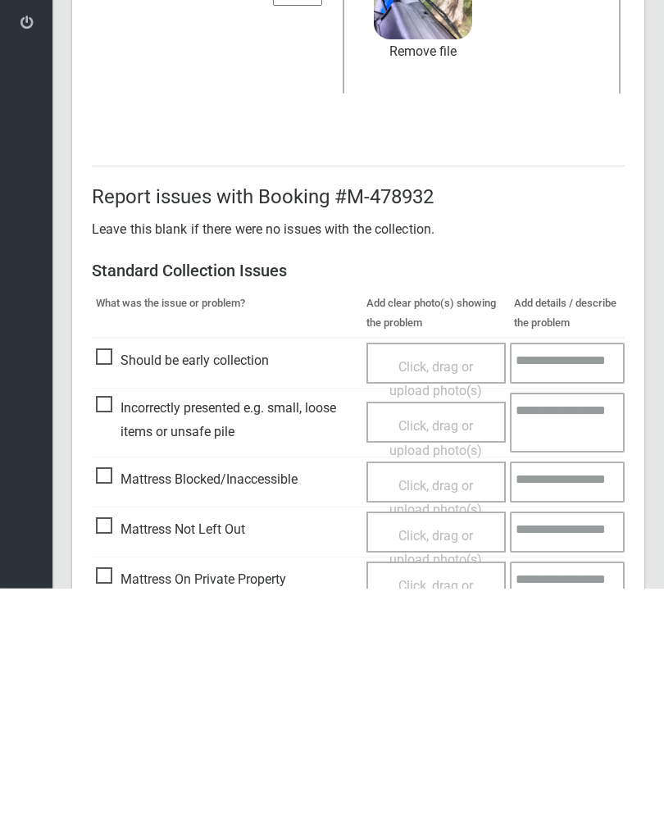
scroll to position [198, 0]
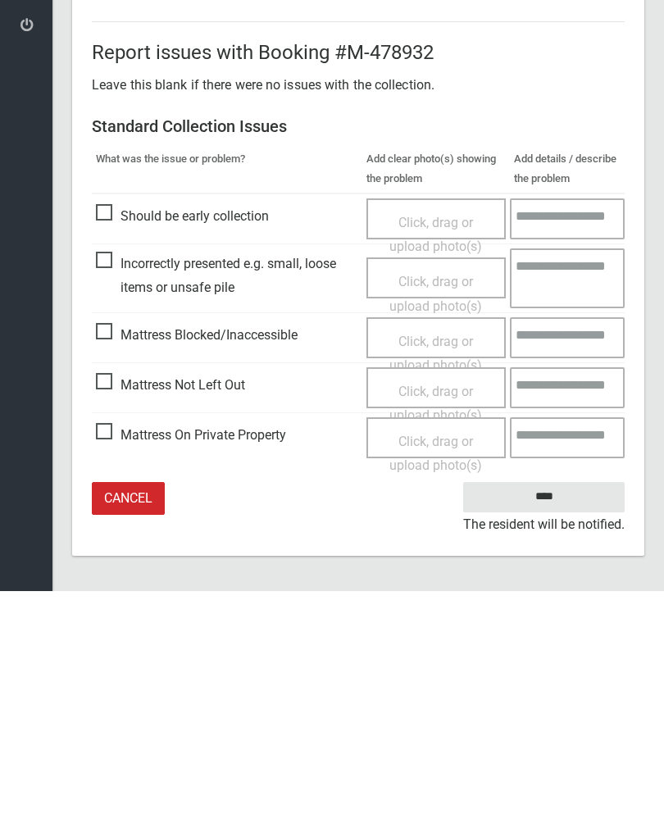
type input"] "*"
click at [570, 719] on input "****" at bounding box center [543, 734] width 161 height 30
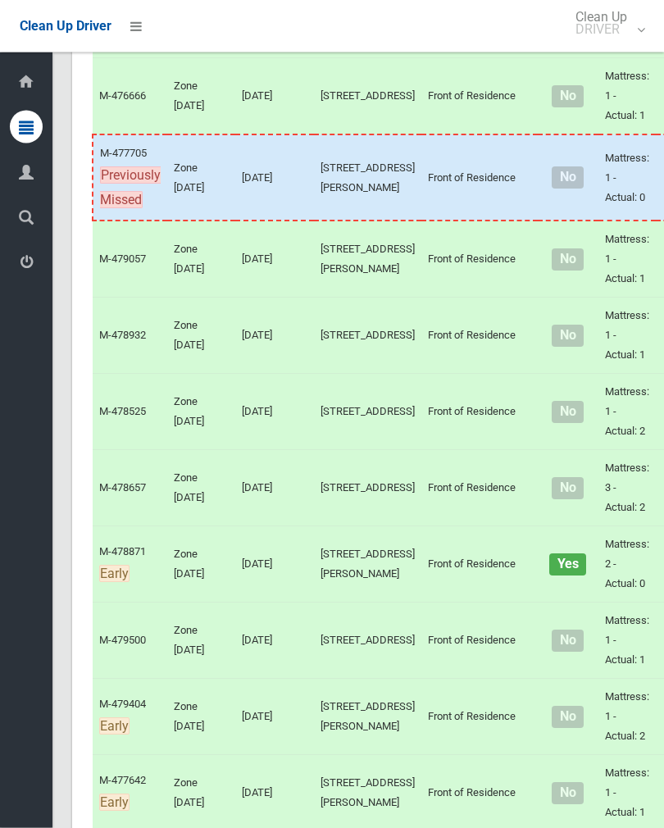
scroll to position [4815, 0]
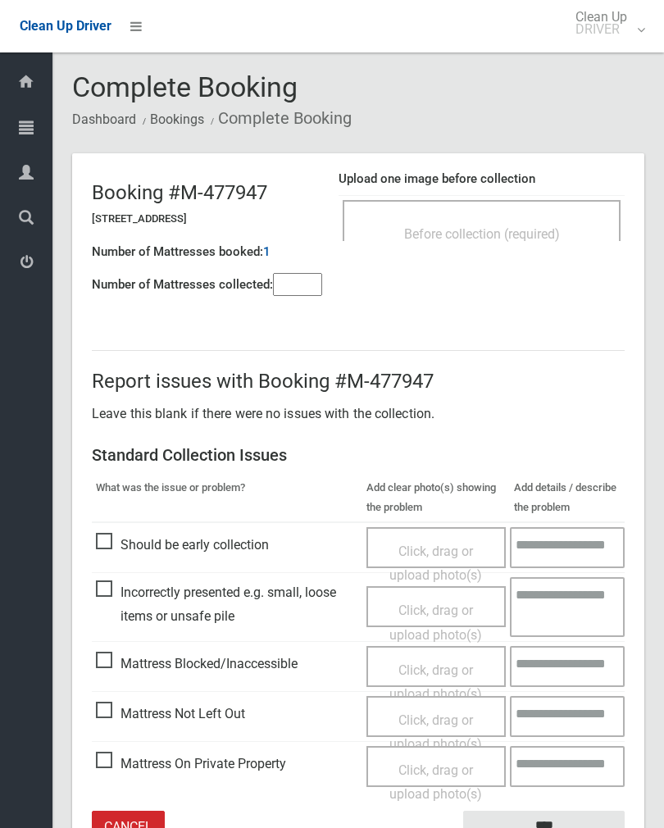
click at [315, 287] on input"] "number" at bounding box center [297, 284] width 49 height 23
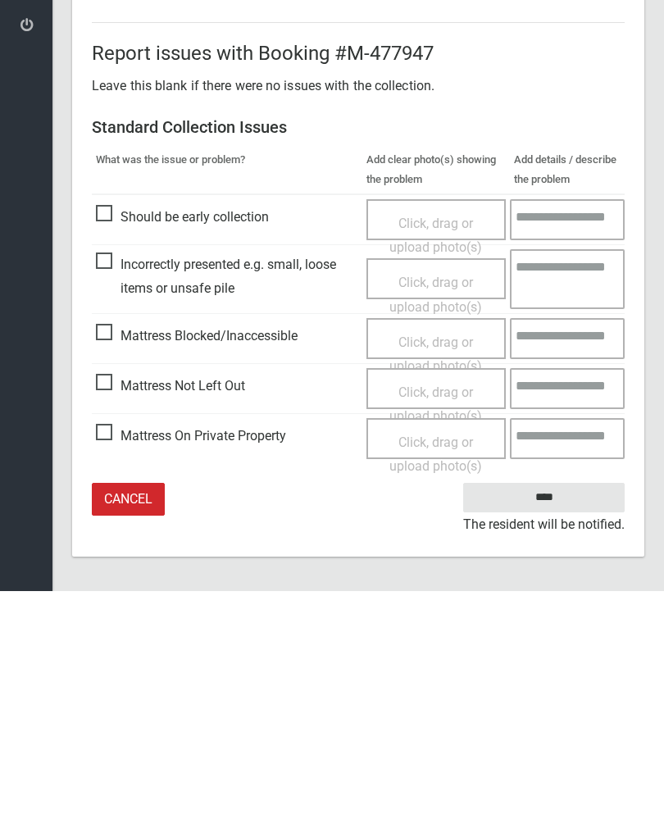
type input"] "*"
click at [122, 611] on span "Mattress Not Left Out" at bounding box center [170, 623] width 149 height 25
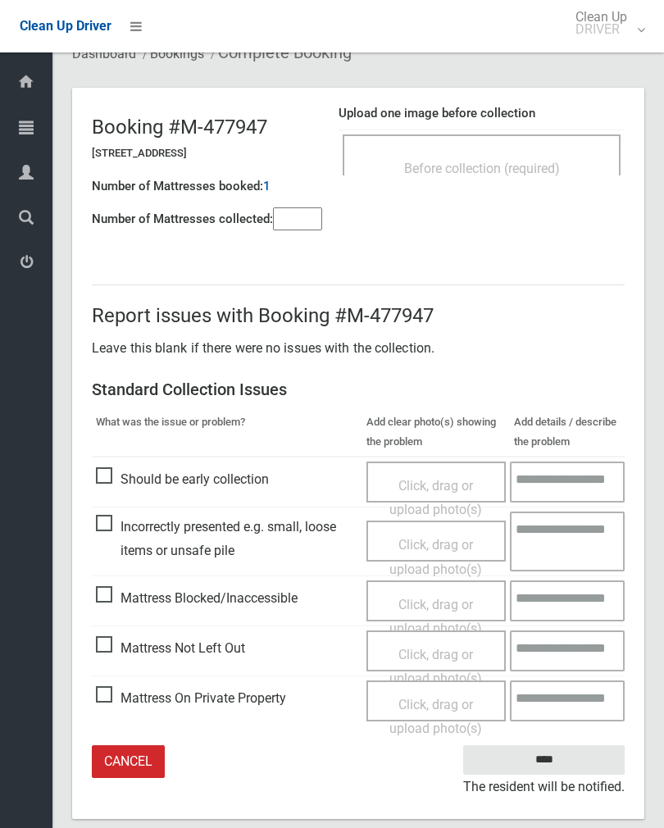
click at [439, 649] on span "Click, drag or upload photo(s)" at bounding box center [435, 667] width 93 height 40
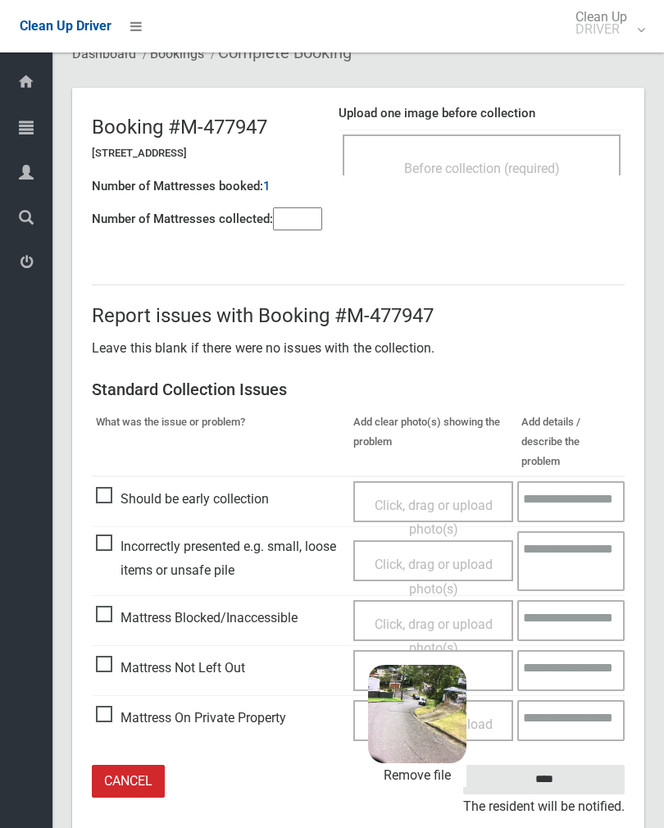
click at [583, 765] on input "****" at bounding box center [543, 780] width 161 height 30
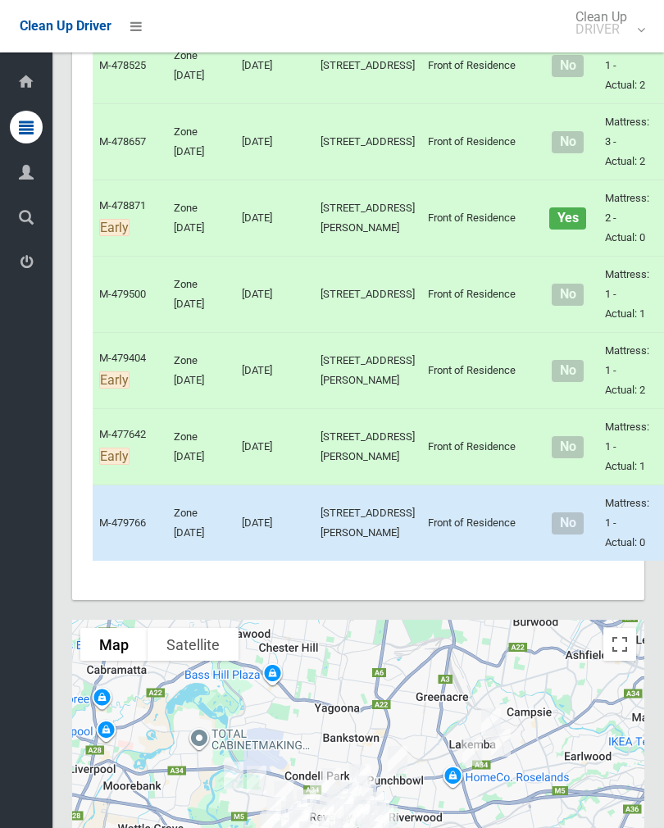
scroll to position [5161, 0]
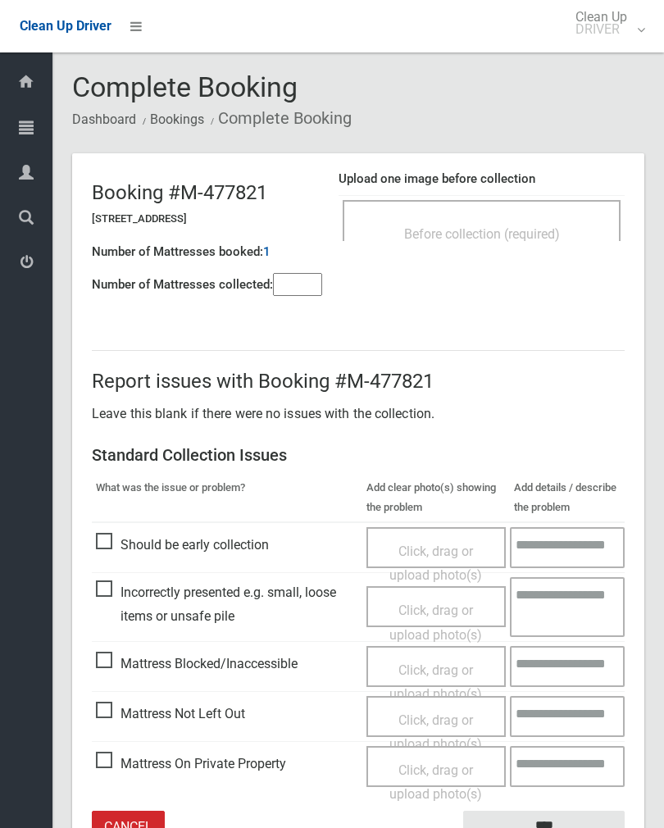
click at [526, 222] on div "Before collection (required)" at bounding box center [482, 233] width 242 height 30
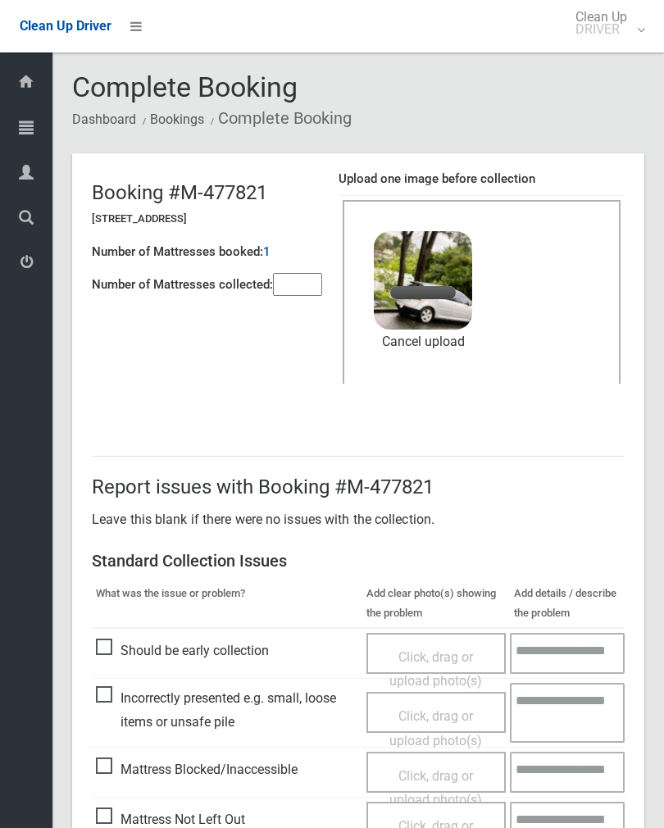
click at [304, 285] on input"] "number" at bounding box center [297, 284] width 49 height 23
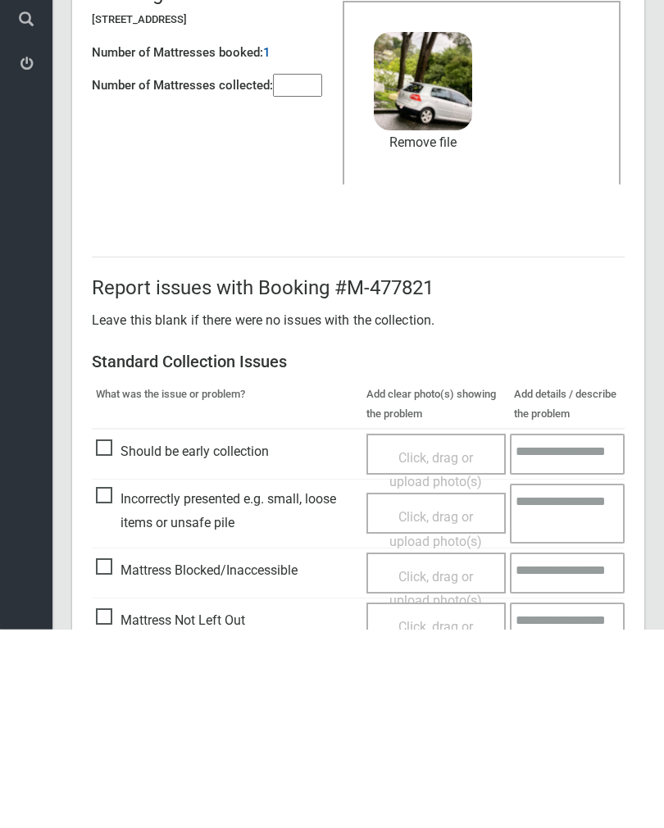
scroll to position [198, 0]
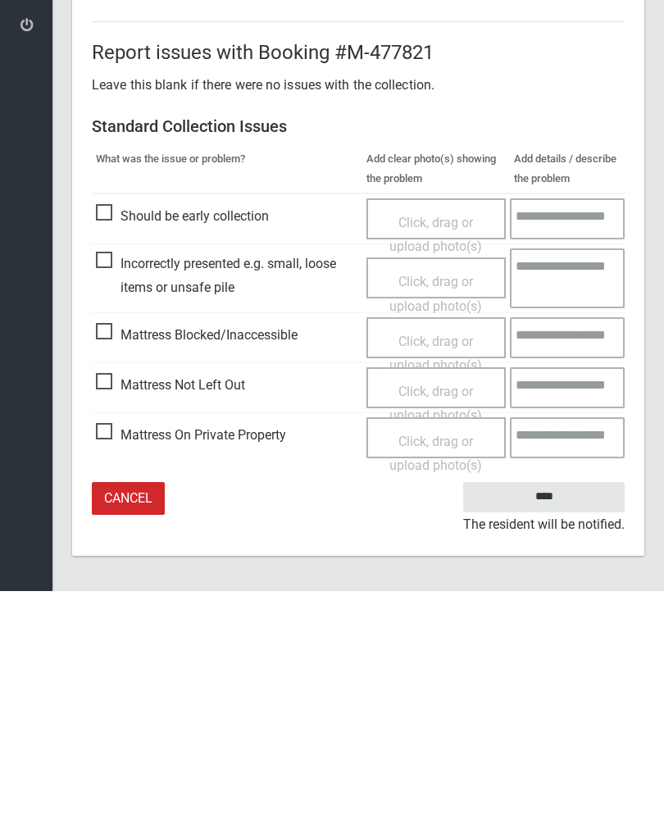
type input"] "*"
click at [551, 719] on input "****" at bounding box center [543, 734] width 161 height 30
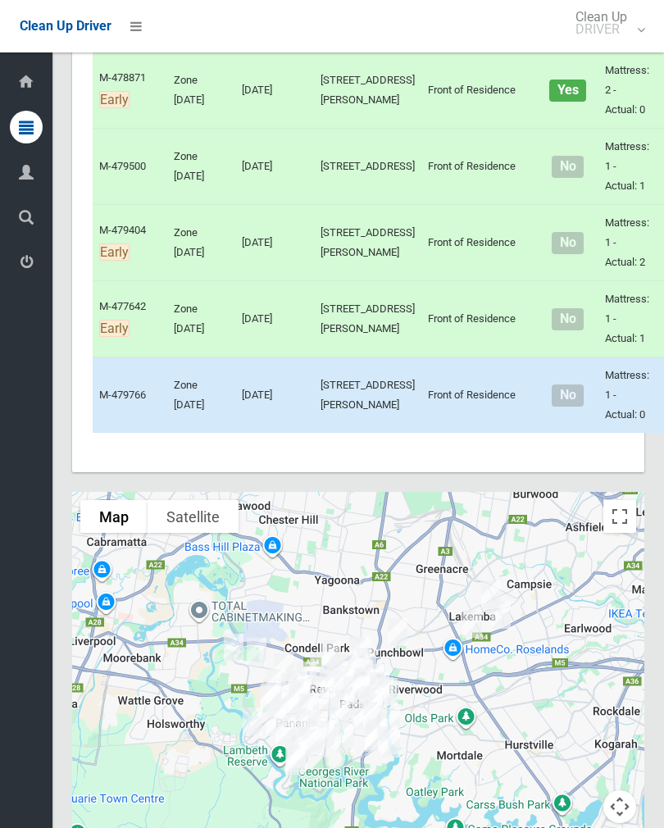
scroll to position [5290, 0]
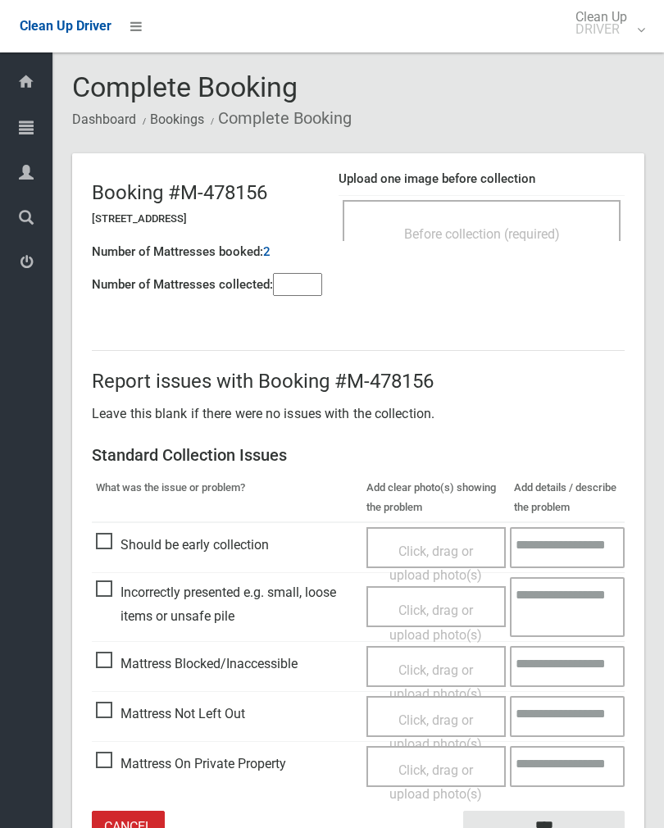
click at [566, 216] on div "Before collection (required)" at bounding box center [482, 220] width 278 height 41
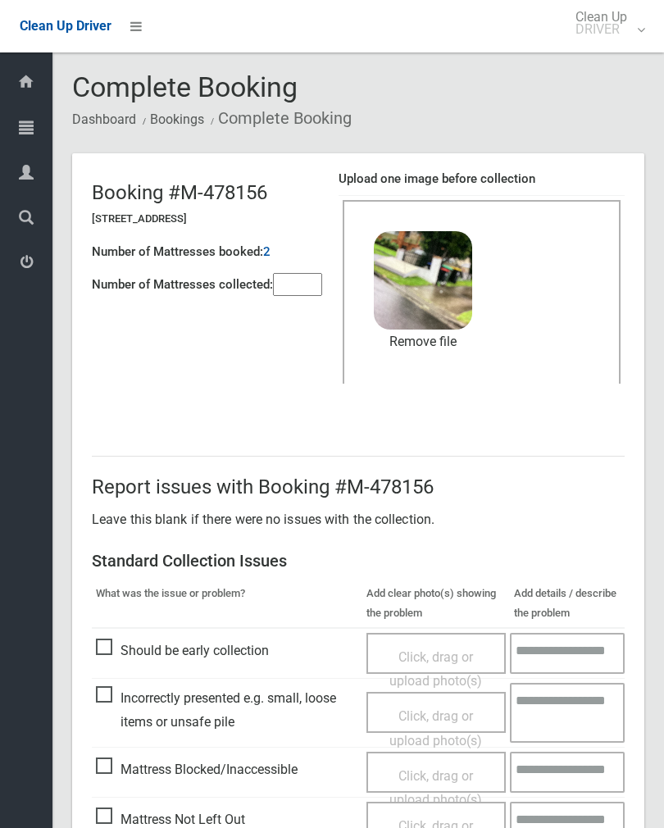
click at [307, 284] on input"] "number" at bounding box center [297, 284] width 49 height 23
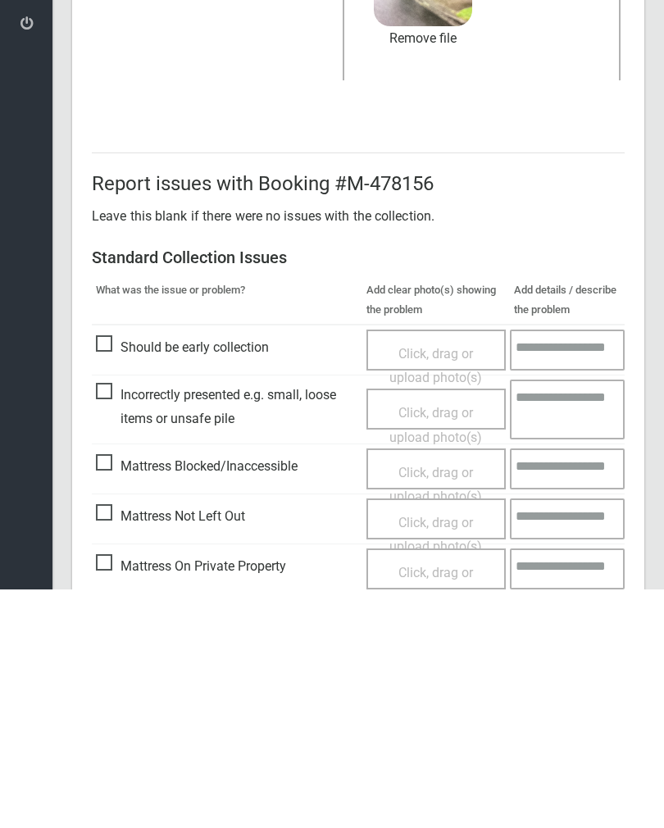
scroll to position [198, 0]
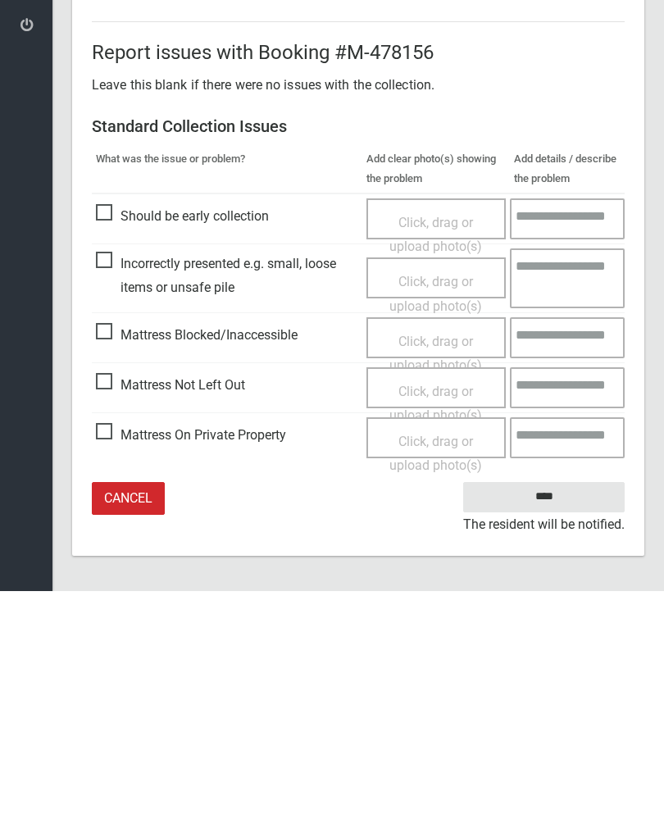
type input"] "*"
click at [556, 719] on input "****" at bounding box center [543, 734] width 161 height 30
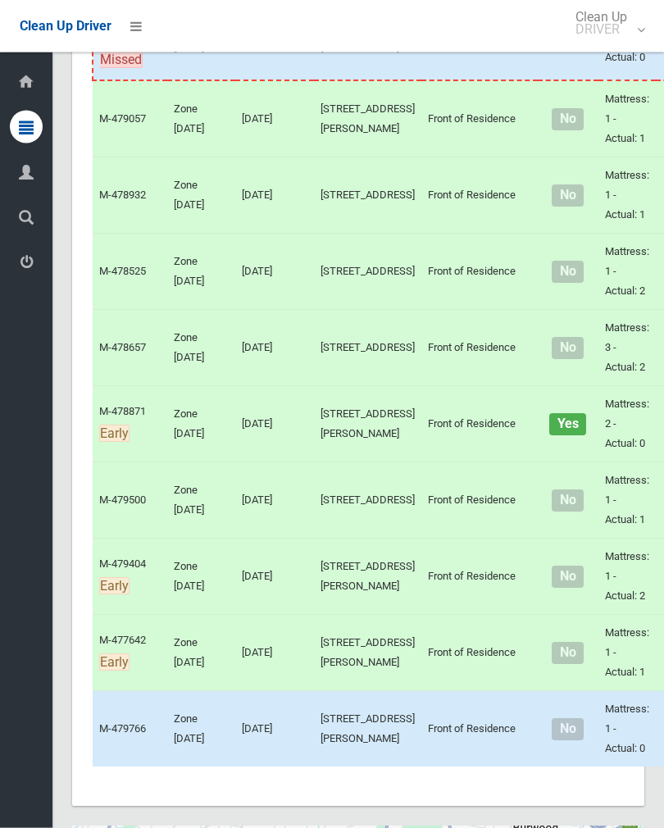
scroll to position [4956, 0]
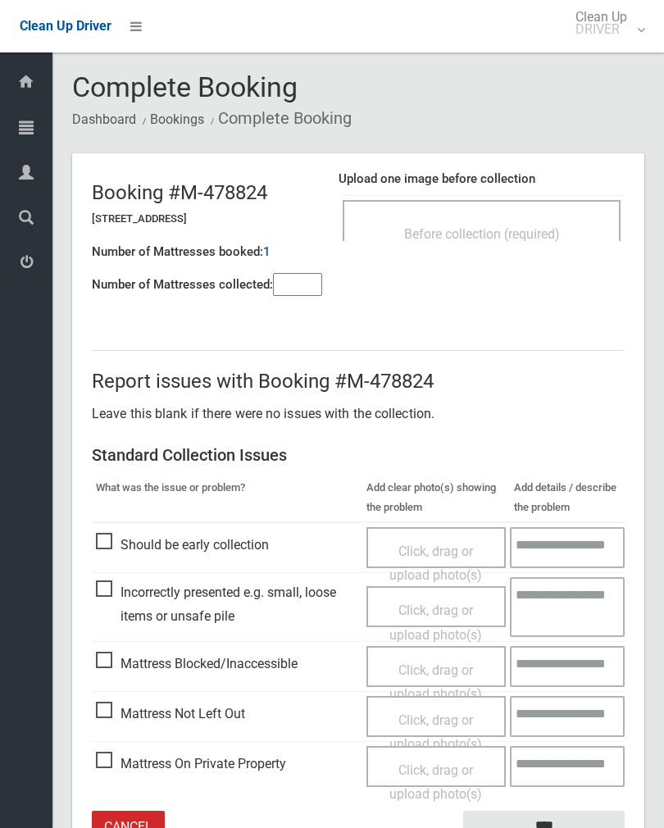
click at [594, 224] on div "Before collection (required)" at bounding box center [482, 233] width 242 height 30
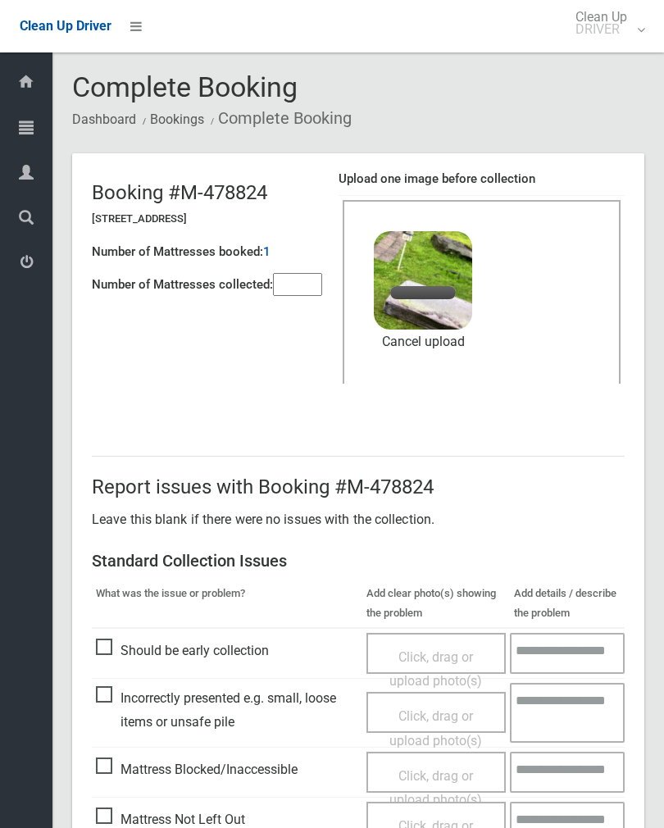
click at [315, 290] on input"] "number" at bounding box center [297, 284] width 49 height 23
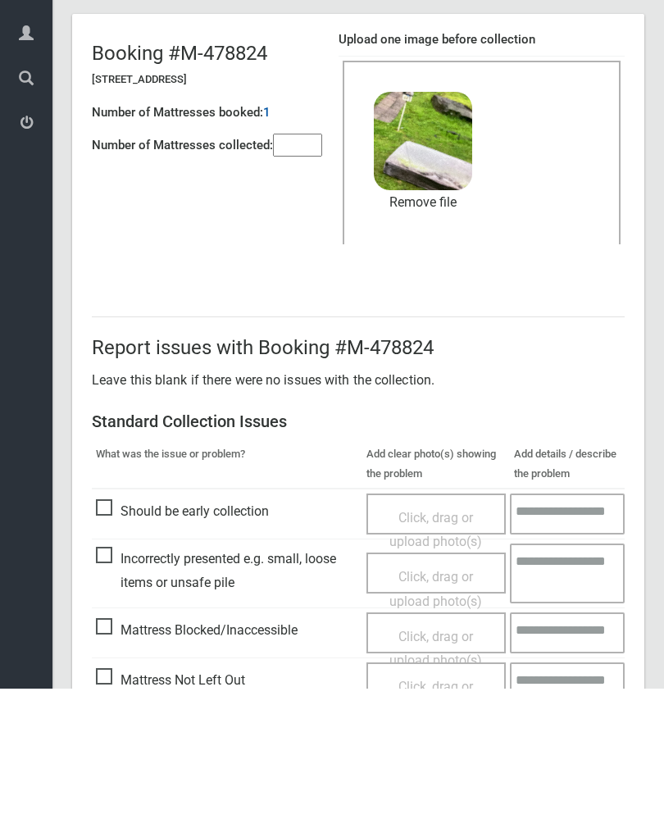
scroll to position [198, 0]
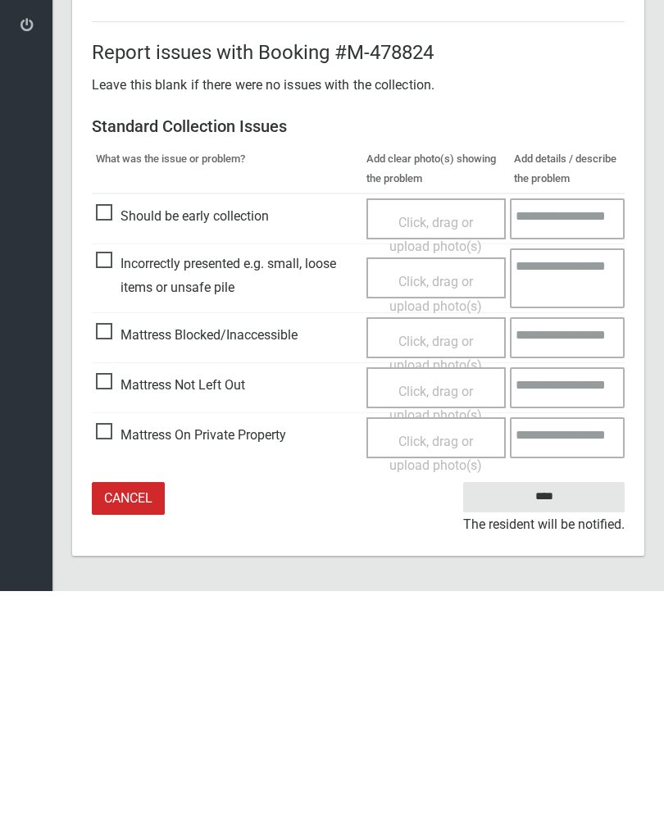
type input"] "*"
click at [553, 719] on input "****" at bounding box center [543, 734] width 161 height 30
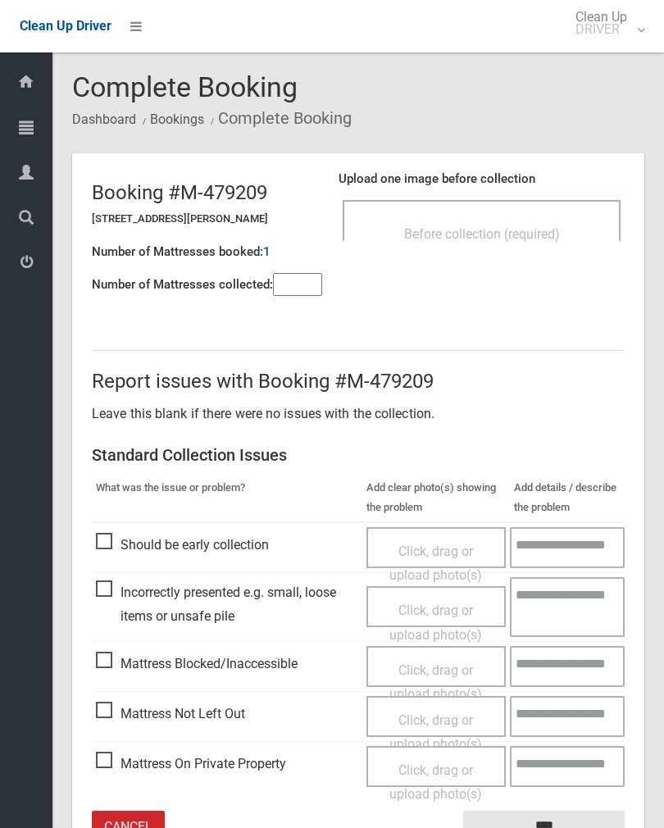
click at [503, 227] on span "Before collection (required)" at bounding box center [482, 234] width 156 height 16
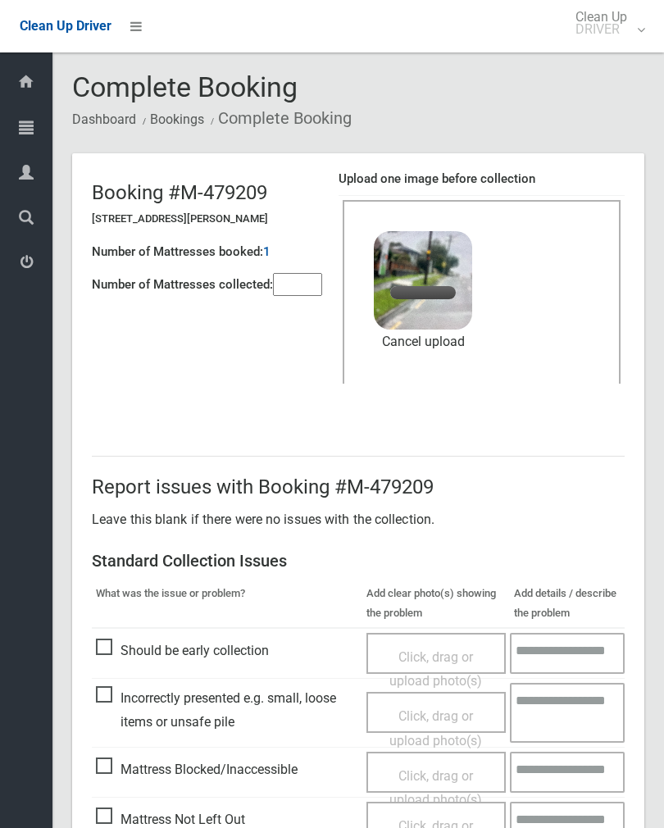
click at [293, 274] on input"] "number" at bounding box center [297, 284] width 49 height 23
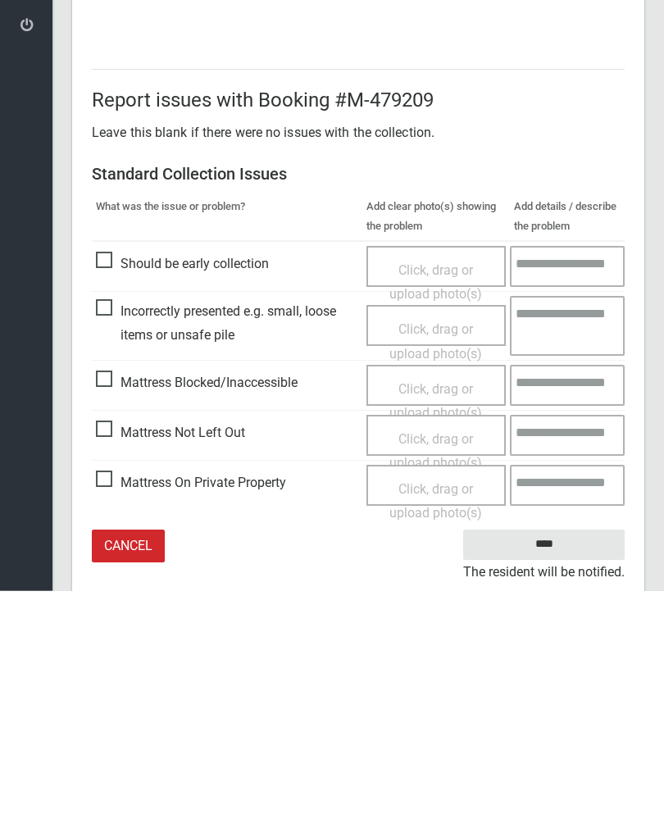
scroll to position [198, 0]
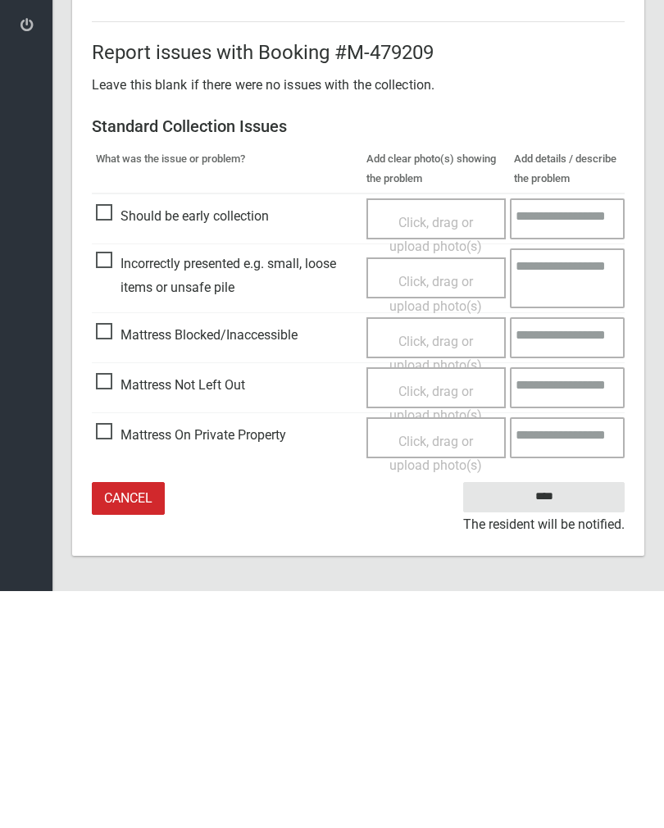
type input"] "*"
click at [547, 719] on input "****" at bounding box center [543, 734] width 161 height 30
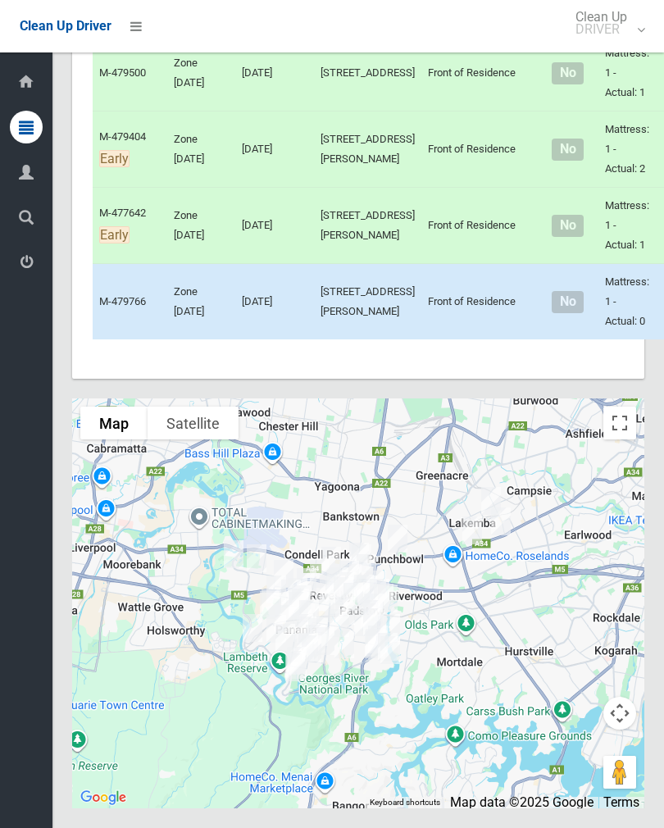
scroll to position [7330, 0]
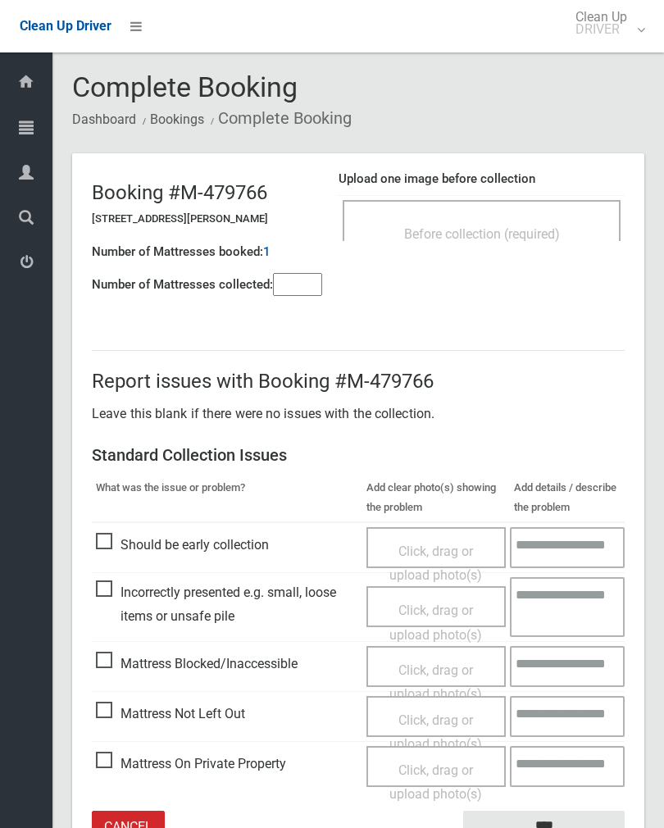
click at [536, 241] on div "Before collection (required)" at bounding box center [482, 233] width 242 height 30
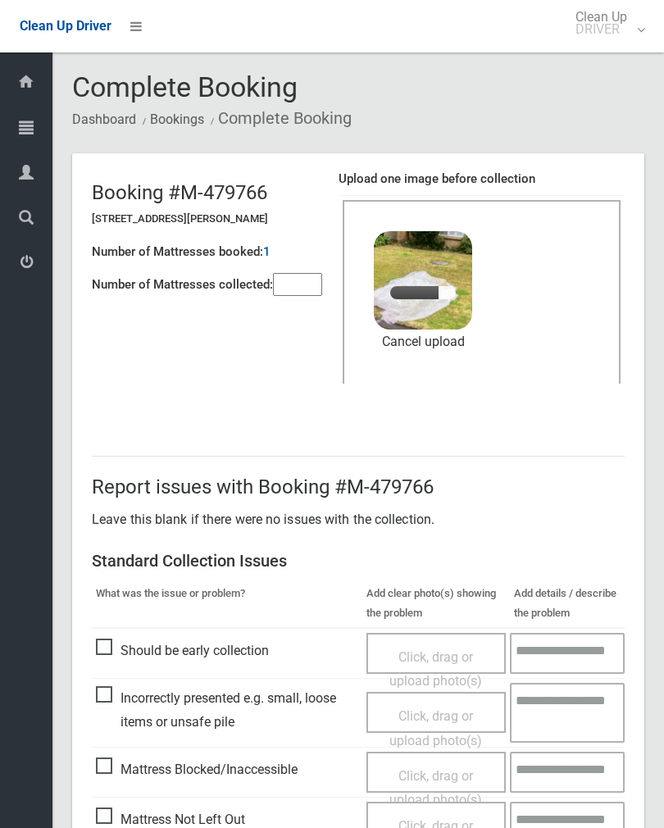
click at [298, 273] on input"] "number" at bounding box center [297, 284] width 49 height 23
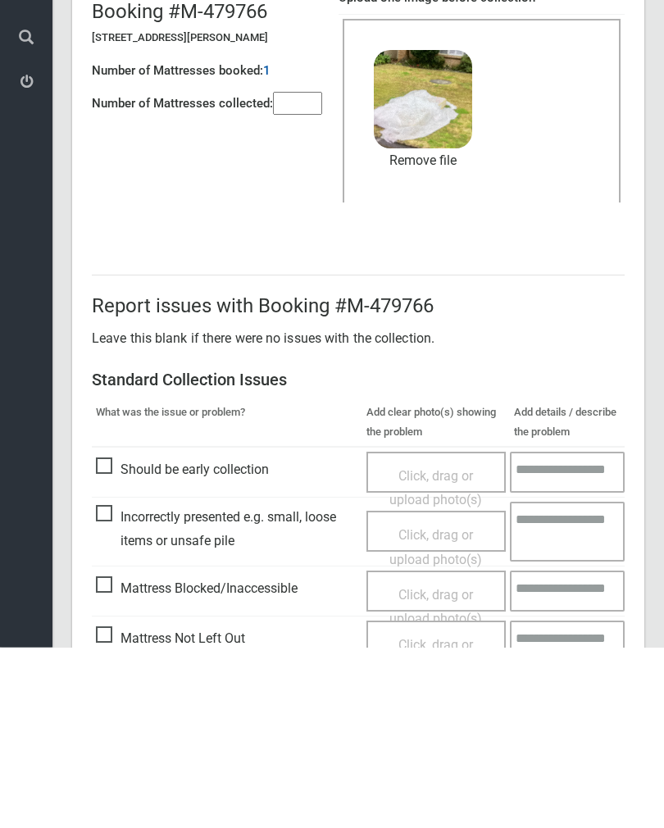
scroll to position [198, 0]
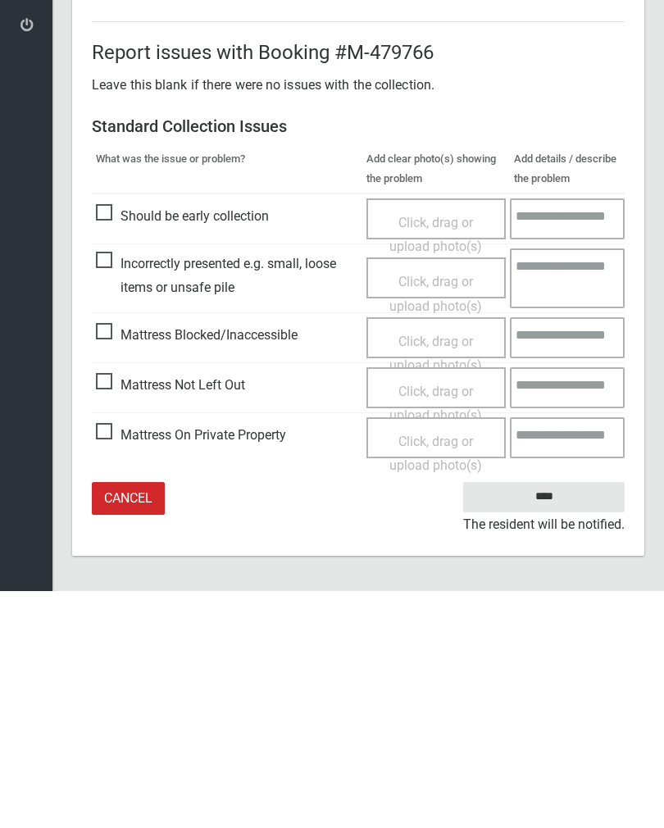
type input"] "*"
click at [553, 719] on input "****" at bounding box center [543, 734] width 161 height 30
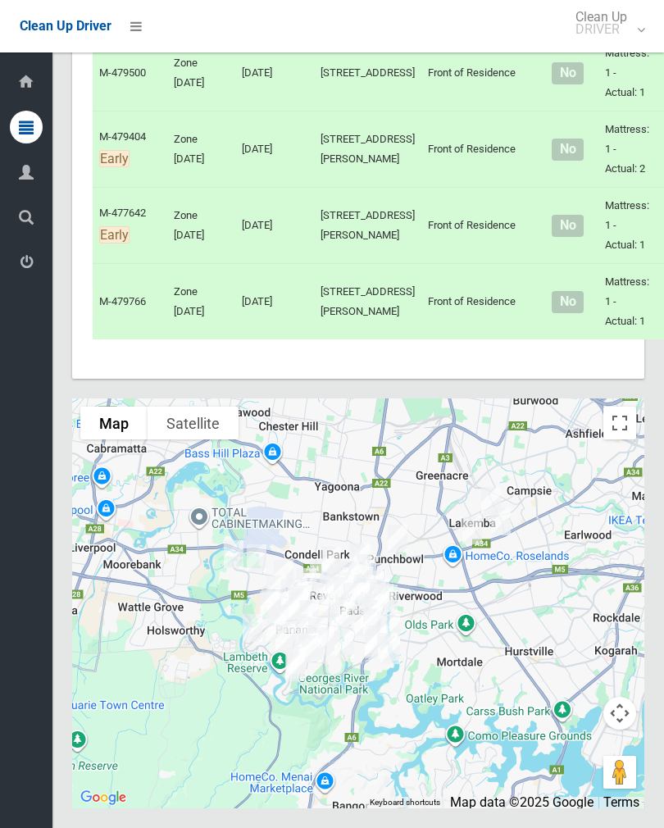
scroll to position [6254, 0]
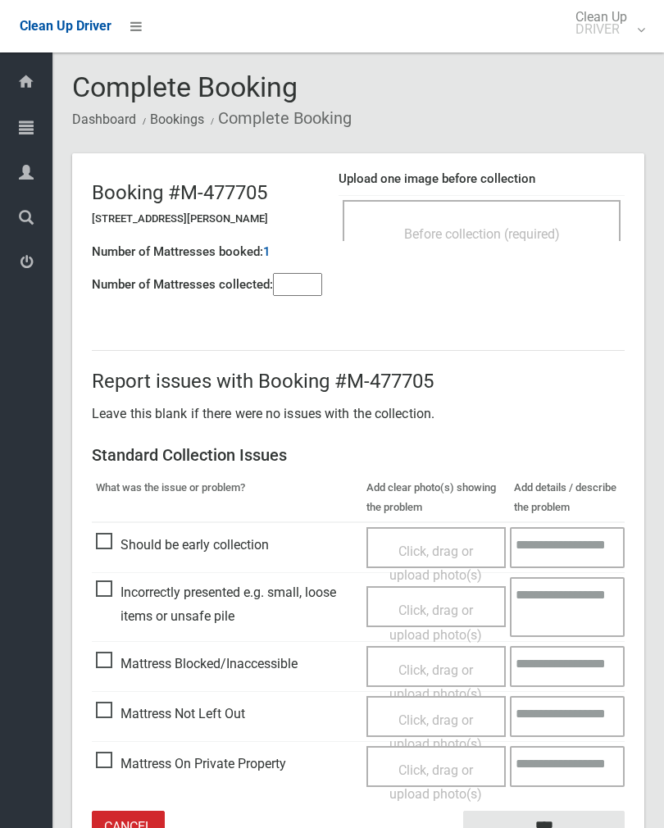
click at [537, 210] on div "Before collection (required)" at bounding box center [482, 220] width 278 height 41
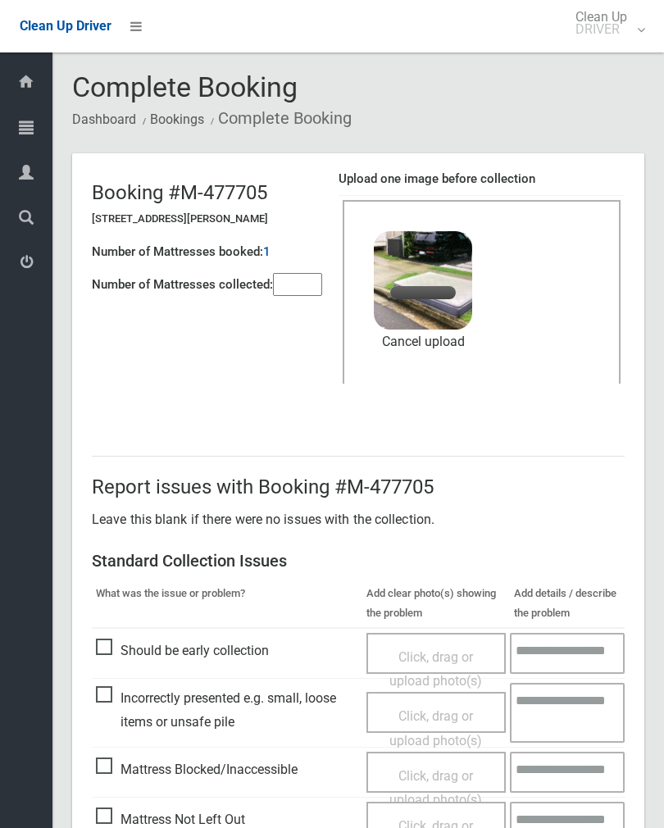
click at [301, 292] on input"] "number" at bounding box center [297, 284] width 49 height 23
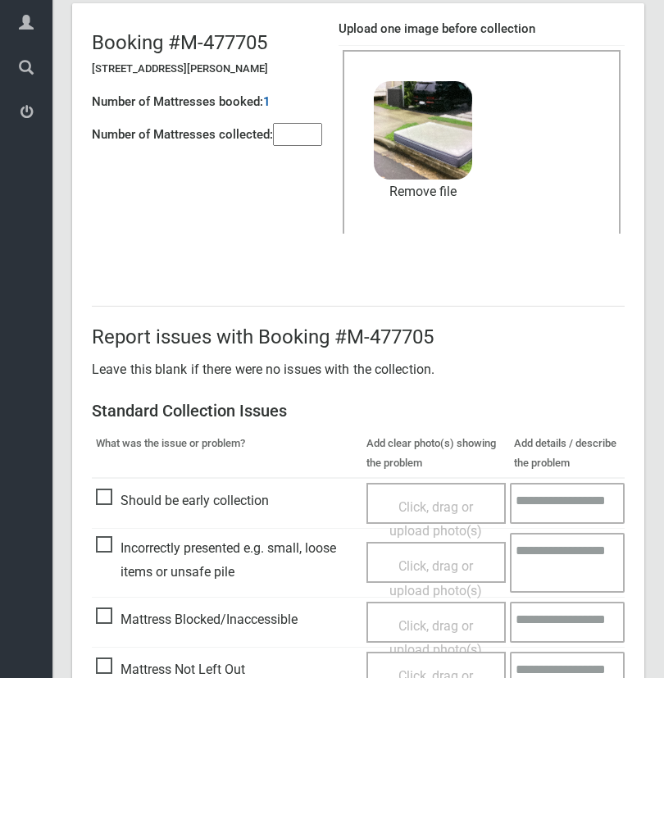
scroll to position [198, 0]
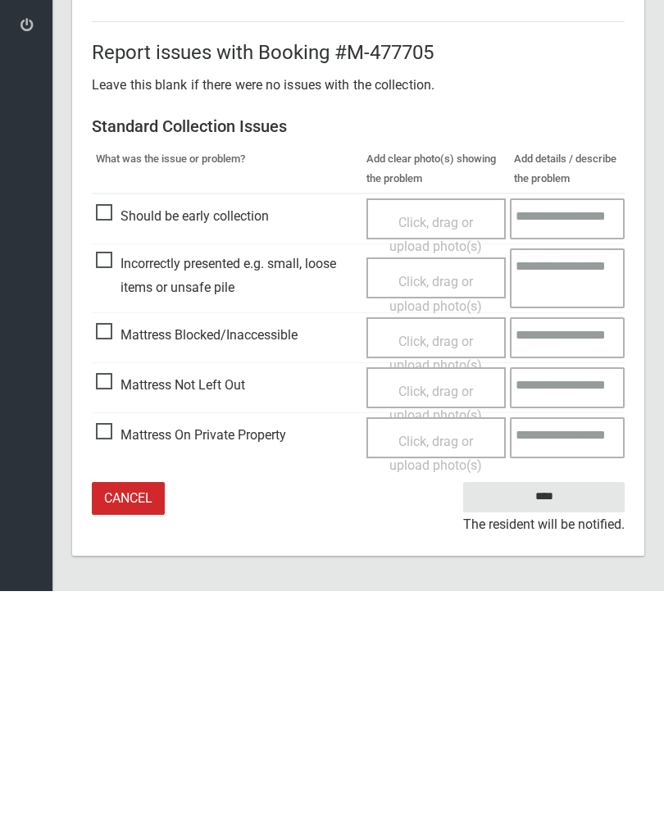
type input"] "*"
click at [547, 719] on input "****" at bounding box center [543, 734] width 161 height 30
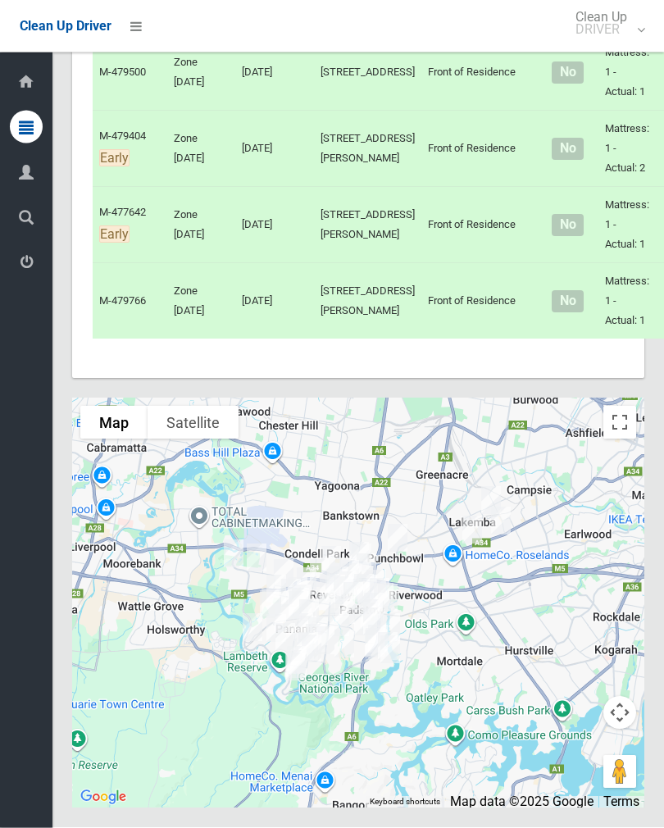
scroll to position [6316, 0]
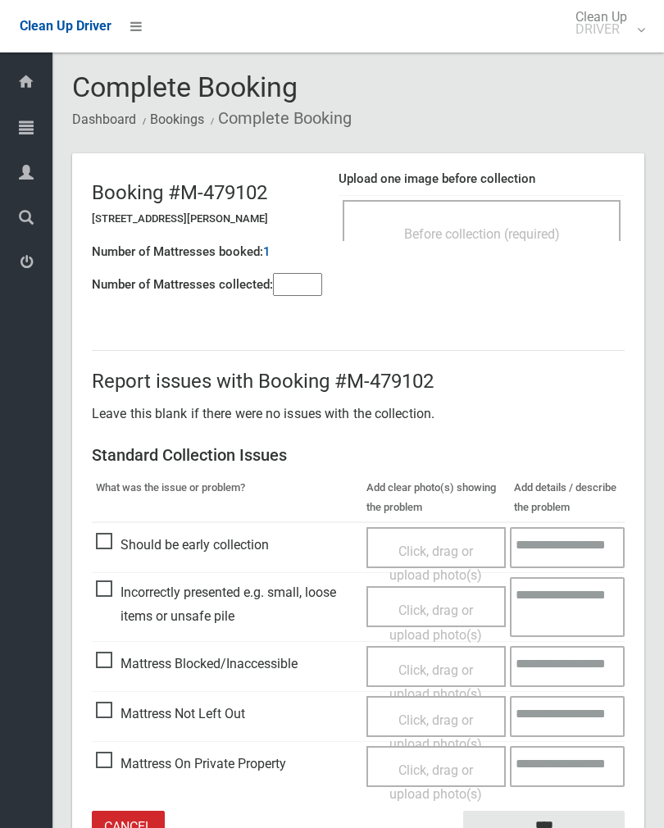
click at [303, 276] on input"] "number" at bounding box center [297, 284] width 49 height 23
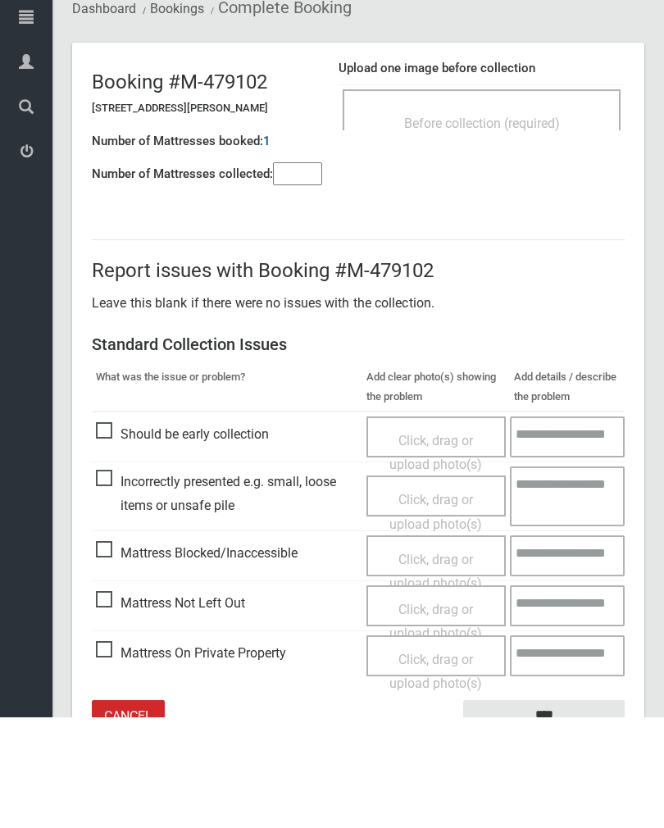
scroll to position [91, 0]
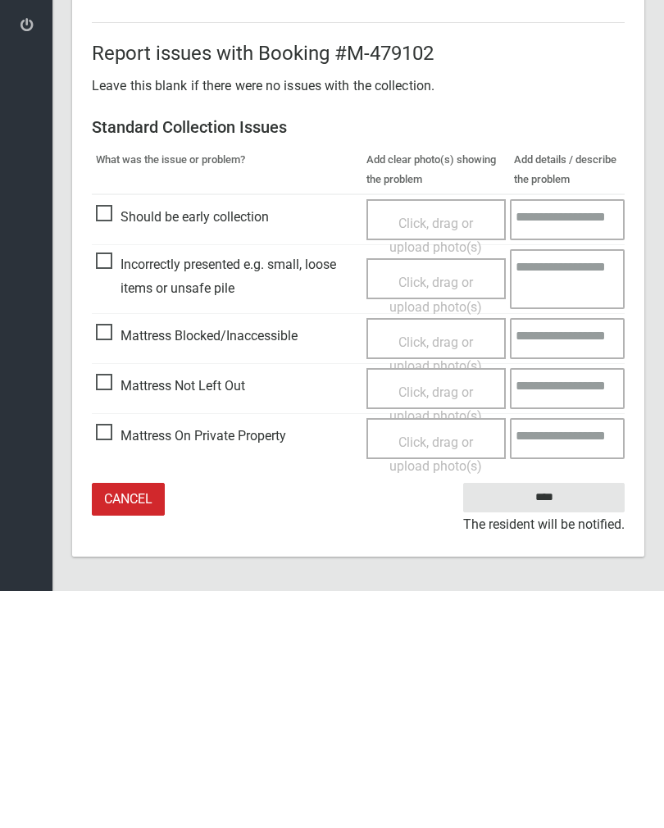
type input"] "*"
click at [110, 611] on span "Mattress Not Left Out" at bounding box center [170, 623] width 149 height 25
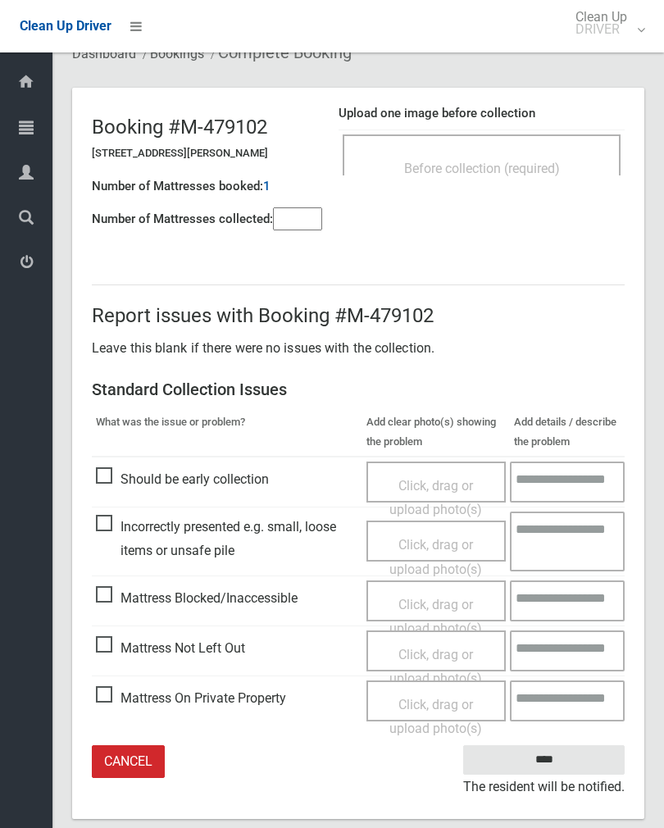
click at [463, 630] on div "Click, drag or upload photo(s)" at bounding box center [436, 650] width 140 height 41
click at [436, 654] on span "Click, drag or upload photo(s)" at bounding box center [435, 667] width 93 height 40
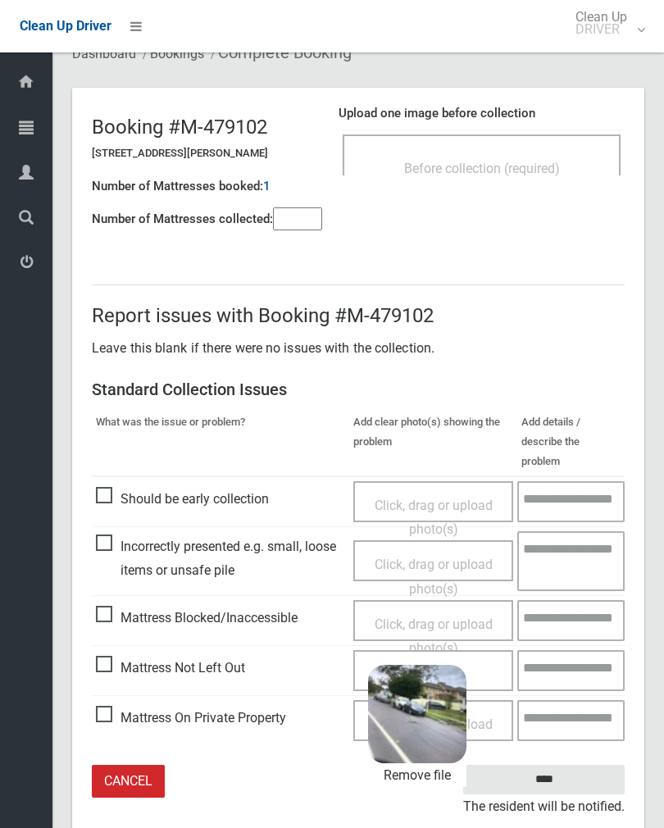
click at [575, 765] on input "****" at bounding box center [543, 780] width 161 height 30
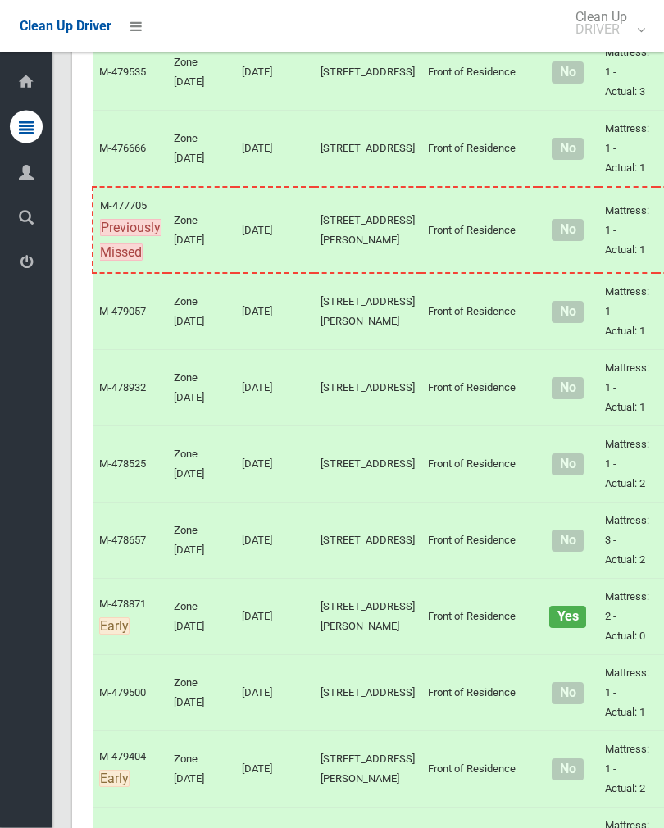
scroll to position [4852, 0]
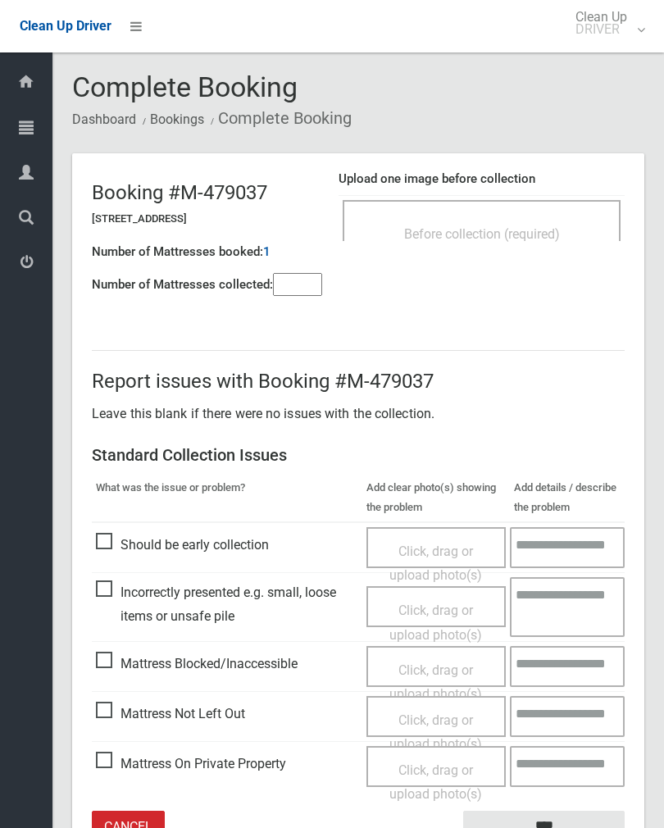
click at [534, 216] on div "Before collection (required)" at bounding box center [482, 220] width 278 height 41
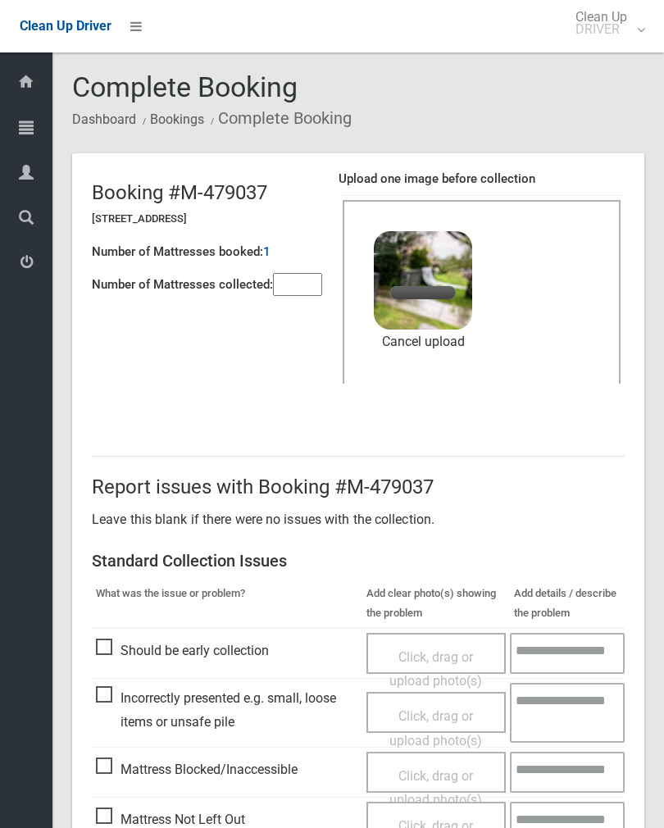
click at [290, 294] on input"] "number" at bounding box center [297, 284] width 49 height 23
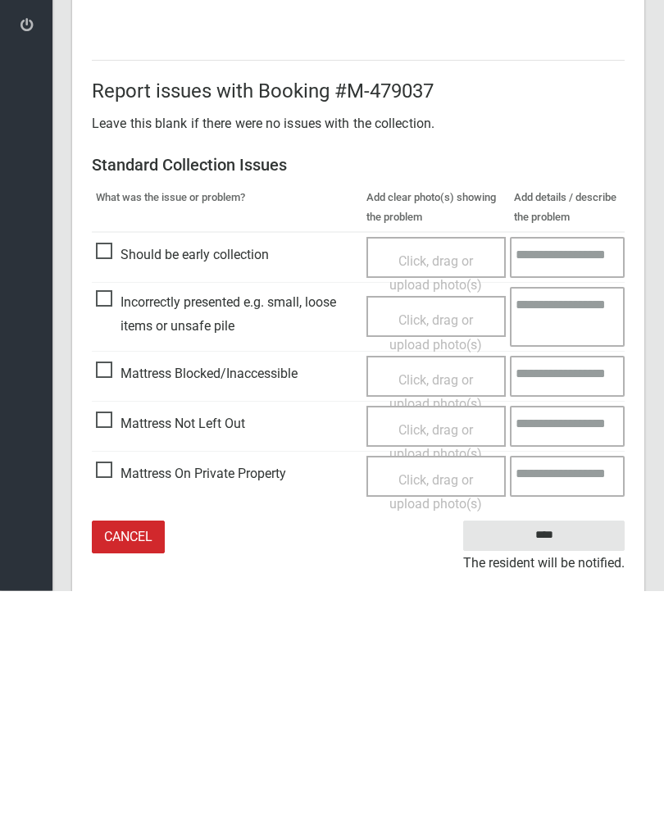
scroll to position [198, 0]
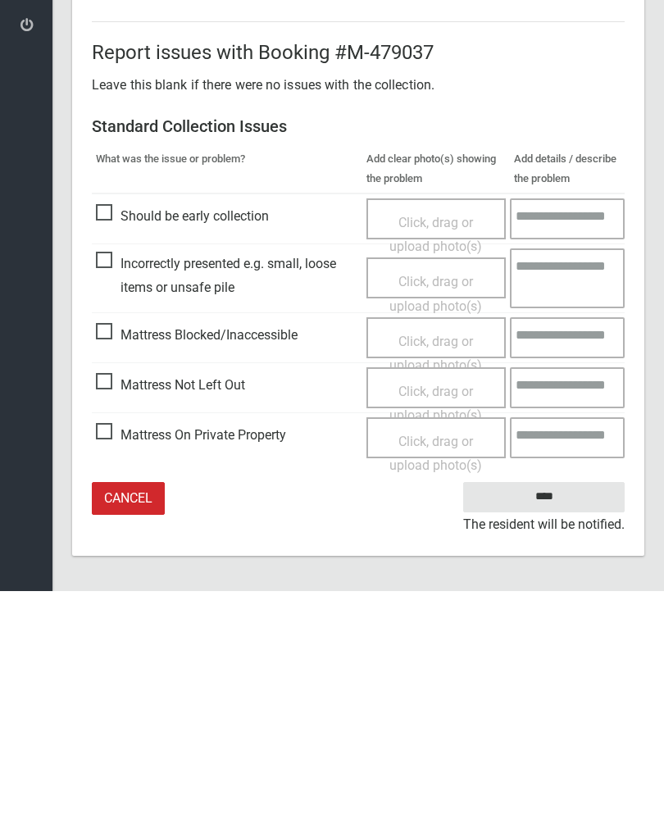
type input"] "*"
click at [544, 719] on input "****" at bounding box center [543, 734] width 161 height 30
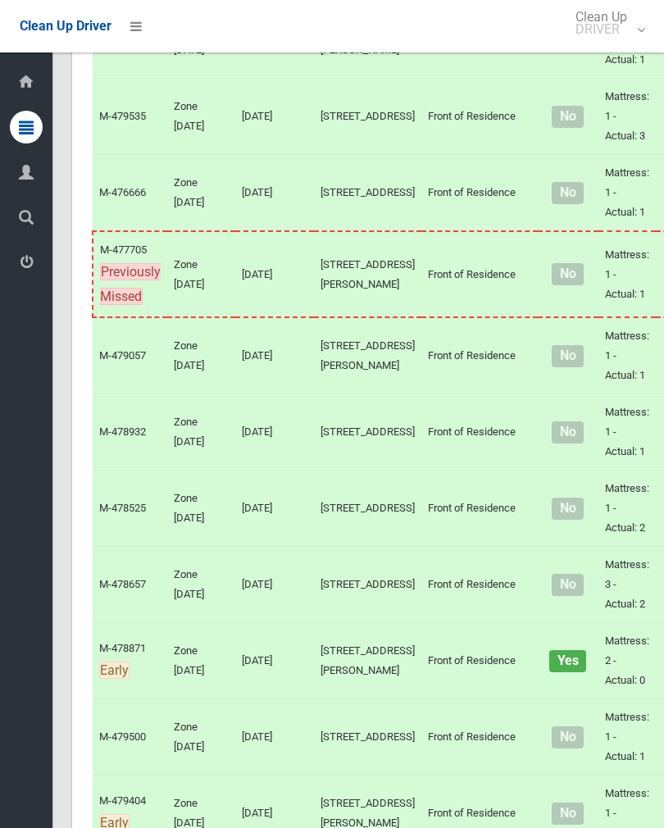
scroll to position [4716, 0]
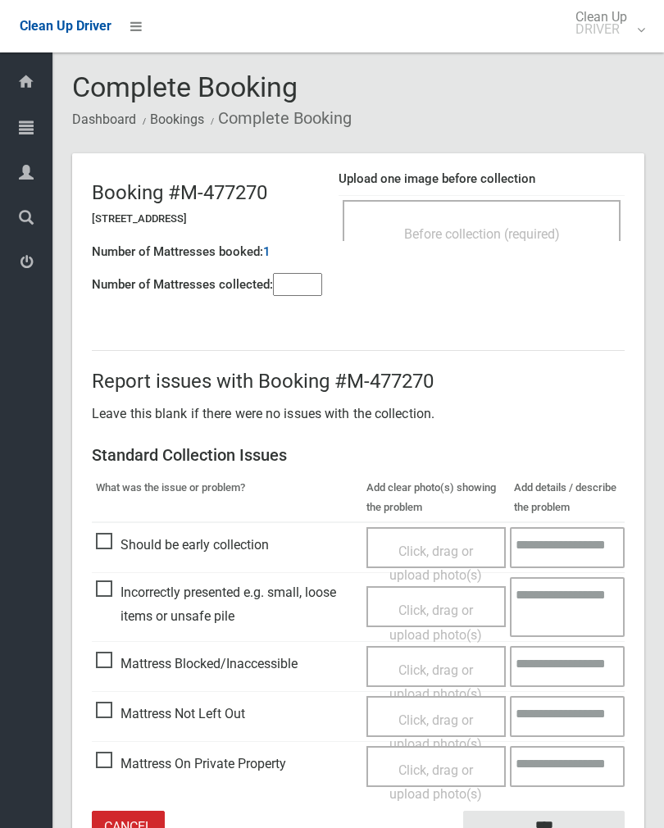
click at [524, 228] on span "Before collection (required)" at bounding box center [482, 234] width 156 height 16
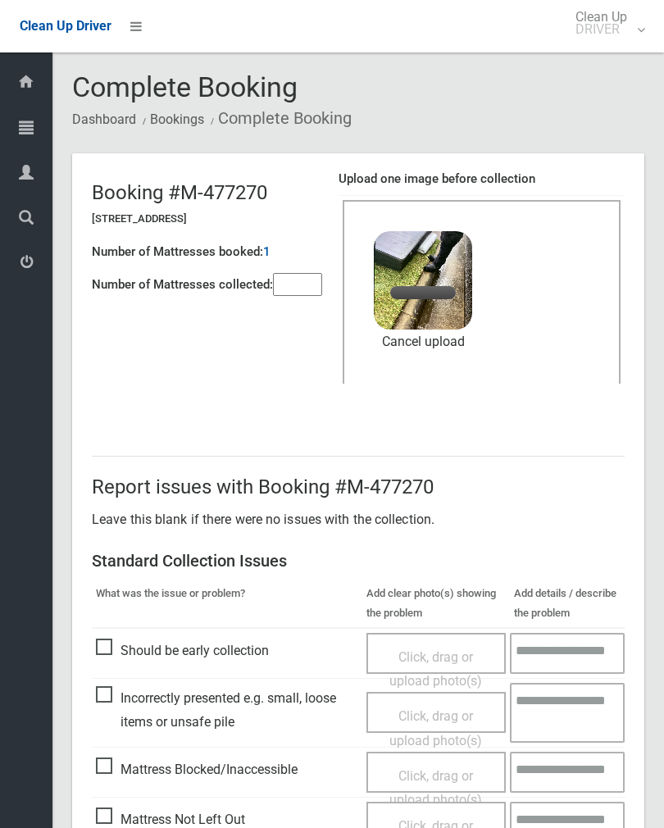
click at [316, 294] on input"] "number" at bounding box center [297, 284] width 49 height 23
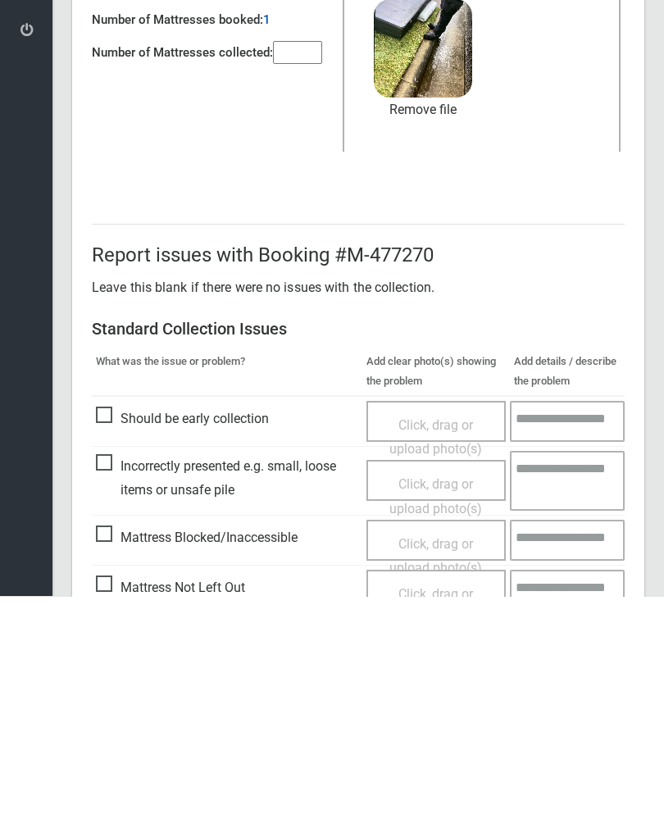
scroll to position [198, 0]
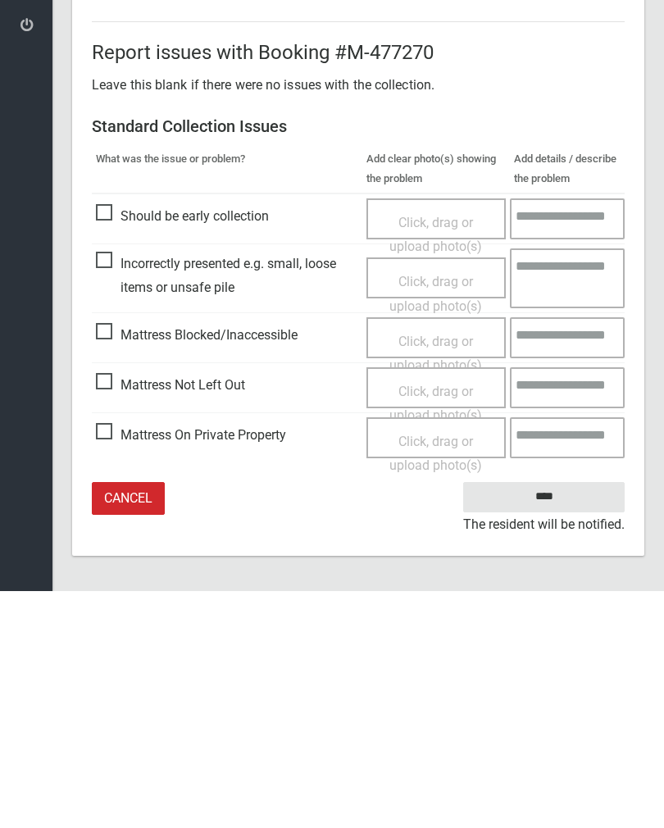
type input"] "*"
click at [560, 719] on input "****" at bounding box center [543, 734] width 161 height 30
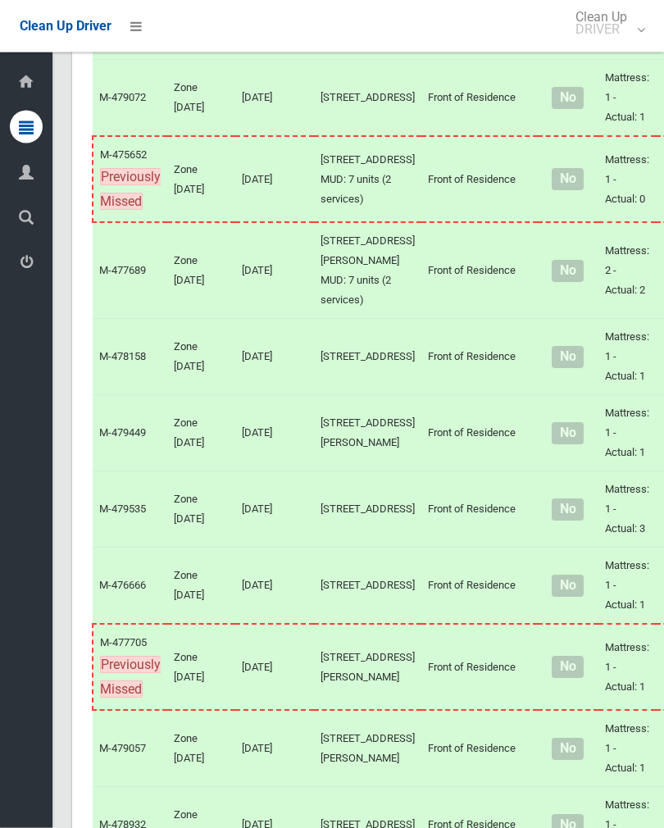
scroll to position [4326, 0]
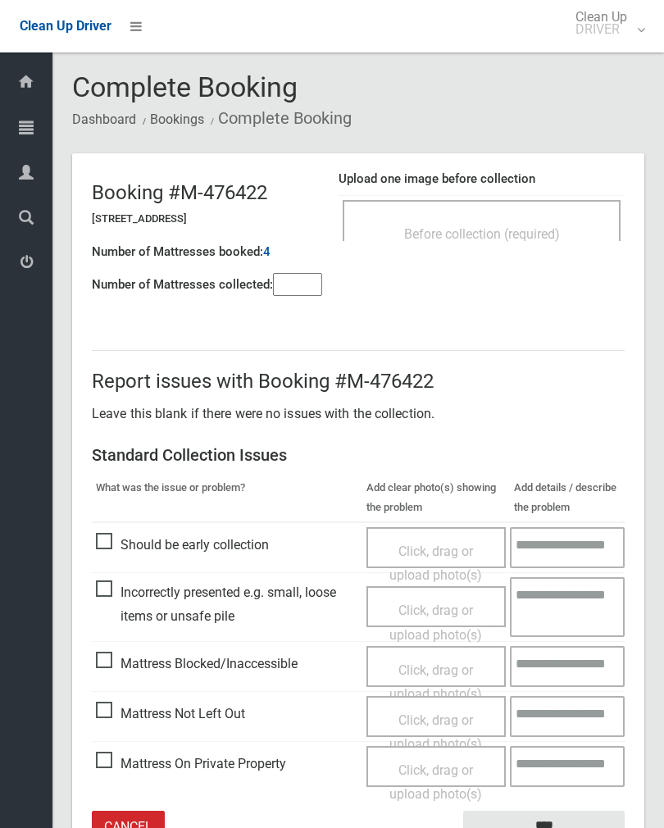
click at [558, 237] on span "Before collection (required)" at bounding box center [482, 234] width 156 height 16
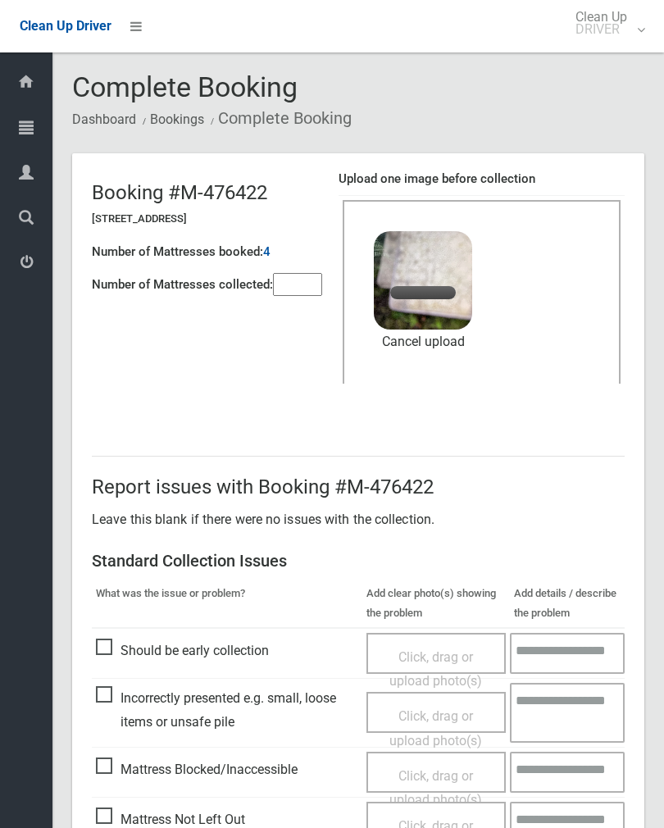
click at [319, 287] on input"] "number" at bounding box center [297, 284] width 49 height 23
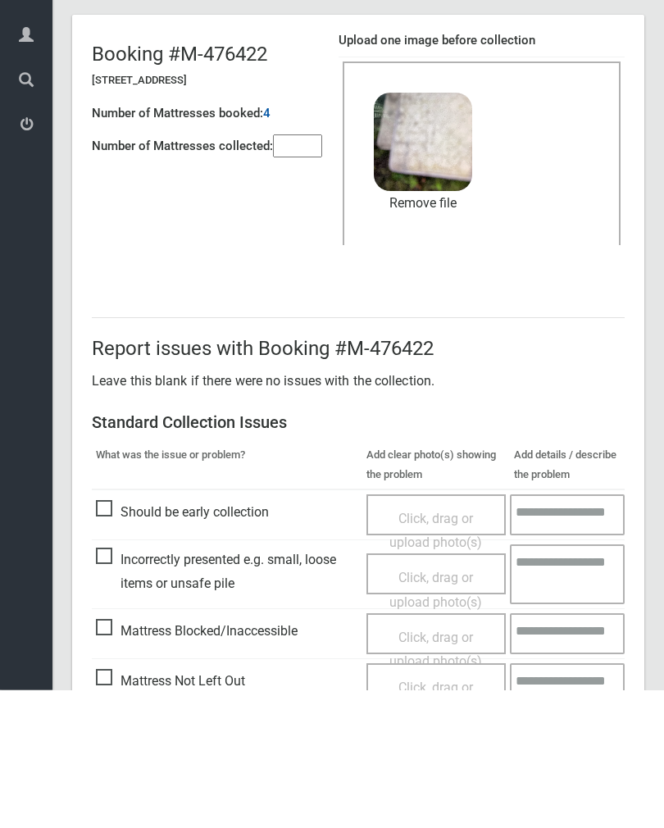
scroll to position [198, 0]
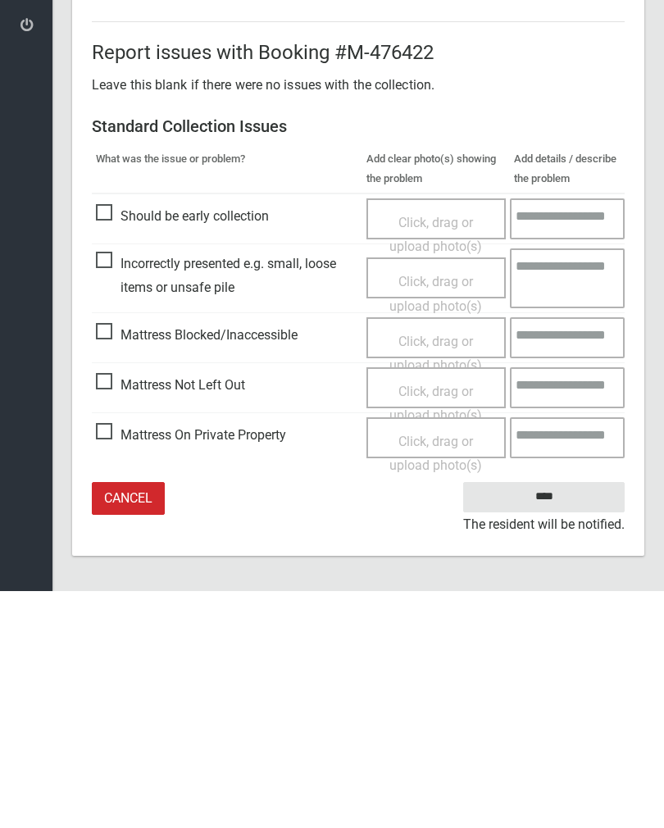
type input"] "*"
click at [566, 719] on input "****" at bounding box center [543, 734] width 161 height 30
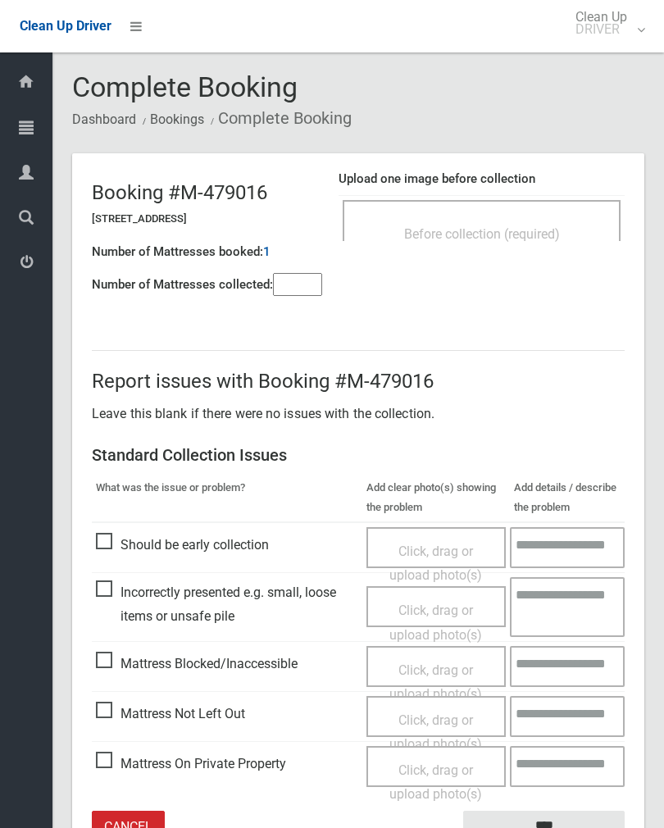
click at [527, 224] on div "Before collection (required)" at bounding box center [482, 233] width 242 height 30
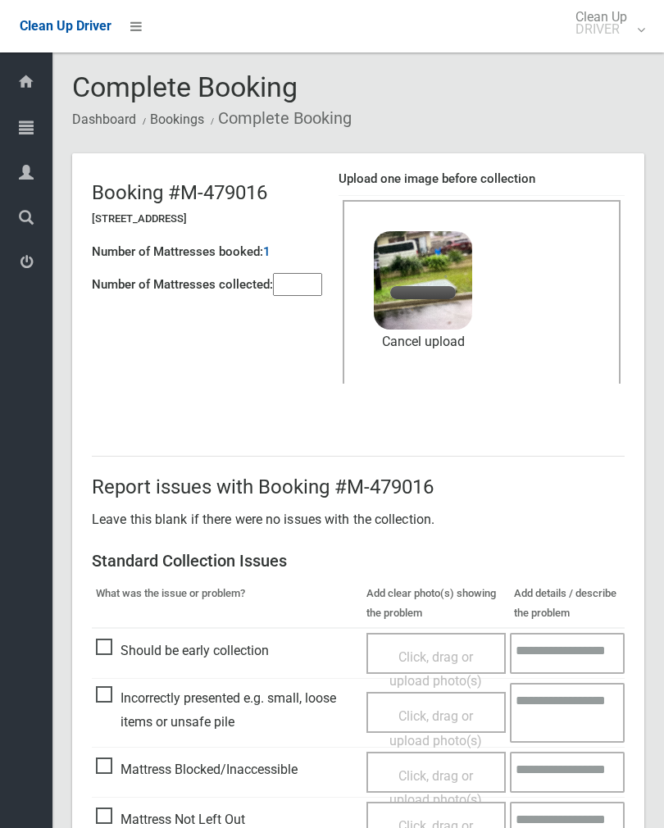
click at [311, 273] on input"] "number" at bounding box center [297, 284] width 49 height 23
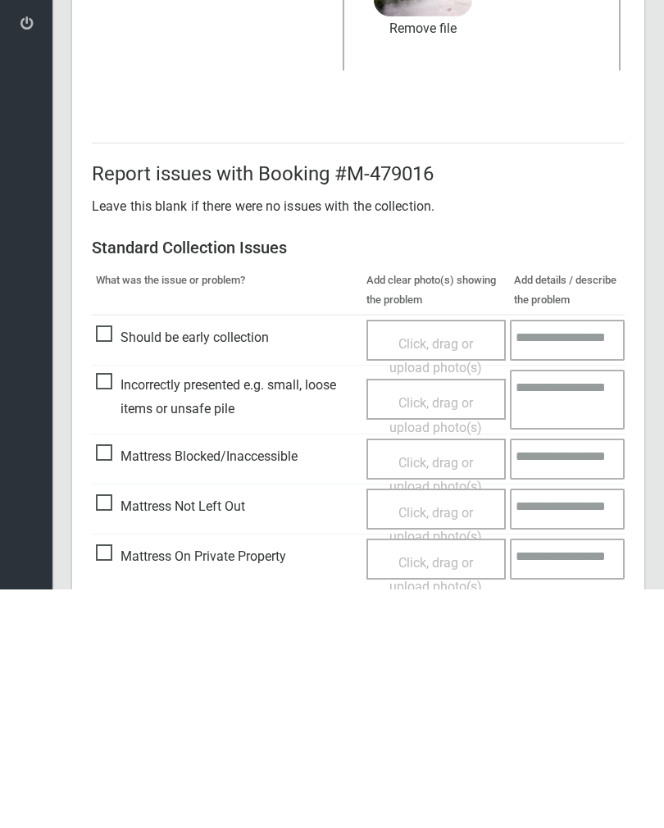
scroll to position [198, 0]
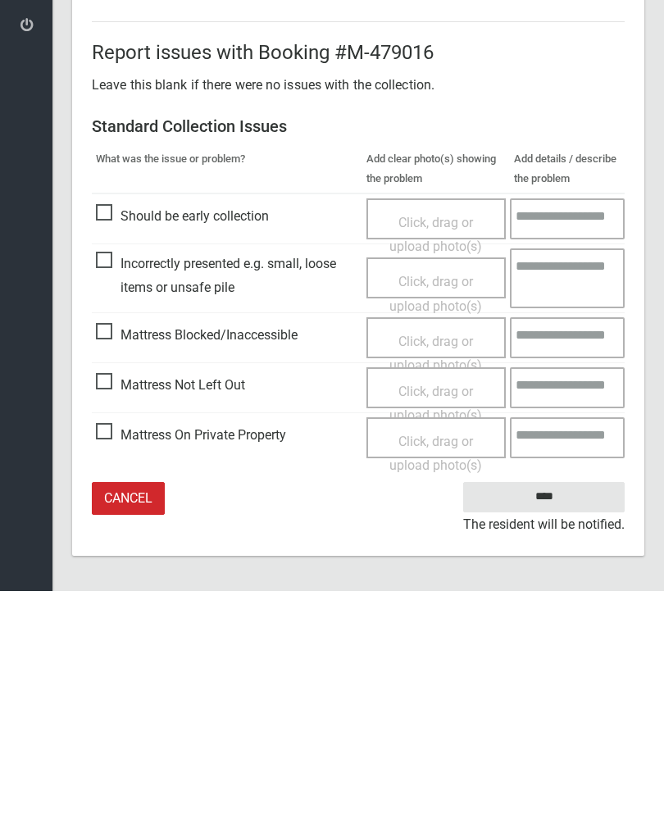
type input"] "*"
click at [550, 719] on input "****" at bounding box center [543, 734] width 161 height 30
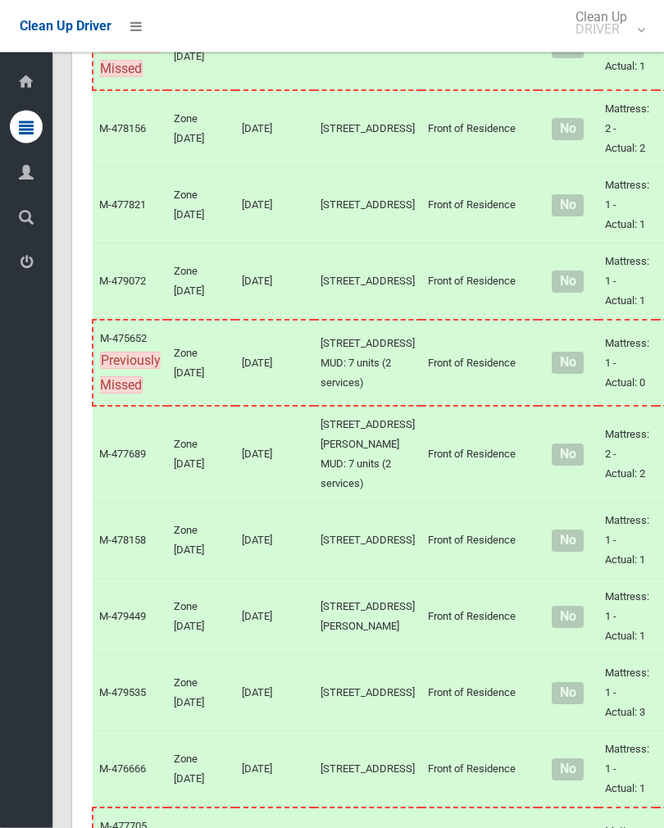
scroll to position [4314, 0]
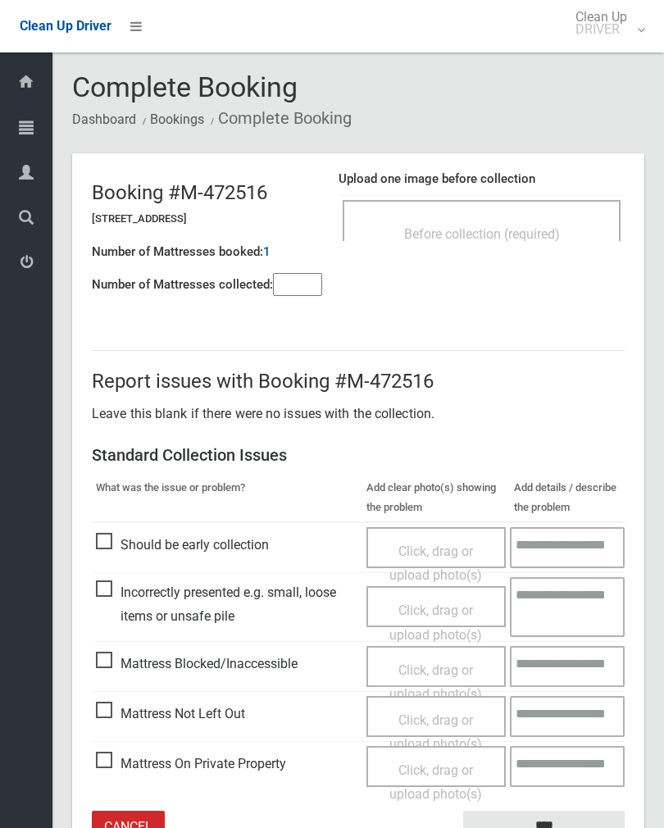
click at [523, 235] on span "Before collection (required)" at bounding box center [482, 234] width 156 height 16
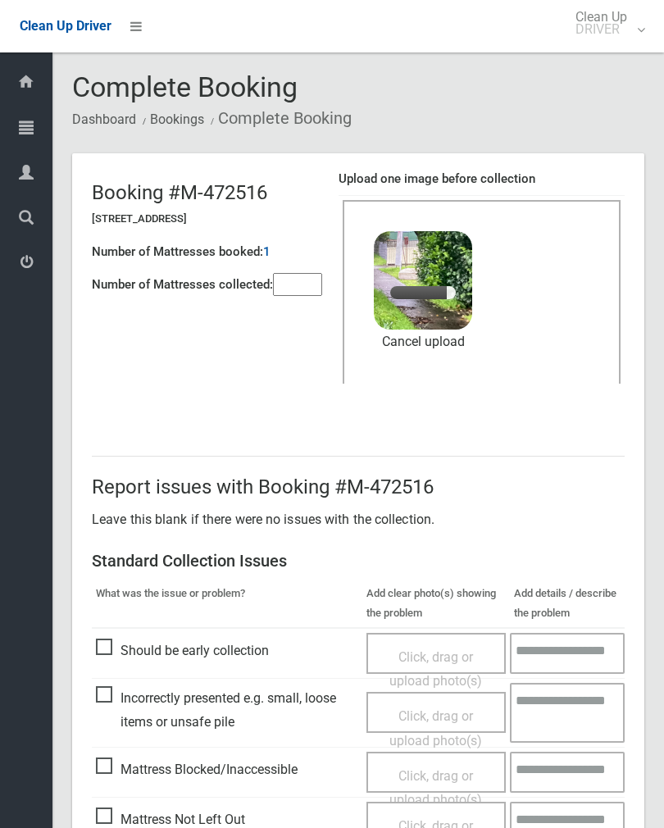
click at [316, 291] on input"] "number" at bounding box center [297, 284] width 49 height 23
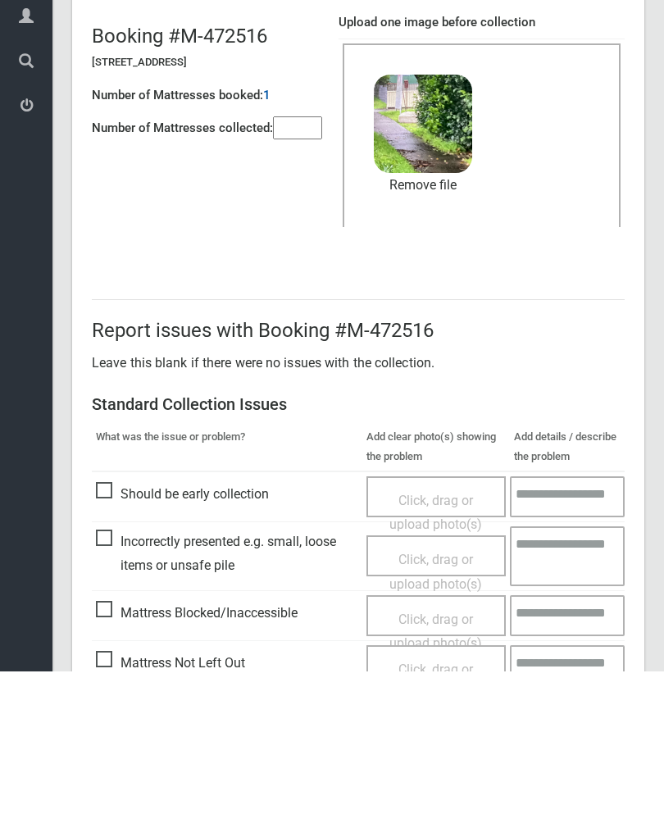
scroll to position [198, 0]
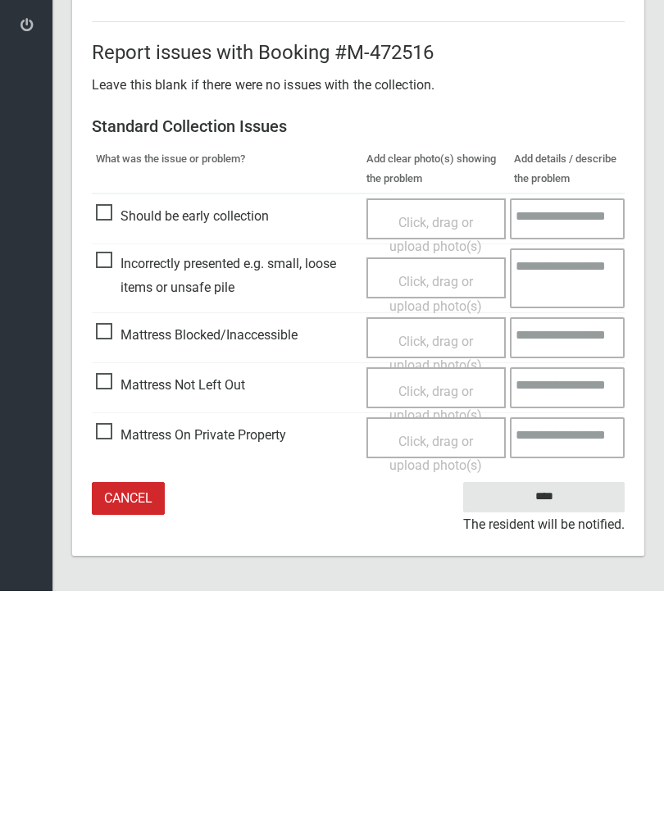
type input"] "*"
click at [554, 719] on input "****" at bounding box center [543, 734] width 161 height 30
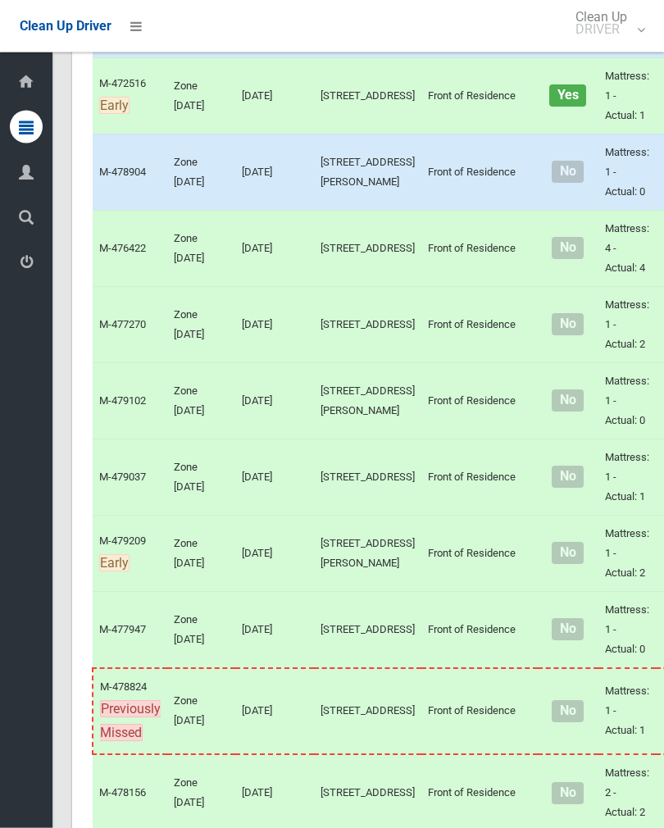
scroll to position [3505, 0]
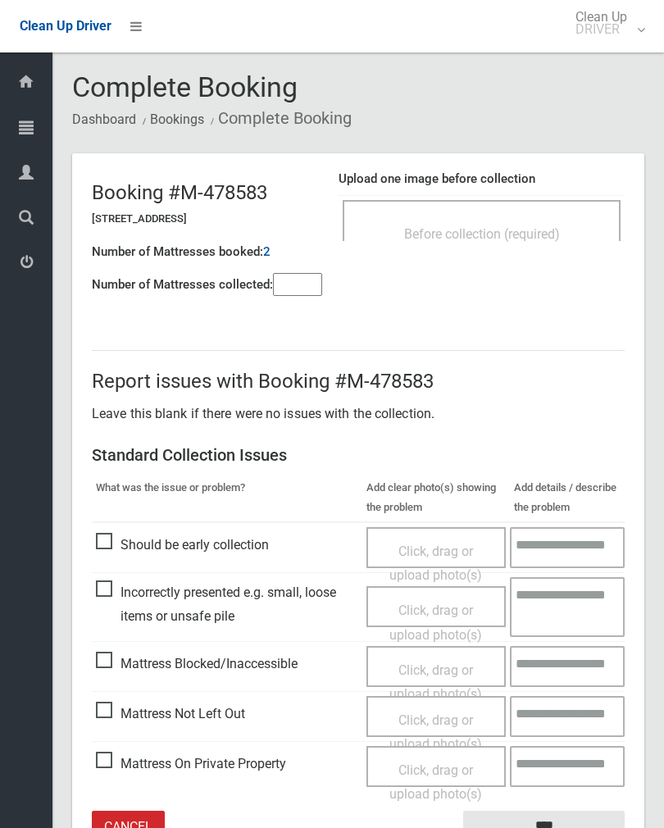
click at [513, 221] on div "Before collection (required)" at bounding box center [482, 233] width 242 height 30
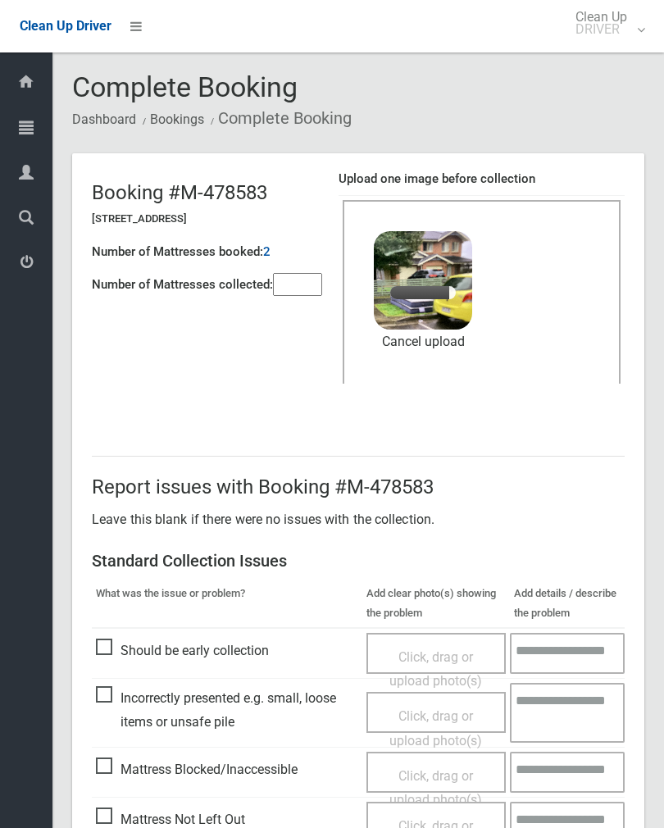
click at [288, 287] on input"] "number" at bounding box center [297, 284] width 49 height 23
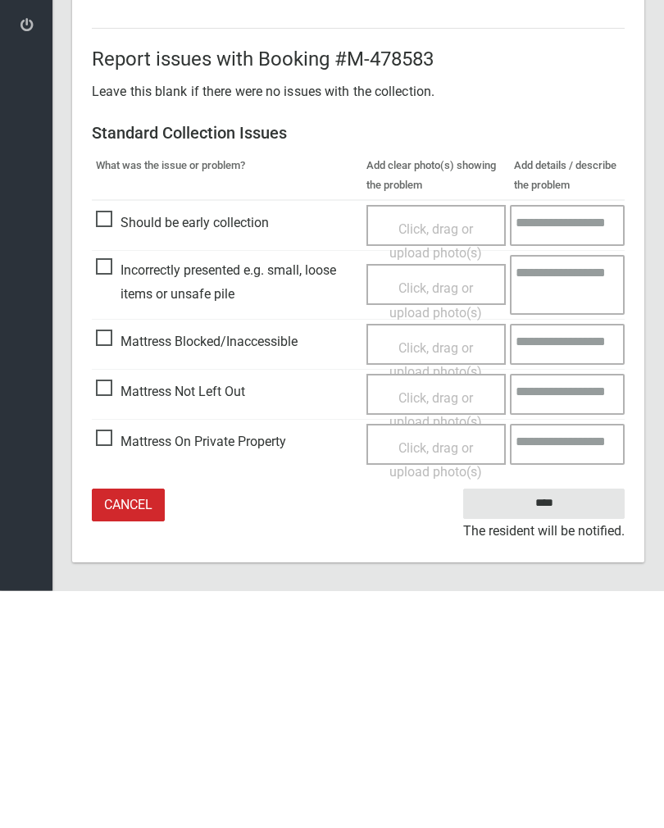
scroll to position [198, 0]
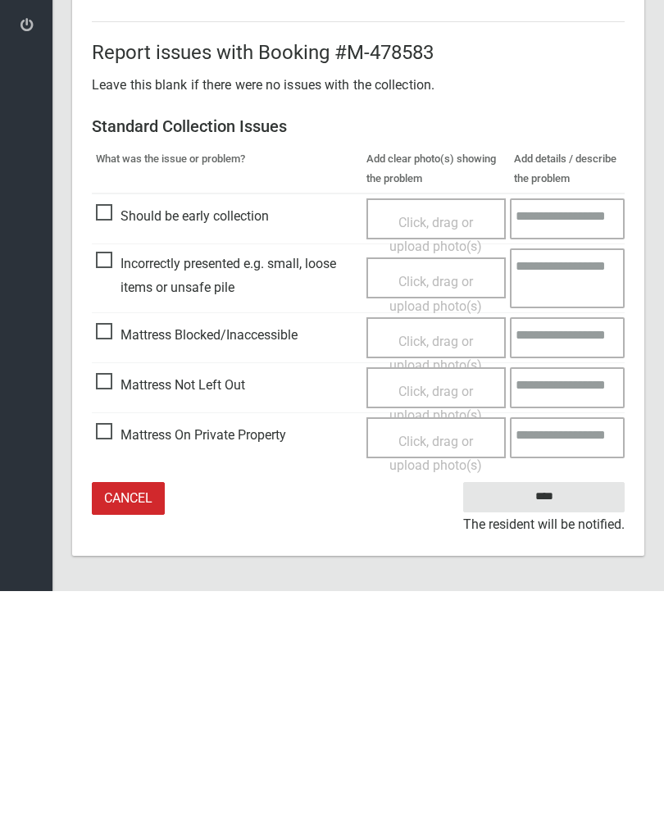
type input"] "*"
click at [550, 719] on input "****" at bounding box center [543, 734] width 161 height 30
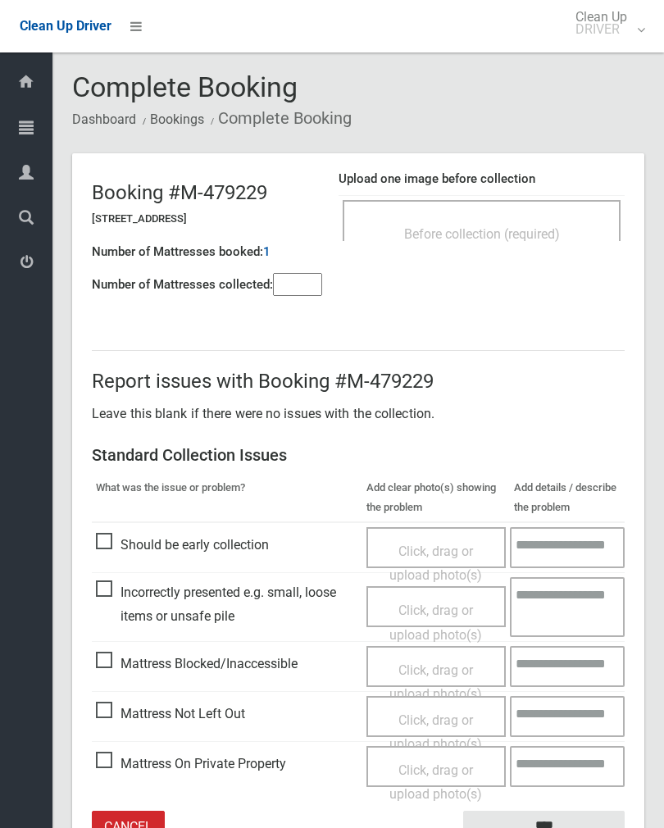
click at [560, 234] on span "Before collection (required)" at bounding box center [482, 234] width 156 height 16
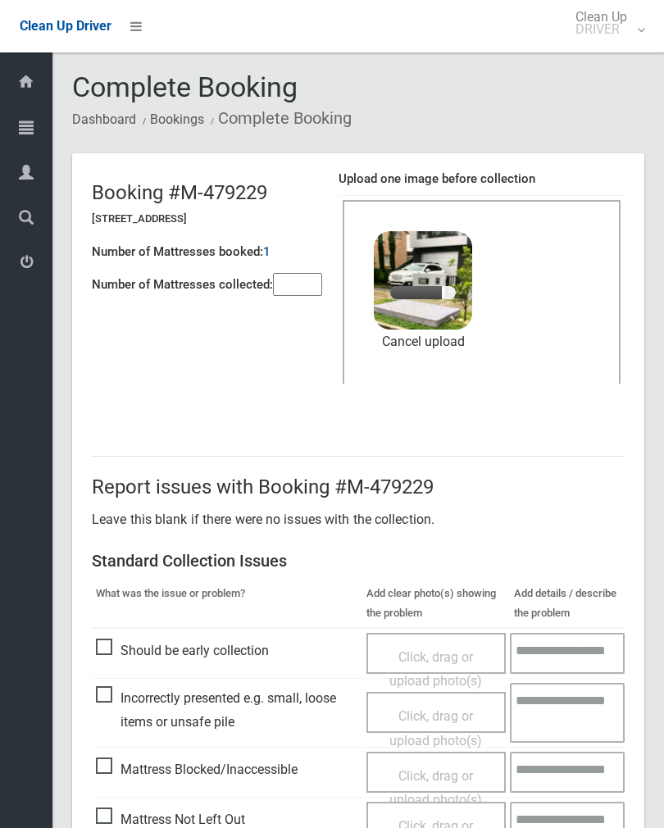
click at [301, 273] on input"] "number" at bounding box center [297, 284] width 49 height 23
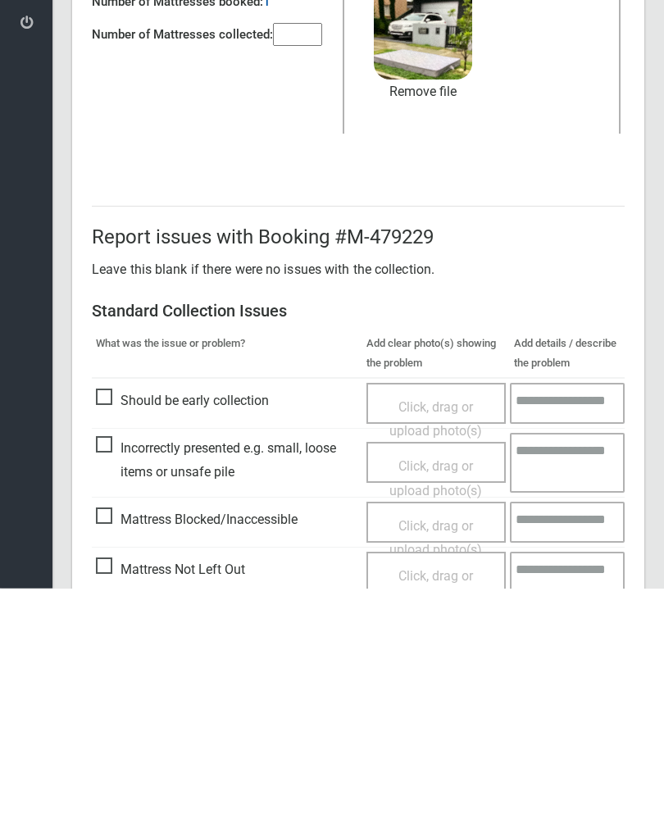
scroll to position [198, 0]
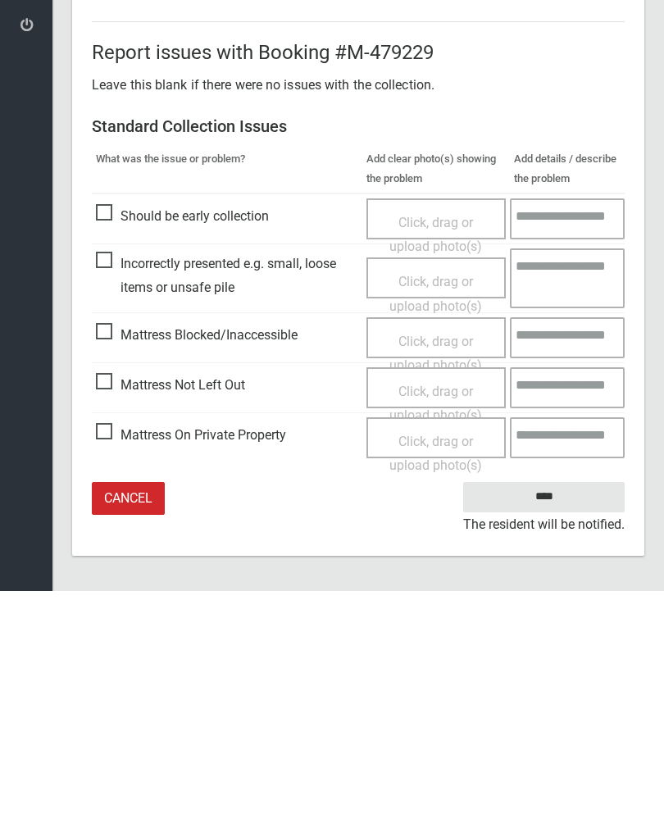
type input"] "*"
click at [562, 719] on input "****" at bounding box center [543, 734] width 161 height 30
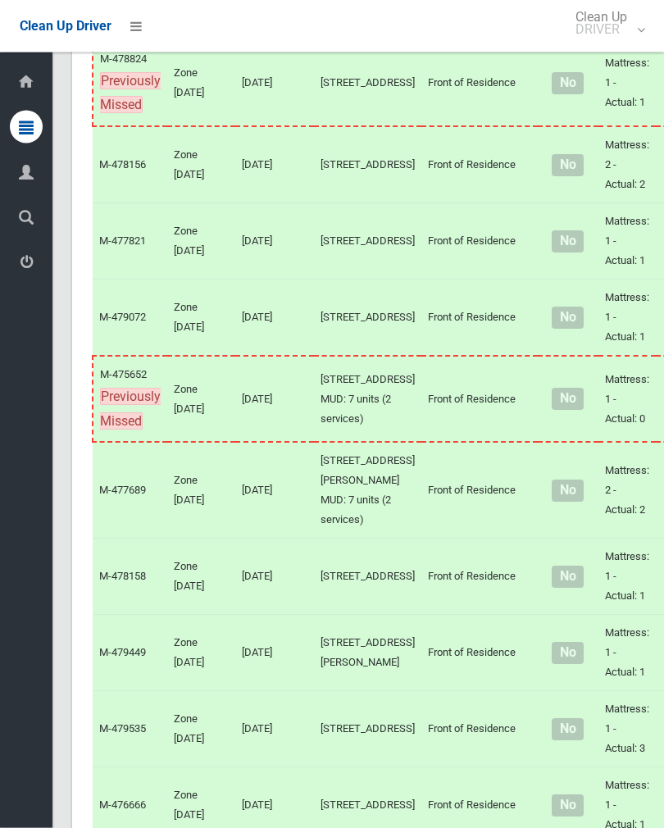
scroll to position [4122, 0]
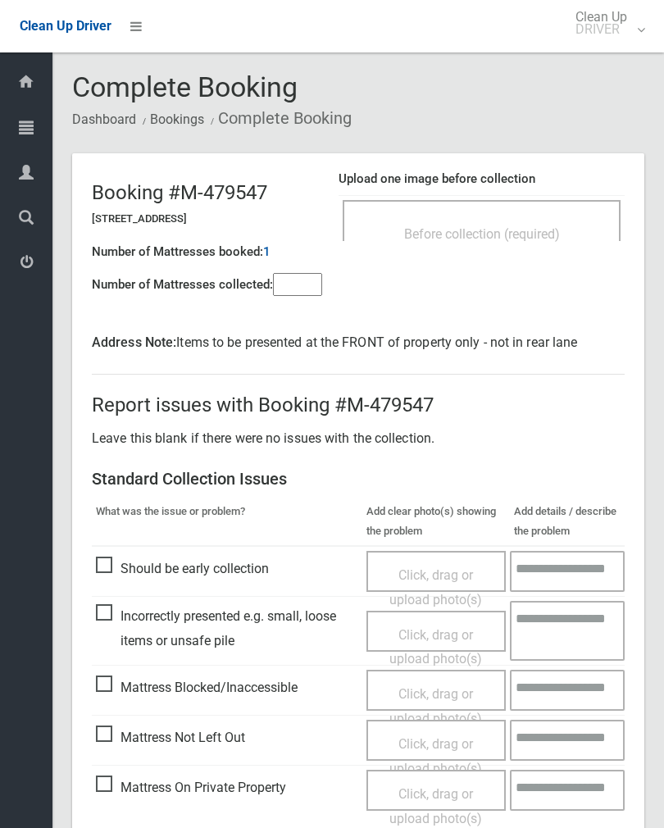
click at [296, 276] on input"] "number" at bounding box center [297, 284] width 49 height 23
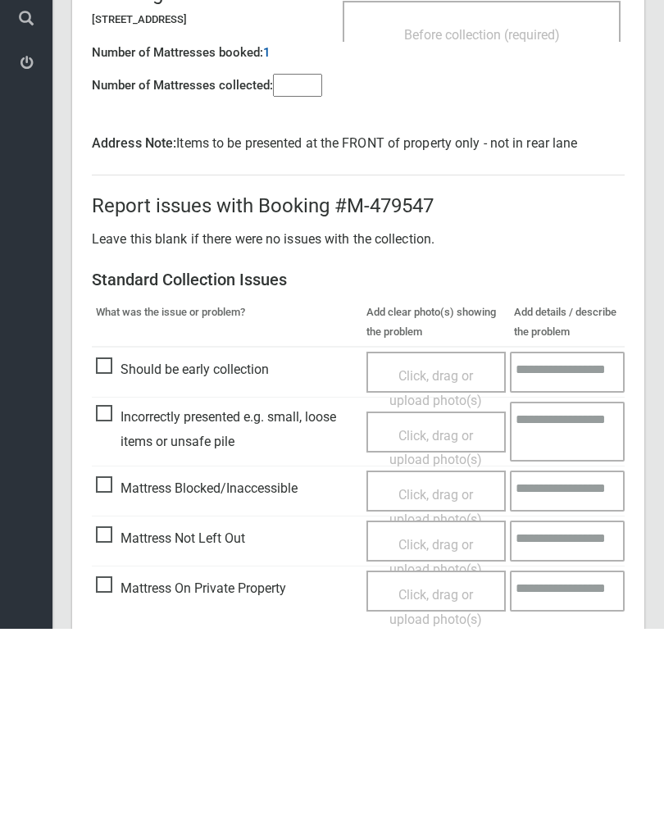
scroll to position [115, 0]
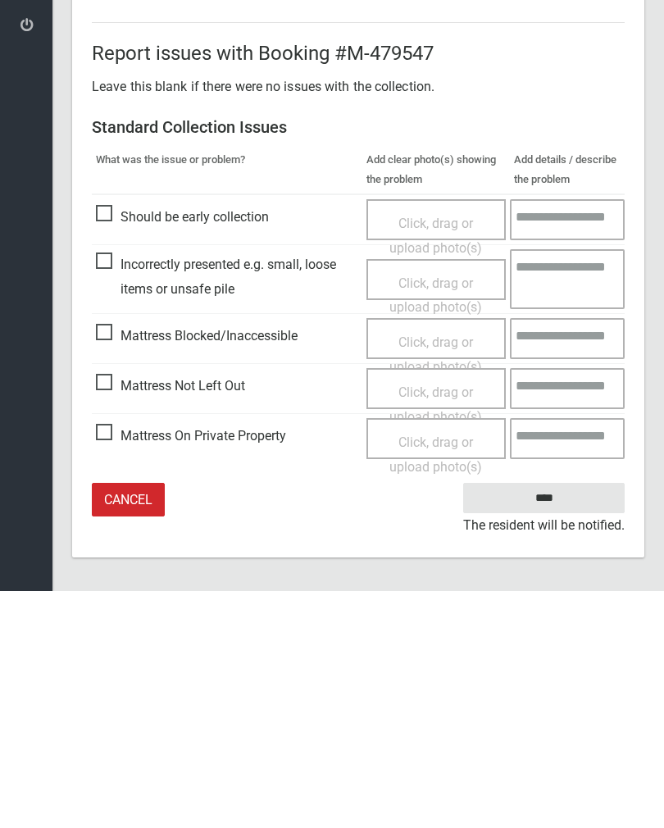
type input"] "*"
click at [119, 611] on span "Mattress Not Left Out" at bounding box center [170, 623] width 149 height 25
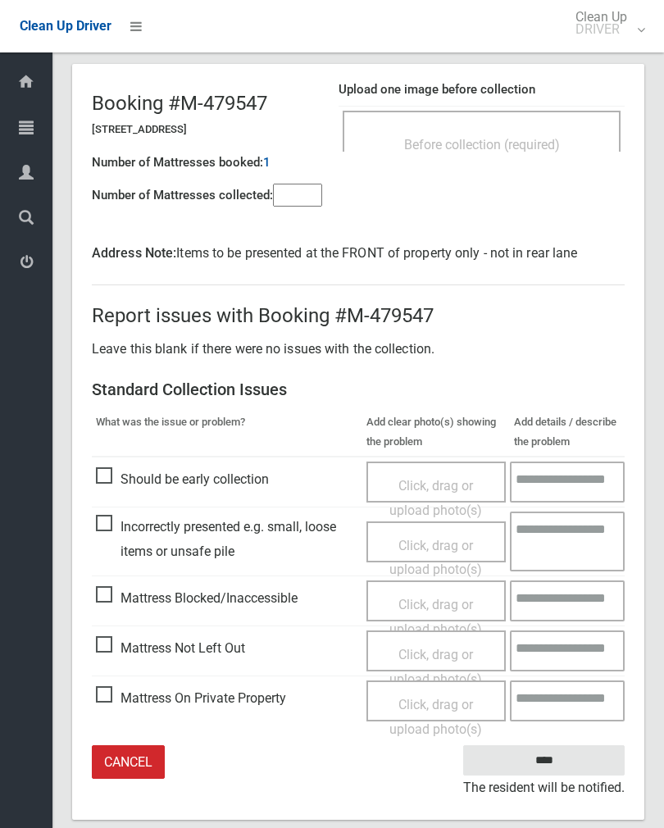
click at [436, 662] on div "Click, drag or upload photo(s)" at bounding box center [437, 667] width 116 height 48
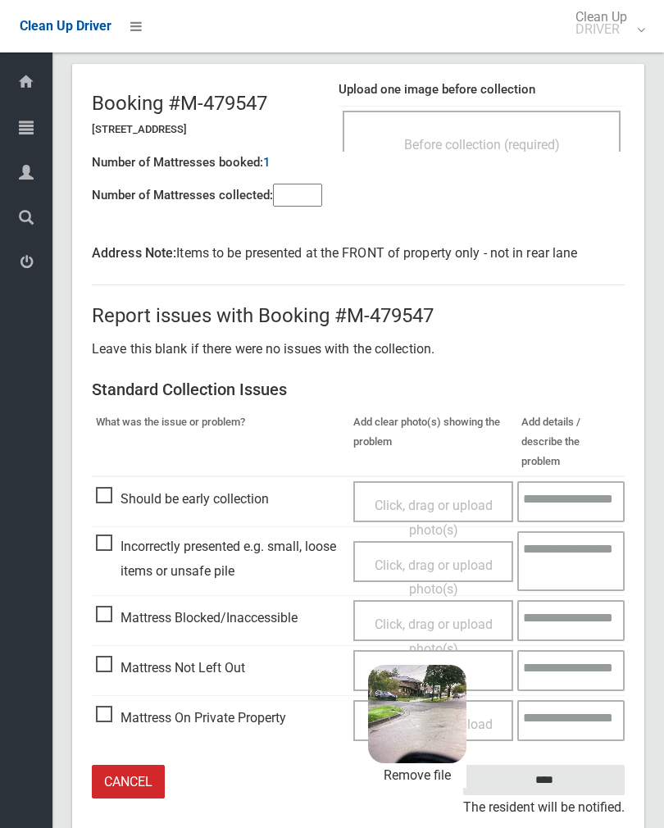
click at [592, 765] on input "****" at bounding box center [543, 780] width 161 height 30
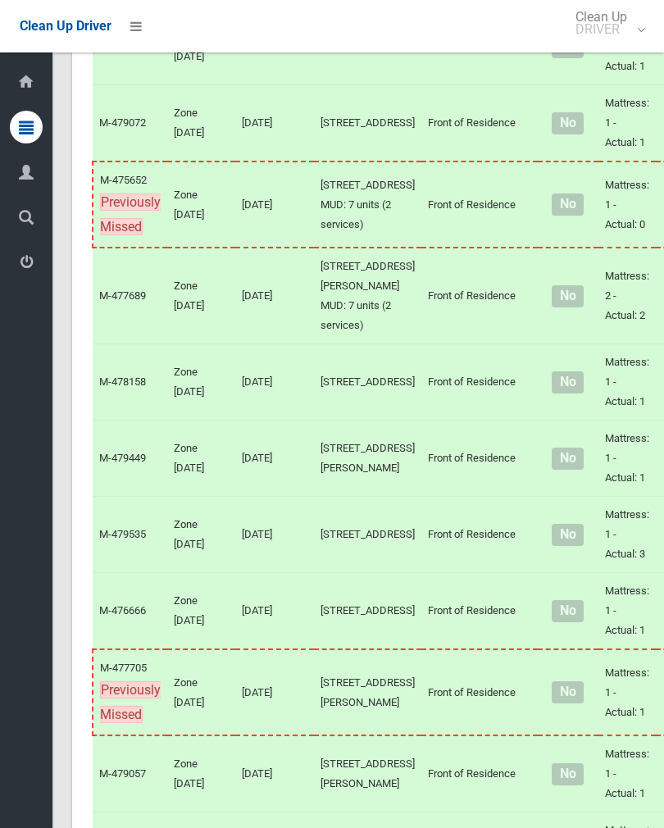
scroll to position [4300, 0]
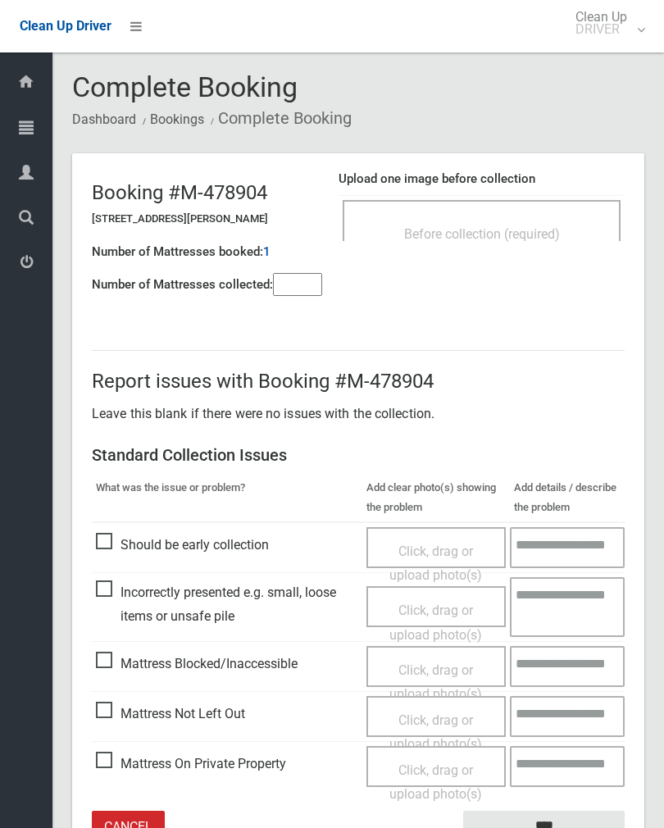
click at [567, 231] on div "Before collection (required)" at bounding box center [482, 233] width 242 height 30
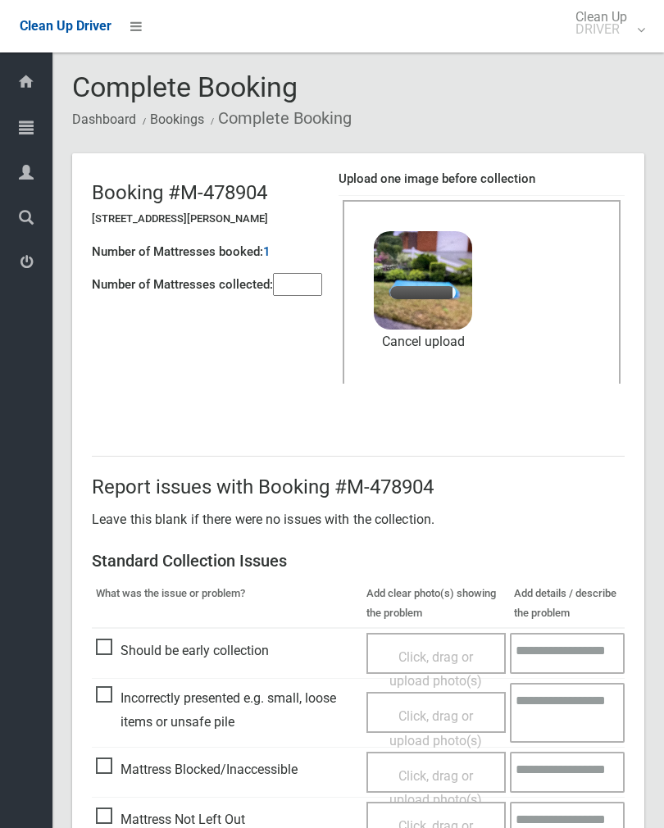
click at [307, 295] on input"] "number" at bounding box center [297, 284] width 49 height 23
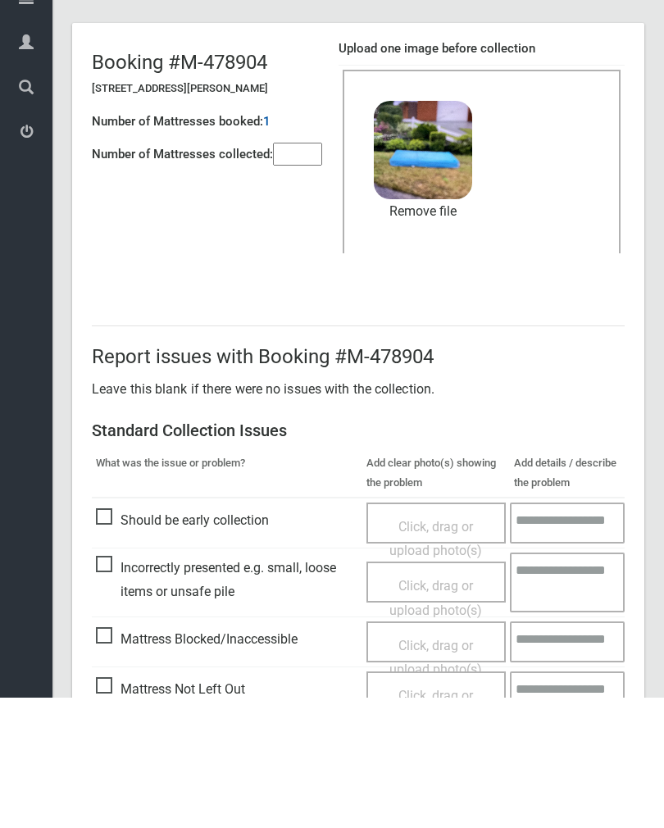
scroll to position [198, 0]
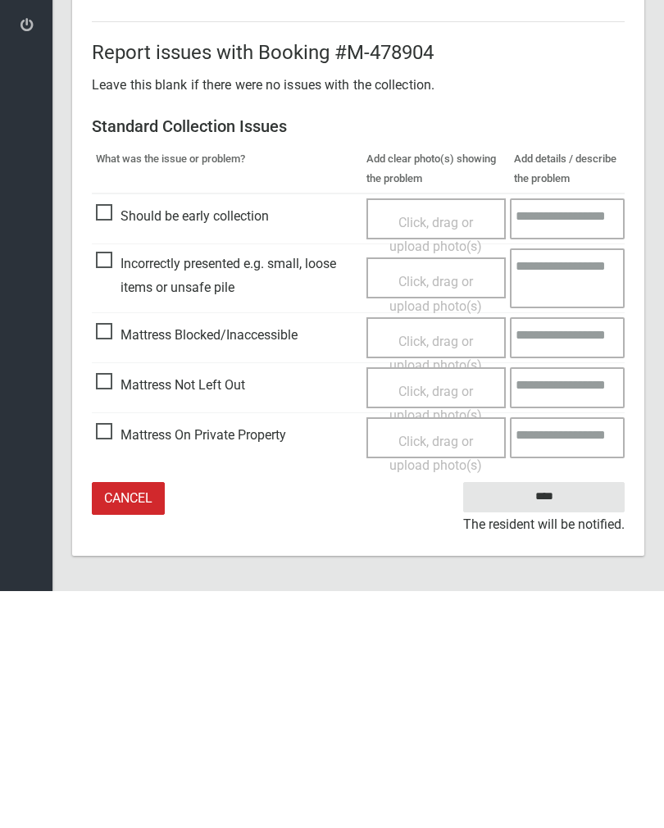
type input"] "*"
click at [557, 719] on input "****" at bounding box center [543, 734] width 161 height 30
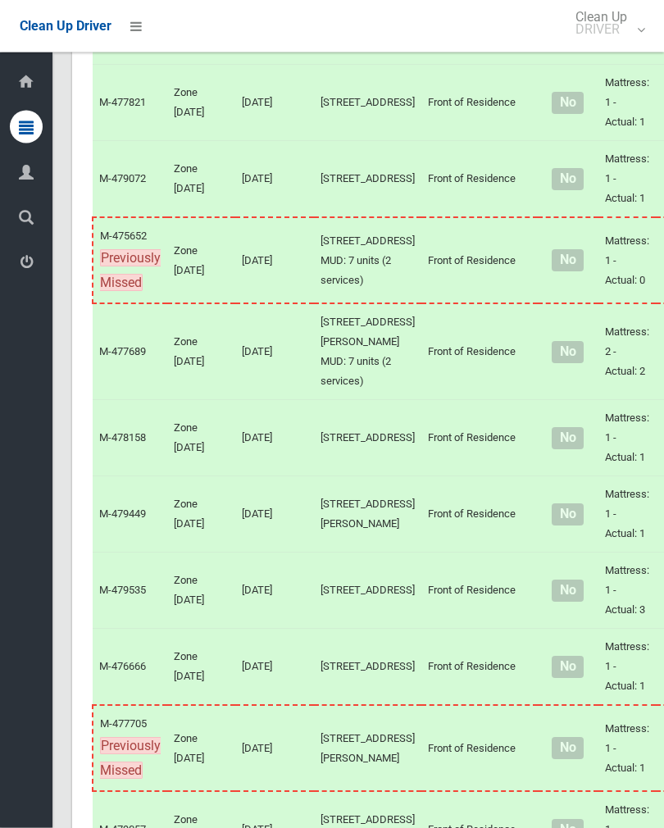
scroll to position [4245, 0]
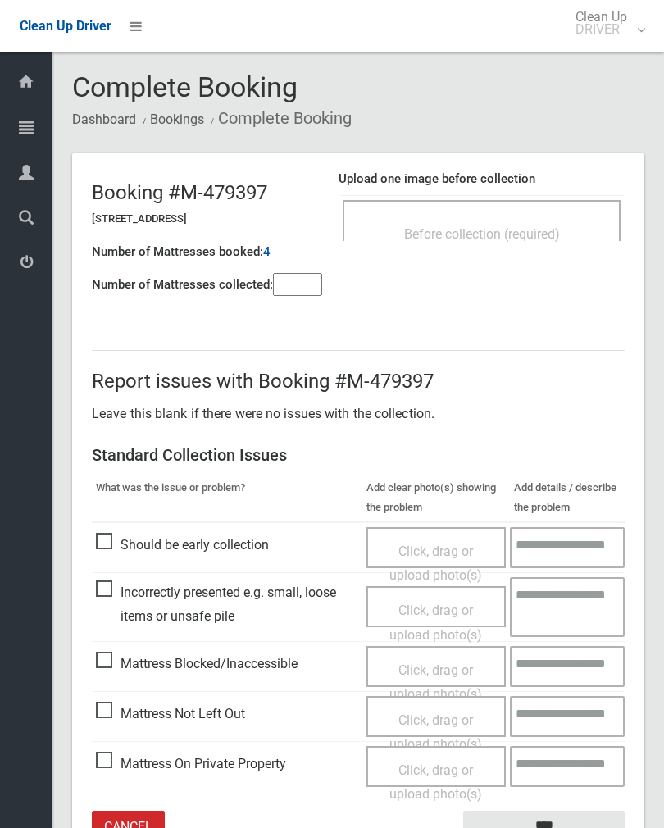
click at [574, 221] on div "Before collection (required)" at bounding box center [482, 233] width 242 height 30
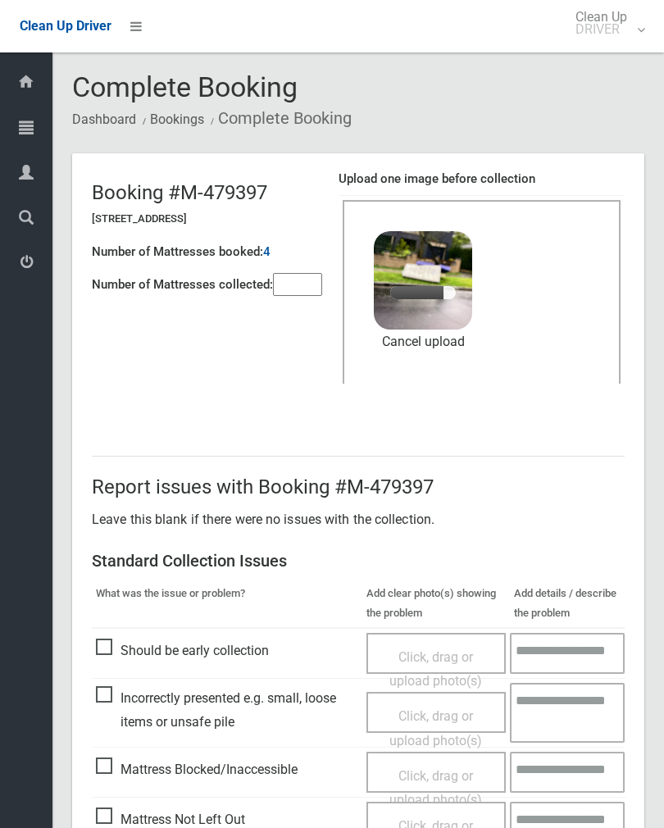
click at [288, 295] on input"] "number" at bounding box center [297, 284] width 49 height 23
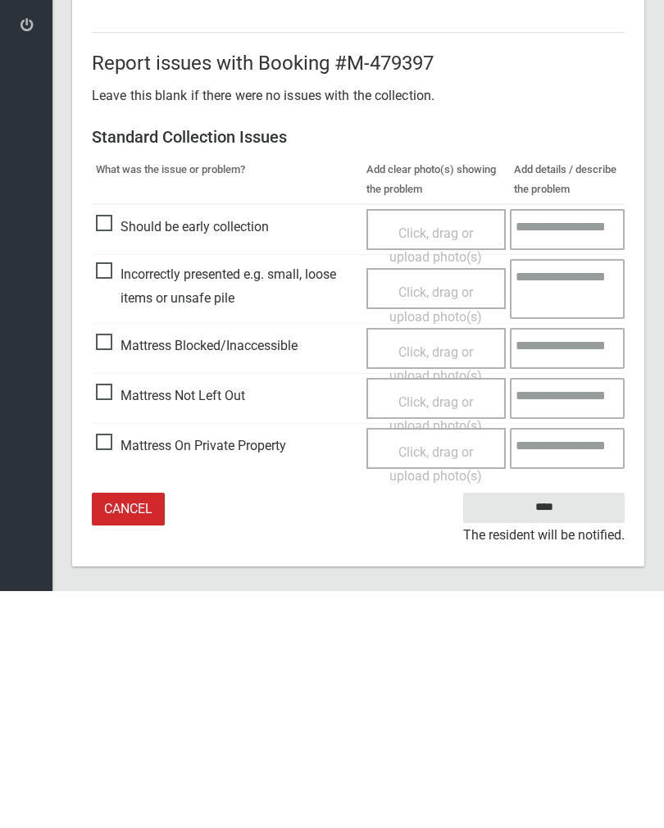
scroll to position [198, 0]
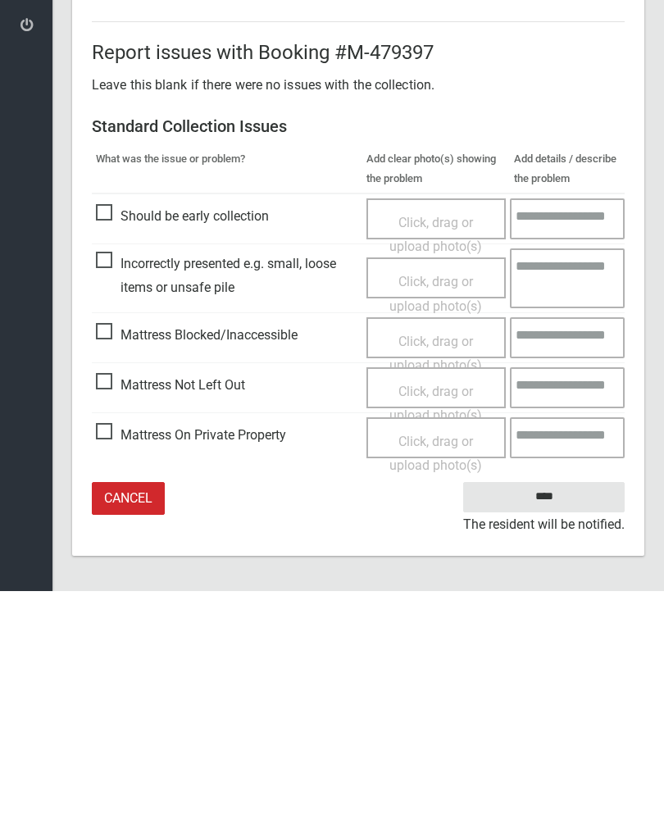
type input"] "*"
click at [558, 719] on input "****" at bounding box center [543, 734] width 161 height 30
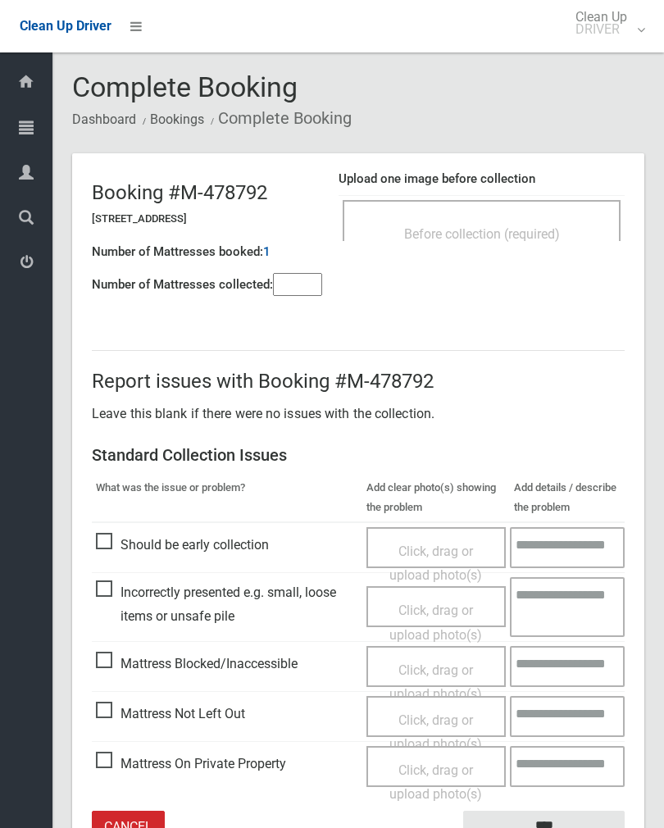
click at [302, 287] on input"] "number" at bounding box center [297, 284] width 49 height 23
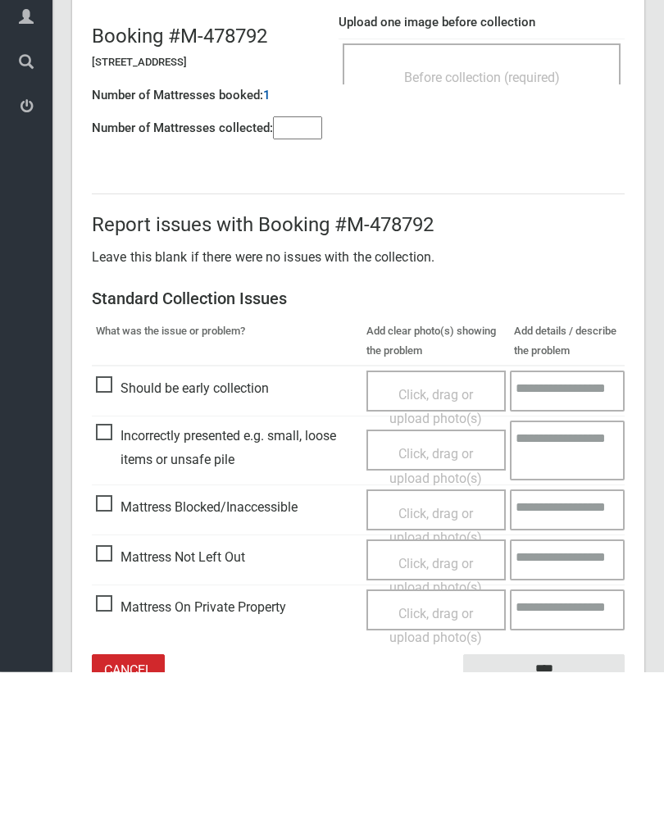
scroll to position [91, 0]
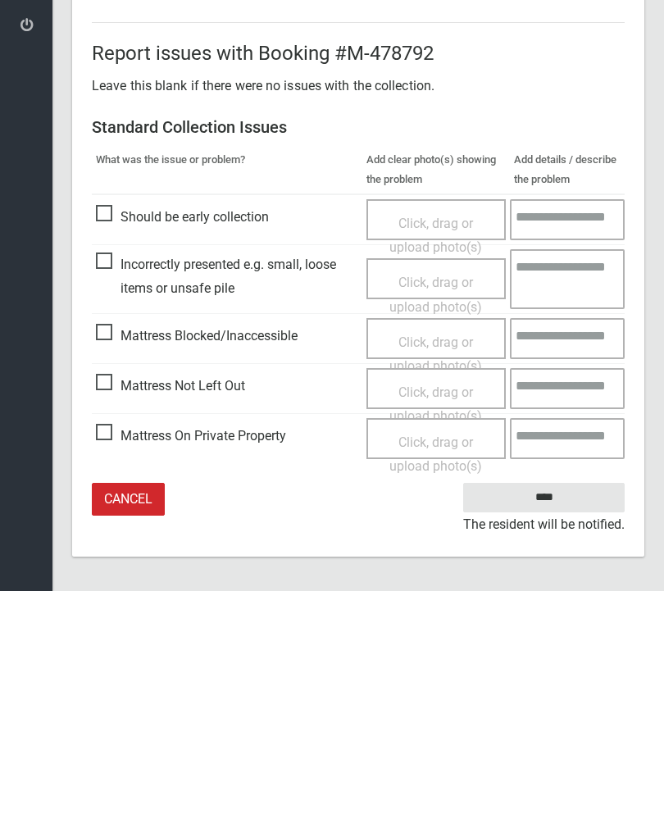
type input"] "*"
click at [111, 611] on span "Mattress Not Left Out" at bounding box center [170, 623] width 149 height 25
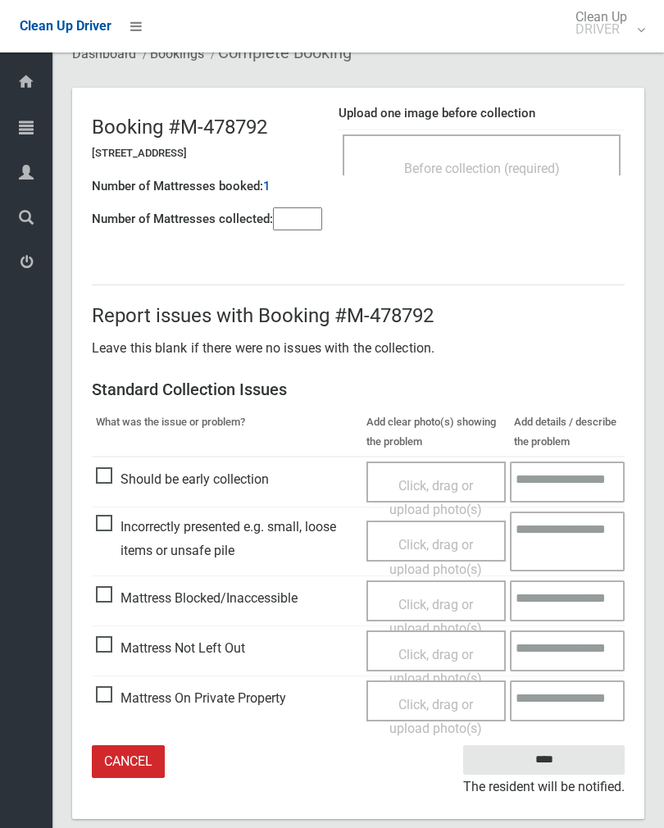
click at [450, 650] on span "Click, drag or upload photo(s)" at bounding box center [435, 667] width 93 height 40
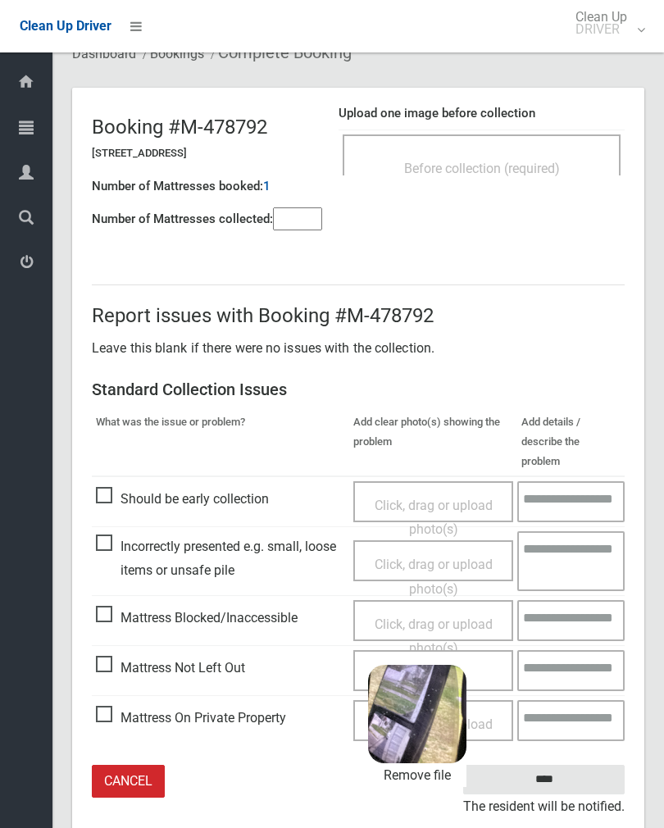
click at [581, 765] on input "****" at bounding box center [543, 780] width 161 height 30
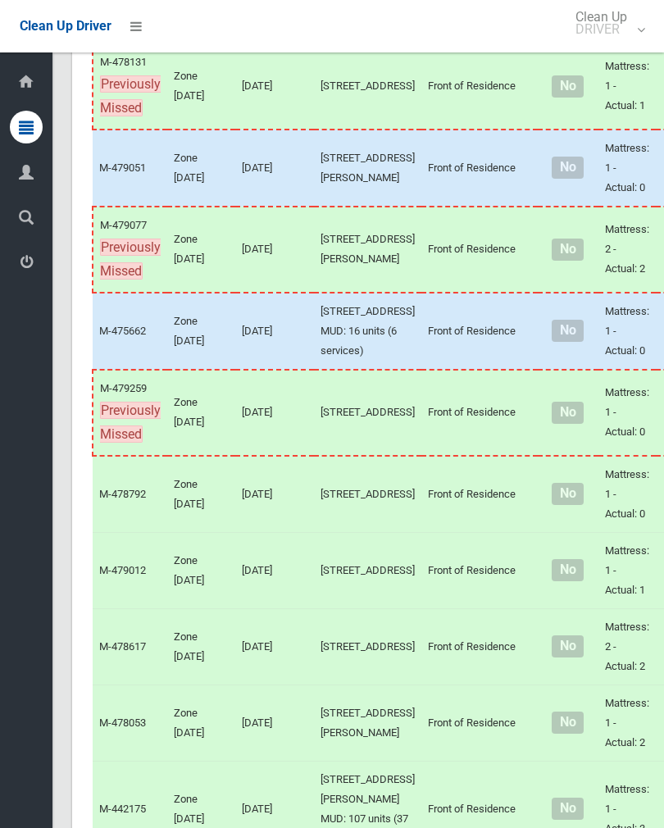
scroll to position [694, 0]
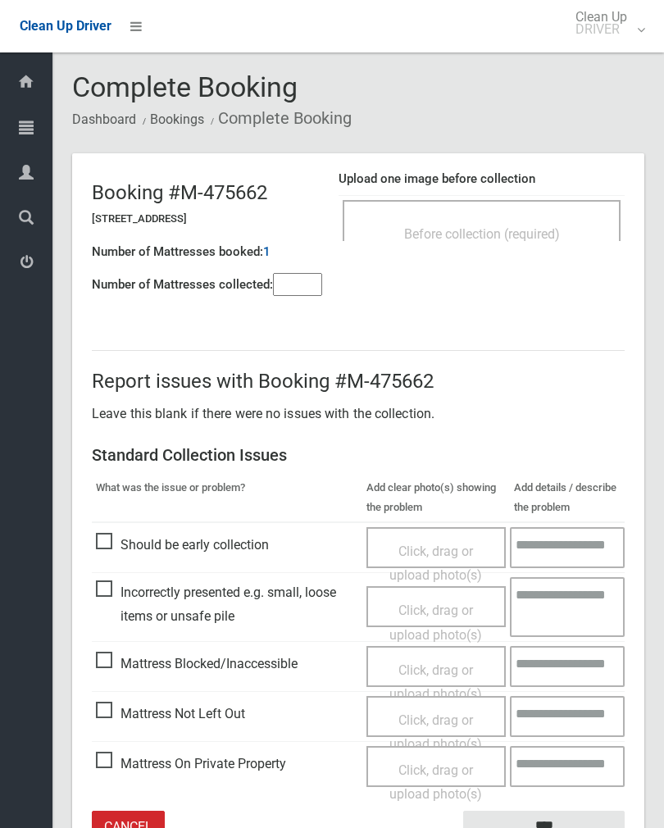
click at [539, 207] on div "Before collection (required)" at bounding box center [482, 220] width 278 height 41
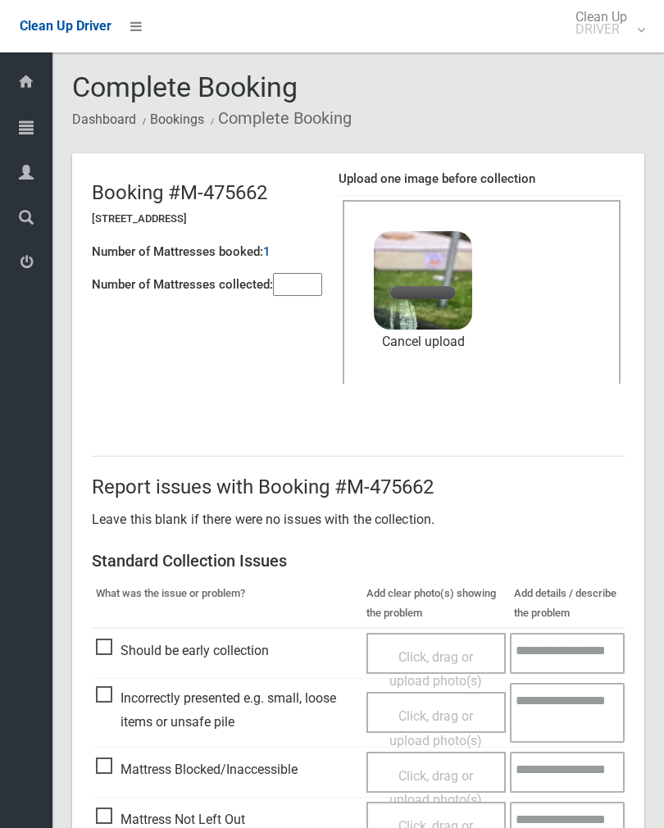
click at [311, 273] on input"] "number" at bounding box center [297, 284] width 49 height 23
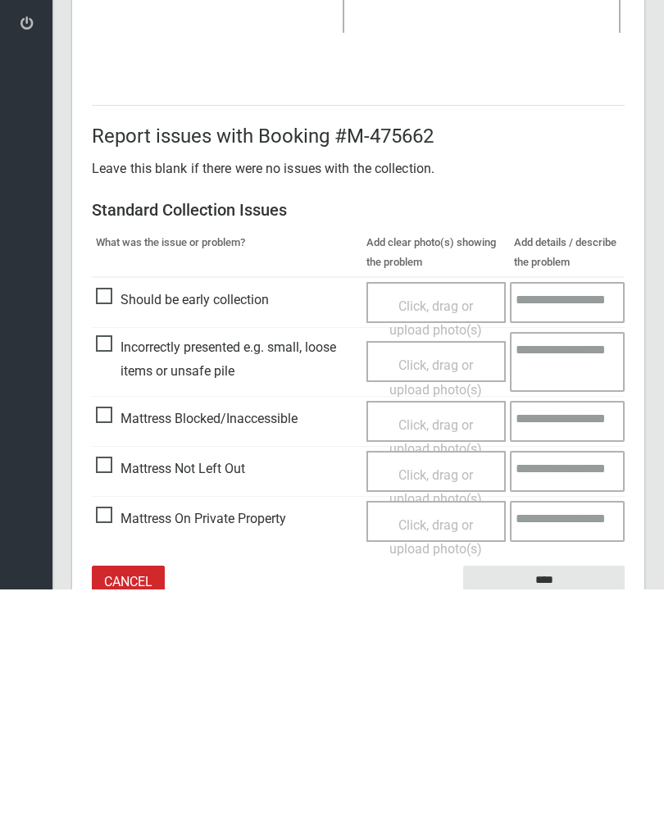
scroll to position [198, 0]
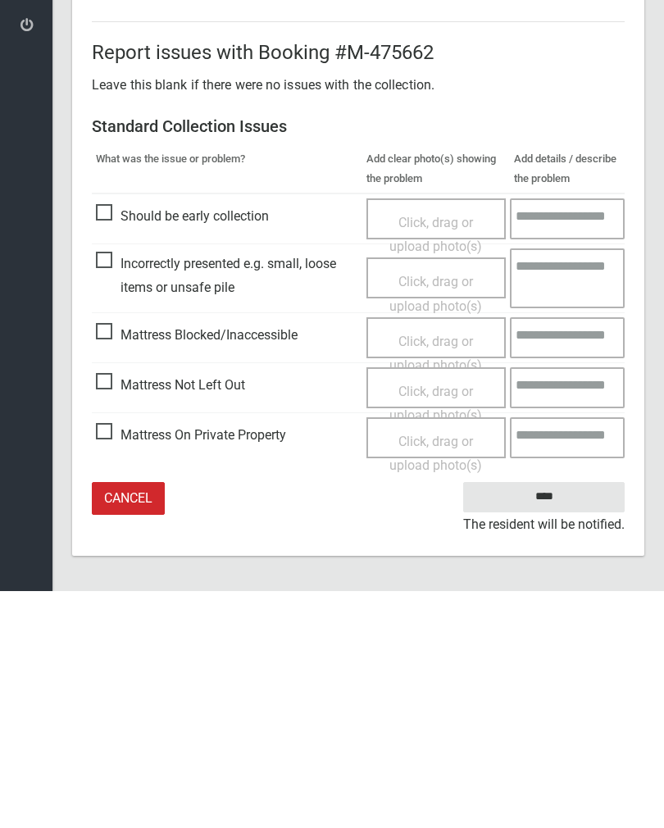
type input"] "*"
click at [552, 719] on input "****" at bounding box center [543, 734] width 161 height 30
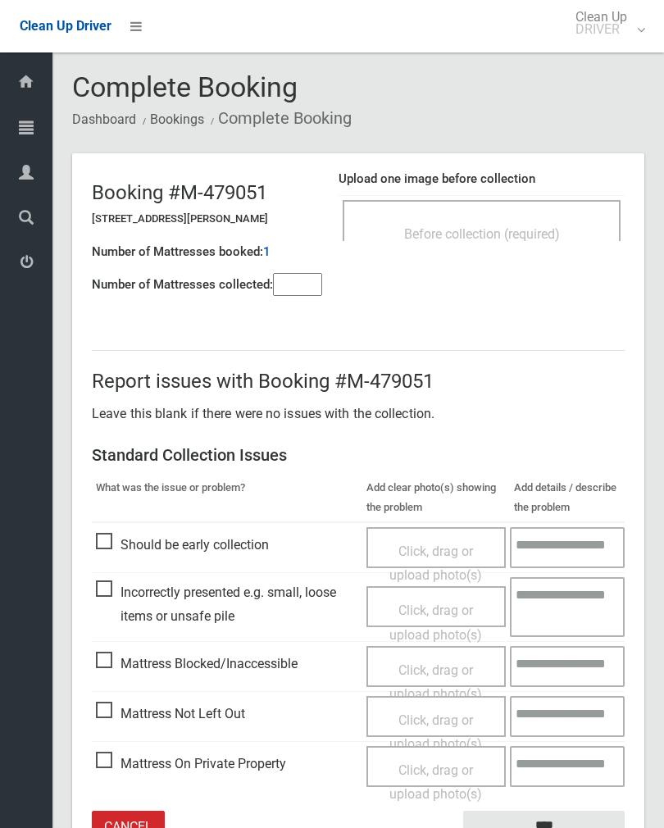
click at [512, 224] on div "Before collection (required)" at bounding box center [482, 233] width 242 height 30
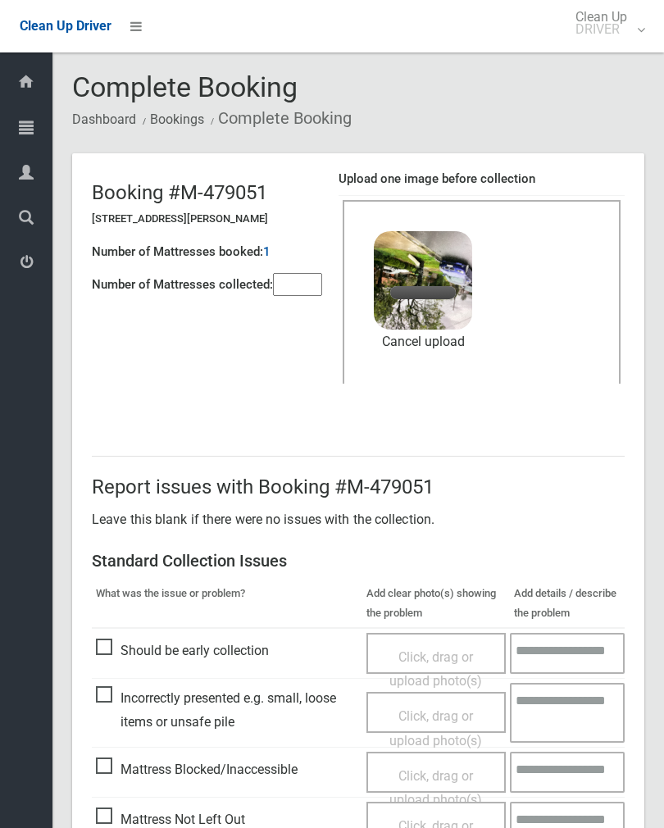
click at [300, 275] on input"] "number" at bounding box center [297, 284] width 49 height 23
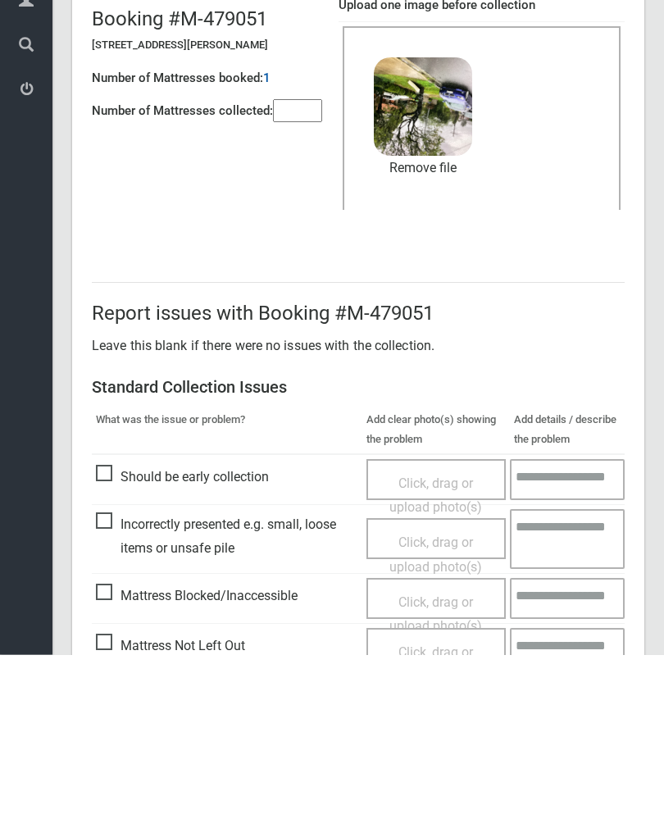
scroll to position [198, 0]
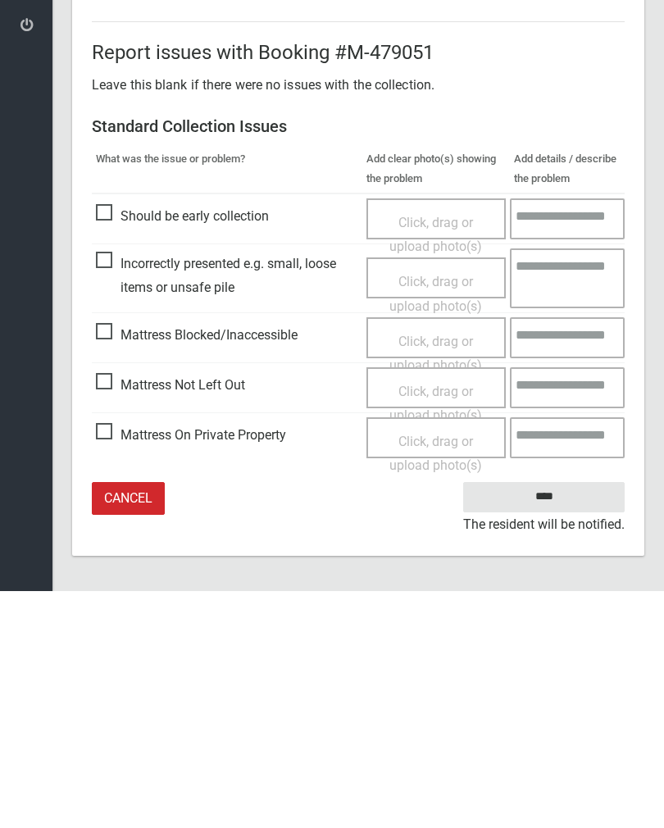
type input"] "*"
click at [556, 719] on input "****" at bounding box center [543, 734] width 161 height 30
